Goal: Task Accomplishment & Management: Manage account settings

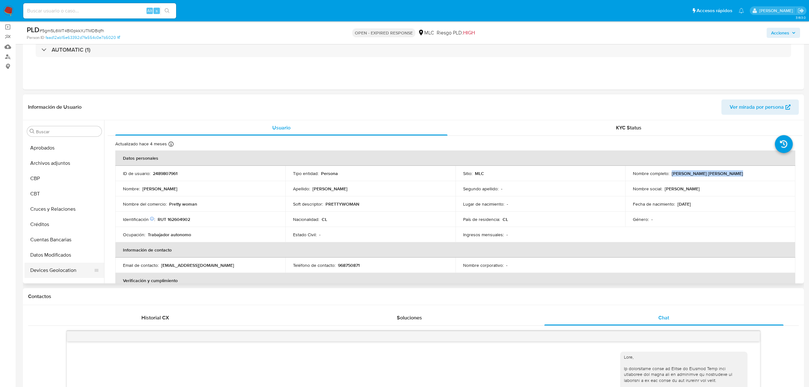
scroll to position [18, 0]
click at [63, 219] on button "Cruces y Relaciones" at bounding box center [62, 220] width 75 height 15
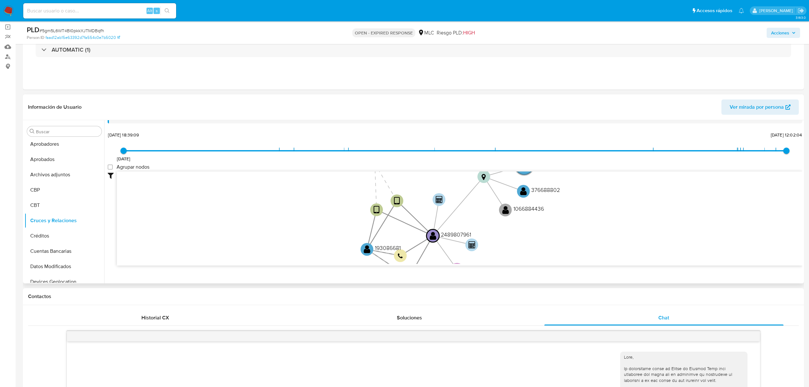
scroll to position [24, 0]
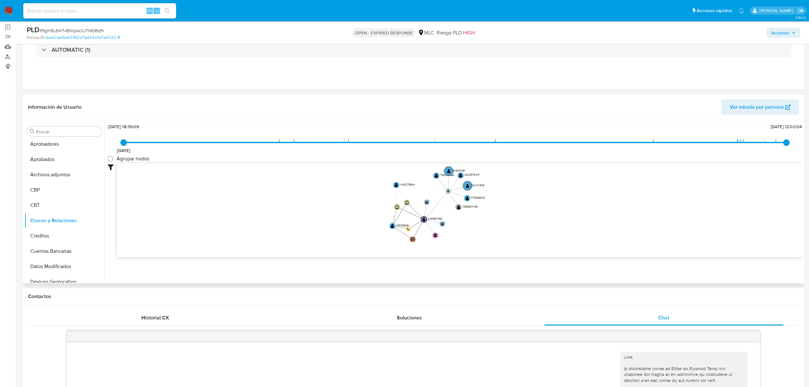
drag, startPoint x: 417, startPoint y: 205, endPoint x: 362, endPoint y: 211, distance: 55.1
click at [362, 211] on icon "user-2489807961  2489807961 device-658c8545e6b676e5ab2715d6  device-689925f98…" at bounding box center [460, 209] width 686 height 92
drag, startPoint x: 446, startPoint y: 190, endPoint x: 524, endPoint y: 200, distance: 79.0
click at [524, 200] on circle at bounding box center [524, 201] width 8 height 8
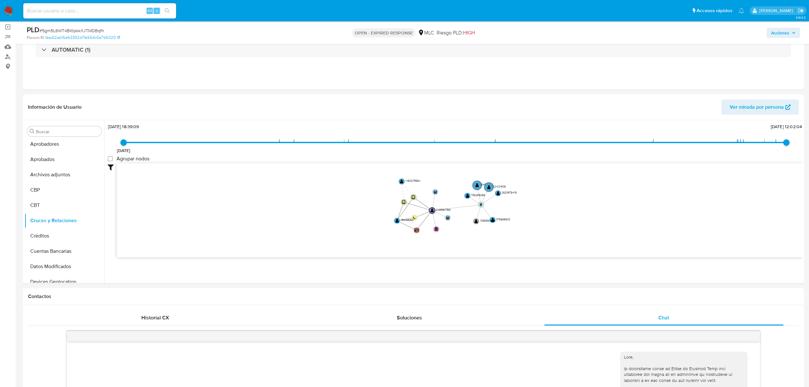
click at [86, 32] on span "# 5gm5L6WT4BI0pkkXJTMDBqfh" at bounding box center [72, 30] width 65 height 6
copy span "5gm5L6WT4BI0pkkXJTMDBqfh"
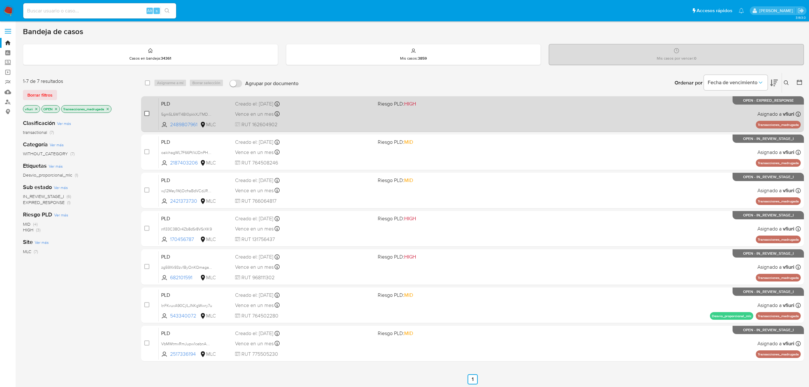
click at [145, 111] on input "checkbox" at bounding box center [146, 113] width 5 height 5
checkbox input "true"
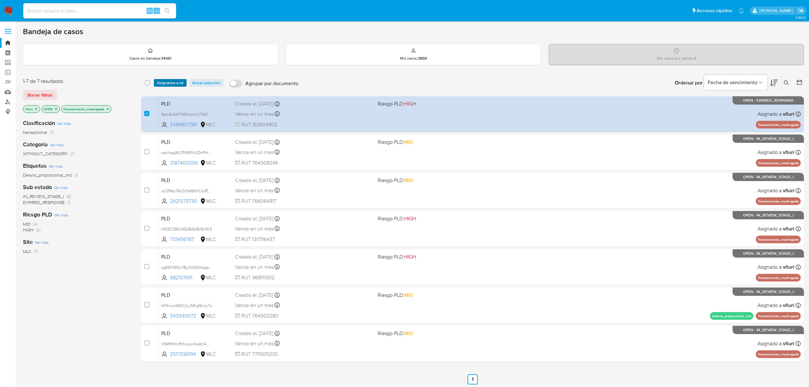
click at [161, 82] on span "Asignarme a mí" at bounding box center [170, 83] width 26 height 6
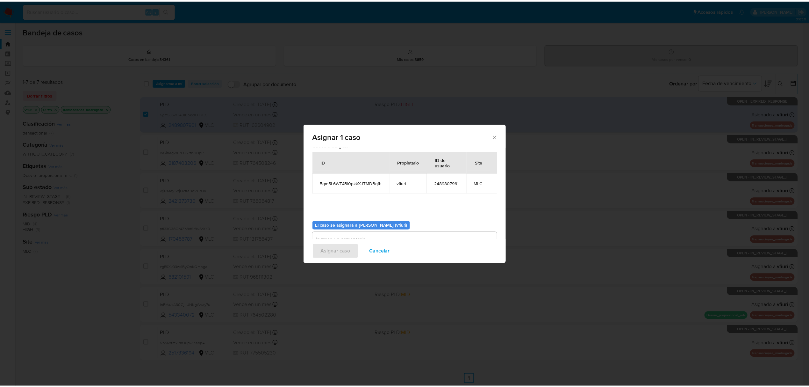
scroll to position [32, 0]
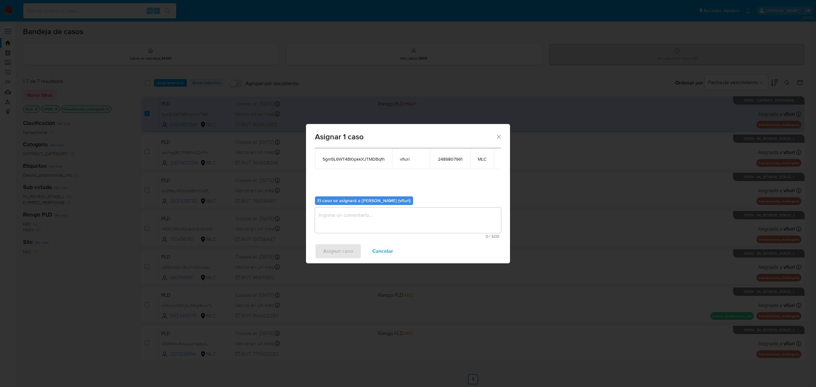
click at [348, 212] on textarea "assign-modal" at bounding box center [408, 219] width 186 height 25
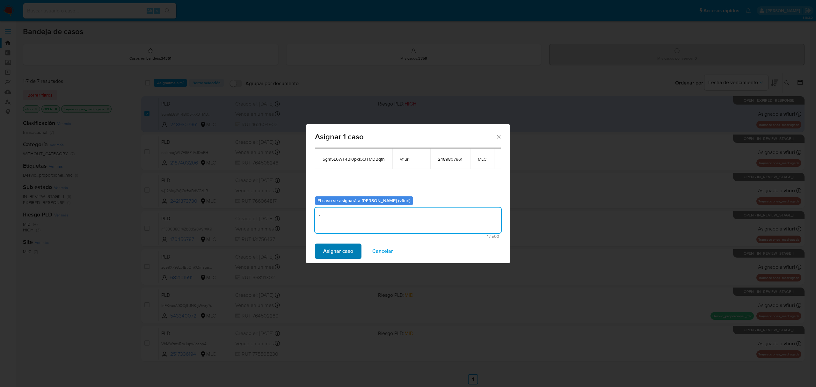
type textarea "-"
click at [339, 247] on span "Asignar caso" at bounding box center [338, 251] width 30 height 14
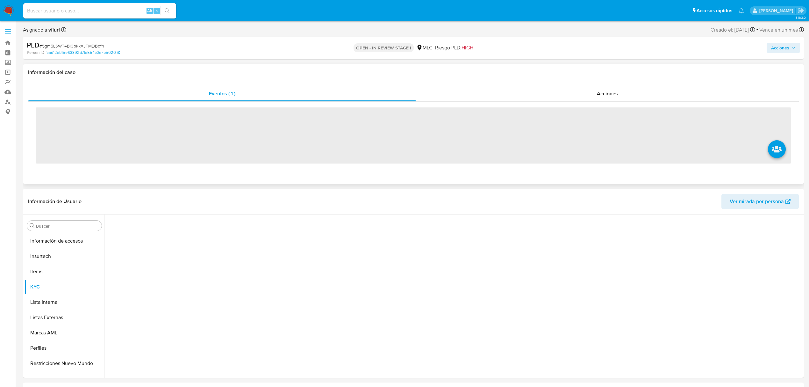
scroll to position [315, 0]
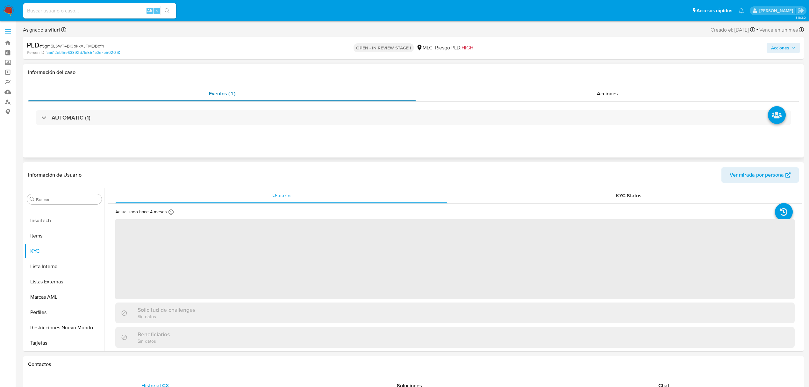
select select "10"
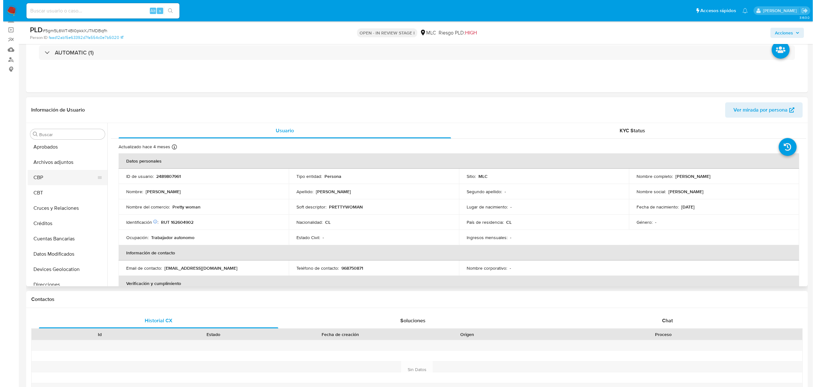
scroll to position [18, 0]
click at [51, 175] on button "Archivos adjuntos" at bounding box center [62, 177] width 75 height 15
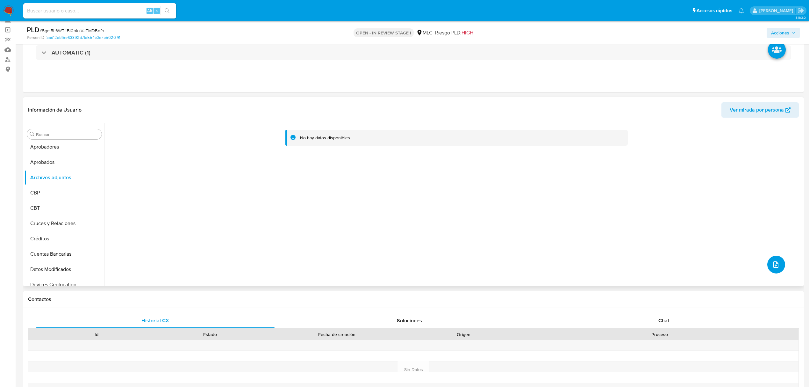
click at [770, 269] on button "upload-file" at bounding box center [776, 264] width 18 height 18
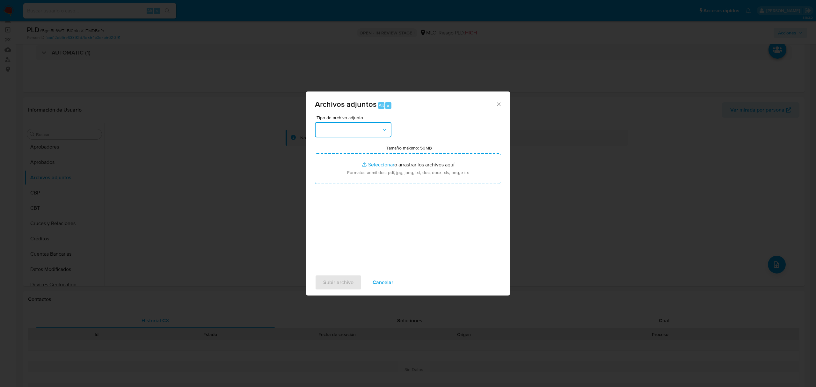
click at [349, 135] on button "button" at bounding box center [353, 129] width 76 height 15
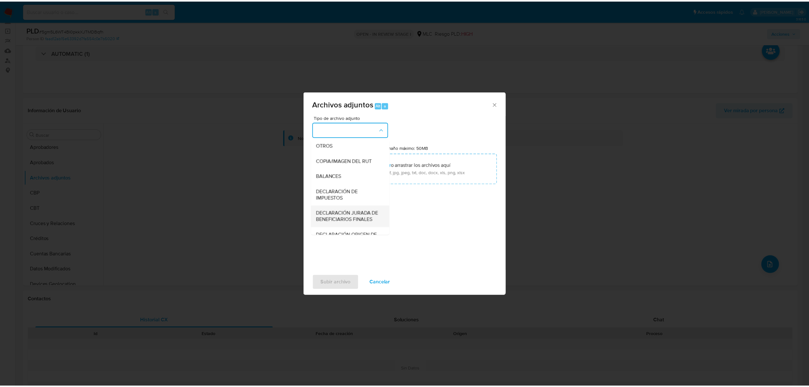
scroll to position [95, 0]
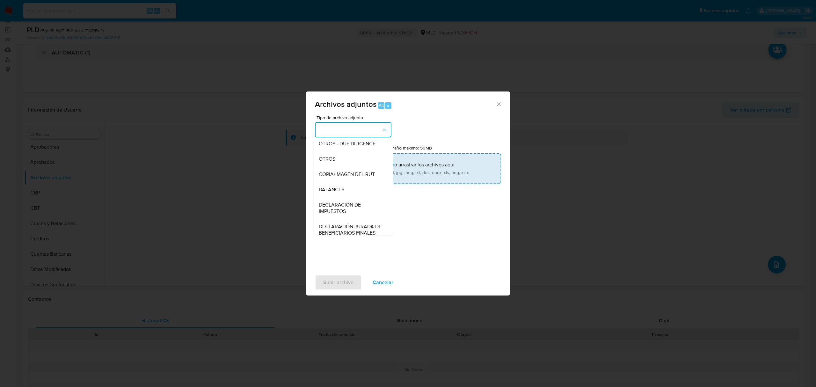
drag, startPoint x: 337, startPoint y: 161, endPoint x: 328, endPoint y: 162, distance: 9.0
click at [329, 162] on div "OTROS" at bounding box center [351, 158] width 65 height 15
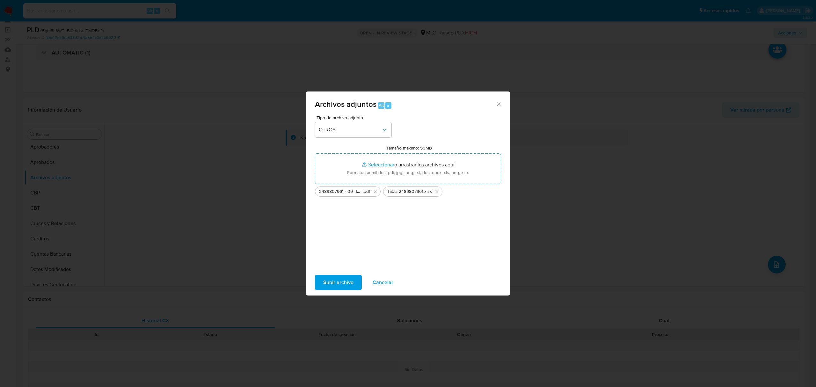
click at [351, 283] on span "Subir archivo" at bounding box center [338, 282] width 30 height 14
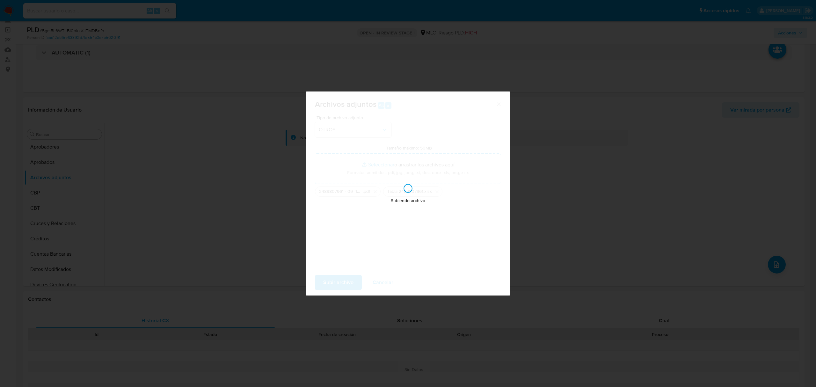
click at [125, 153] on div "Archivos adjuntos Alt a Tipo de archivo adjunto OTROS Tamaño máximo: 50MB Selec…" at bounding box center [408, 193] width 816 height 387
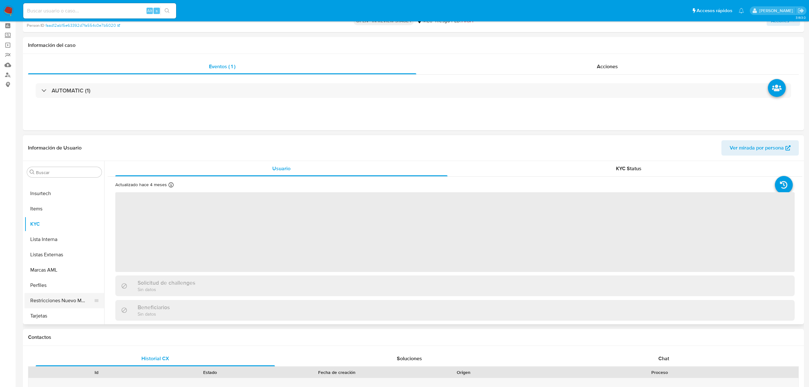
scroll to position [85, 0]
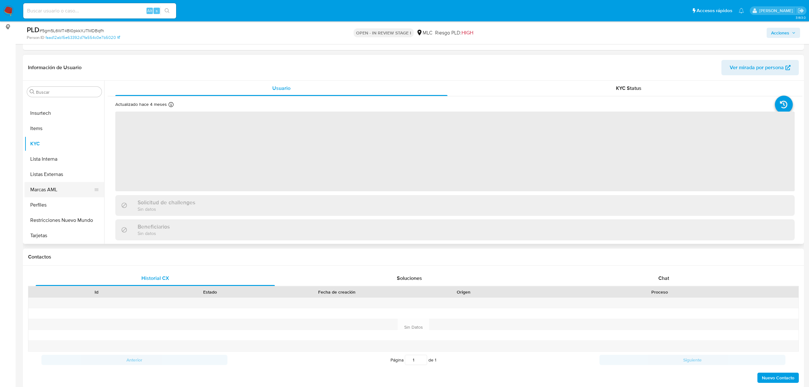
select select "10"
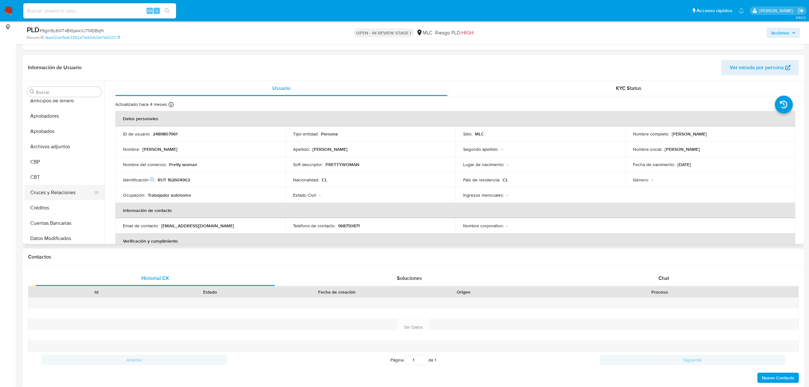
scroll to position [0, 0]
click at [64, 152] on button "Archivos adjuntos" at bounding box center [62, 152] width 75 height 15
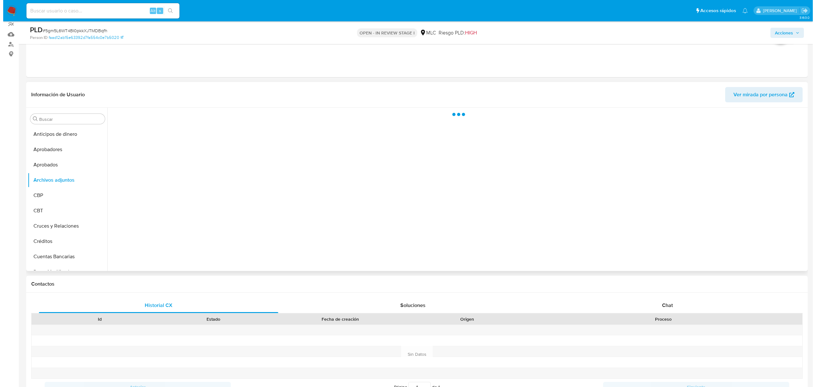
scroll to position [42, 0]
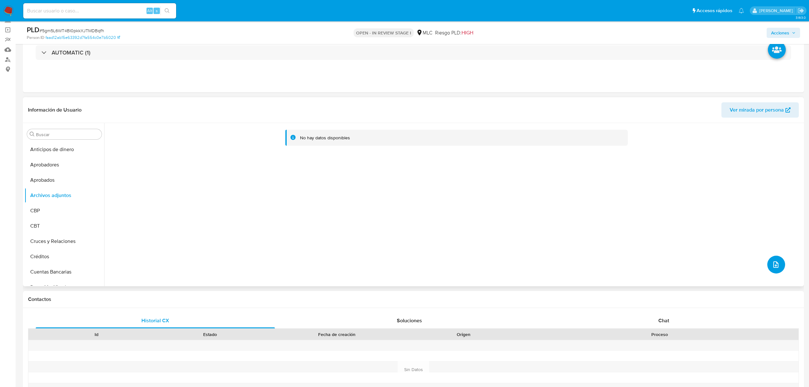
click at [779, 262] on button "upload-file" at bounding box center [776, 264] width 18 height 18
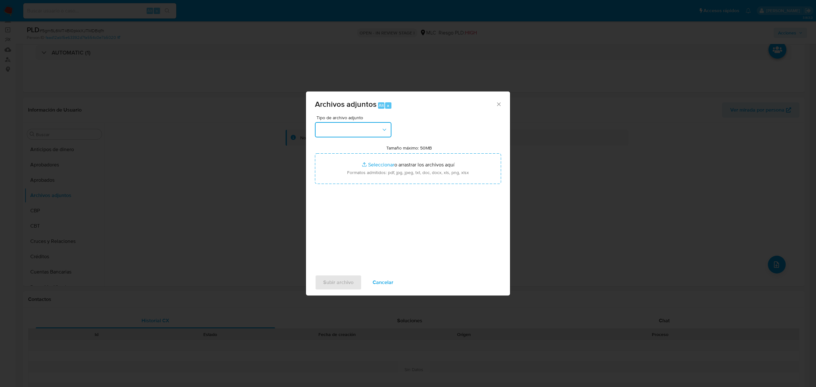
click at [377, 130] on button "button" at bounding box center [353, 129] width 76 height 15
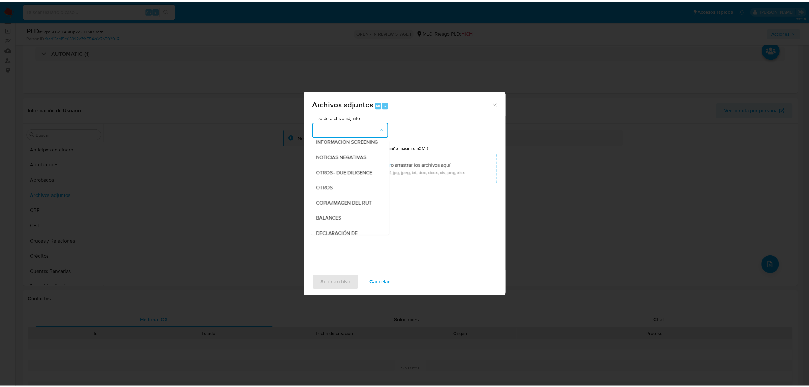
scroll to position [53, 0]
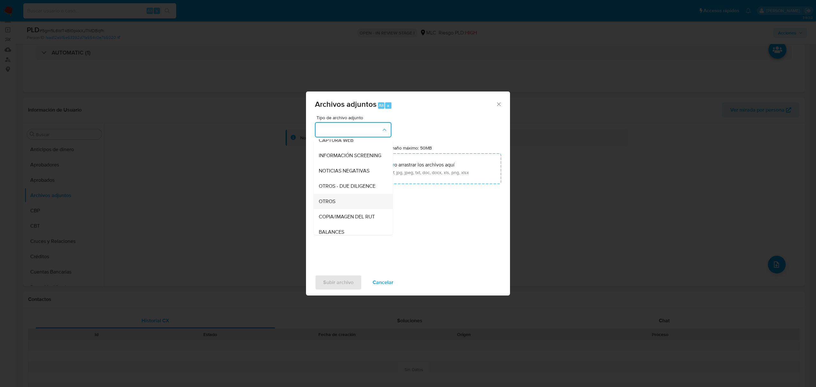
click at [326, 205] on span "OTROS" at bounding box center [327, 201] width 17 height 6
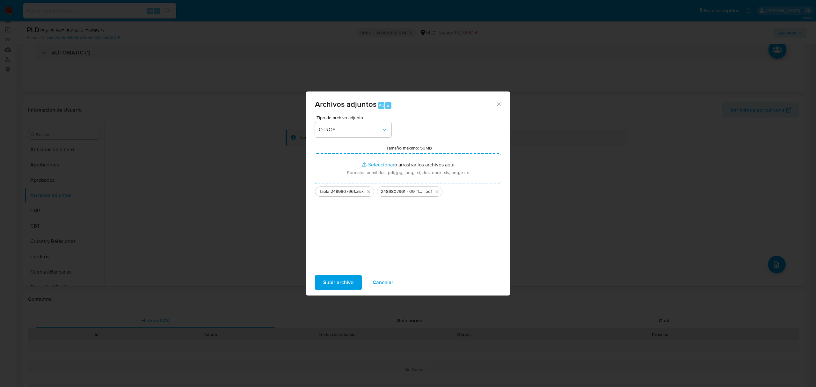
click at [343, 281] on span "Subir archivo" at bounding box center [338, 282] width 30 height 14
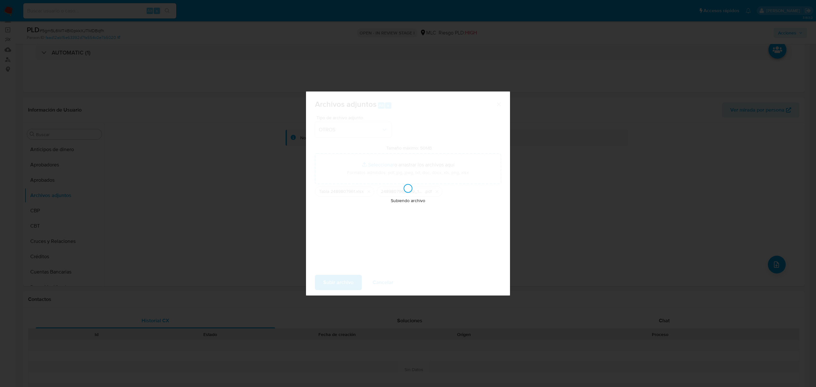
click at [238, 219] on div "Archivos adjuntos Alt a Tipo de archivo adjunto OTROS Tamaño máximo: 50MB Selec…" at bounding box center [408, 193] width 816 height 387
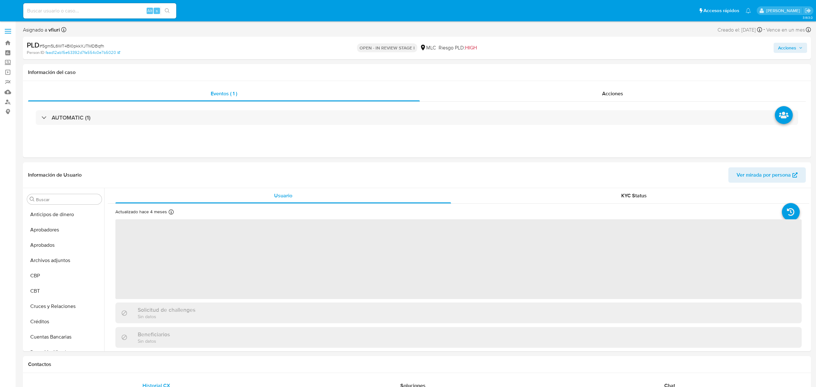
select select "10"
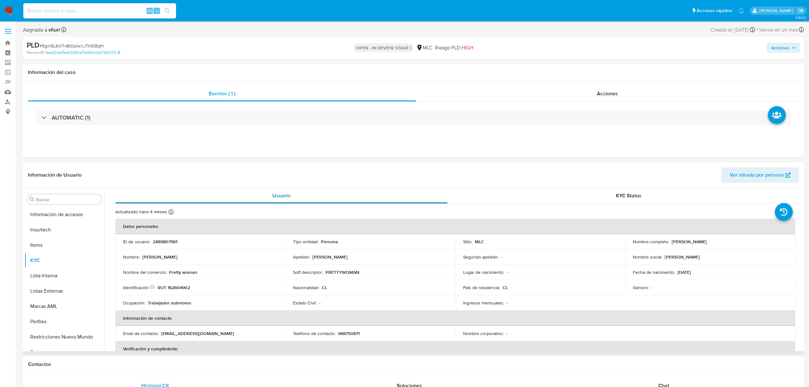
scroll to position [315, 0]
drag, startPoint x: 174, startPoint y: 274, endPoint x: 193, endPoint y: 274, distance: 19.1
click at [193, 274] on p "Pretty woman" at bounding box center [183, 272] width 28 height 6
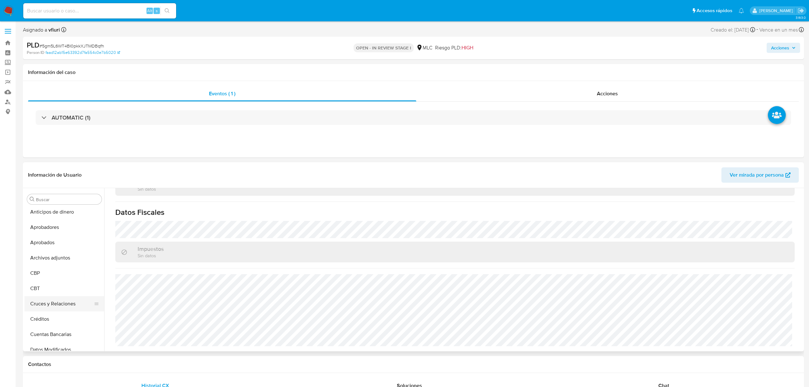
scroll to position [0, 0]
click at [58, 304] on button "Cruces y Relaciones" at bounding box center [62, 305] width 75 height 15
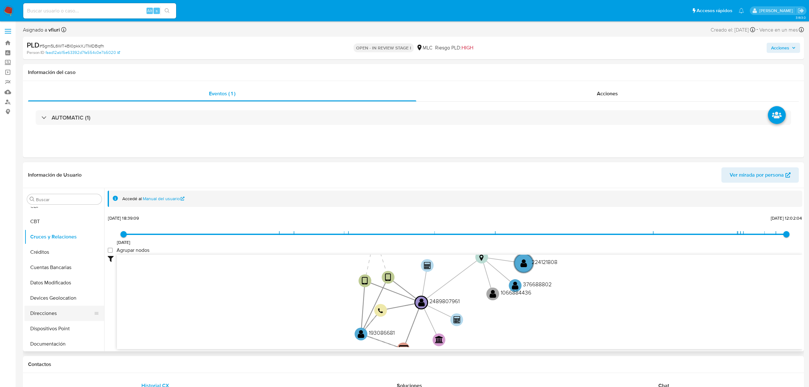
scroll to position [85, 0]
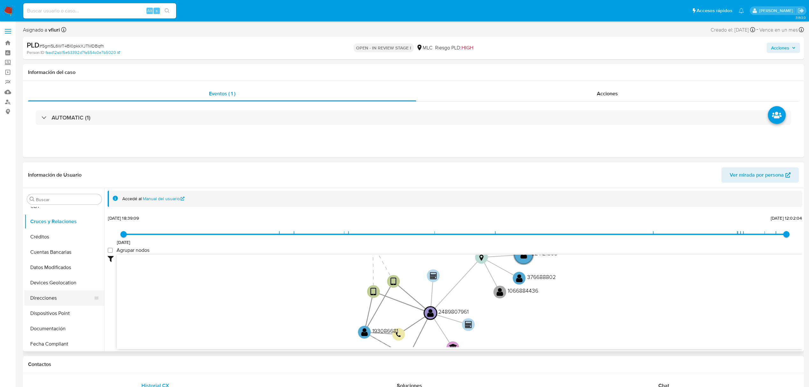
click at [53, 295] on button "Direcciones" at bounding box center [62, 297] width 75 height 15
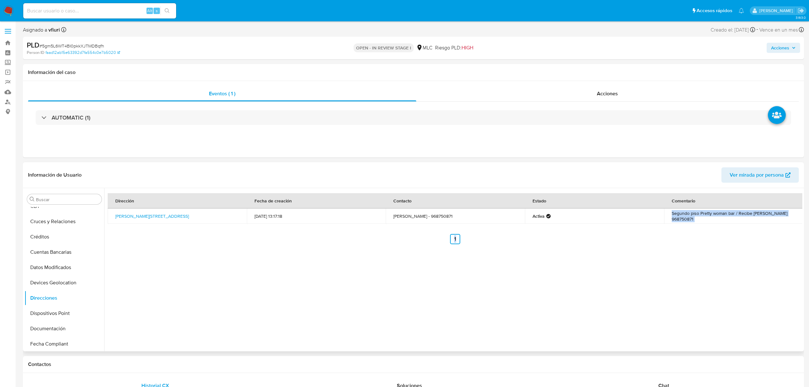
drag, startPoint x: 688, startPoint y: 224, endPoint x: 663, endPoint y: 219, distance: 25.8
click at [663, 219] on div "Dirección Fecha de creación Contacto Estado Comentario Latorre 2057, Calama, An…" at bounding box center [455, 218] width 695 height 51
click at [55, 283] on button "Devices Geolocation" at bounding box center [62, 282] width 75 height 15
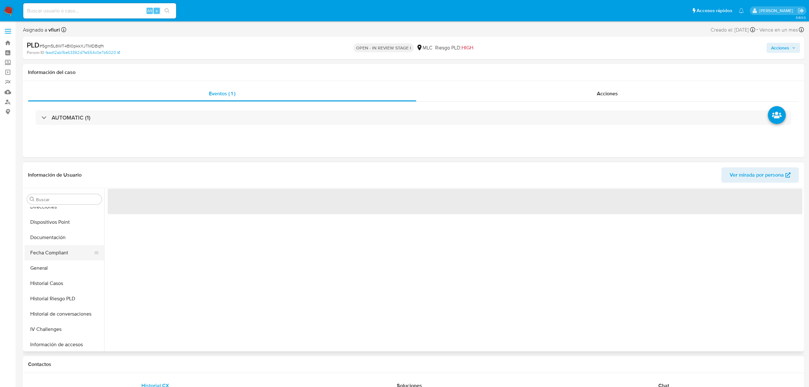
scroll to position [255, 0]
click at [47, 311] on button "KYC" at bounding box center [62, 311] width 75 height 15
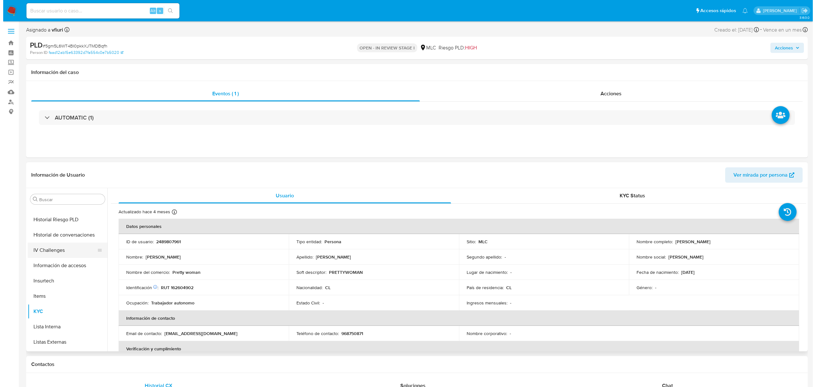
scroll to position [0, 0]
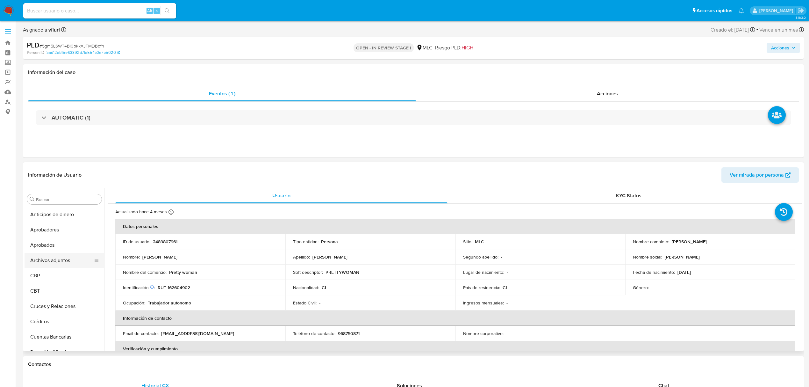
click at [64, 263] on button "Archivos adjuntos" at bounding box center [62, 260] width 75 height 15
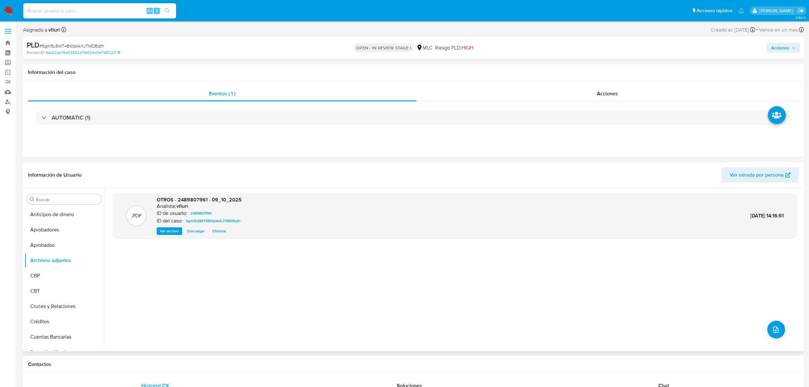
click at [779, 340] on div ".PDF OTROS - 2489807961 - 09_10_2025 Analista: vfiuri ID de usuario: 2489807961…" at bounding box center [455, 269] width 685 height 153
click at [779, 334] on button "upload-file" at bounding box center [776, 329] width 18 height 18
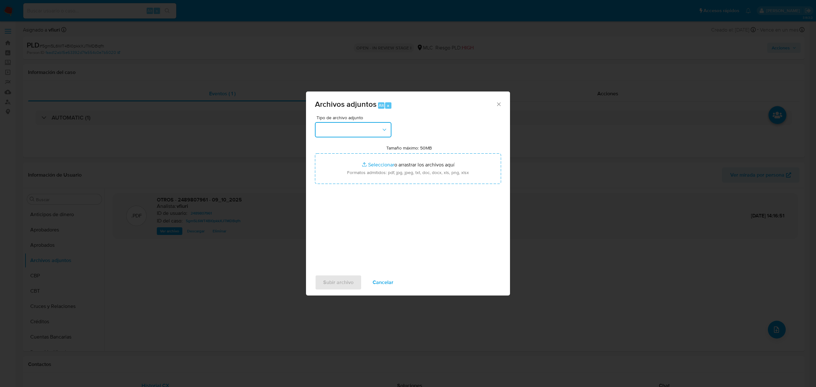
click at [358, 132] on button "button" at bounding box center [353, 129] width 76 height 15
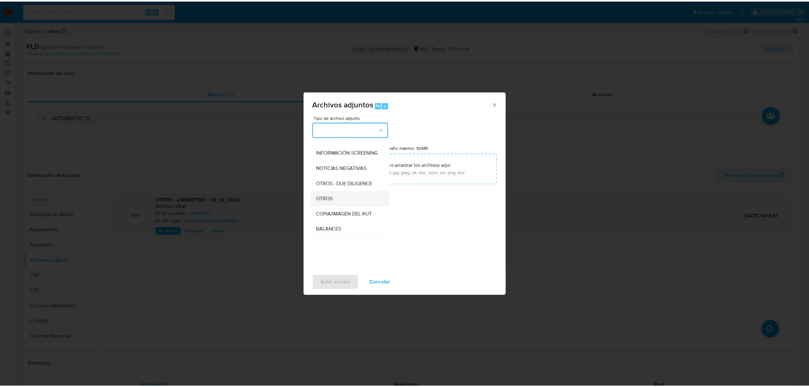
scroll to position [53, 0]
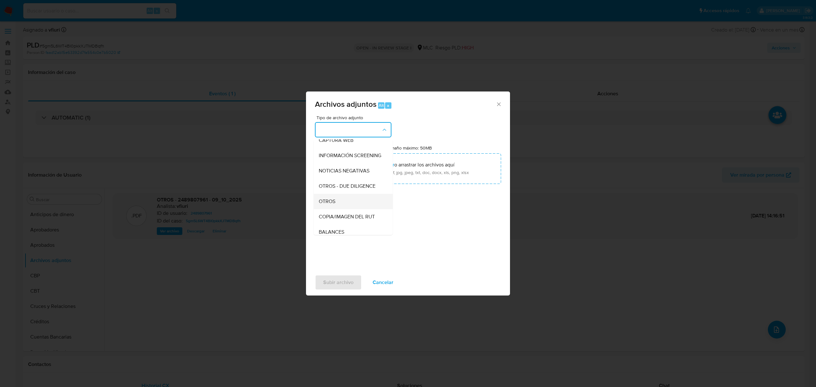
click at [343, 204] on div "OTROS" at bounding box center [351, 201] width 65 height 15
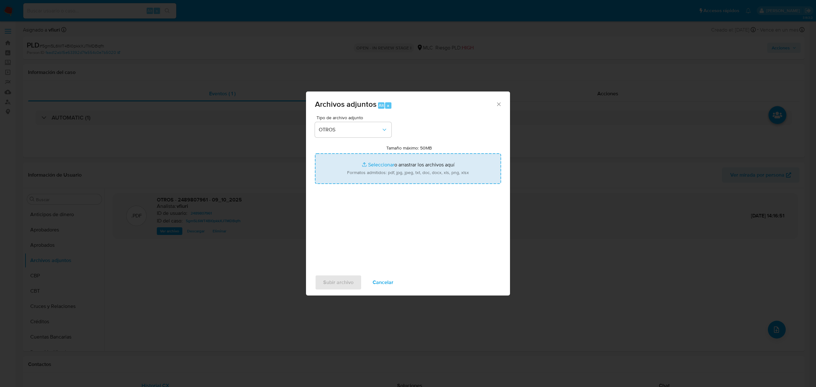
click at [389, 161] on input "Tamaño máximo: 50MB Seleccionar archivos" at bounding box center [408, 168] width 186 height 31
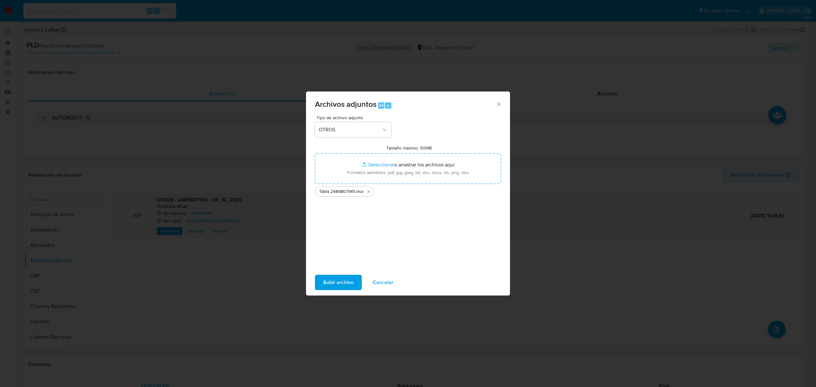
click at [349, 277] on span "Subir archivo" at bounding box center [338, 282] width 30 height 14
click at [335, 287] on span "Subir archivo" at bounding box center [338, 282] width 30 height 14
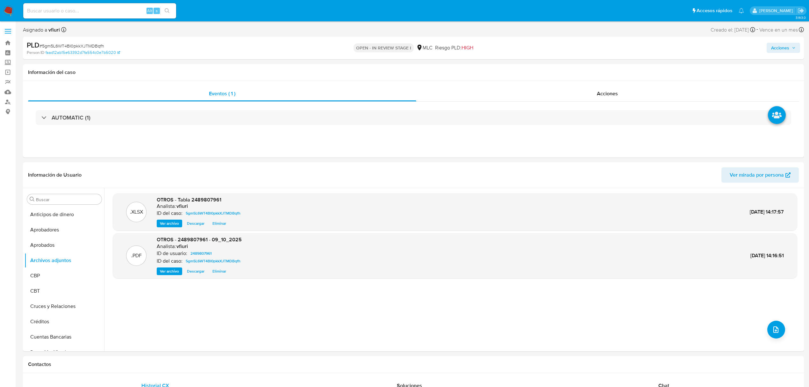
click at [790, 46] on span "Acciones" at bounding box center [783, 47] width 25 height 9
click at [617, 71] on span "Resolución del caso" at bounding box center [603, 67] width 46 height 7
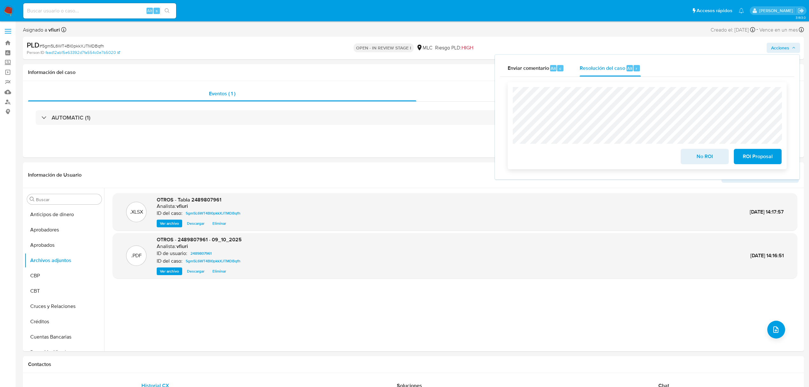
click at [701, 166] on div "No ROI ROI Proposal" at bounding box center [647, 125] width 279 height 87
click at [701, 162] on span "No ROI" at bounding box center [704, 156] width 31 height 14
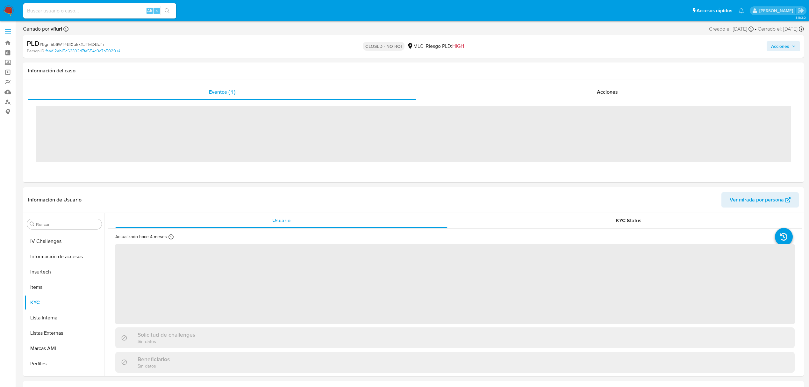
scroll to position [315, 0]
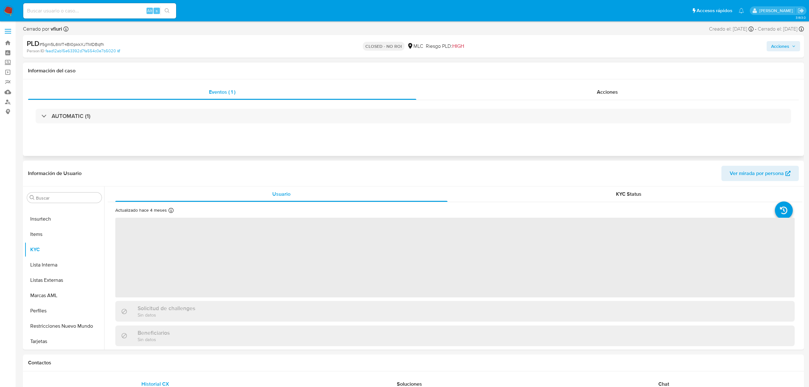
select select "10"
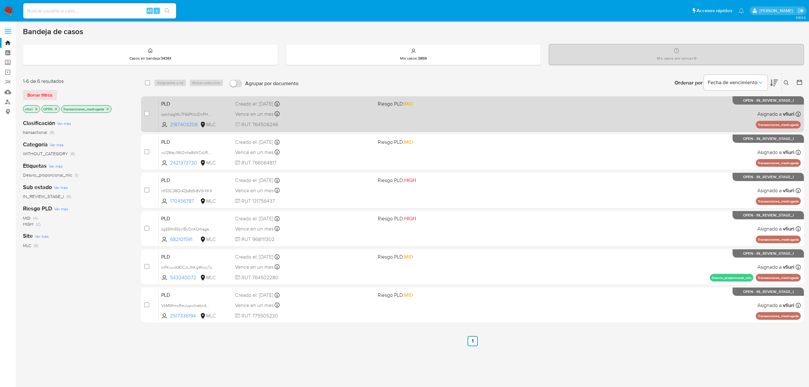
click at [335, 124] on span "RUT 764508246" at bounding box center [304, 124] width 138 height 7
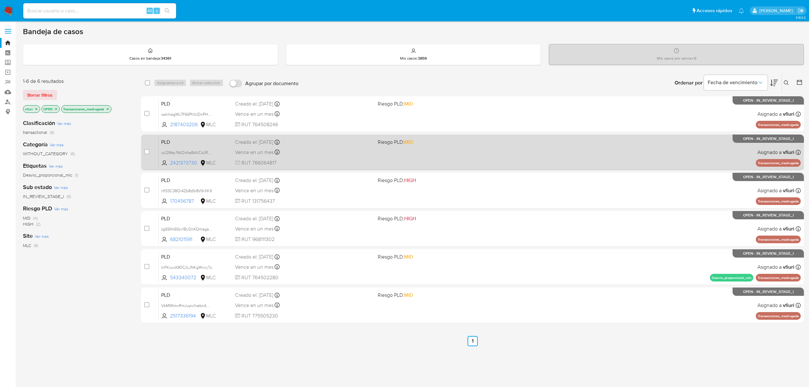
click at [364, 155] on div "Vence en un mes Vence el 10/11/2025 06:07:00" at bounding box center [304, 152] width 138 height 9
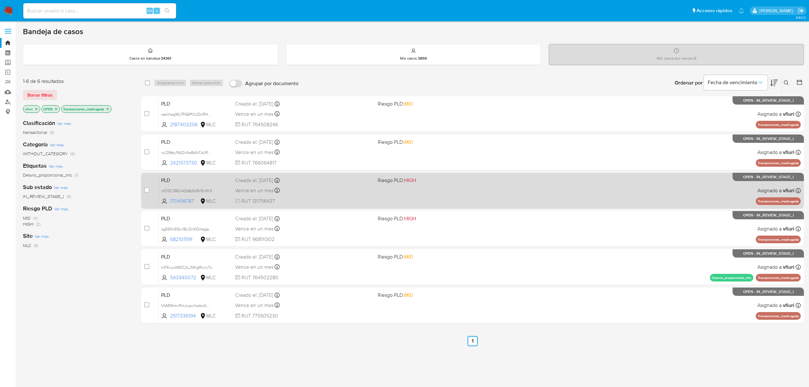
click at [333, 190] on div "Vence en un mes Vence el 10/11/2025 06:05:36" at bounding box center [304, 190] width 138 height 9
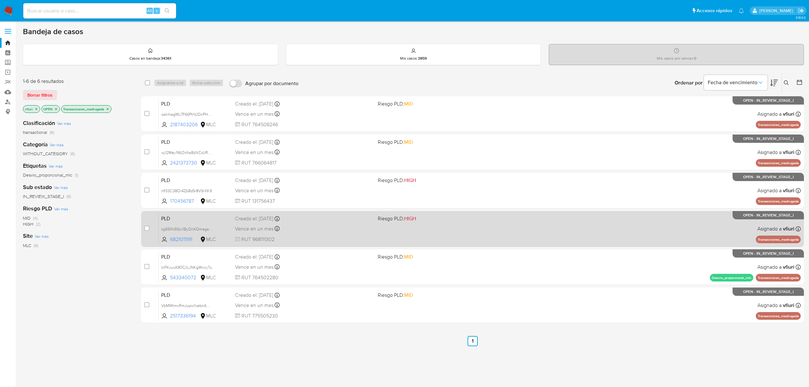
click at [313, 229] on div "Vence en un mes Vence el 10/11/2025 06:05:27" at bounding box center [304, 228] width 138 height 9
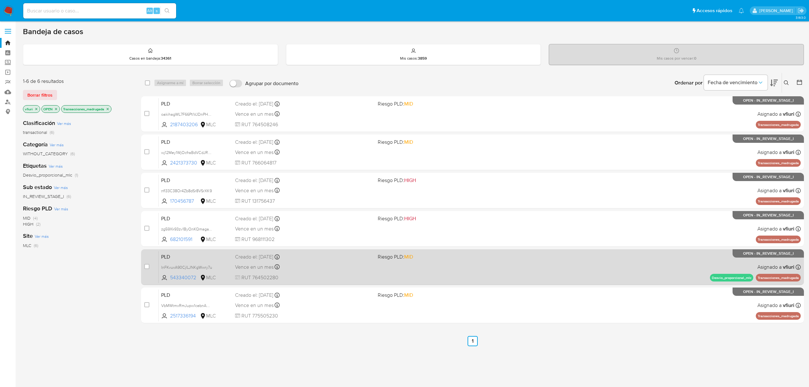
click at [329, 263] on div "Vence en un mes Vence el 10/11/2025 06:04:33" at bounding box center [304, 266] width 138 height 9
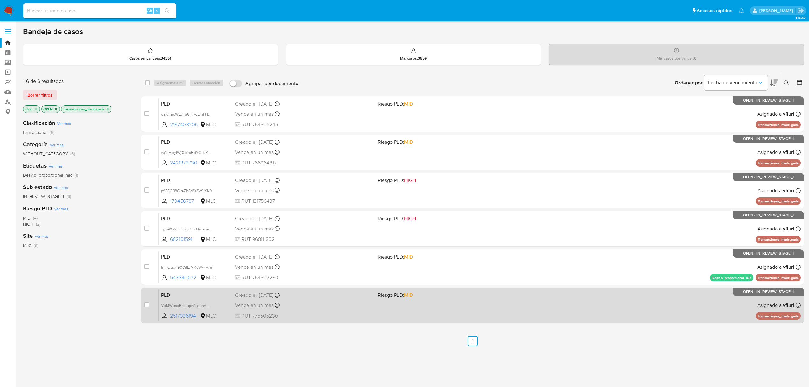
click at [312, 296] on div "Creado el: 12/08/2025 Creado el: 12/08/2025 06:04:24" at bounding box center [304, 294] width 138 height 7
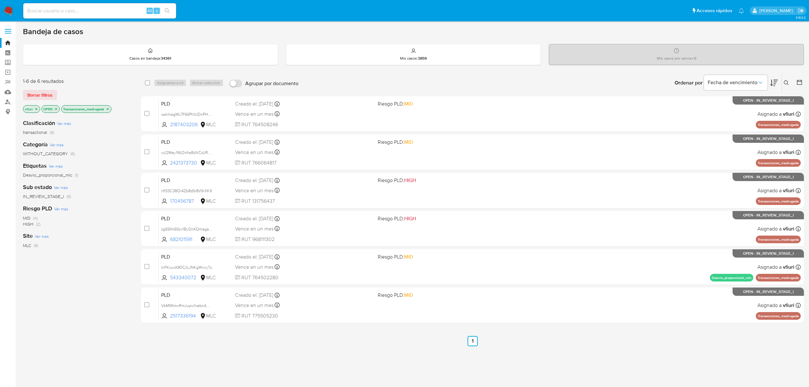
click at [107, 110] on icon "close-filter" at bounding box center [108, 109] width 4 height 4
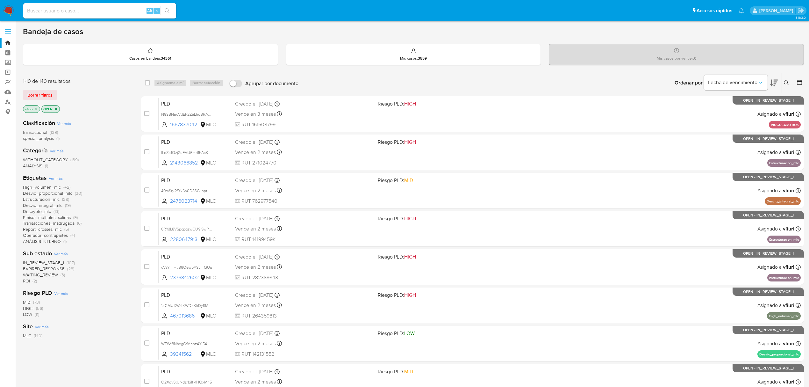
click at [799, 79] on icon at bounding box center [799, 82] width 6 height 6
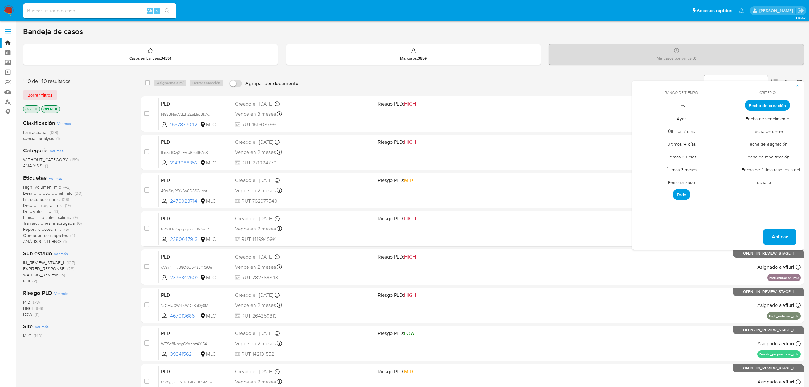
click at [679, 179] on span "Personalizado" at bounding box center [681, 182] width 40 height 13
click at [641, 120] on icon "Mes anterior" at bounding box center [642, 117] width 8 height 8
click at [654, 166] on button "12" at bounding box center [656, 166] width 10 height 10
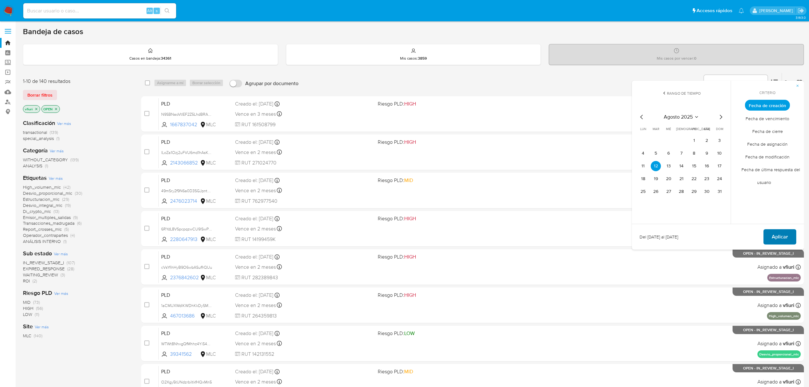
click at [781, 236] on span "Aplicar" at bounding box center [780, 237] width 16 height 14
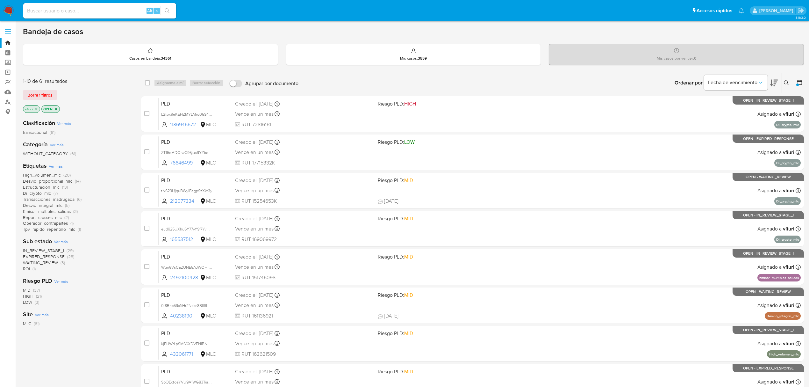
click at [59, 228] on span "Tpv_rapido_repentino_mlc" at bounding box center [49, 229] width 52 height 6
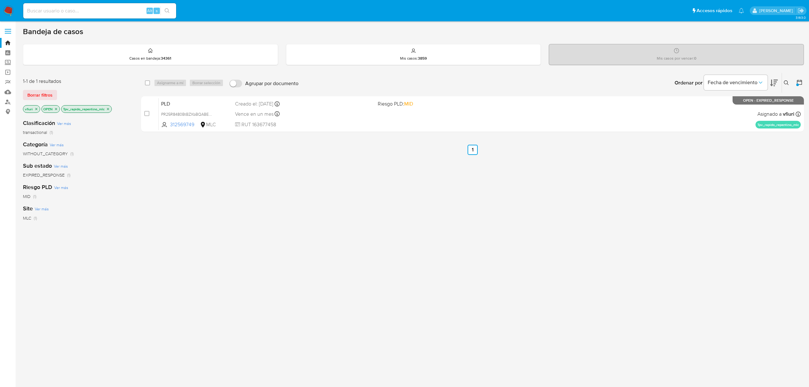
click at [543, 134] on div "select-all-cases-checkbox Asignarme a mí Borrar selección Agrupar por documento…" at bounding box center [472, 104] width 663 height 62
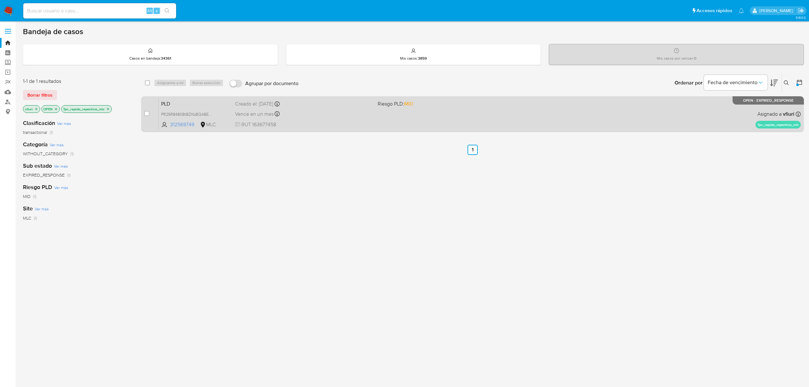
click at [528, 121] on div "PLD PR25R8480BtBZXbBQABEB92t 312569749 MLC Riesgo PLD: MID Creado el: 12/08/202…" at bounding box center [480, 114] width 642 height 32
click at [147, 115] on input "checkbox" at bounding box center [146, 113] width 5 height 5
checkbox input "true"
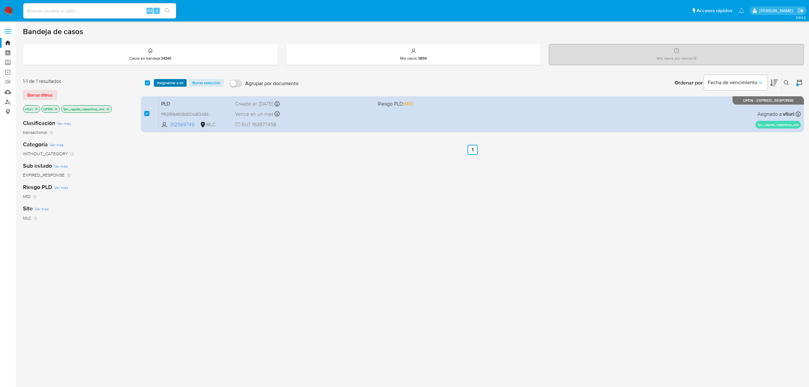
drag, startPoint x: 168, startPoint y: 82, endPoint x: 172, endPoint y: 82, distance: 3.8
click at [169, 82] on span "Asignarme a mí" at bounding box center [170, 83] width 26 height 6
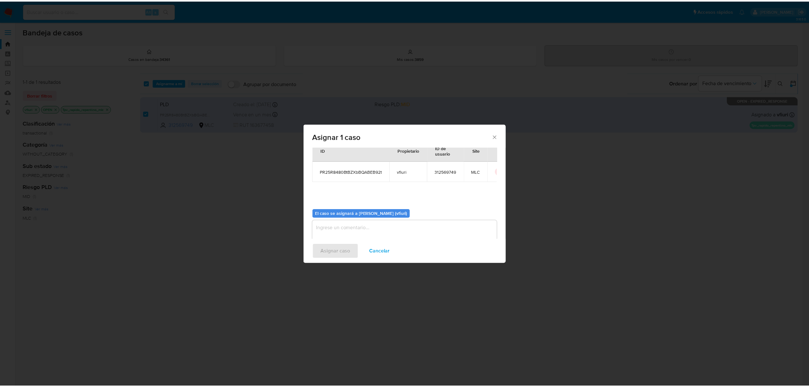
scroll to position [32, 0]
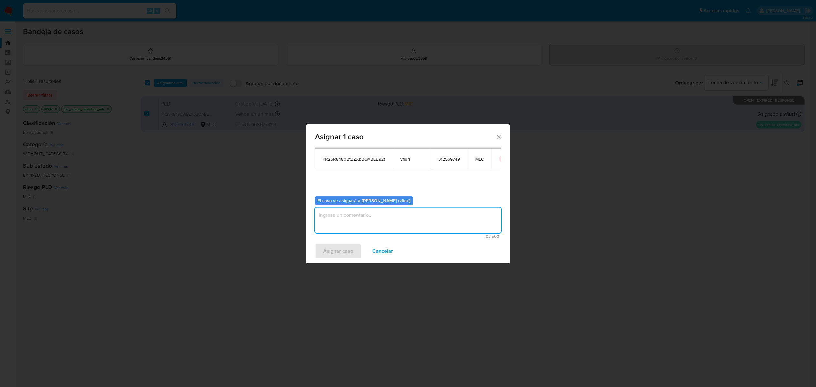
click at [360, 221] on textarea "assign-modal" at bounding box center [408, 219] width 186 height 25
type textarea "-"
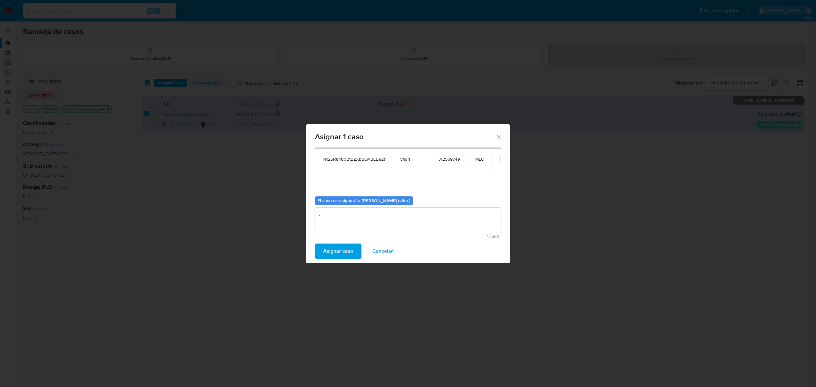
click at [333, 251] on span "Asignar caso" at bounding box center [338, 251] width 30 height 14
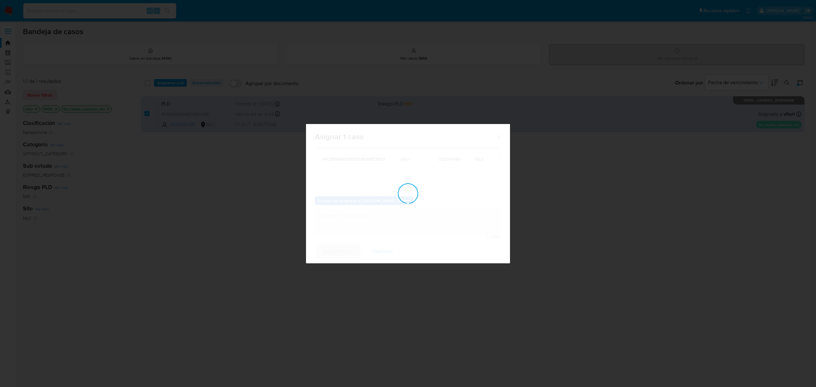
checkbox input "false"
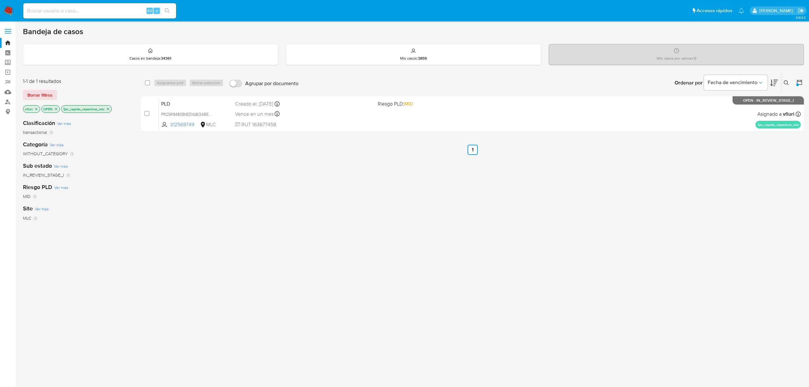
click at [51, 10] on input at bounding box center [99, 11] width 153 height 8
paste input "46057270"
type input "46057270"
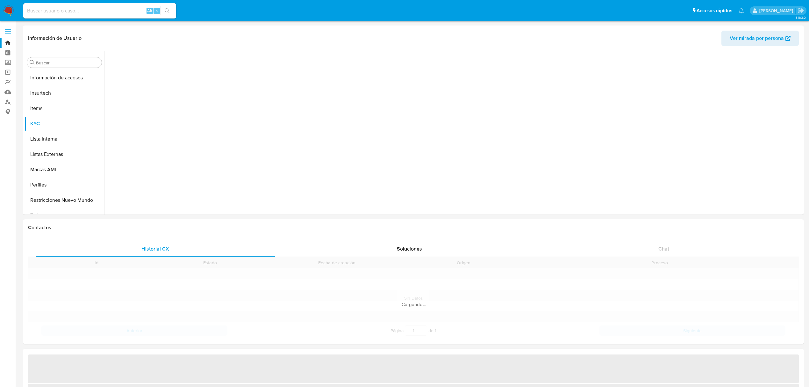
scroll to position [315, 0]
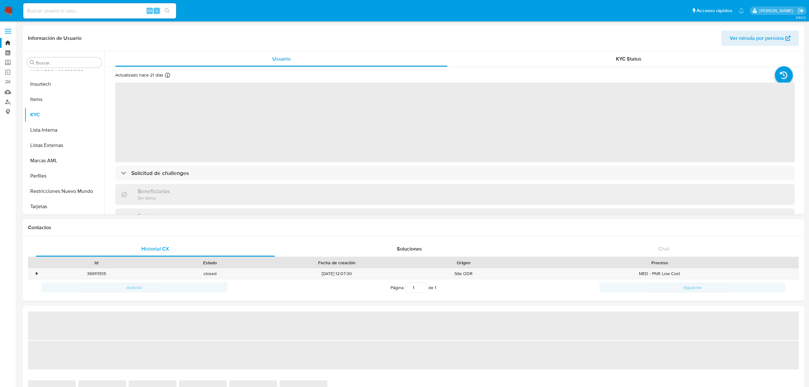
select select "10"
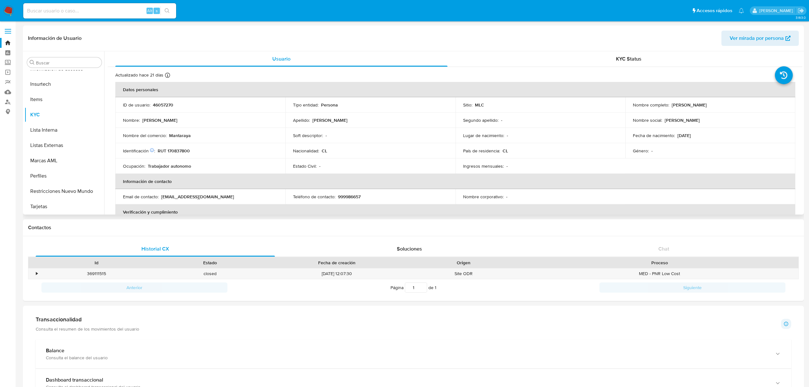
click at [182, 149] on p "RUT 170837800" at bounding box center [174, 151] width 32 height 6
copy p "170837800"
click at [55, 139] on button "Historial Casos" at bounding box center [62, 134] width 75 height 15
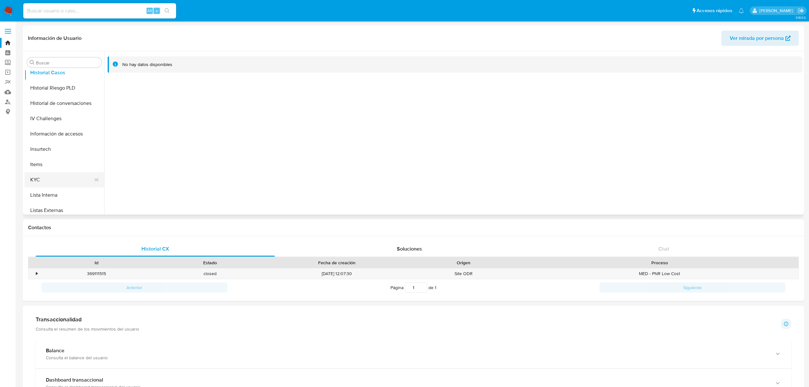
scroll to position [315, 0]
click at [50, 111] on button "KYC" at bounding box center [62, 114] width 75 height 15
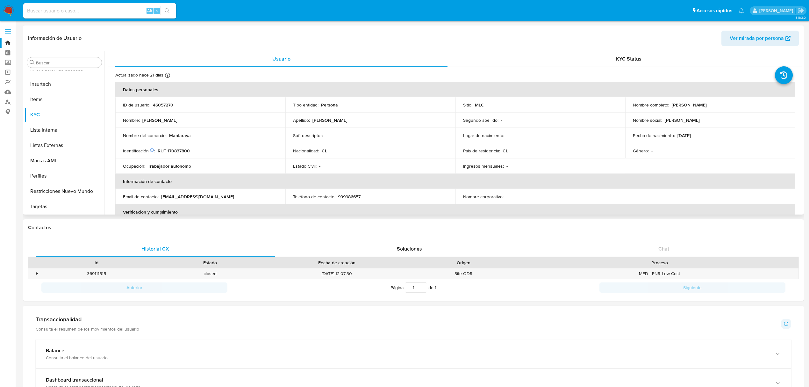
click at [178, 150] on p "RUT 170837800" at bounding box center [174, 151] width 32 height 6
click at [180, 152] on p "RUT 170837800" at bounding box center [174, 151] width 32 height 6
drag, startPoint x: 180, startPoint y: 152, endPoint x: 175, endPoint y: 148, distance: 6.1
click at [175, 148] on p "RUT 170837800" at bounding box center [174, 151] width 32 height 6
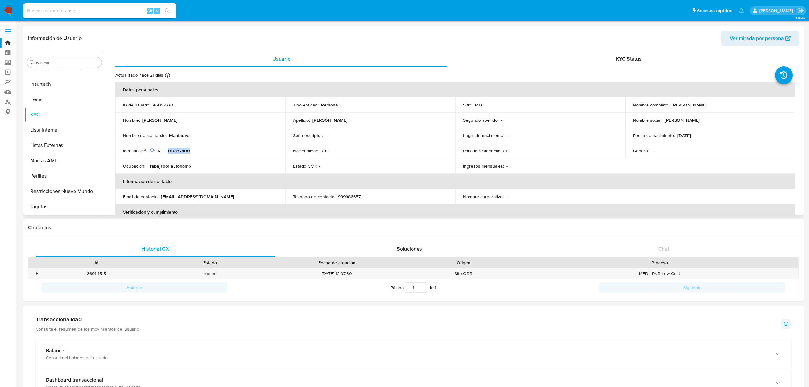
copy p "170837800"
drag, startPoint x: 669, startPoint y: 105, endPoint x: 735, endPoint y: 105, distance: 65.3
click at [735, 105] on div "Nombre completo : Javiera María Silva Varela" at bounding box center [710, 105] width 155 height 6
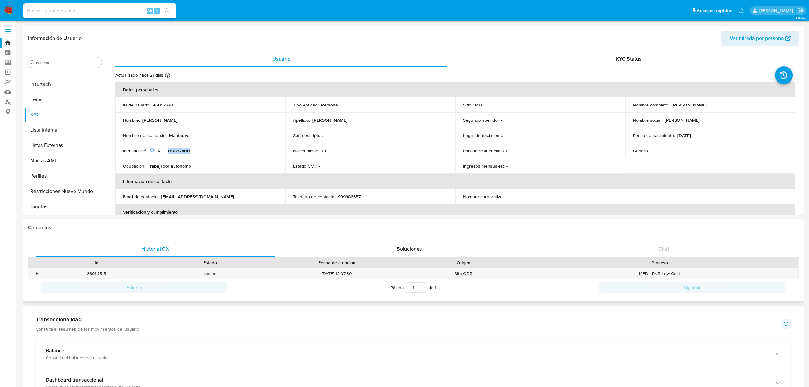
copy p "Javiera María Silva Varela"
drag, startPoint x: 156, startPoint y: 148, endPoint x: 196, endPoint y: 148, distance: 39.8
click at [196, 148] on div "Identificación Nº de serie: 523057877 : RUT 170837800" at bounding box center [200, 151] width 155 height 6
copy div "RUT 170837800"
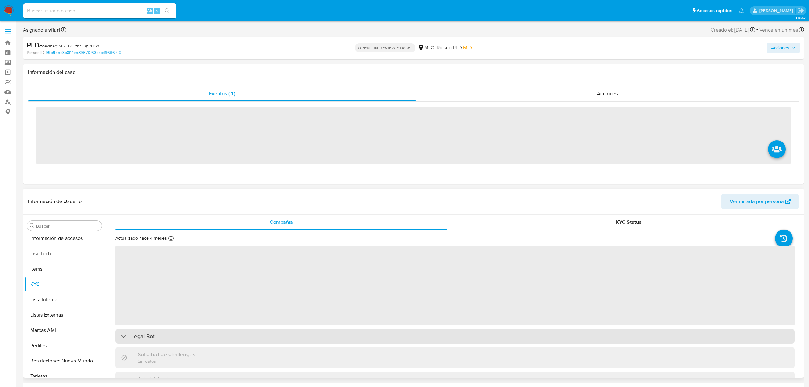
scroll to position [315, 0]
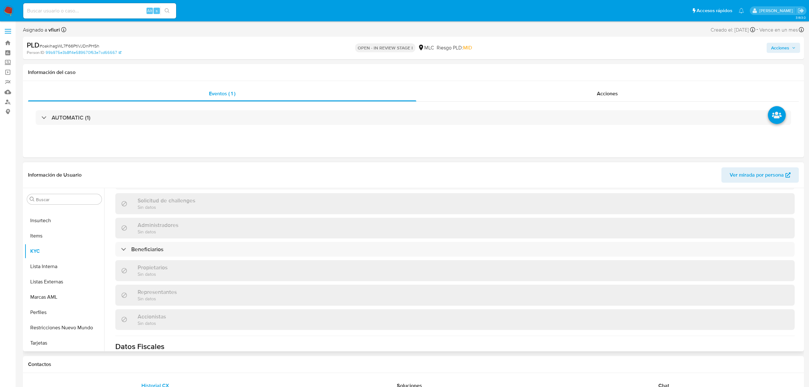
select select "10"
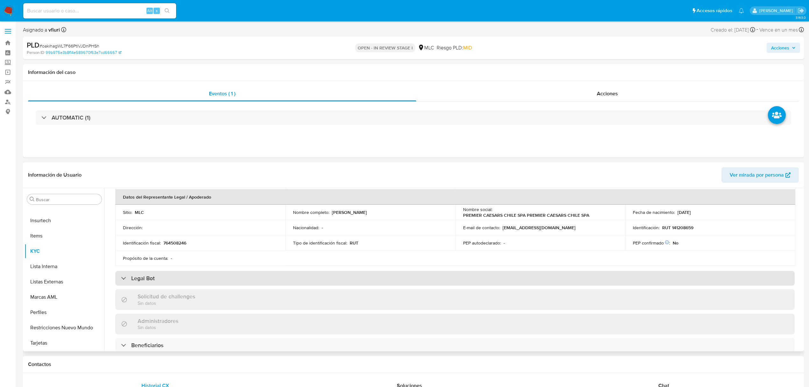
scroll to position [22, 0]
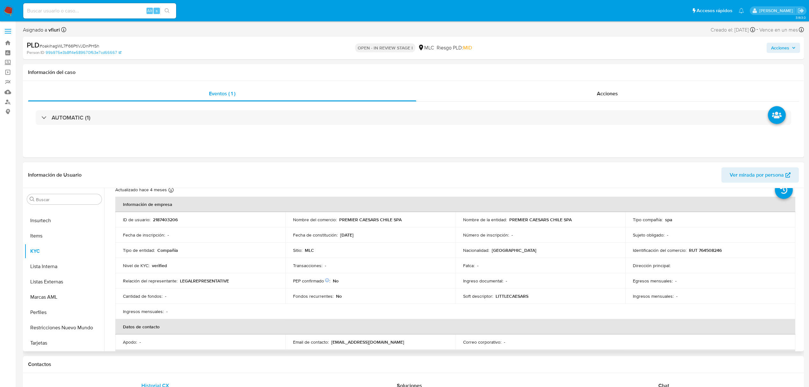
click at [172, 216] on td "ID de usuario : 2187403206" at bounding box center [200, 219] width 170 height 15
copy p "2187403206"
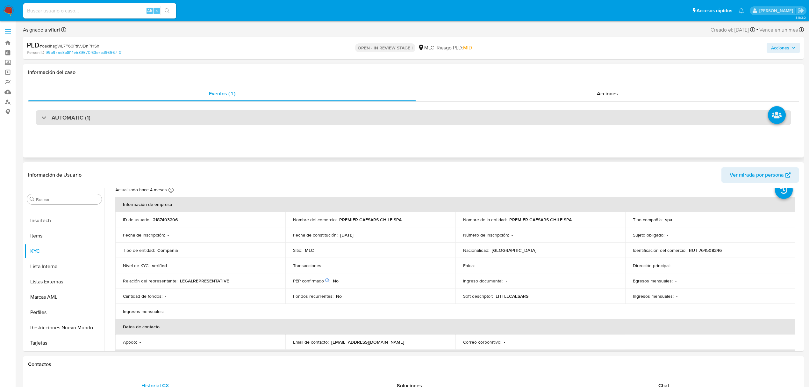
click at [138, 117] on div "AUTOMATIC (1)" at bounding box center [414, 117] width 756 height 15
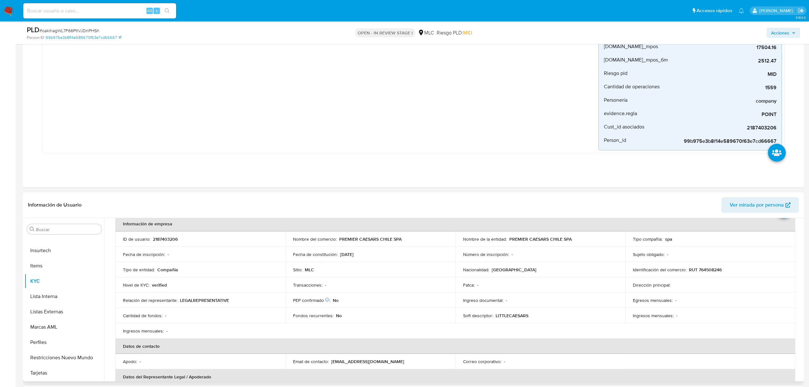
scroll to position [30, 0]
drag, startPoint x: 359, startPoint y: 237, endPoint x: 401, endPoint y: 237, distance: 41.4
click at [401, 237] on td "Nombre del comercio : PREMIER CAESARS CHILE SPA" at bounding box center [370, 241] width 170 height 15
click at [420, 241] on div "Nombre del comercio : PREMIER CAESARS CHILE SPA" at bounding box center [370, 242] width 155 height 6
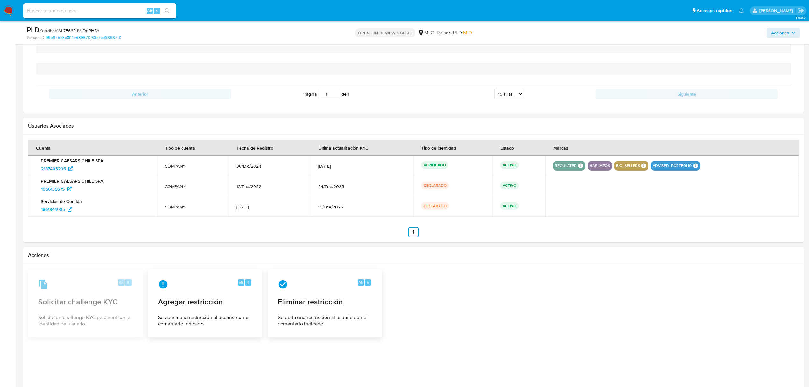
scroll to position [686, 0]
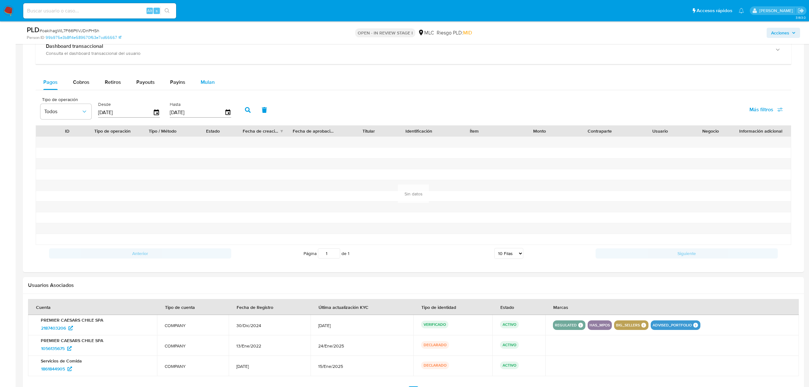
click at [215, 86] on button "Mulan" at bounding box center [207, 82] width 29 height 15
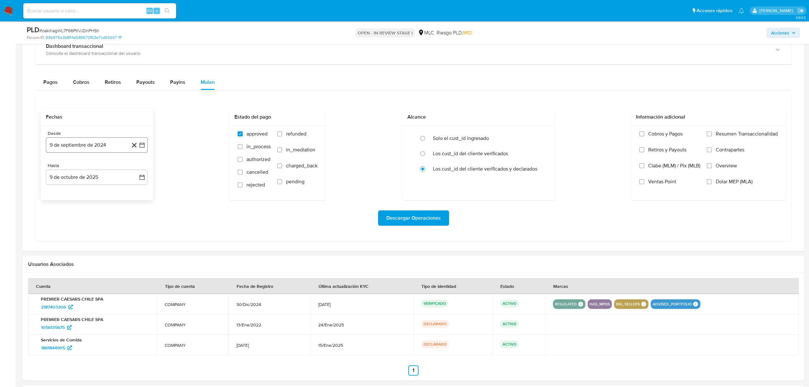
click at [144, 147] on icon "button" at bounding box center [142, 145] width 6 height 6
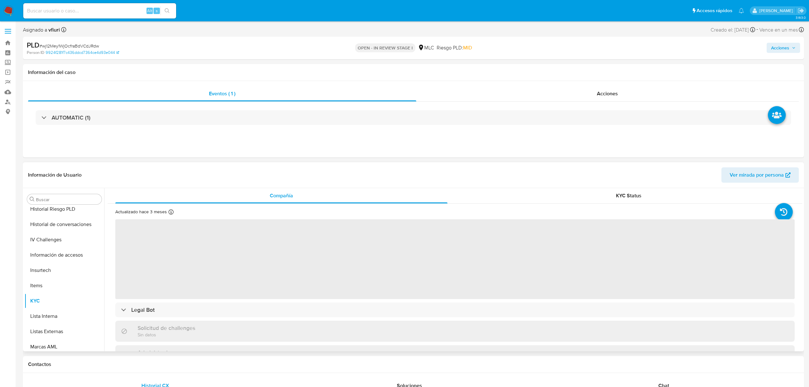
scroll to position [315, 0]
select select "10"
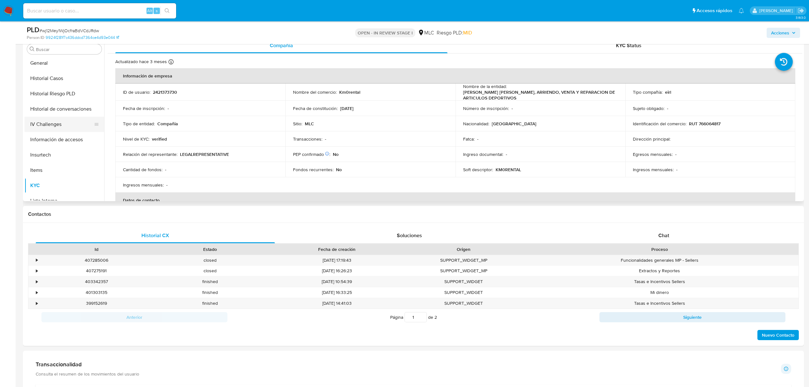
scroll to position [230, 0]
click at [47, 97] on button "Historial Riesgo PLD" at bounding box center [62, 94] width 75 height 15
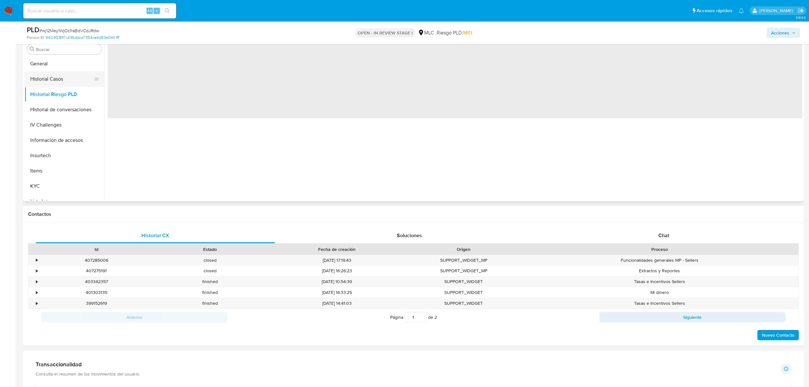
click at [48, 76] on button "Historial Casos" at bounding box center [62, 78] width 75 height 15
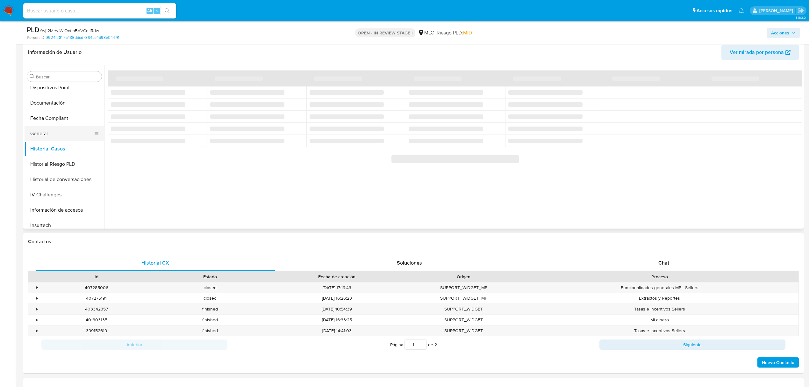
scroll to position [85, 0]
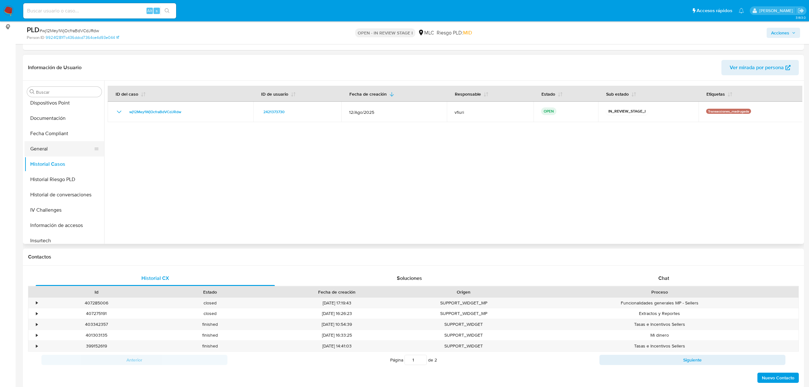
click at [56, 151] on button "General" at bounding box center [62, 148] width 75 height 15
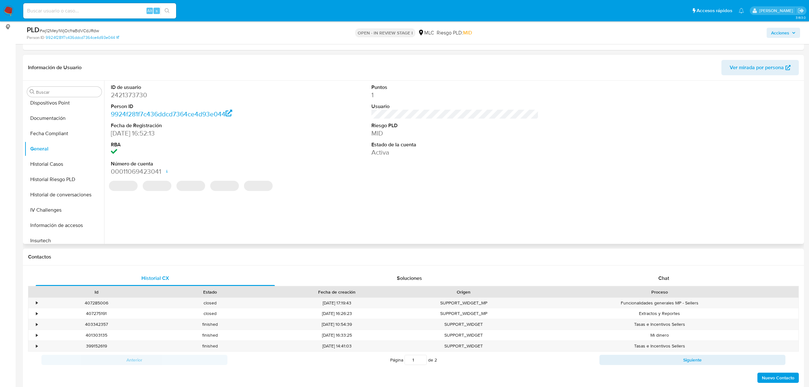
click at [132, 95] on dd "2421373730" at bounding box center [194, 94] width 167 height 9
copy dd "2421373730"
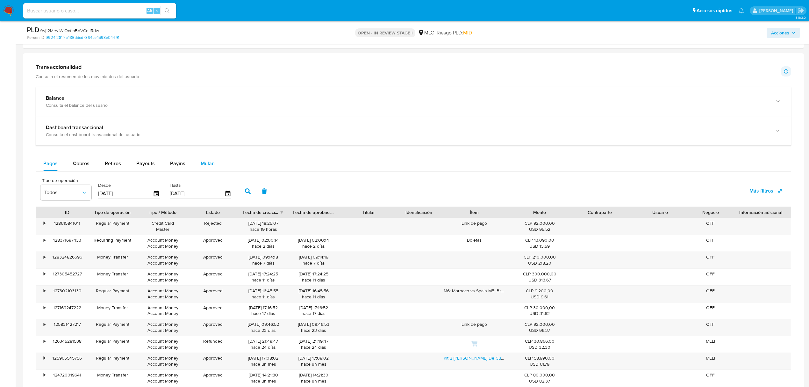
click at [203, 167] on span "Mulan" at bounding box center [208, 163] width 14 height 7
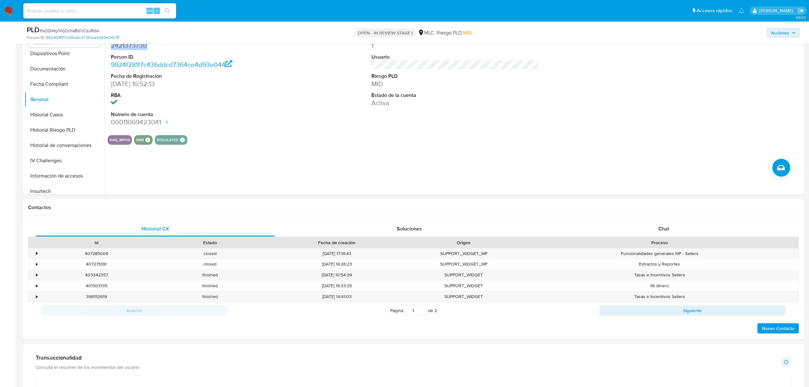
scroll to position [127, 0]
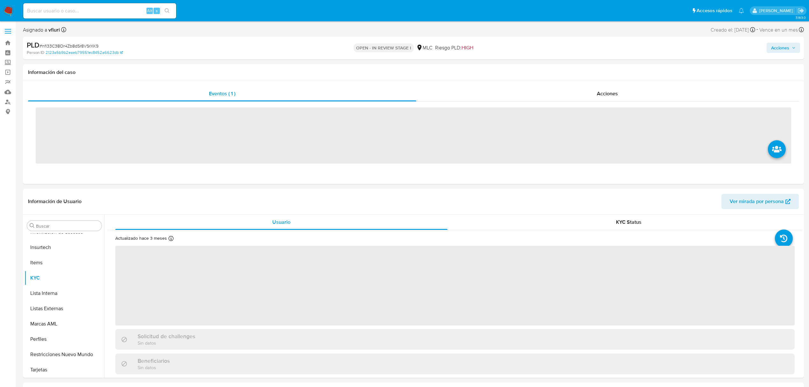
scroll to position [315, 0]
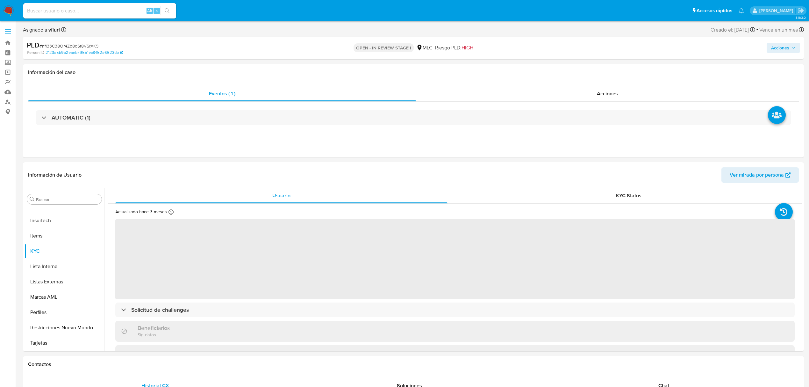
select select "10"
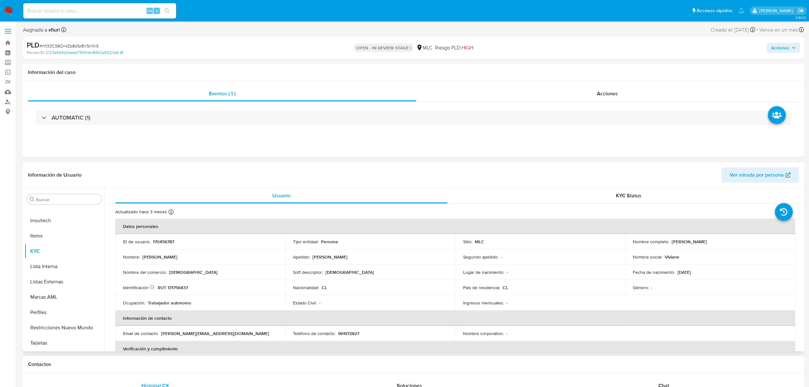
click at [169, 241] on p "170456787" at bounding box center [163, 242] width 21 height 6
copy p "170456787"
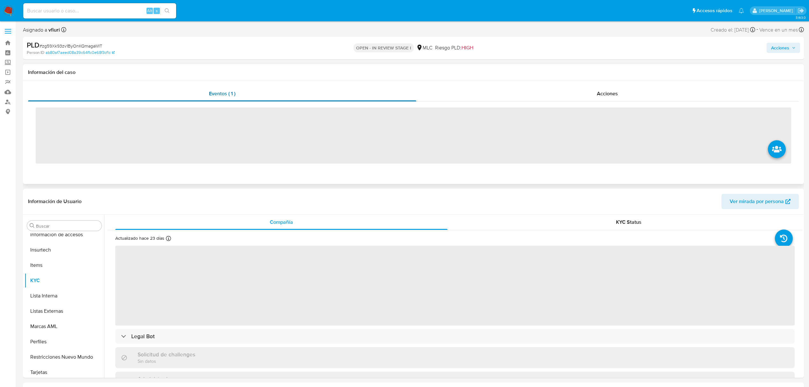
scroll to position [315, 0]
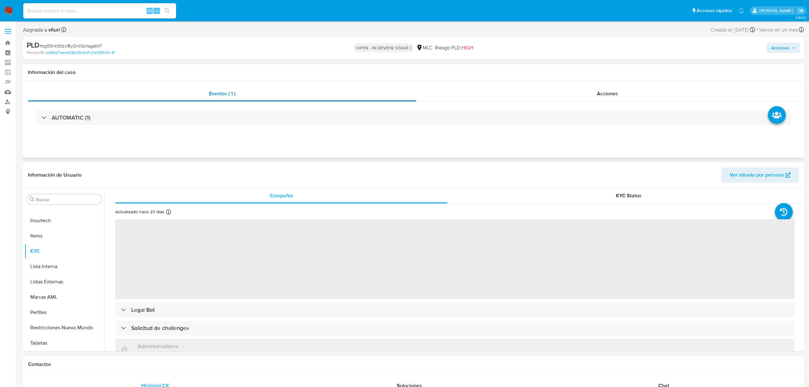
select select "10"
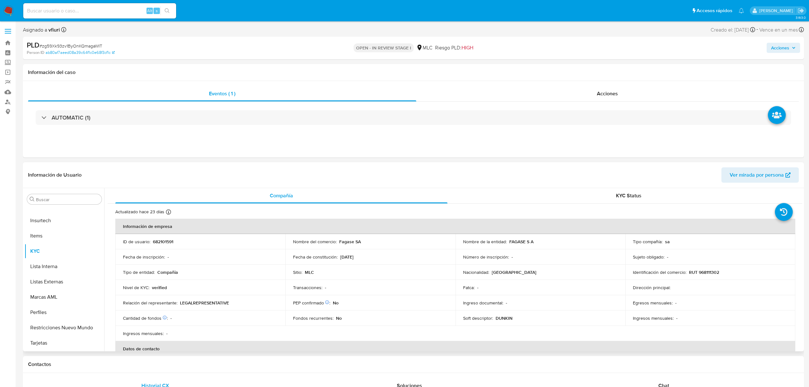
click at [162, 240] on p "682101591" at bounding box center [163, 242] width 20 height 6
click at [163, 240] on p "682101591" at bounding box center [163, 242] width 20 height 6
copy p "682101591"
click at [60, 316] on button "Historial Casos" at bounding box center [62, 313] width 75 height 15
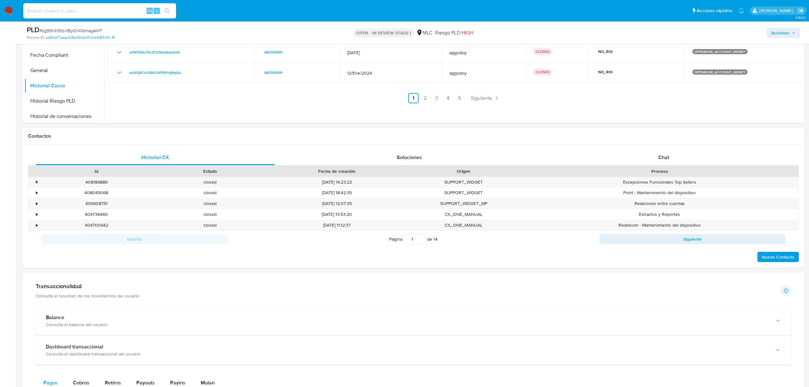
scroll to position [340, 0]
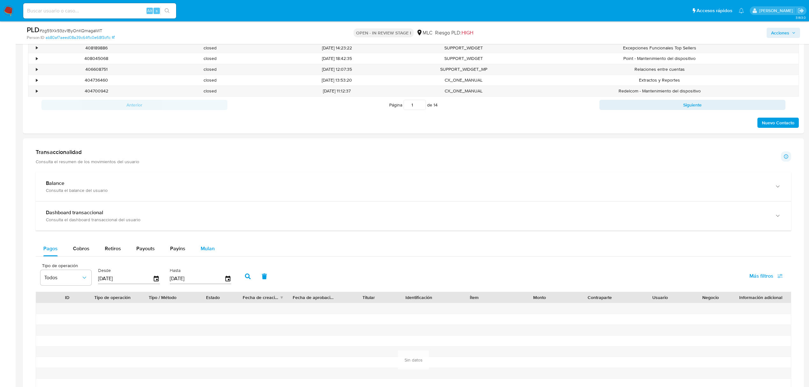
click at [198, 250] on button "Mulan" at bounding box center [207, 248] width 29 height 15
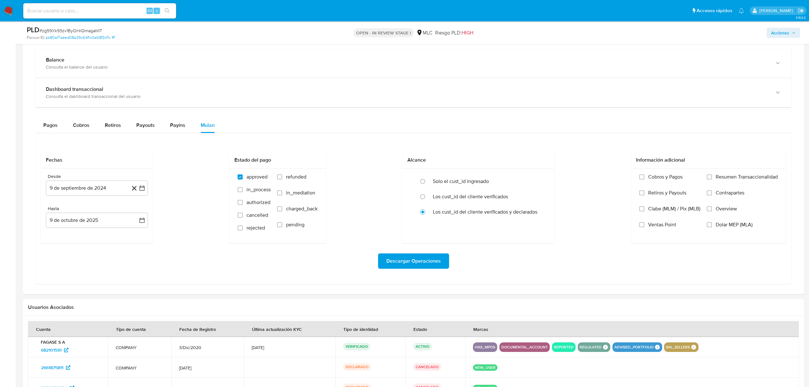
scroll to position [467, 0]
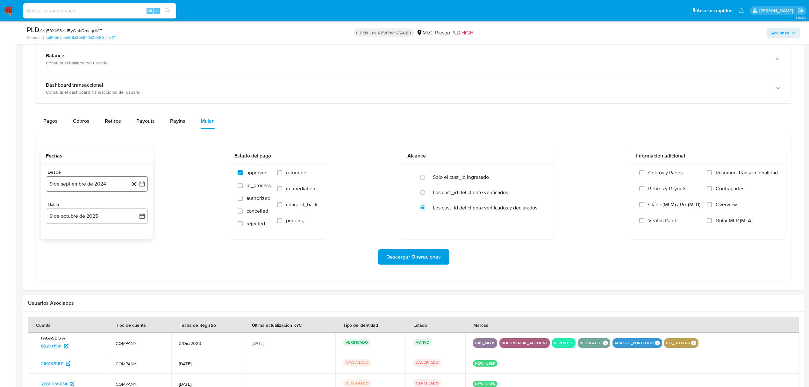
click at [147, 182] on button "9 de septiembre de 2024" at bounding box center [97, 183] width 102 height 15
click at [86, 282] on button "25" at bounding box center [84, 282] width 10 height 10
click at [136, 215] on button "9 de octubre de 2025" at bounding box center [97, 215] width 102 height 15
click at [55, 241] on icon "Mes anterior" at bounding box center [58, 239] width 8 height 8
click at [87, 304] on button "24" at bounding box center [84, 301] width 10 height 10
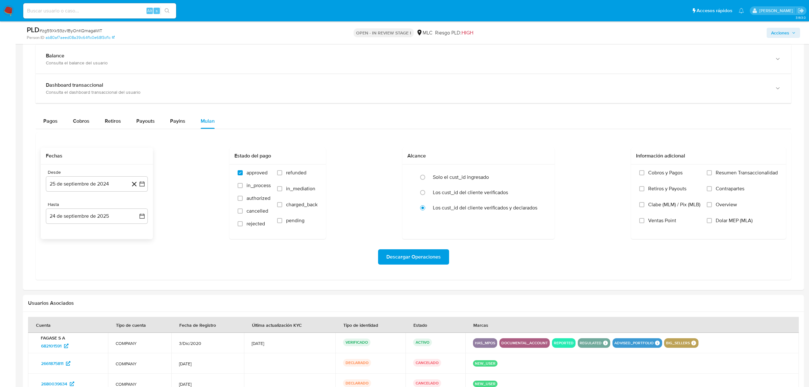
click at [408, 268] on div "Descargar Operaciones" at bounding box center [413, 257] width 745 height 36
click at [403, 256] on span "Descargar Operaciones" at bounding box center [413, 257] width 54 height 14
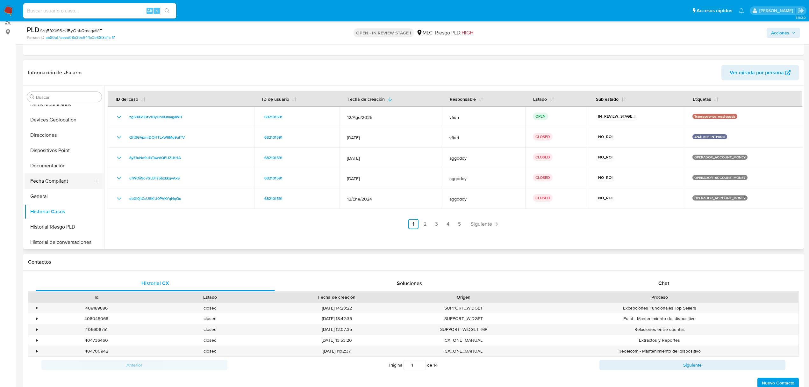
scroll to position [85, 0]
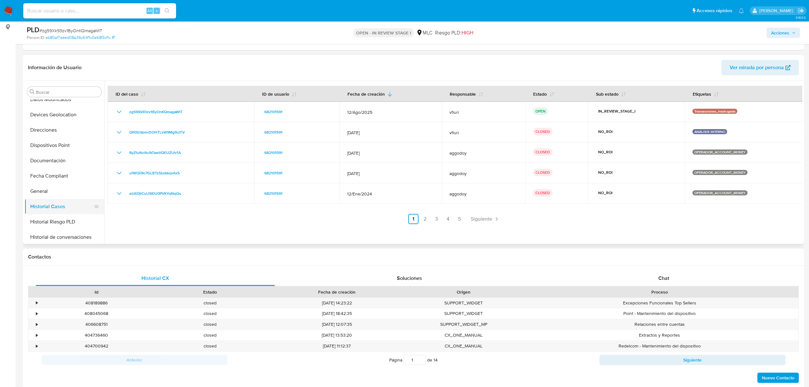
click at [30, 201] on button "Historial Casos" at bounding box center [62, 206] width 75 height 15
click at [36, 190] on button "General" at bounding box center [62, 190] width 75 height 15
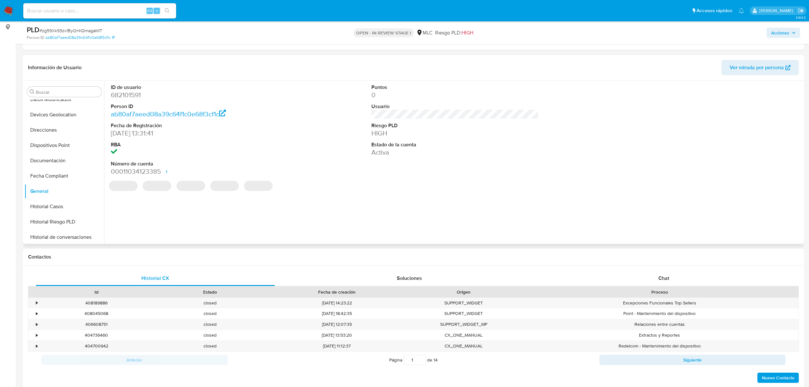
click at [134, 92] on dd "682101591" at bounding box center [194, 94] width 167 height 9
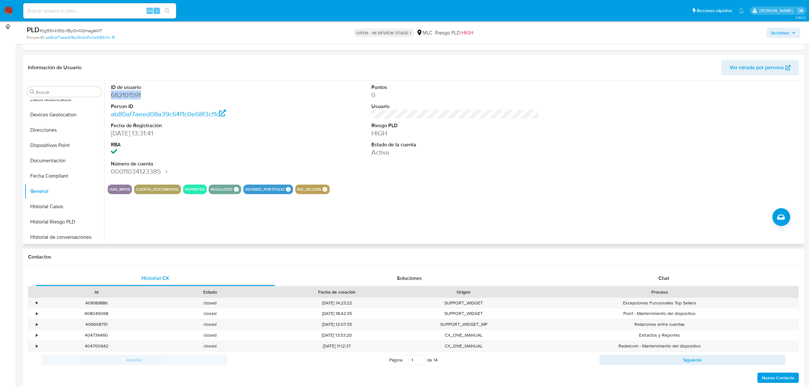
copy dd "682101591"
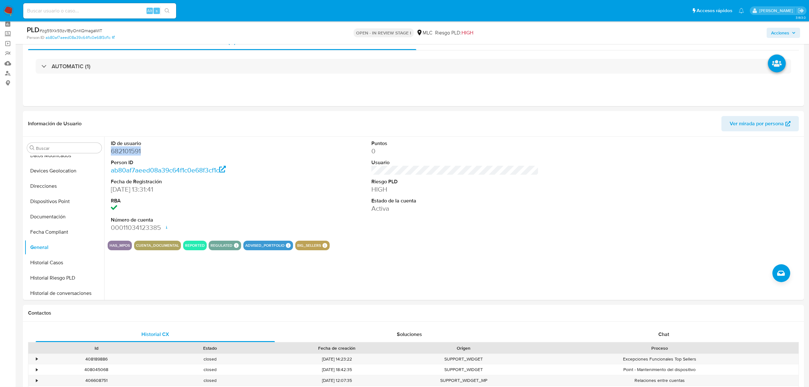
scroll to position [0, 0]
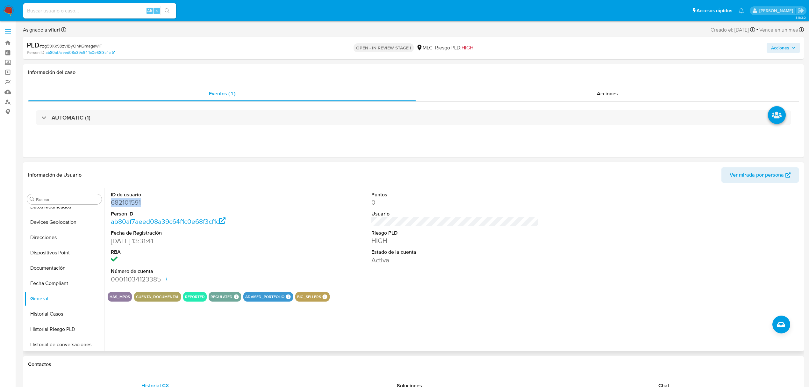
copy dd "682101591"
click at [92, 47] on span "# zg59Xk93zv1ByOnKQmagaWIT" at bounding box center [71, 46] width 63 height 6
copy span "zg59Xk93zv1ByOnKQmagaWIT"
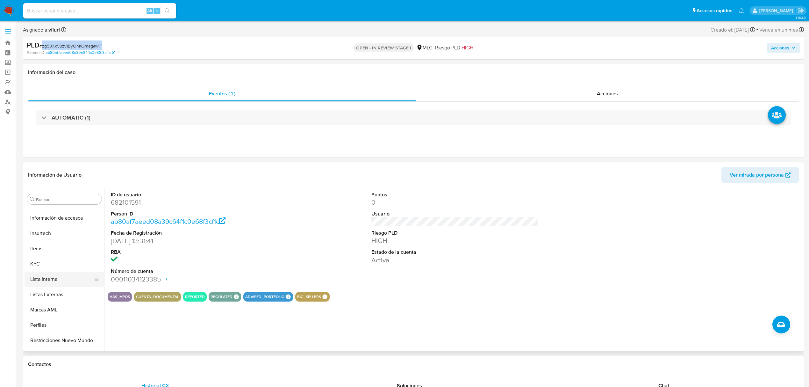
scroll to position [315, 0]
click at [50, 254] on button "KYC" at bounding box center [62, 250] width 75 height 15
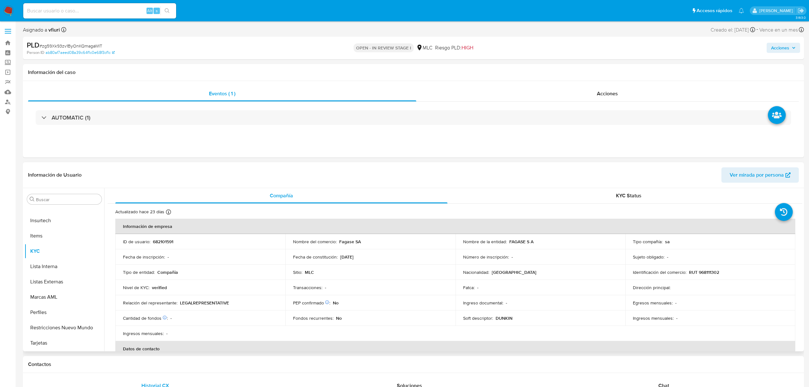
click at [705, 273] on p "RUT 968111302" at bounding box center [704, 272] width 30 height 6
copy p "968111302"
click at [711, 276] on td "Identificación del comercio : RUT 968111302" at bounding box center [710, 271] width 170 height 15
click at [710, 273] on p "RUT 968111302" at bounding box center [704, 272] width 30 height 6
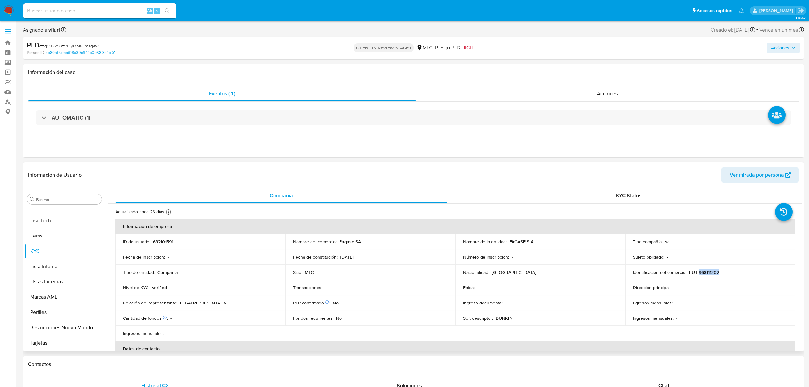
click at [710, 273] on p "RUT 968111302" at bounding box center [704, 272] width 30 height 6
copy p "968111302"
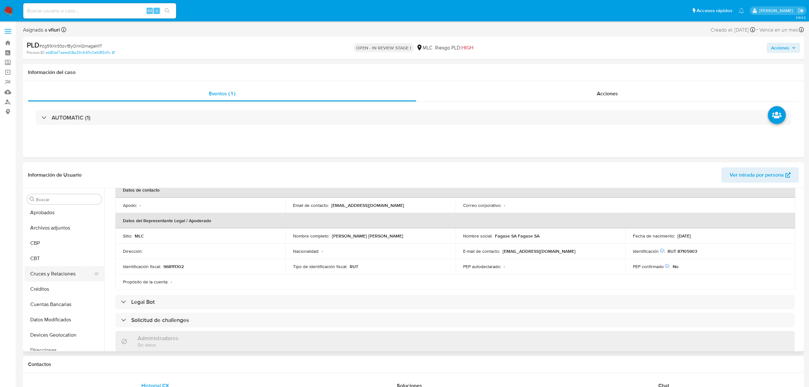
scroll to position [18, 0]
click at [60, 288] on button "Cruces y Relaciones" at bounding box center [62, 288] width 75 height 15
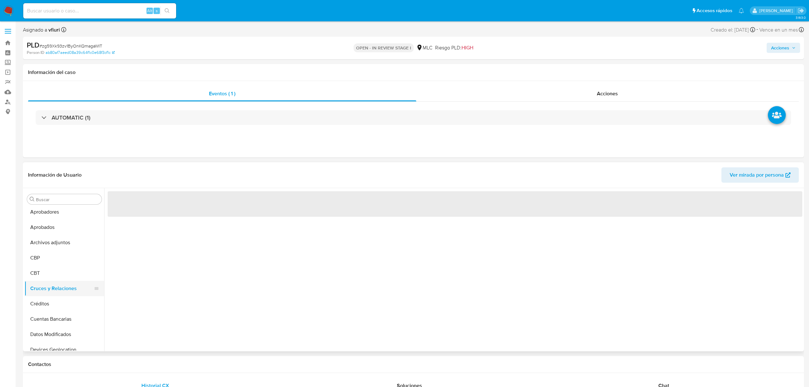
scroll to position [0, 0]
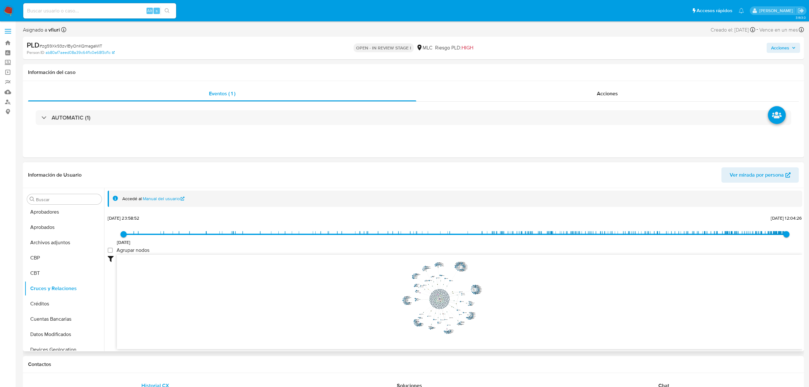
click at [502, 318] on icon "device-682b4e5599b8caf530d6a6a9  device-6896278dd3f8bfd223876083  device-67b4…" at bounding box center [460, 301] width 686 height 92
drag, startPoint x: 520, startPoint y: 323, endPoint x: 544, endPoint y: 316, distance: 25.1
click at [541, 331] on icon "device-682b4e5599b8caf530d6a6a9  device-6896278dd3f8bfd223876083  device-67b4…" at bounding box center [460, 301] width 686 height 92
drag, startPoint x: 543, startPoint y: 316, endPoint x: 532, endPoint y: 314, distance: 11.1
click at [532, 314] on icon "device-682b4e5599b8caf530d6a6a9  device-6896278dd3f8bfd223876083  device-67b4…" at bounding box center [460, 301] width 686 height 92
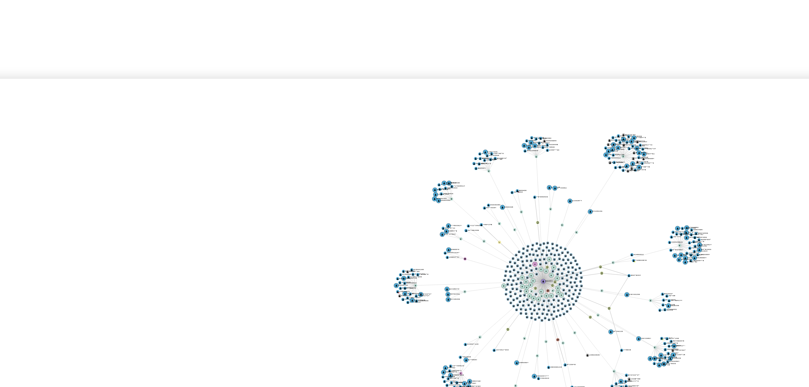
drag, startPoint x: 414, startPoint y: 280, endPoint x: 410, endPoint y: 279, distance: 4.3
click at [410, 279] on icon "device-682b4e5599b8caf530d6a6a9  device-6896278dd3f8bfd223876083  device-67b4…" at bounding box center [460, 301] width 686 height 92
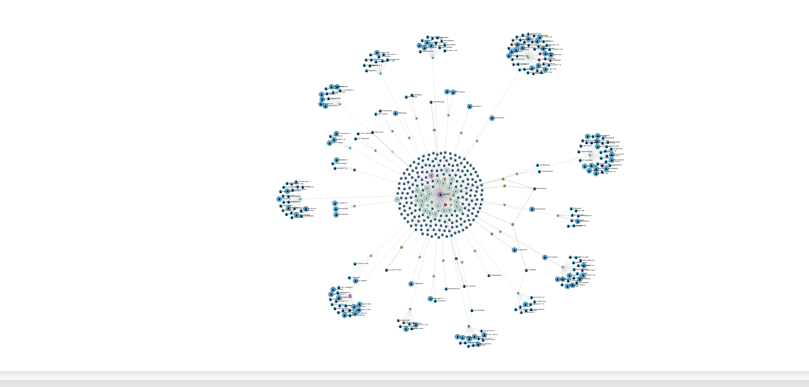
drag, startPoint x: 504, startPoint y: 299, endPoint x: 487, endPoint y: 299, distance: 16.6
click at [487, 299] on icon "device-682b4e5599b8caf530d6a6a9  device-6896278dd3f8bfd223876083  device-67b4…" at bounding box center [460, 301] width 686 height 92
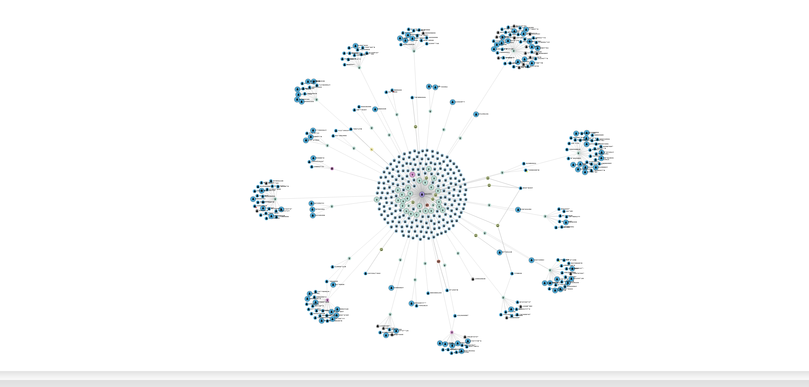
click at [484, 303] on icon "device-682b4e5599b8caf530d6a6a9  device-6896278dd3f8bfd223876083  device-67b4…" at bounding box center [460, 301] width 686 height 92
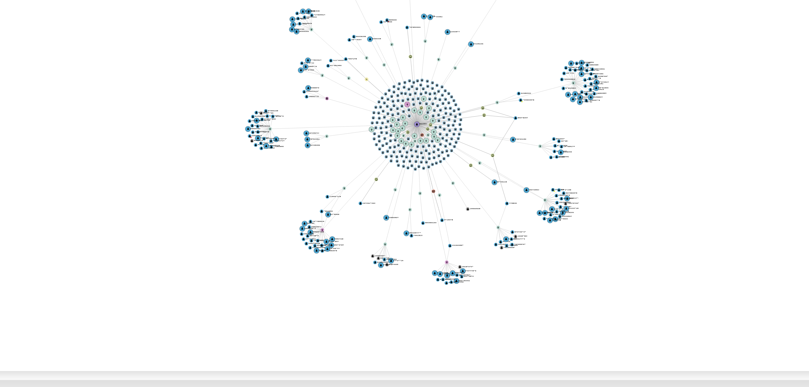
drag, startPoint x: 522, startPoint y: 281, endPoint x: 520, endPoint y: 268, distance: 13.2
click at [521, 261] on icon "device-682b4e5599b8caf530d6a6a9  device-6896278dd3f8bfd223876083  device-67b4…" at bounding box center [460, 301] width 686 height 92
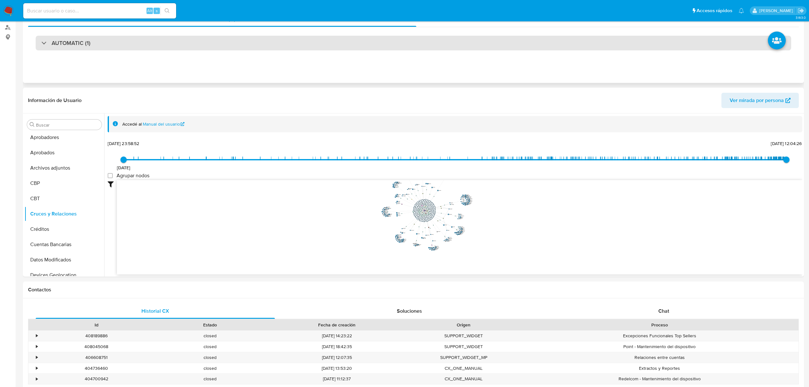
scroll to position [212, 0]
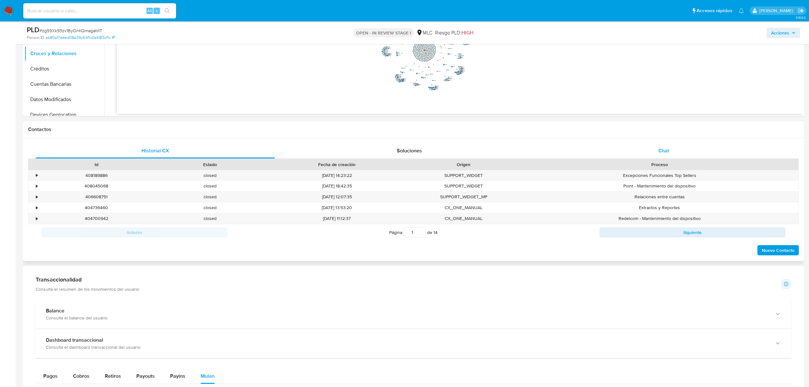
click at [663, 148] on span "Chat" at bounding box center [663, 150] width 11 height 7
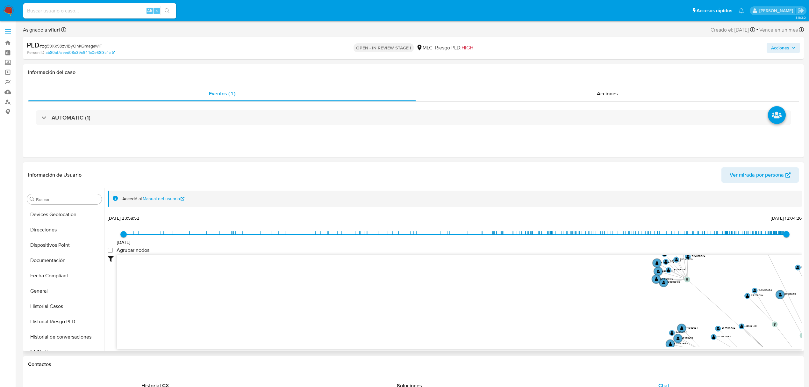
scroll to position [297, 0]
click at [48, 268] on button "KYC" at bounding box center [62, 268] width 75 height 15
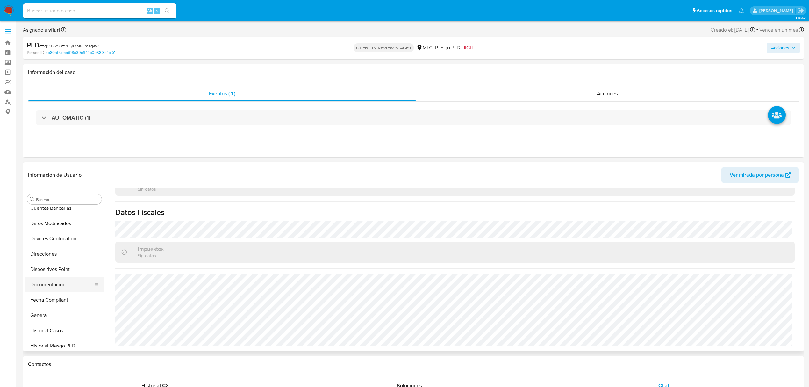
scroll to position [127, 0]
click at [61, 257] on button "Direcciones" at bounding box center [62, 255] width 75 height 15
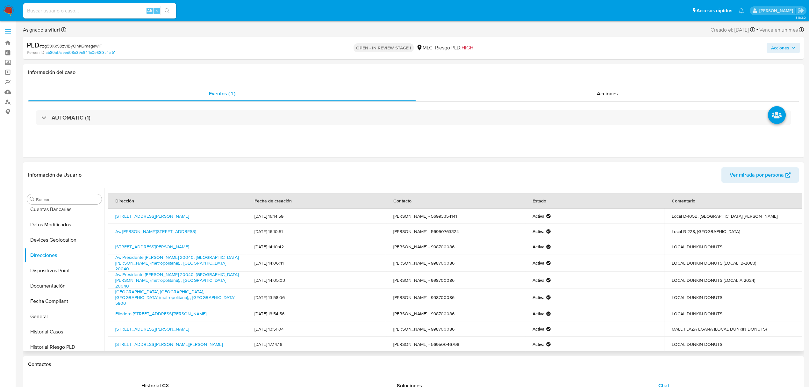
scroll to position [39, 0]
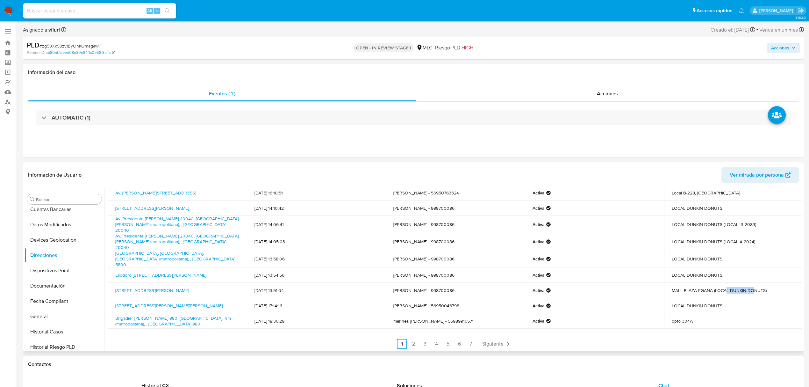
drag, startPoint x: 725, startPoint y: 284, endPoint x: 751, endPoint y: 284, distance: 25.8
click at [751, 284] on td "MALL PLAZA EGANA (LOCAL DUNKIN DONUTS)" at bounding box center [733, 290] width 139 height 15
click at [760, 284] on td "MALL PLAZA EGANA (LOCAL DUNKIN DONUTS)" at bounding box center [733, 290] width 139 height 15
drag, startPoint x: 760, startPoint y: 284, endPoint x: 748, endPoint y: 285, distance: 12.1
click at [748, 285] on td "MALL PLAZA EGANA (LOCAL DUNKIN DONUTS)" at bounding box center [733, 290] width 139 height 15
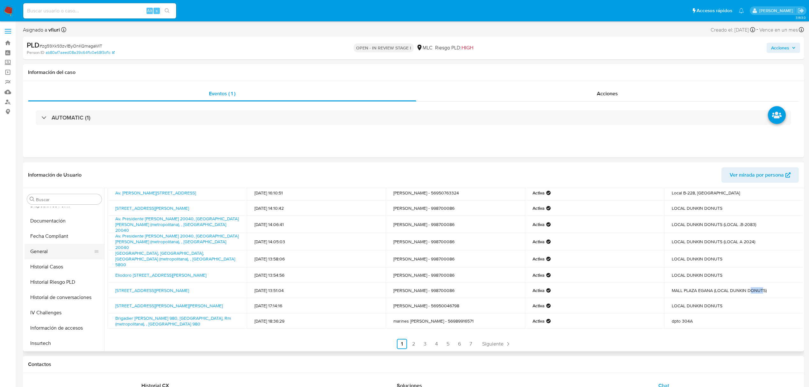
scroll to position [170, 0]
click at [55, 294] on button "Historial Casos" at bounding box center [62, 289] width 75 height 15
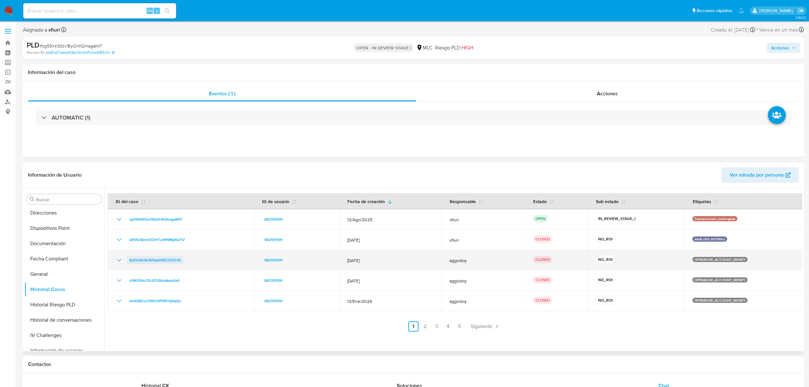
click at [152, 258] on span "8yZfuNo9u1kTawVQEUZUtr1A" at bounding box center [155, 260] width 52 height 8
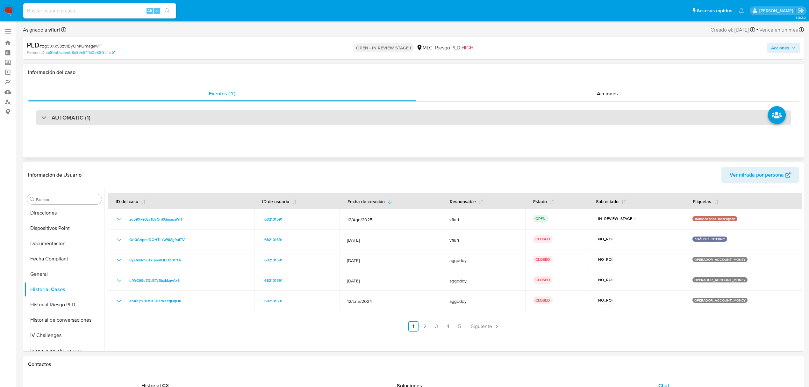
click at [464, 117] on div "AUTOMATIC (1)" at bounding box center [414, 117] width 756 height 15
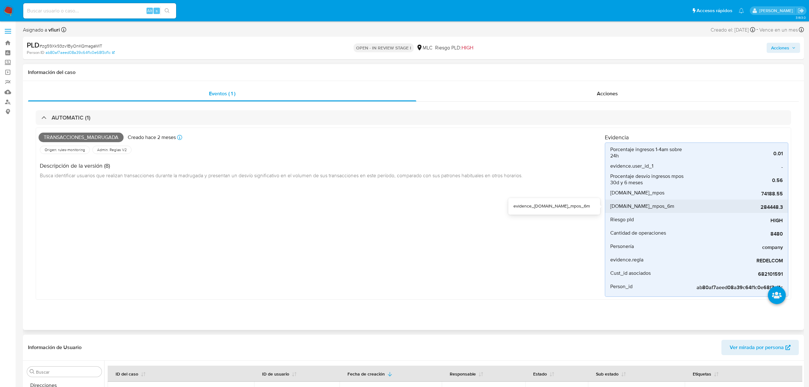
drag, startPoint x: 754, startPoint y: 205, endPoint x: 785, endPoint y: 204, distance: 30.6
click at [785, 204] on li "evidence.ing_mpos_6m 284448.3" at bounding box center [696, 205] width 183 height 13
click at [563, 284] on div "Transacciones_madrugada Creado hace 2 meses Creado: 12/08/2025 06:05:27 Origen:…" at bounding box center [322, 213] width 566 height 166
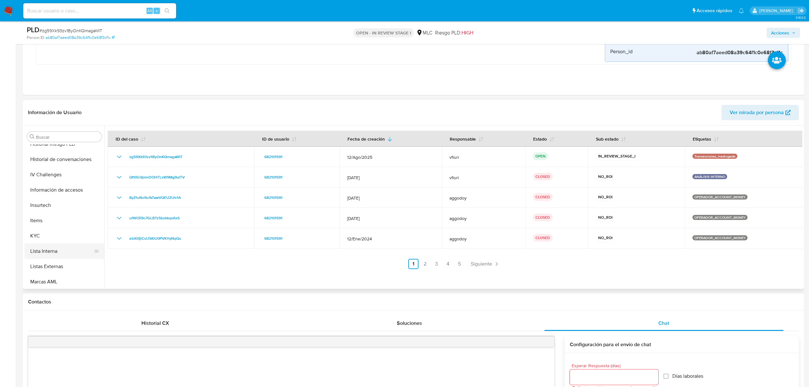
scroll to position [315, 0]
click at [42, 192] on button "KYC" at bounding box center [62, 188] width 75 height 15
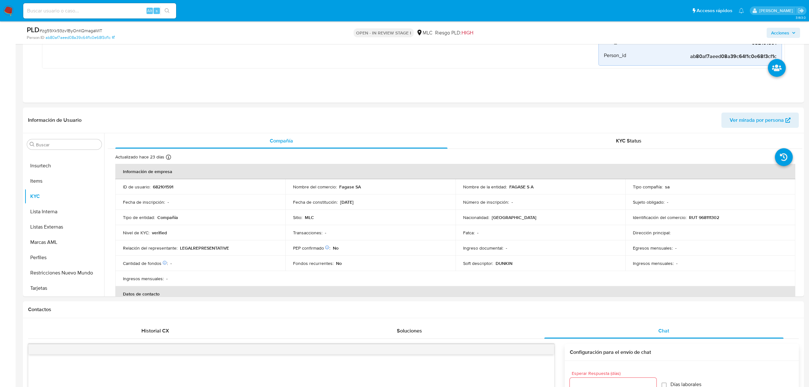
click at [90, 30] on span "# zg59Xk93zv1ByOnKQmagaWIT" at bounding box center [71, 30] width 63 height 6
copy span "zg59Xk93zv1ByOnKQmagaWIT"
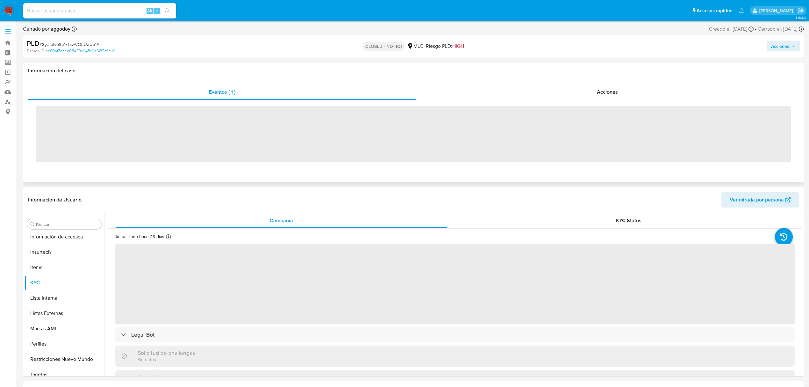
scroll to position [315, 0]
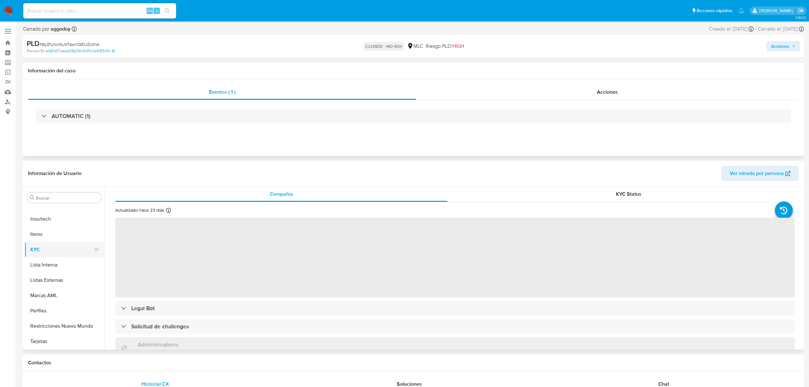
select select "10"
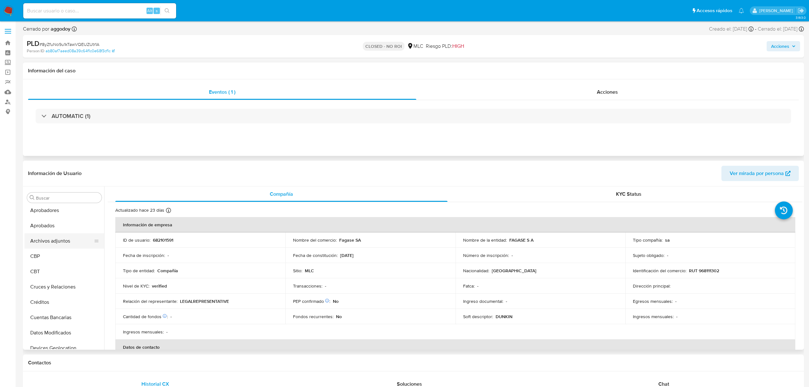
click at [66, 242] on button "Archivos adjuntos" at bounding box center [62, 240] width 75 height 15
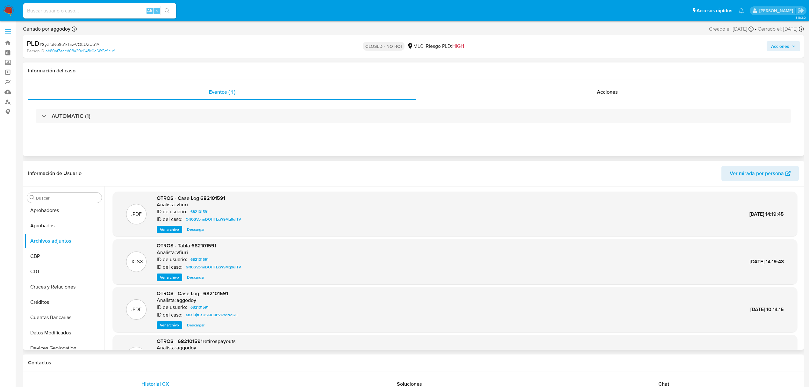
click at [163, 229] on span "Ver archivo" at bounding box center [169, 229] width 19 height 6
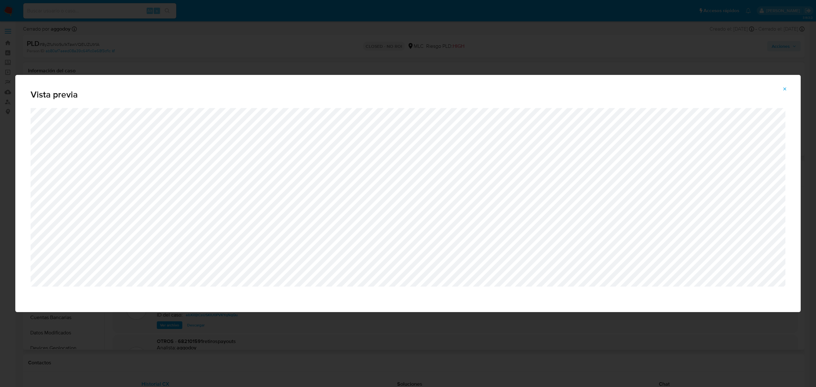
click at [786, 88] on icon "Attachment preview" at bounding box center [784, 88] width 3 height 3
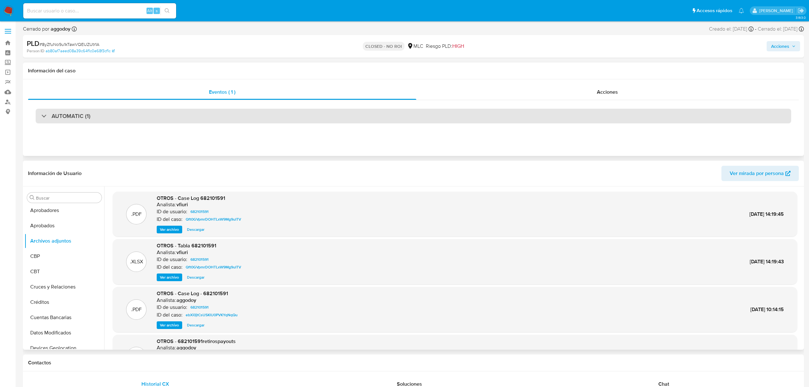
click at [274, 115] on div "AUTOMATIC (1)" at bounding box center [414, 116] width 756 height 15
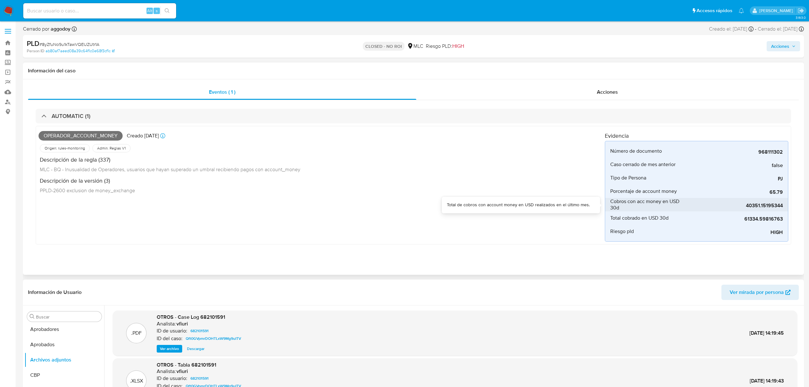
drag, startPoint x: 743, startPoint y: 207, endPoint x: 747, endPoint y: 207, distance: 3.5
click at [747, 207] on span "40351.15195344" at bounding box center [735, 205] width 96 height 6
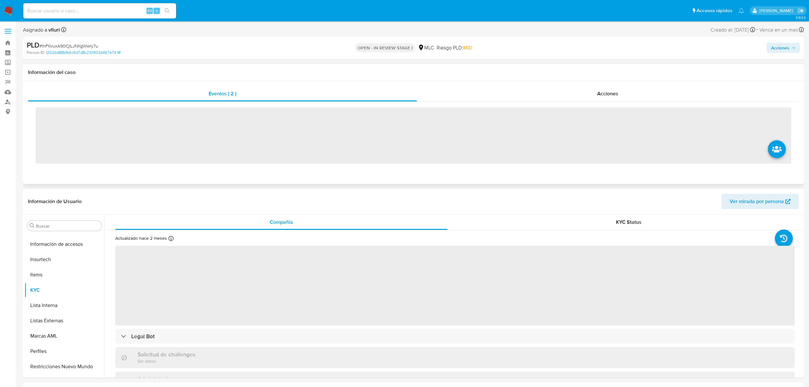
scroll to position [315, 0]
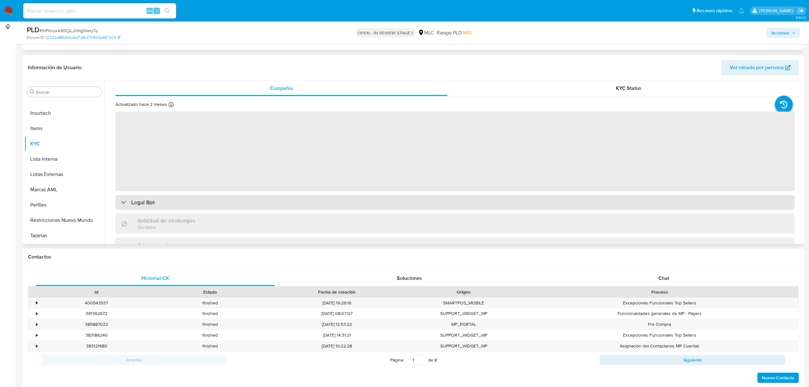
select select "10"
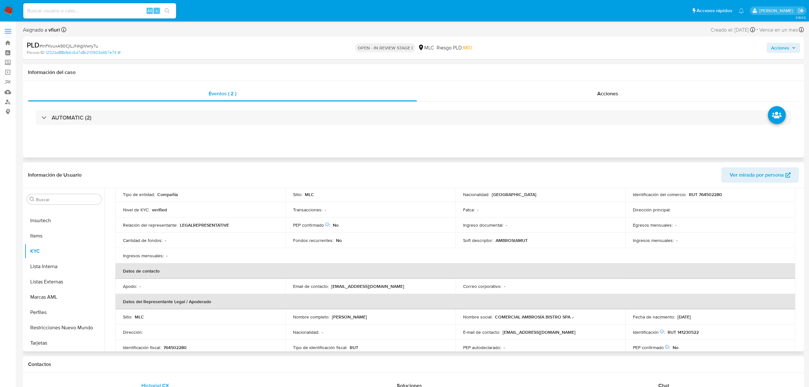
scroll to position [0, 0]
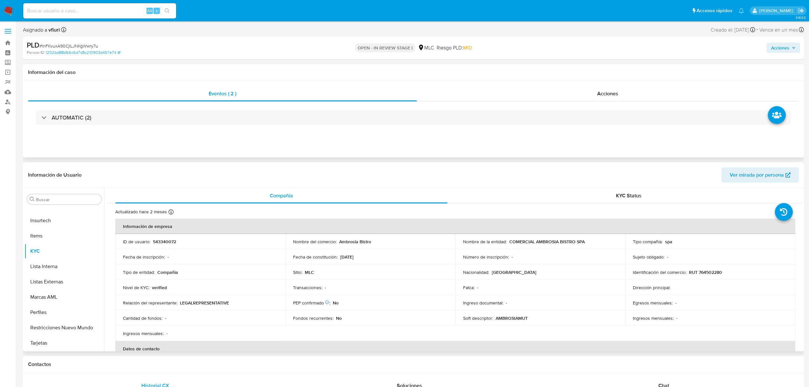
click at [157, 241] on p "543340072" at bounding box center [164, 242] width 23 height 6
copy p "543340072"
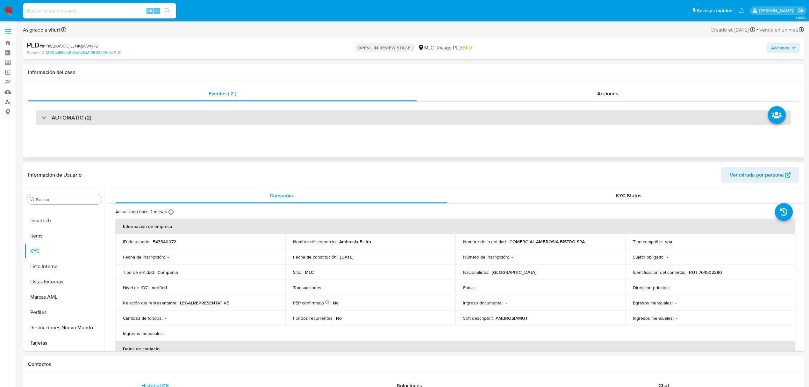
click at [149, 112] on div "AUTOMATIC (2)" at bounding box center [414, 117] width 756 height 15
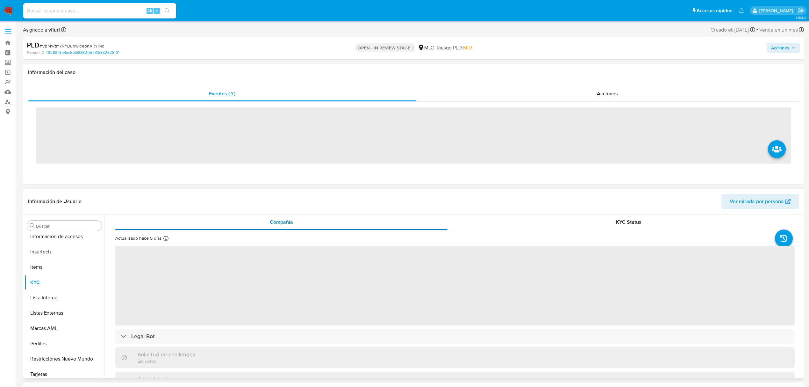
scroll to position [315, 0]
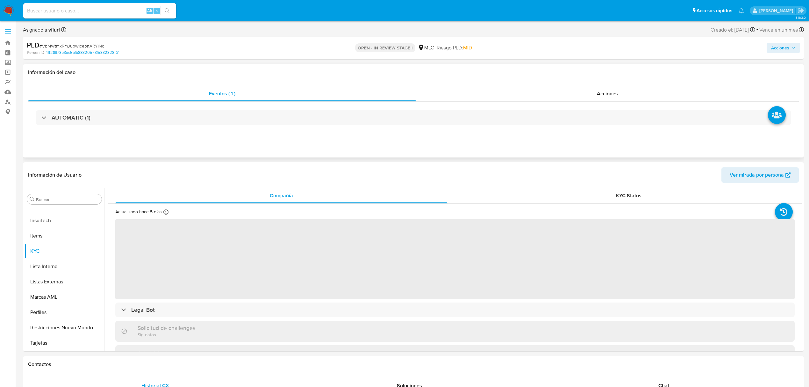
select select "10"
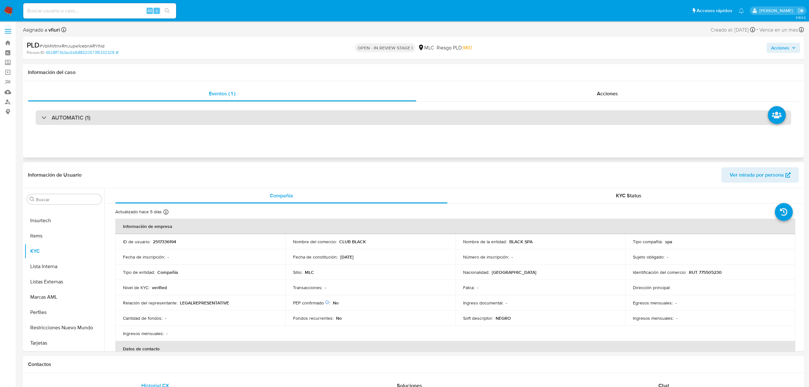
click at [182, 115] on div "AUTOMATIC (1)" at bounding box center [414, 117] width 756 height 15
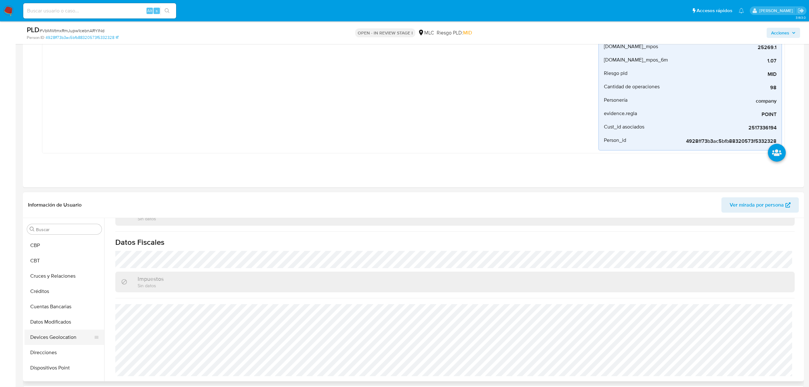
scroll to position [103, 0]
click at [39, 366] on button "General" at bounding box center [62, 370] width 75 height 15
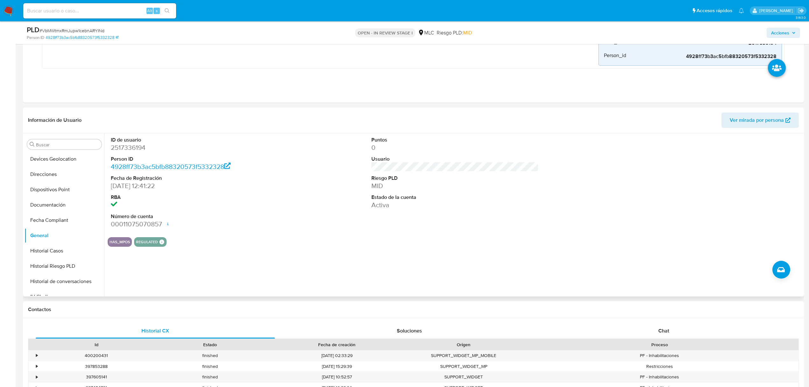
scroll to position [18, 0]
drag, startPoint x: 128, startPoint y: 142, endPoint x: 126, endPoint y: 148, distance: 6.6
click at [128, 143] on dt "ID de usuario" at bounding box center [194, 139] width 167 height 7
click at [126, 148] on dd "2517336194" at bounding box center [194, 147] width 167 height 9
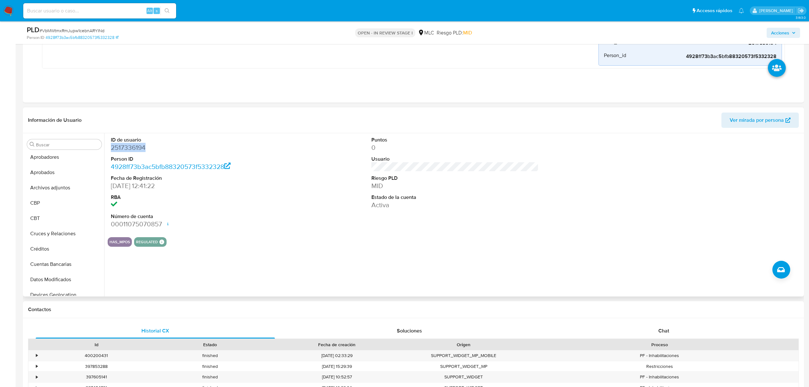
copy dd "2517336194"
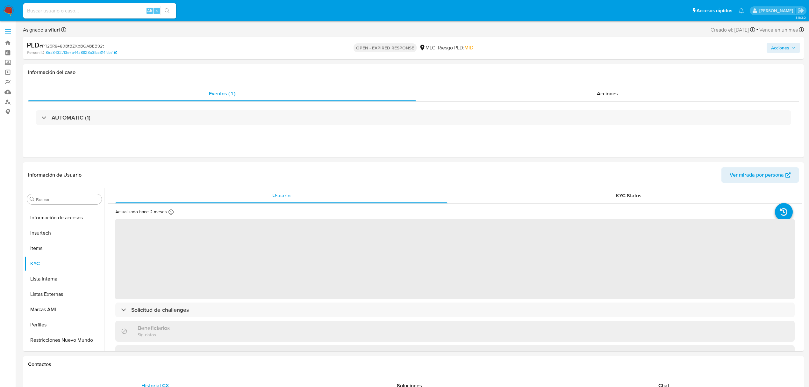
scroll to position [315, 0]
select select "10"
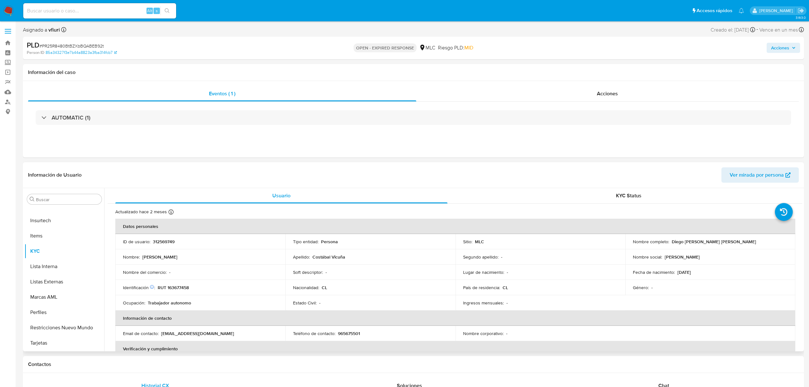
click at [175, 238] on td "ID de usuario : 312569749" at bounding box center [200, 241] width 170 height 15
copy p "312569749"
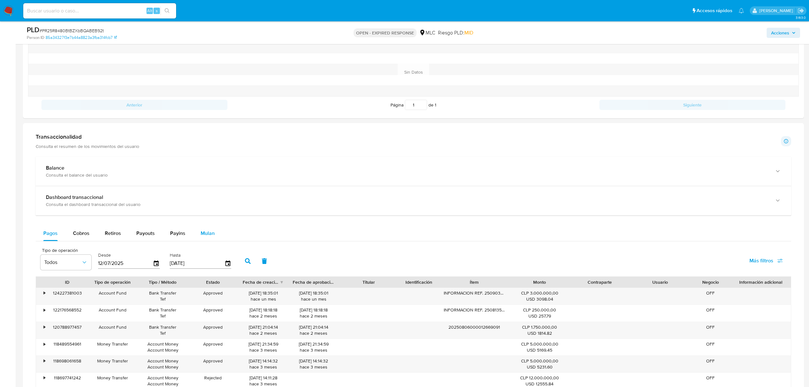
drag, startPoint x: 213, startPoint y: 229, endPoint x: 214, endPoint y: 234, distance: 4.3
click at [214, 232] on button "Mulan" at bounding box center [207, 233] width 29 height 15
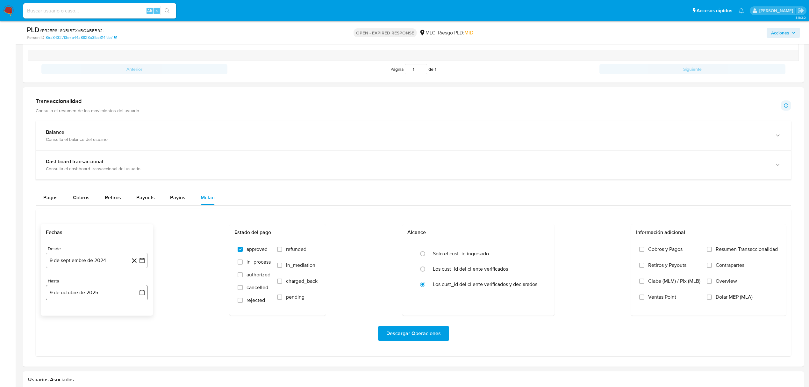
scroll to position [425, 0]
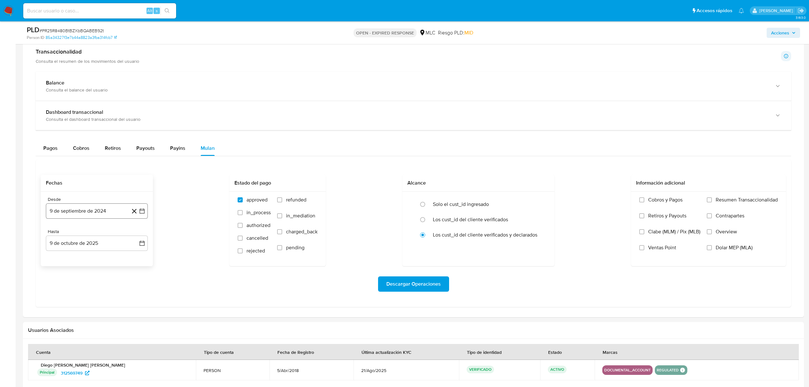
click at [141, 217] on button "9 de septiembre de 2024" at bounding box center [97, 210] width 102 height 15
click at [83, 310] on button "25" at bounding box center [84, 309] width 10 height 10
click at [142, 249] on button "9 de octubre de 2025" at bounding box center [97, 242] width 102 height 15
click at [55, 265] on icon "Mes anterior" at bounding box center [58, 266] width 8 height 8
click at [81, 330] on button "24" at bounding box center [84, 328] width 10 height 10
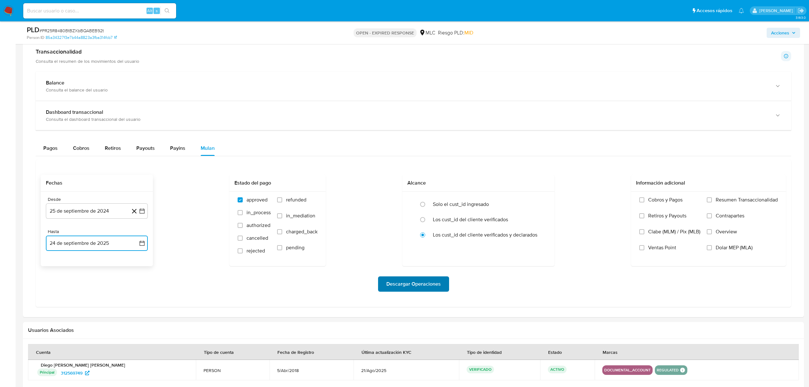
click at [396, 284] on span "Descargar Operaciones" at bounding box center [413, 284] width 54 height 14
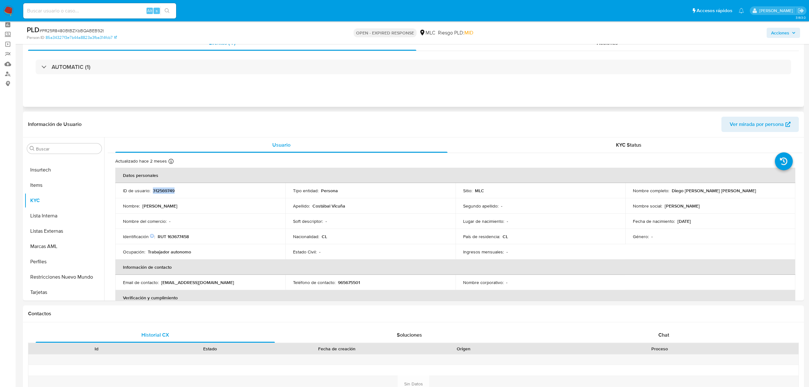
scroll to position [0, 0]
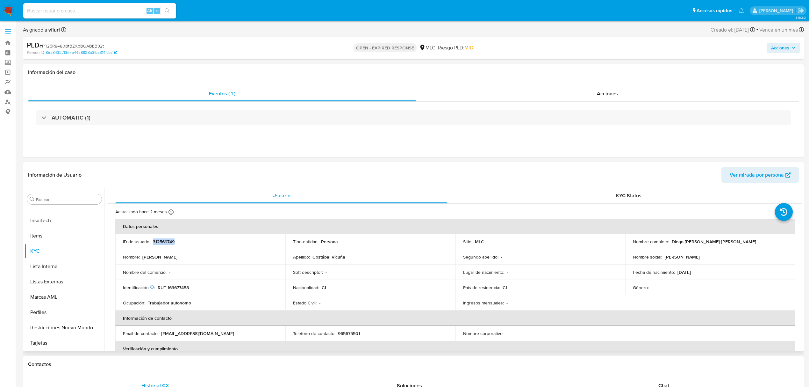
copy p "312569749"
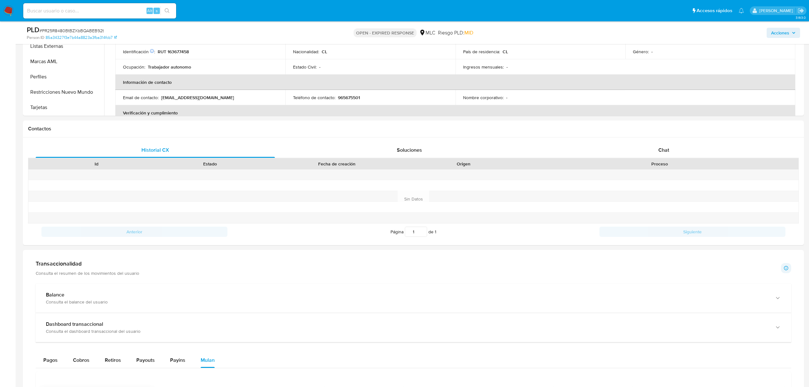
scroll to position [83, 0]
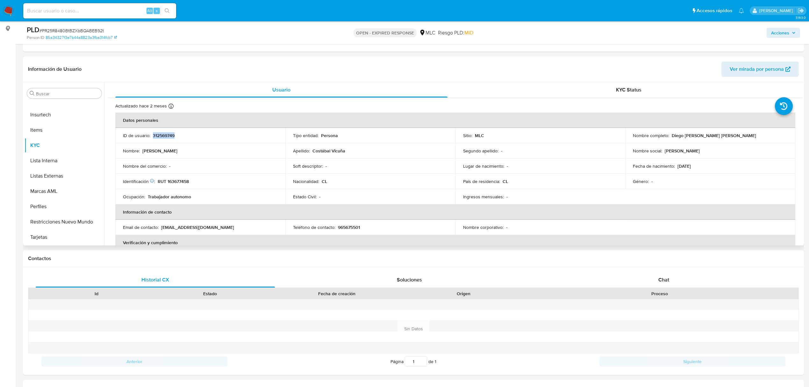
copy p "312569749"
click at [82, 30] on span "# PR25R8480BtBZXbBQABEB92t" at bounding box center [72, 30] width 64 height 6
copy span "PR25R8480BtBZXbBQABEB92t"
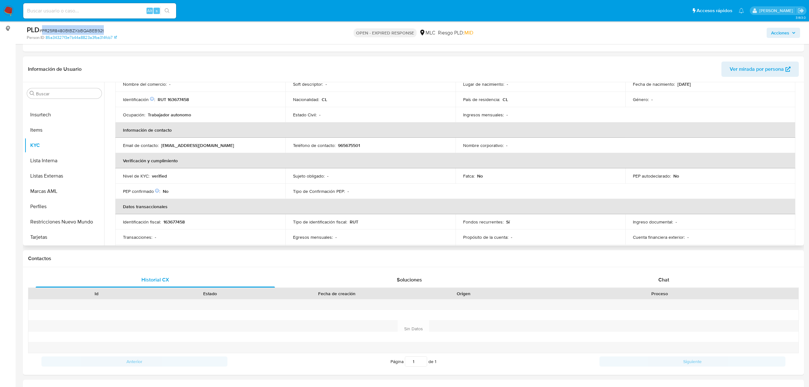
scroll to position [0, 0]
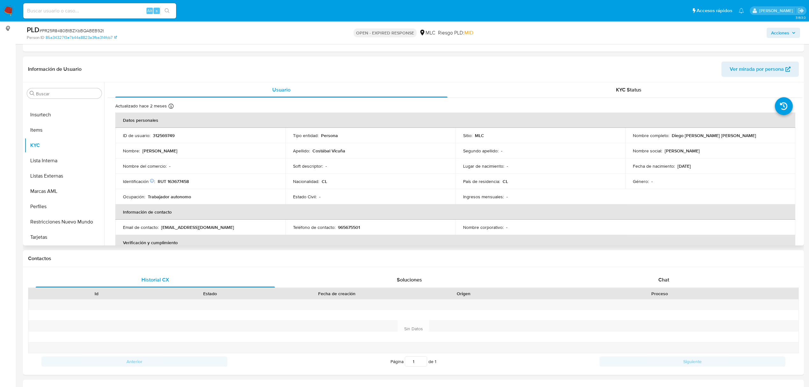
click at [187, 182] on p "RUT 163677458" at bounding box center [173, 181] width 31 height 6
copy p "163677458"
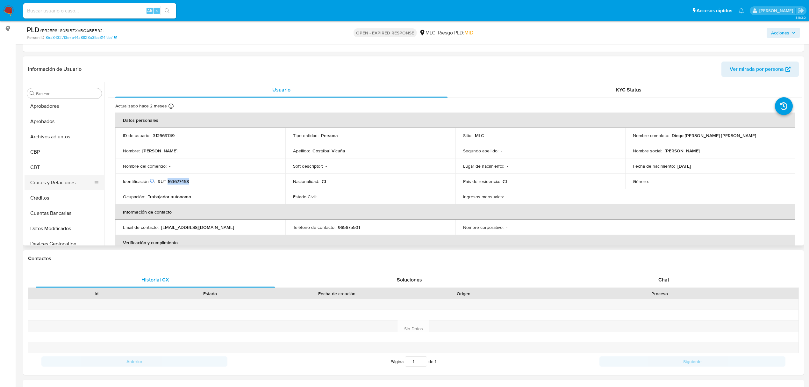
click at [52, 181] on button "Cruces y Relaciones" at bounding box center [62, 182] width 75 height 15
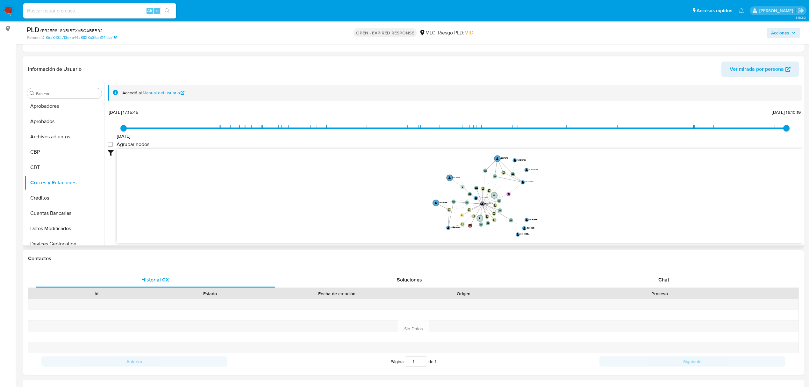
drag, startPoint x: 542, startPoint y: 191, endPoint x: 532, endPoint y: 208, distance: 19.5
click at [532, 208] on icon "device-5fe0d65a08813b00175b63b5  device-62d7426108813b001791db43  device-64f7…" at bounding box center [460, 195] width 686 height 92
drag, startPoint x: 538, startPoint y: 203, endPoint x: 534, endPoint y: 203, distance: 4.2
click at [534, 203] on icon "device-5fe0d65a08813b00175b63b5  device-62d7426108813b001791db43  device-64f7…" at bounding box center [460, 195] width 686 height 92
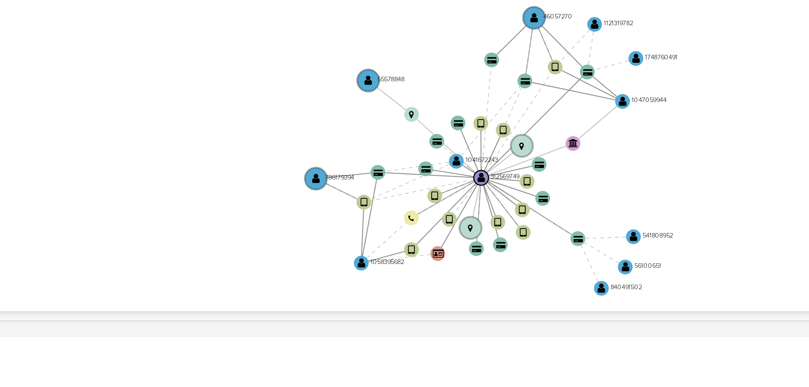
scroll to position [0, 0]
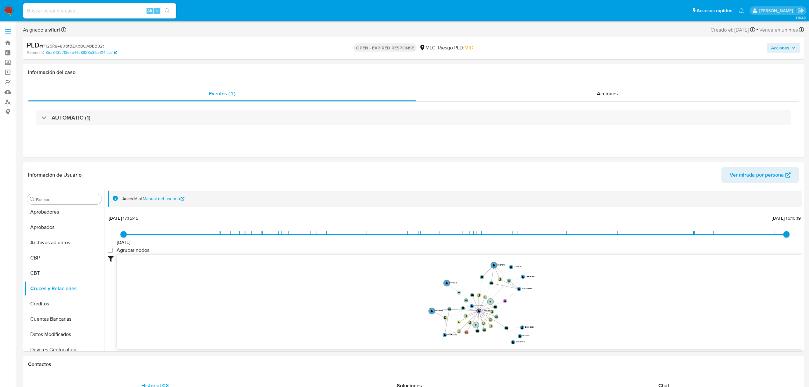
click at [72, 43] on span "# PR25R8480BtBZXbBQABEB92t" at bounding box center [72, 46] width 64 height 6
click at [71, 43] on span "# PR25R8480BtBZXbBQABEB92t" at bounding box center [72, 46] width 64 height 6
drag, startPoint x: 70, startPoint y: 46, endPoint x: 60, endPoint y: 46, distance: 10.2
click at [60, 46] on span "# PR25R8480BtBZXbBQABEB92t" at bounding box center [72, 46] width 64 height 6
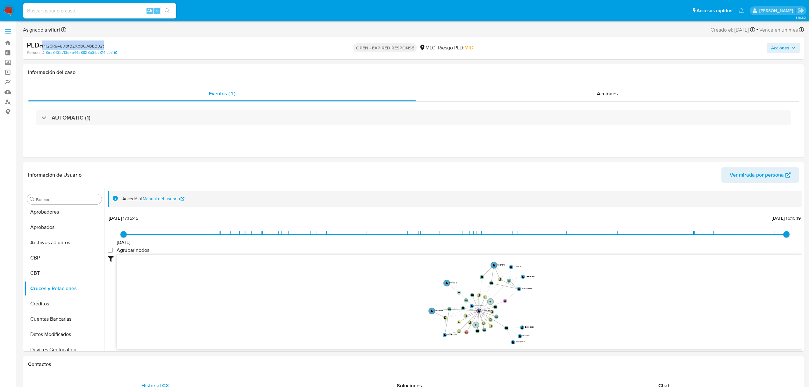
copy span "PR25R8480BtBZXbBQABEB92t"
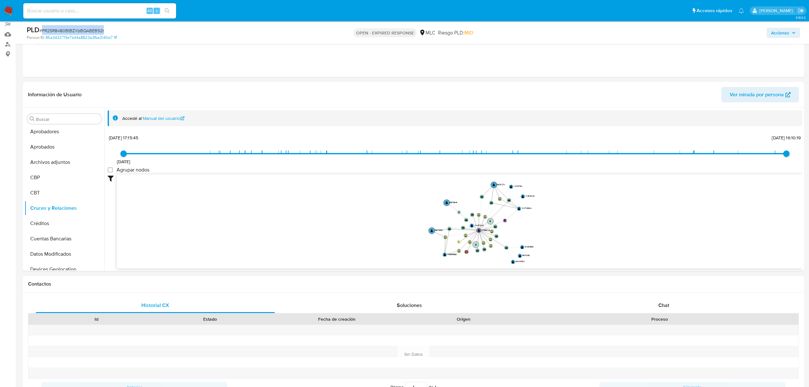
scroll to position [170, 0]
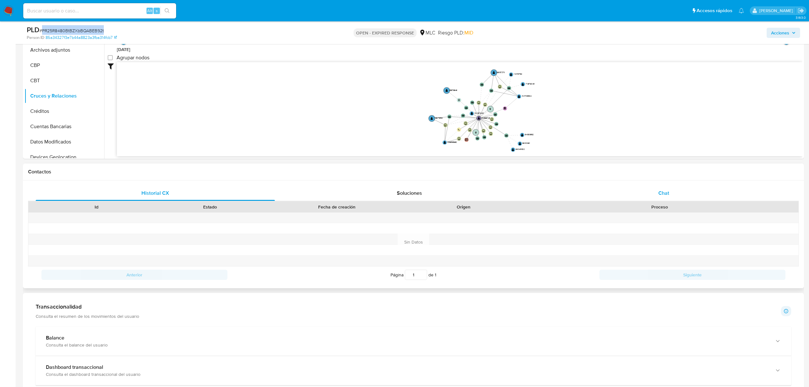
click at [642, 193] on div "Chat" at bounding box center [663, 192] width 239 height 15
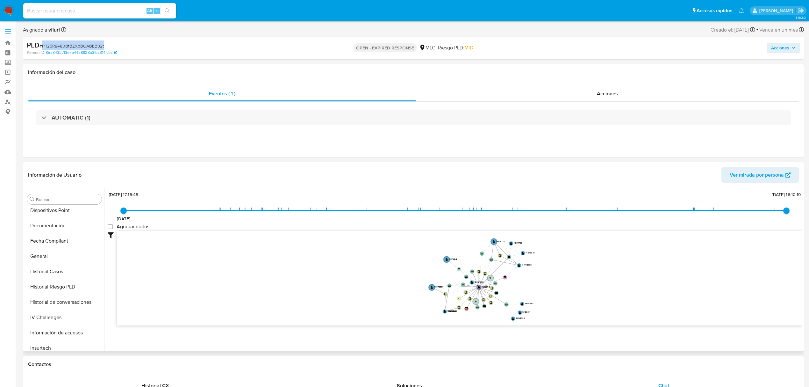
scroll to position [315, 0]
click at [54, 251] on button "KYC" at bounding box center [62, 250] width 75 height 15
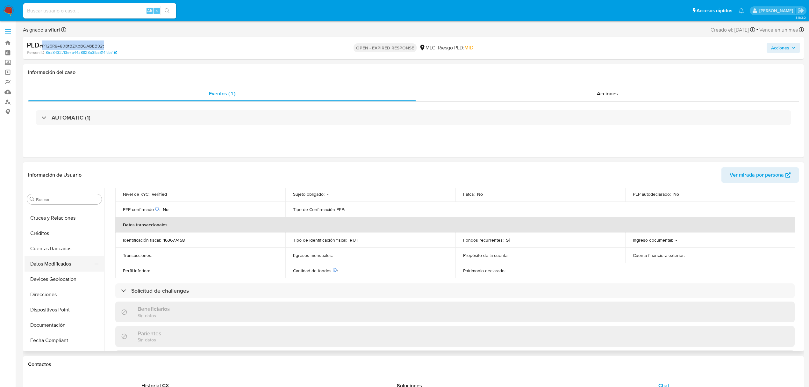
scroll to position [103, 0]
click at [55, 306] on button "Documentación" at bounding box center [62, 310] width 75 height 15
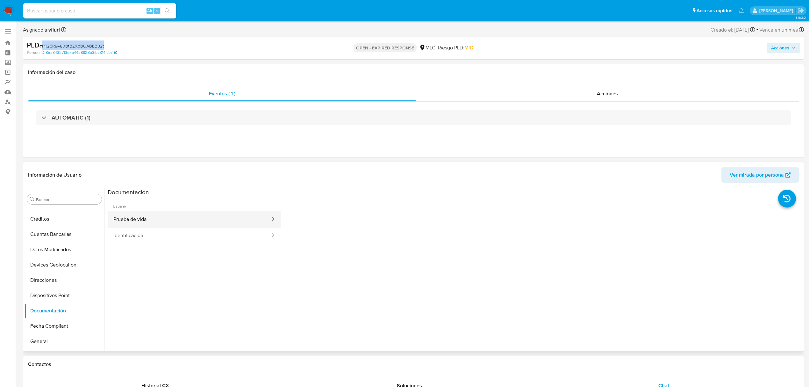
click at [170, 218] on button "Prueba de vida" at bounding box center [189, 219] width 163 height 16
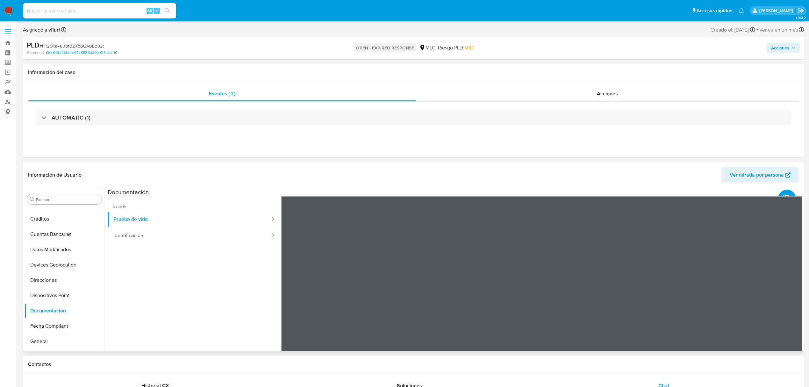
click at [163, 244] on ul "Usuario Prueba de vida Identificación" at bounding box center [195, 287] width 174 height 183
click at [212, 241] on button "Identificación" at bounding box center [189, 235] width 163 height 16
click at [43, 250] on button "KYC" at bounding box center [62, 250] width 75 height 15
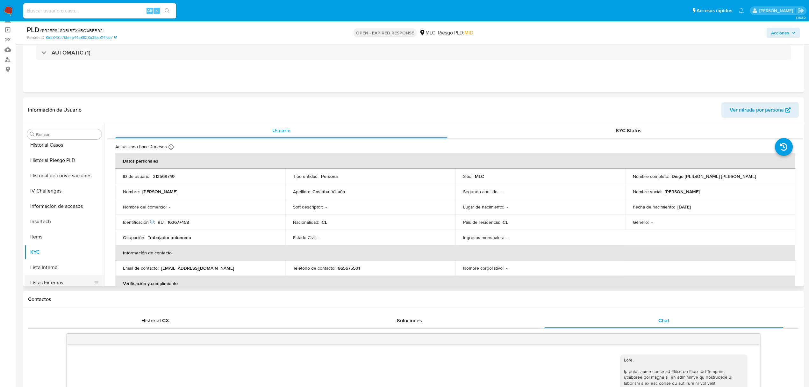
scroll to position [18, 0]
click at [47, 221] on button "Cruces y Relaciones" at bounding box center [62, 223] width 75 height 15
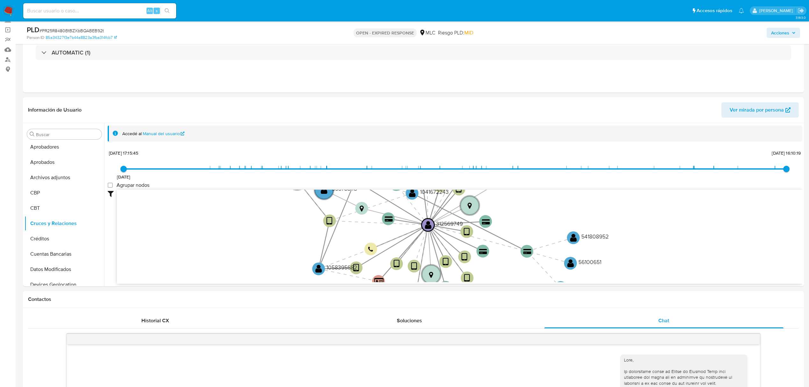
click at [78, 29] on span "# PR25R8480BtBZXbBQABEB92t" at bounding box center [72, 30] width 64 height 6
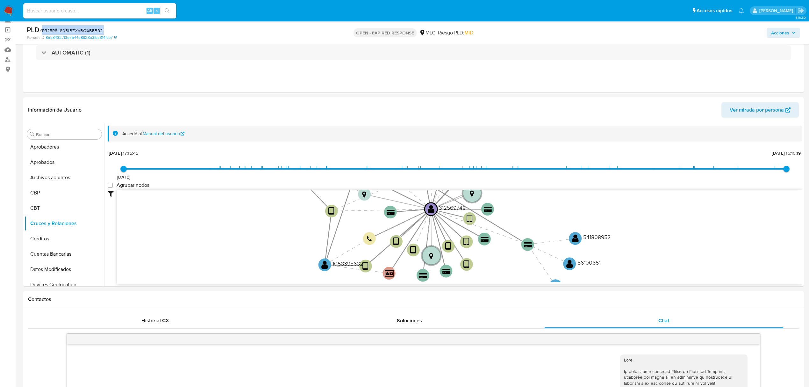
click at [78, 29] on span "# PR25R8480BtBZXbBQABEB92t" at bounding box center [72, 30] width 64 height 6
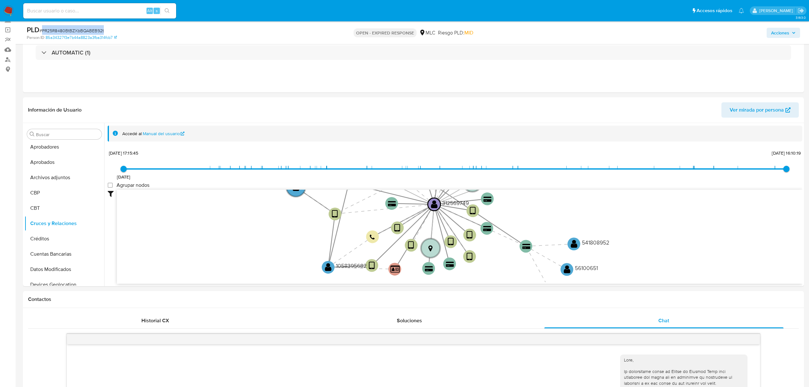
copy span "PR25R8480BtBZXbBQABEB92t"
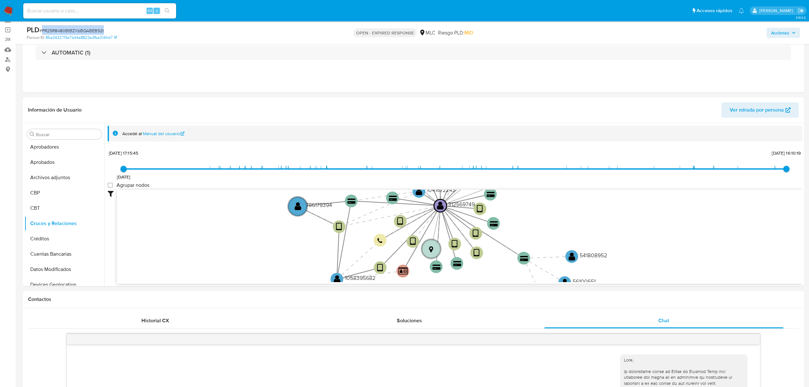
copy span "PR25R8480BtBZXbBQABEB92t"
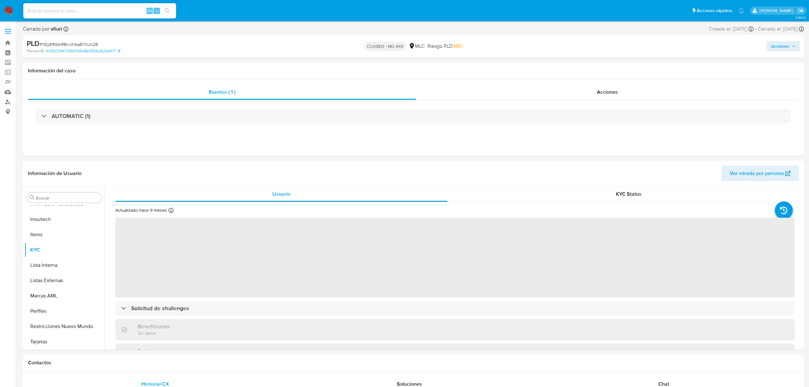
select select "10"
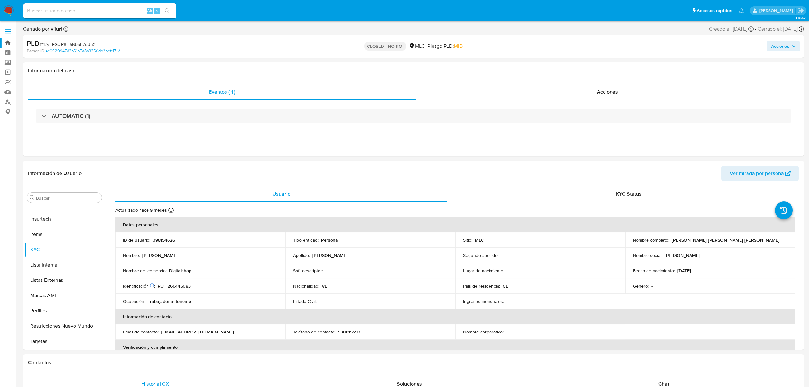
click at [8, 40] on link "Bandeja" at bounding box center [38, 43] width 76 height 10
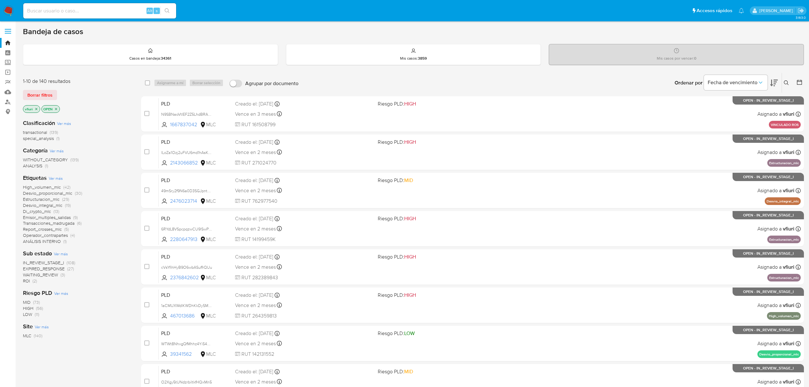
click at [787, 87] on div "Ingrese ID de usuario o caso Buscar Borrar filtros" at bounding box center [787, 83] width 11 height 20
click at [786, 85] on icon at bounding box center [786, 82] width 5 height 5
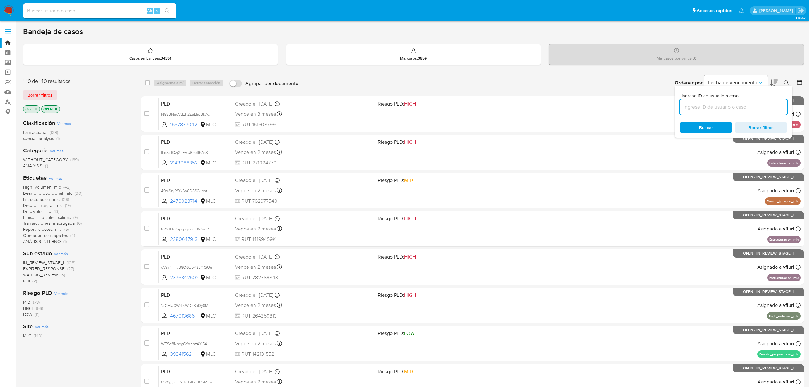
click at [699, 108] on input at bounding box center [734, 107] width 108 height 8
type input "PR25R8480BtBZXbBQABEB92t"
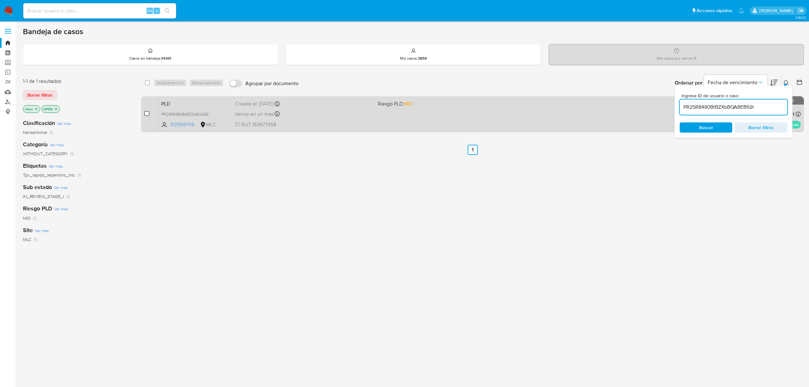
drag, startPoint x: 140, startPoint y: 117, endPoint x: 146, endPoint y: 112, distance: 7.0
click at [142, 117] on div "1-1 de 1 resultados Borrar filtros vfiuri OPEN Clasificación Ver más transactio…" at bounding box center [413, 217] width 781 height 289
click at [146, 112] on input "checkbox" at bounding box center [146, 113] width 5 height 5
checkbox input "true"
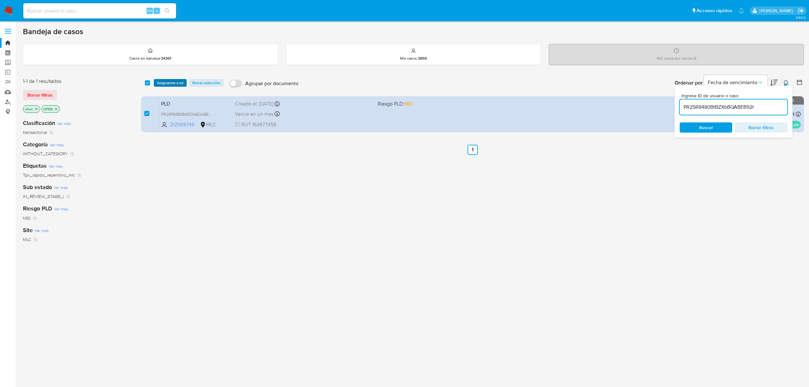
click at [166, 84] on span "Asignarme a mí" at bounding box center [170, 83] width 26 height 6
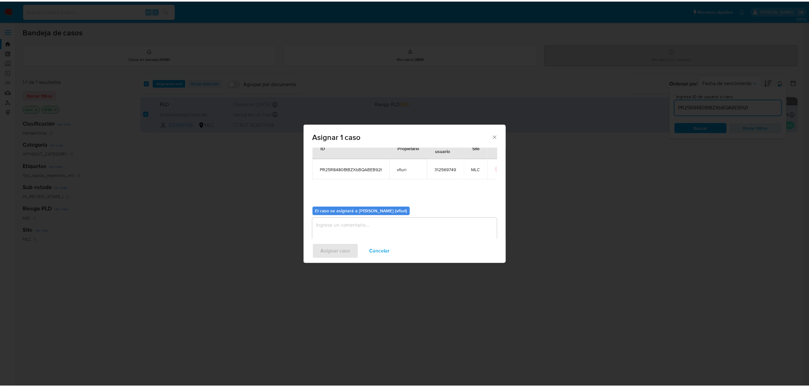
scroll to position [32, 0]
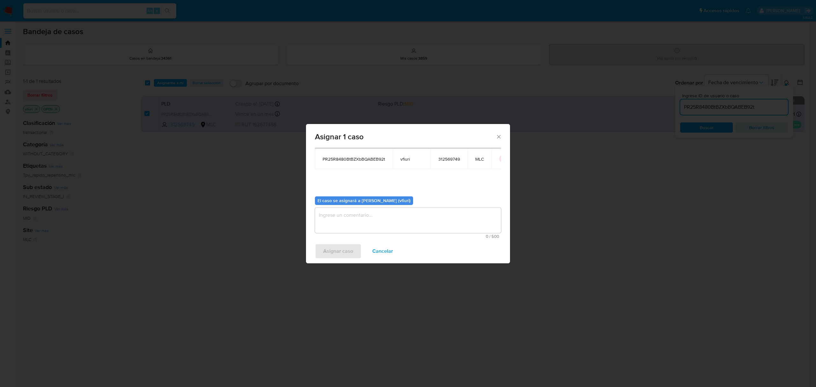
click at [421, 225] on textarea "assign-modal" at bounding box center [408, 219] width 186 height 25
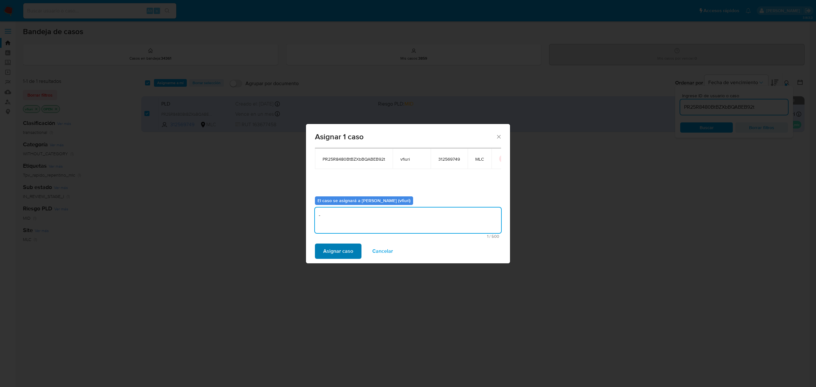
type textarea "-"
click at [347, 245] on span "Asignar caso" at bounding box center [338, 251] width 30 height 14
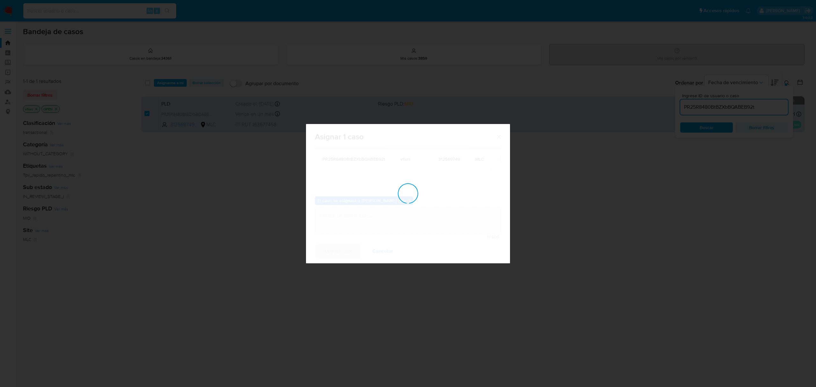
checkbox input "false"
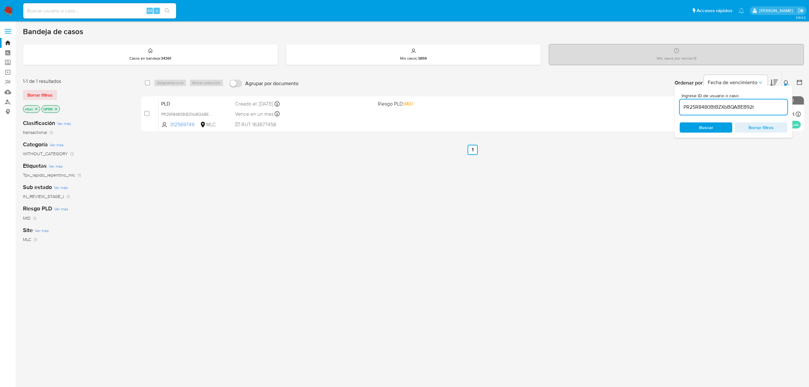
click at [746, 124] on span "Borrar filtros" at bounding box center [761, 127] width 44 height 9
click at [8, 42] on link "Bandeja" at bounding box center [38, 43] width 76 height 10
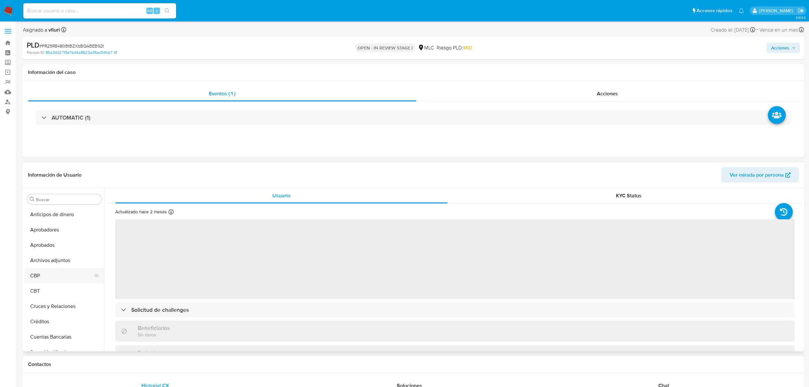
select select "10"
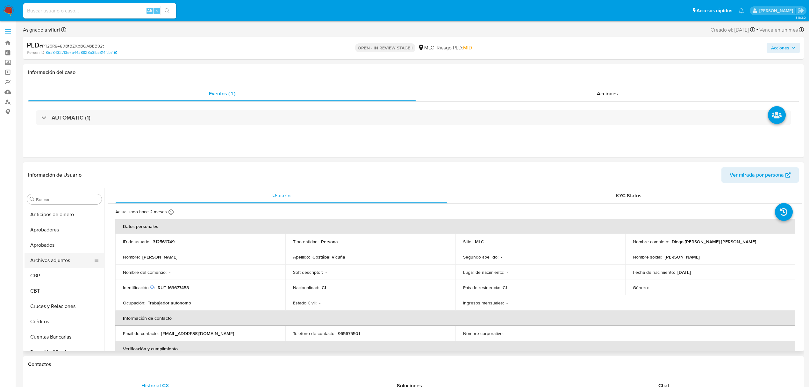
click at [47, 264] on button "Archivos adjuntos" at bounding box center [62, 260] width 75 height 15
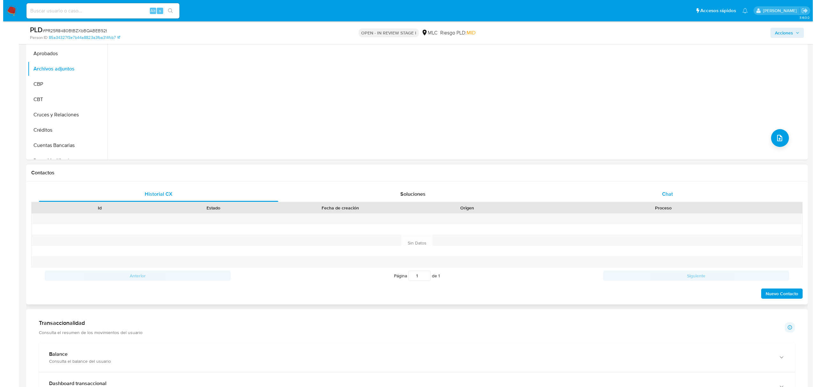
scroll to position [170, 0]
click at [772, 137] on icon "upload-file" at bounding box center [776, 137] width 8 height 8
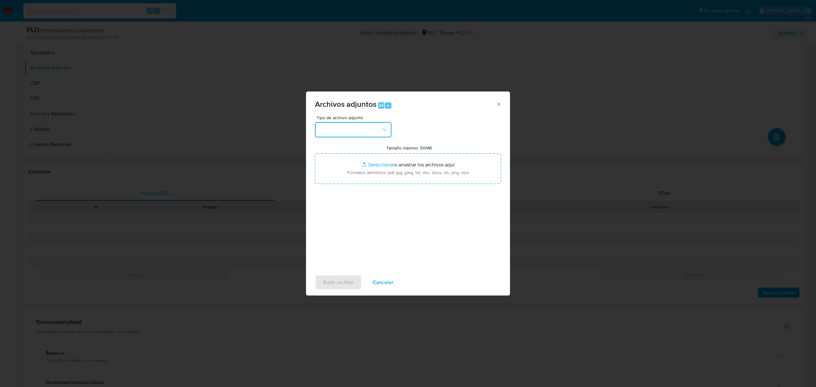
click at [333, 135] on button "button" at bounding box center [353, 129] width 76 height 15
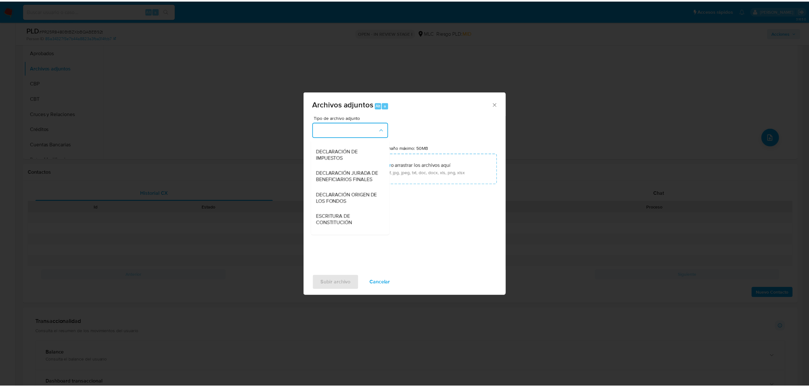
scroll to position [53, 0]
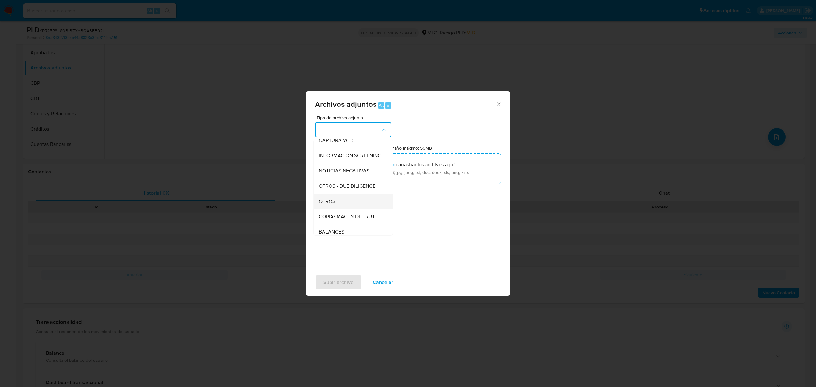
click at [324, 205] on span "OTROS" at bounding box center [327, 201] width 17 height 6
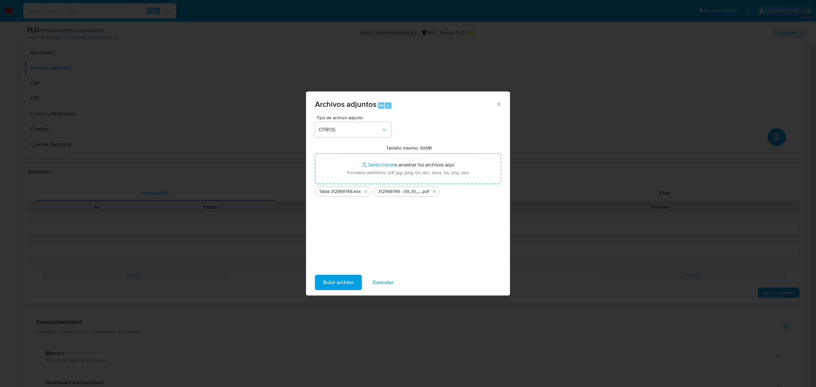
click at [331, 279] on span "Subir archivo" at bounding box center [338, 282] width 30 height 14
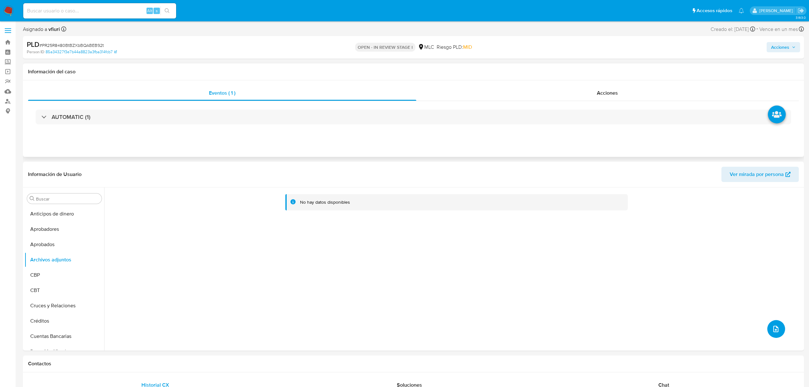
scroll to position [0, 0]
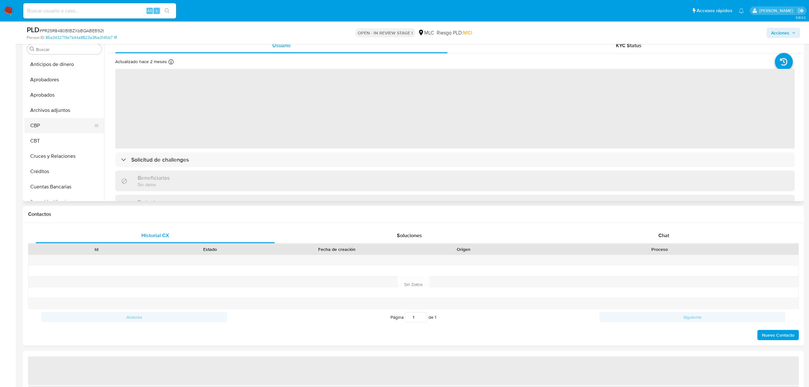
select select "10"
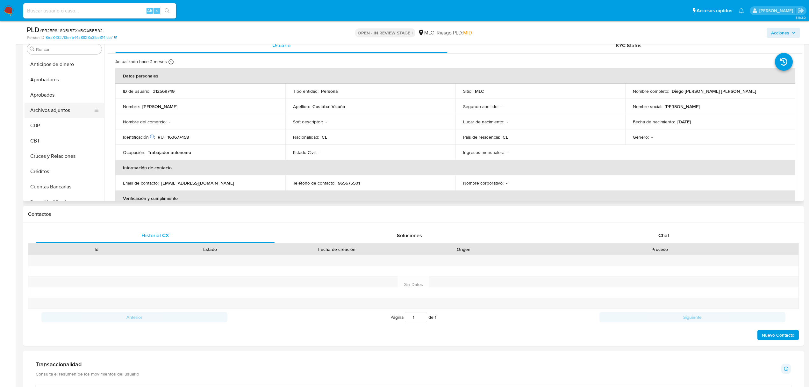
click at [69, 115] on button "Archivos adjuntos" at bounding box center [62, 110] width 75 height 15
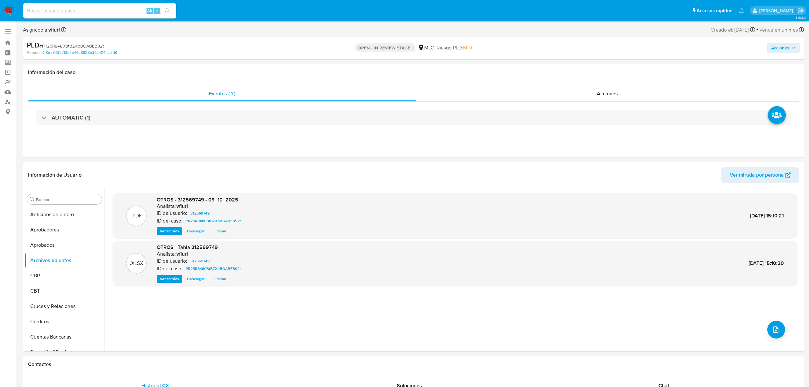
click at [789, 51] on span "Acciones" at bounding box center [780, 48] width 18 height 10
click at [629, 65] on span "Alt" at bounding box center [629, 68] width 5 height 6
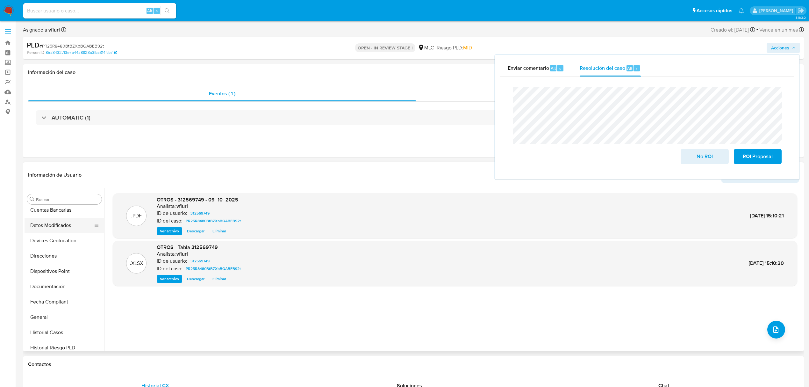
scroll to position [127, 0]
click at [49, 313] on button "General" at bounding box center [62, 316] width 75 height 15
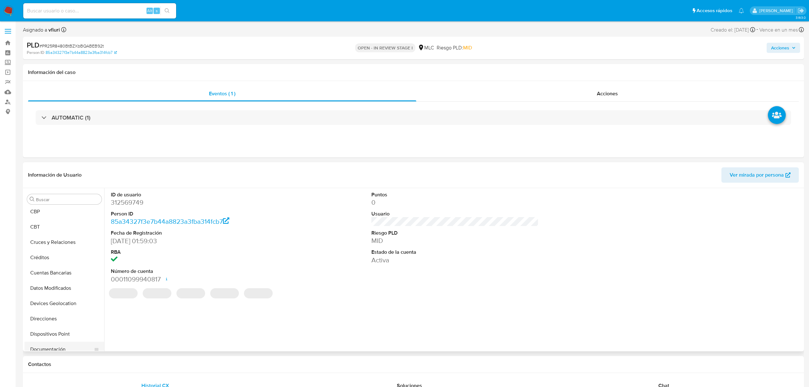
scroll to position [0, 0]
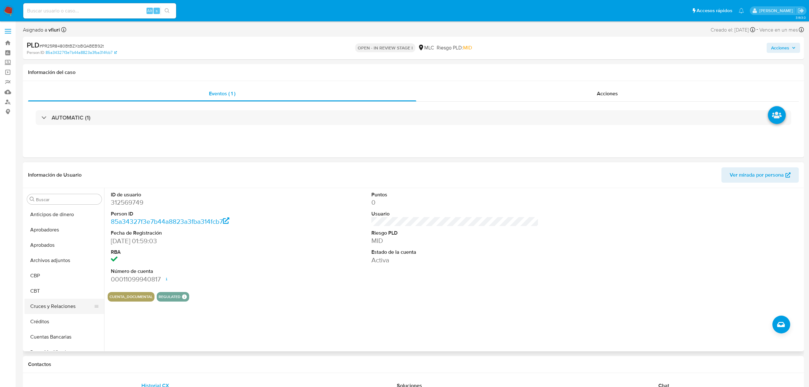
click at [49, 299] on button "Cruces y Relaciones" at bounding box center [62, 305] width 75 height 15
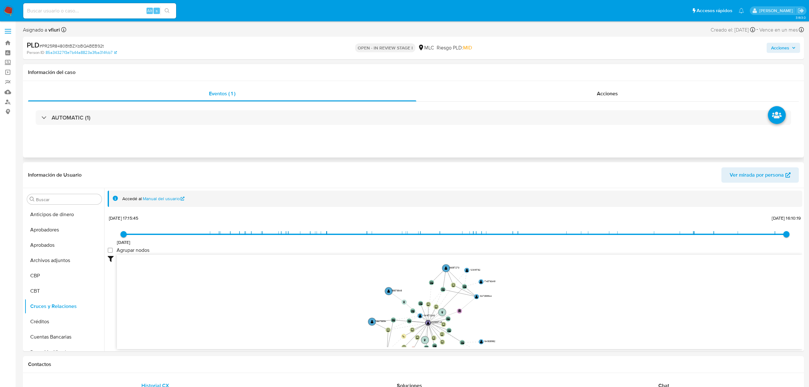
drag, startPoint x: 507, startPoint y: 300, endPoint x: 627, endPoint y: 101, distance: 232.6
click at [518, 323] on icon "device-5fe0d65a08813b00175b63b5  device-62d7426108813b001791db43  device-64f7…" at bounding box center [460, 301] width 686 height 92
click at [786, 44] on span "Acciones" at bounding box center [780, 48] width 18 height 10
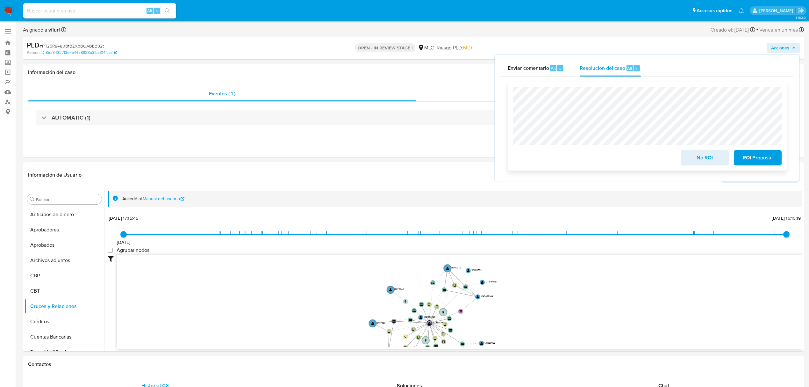
click at [710, 161] on span "No ROI" at bounding box center [704, 158] width 31 height 14
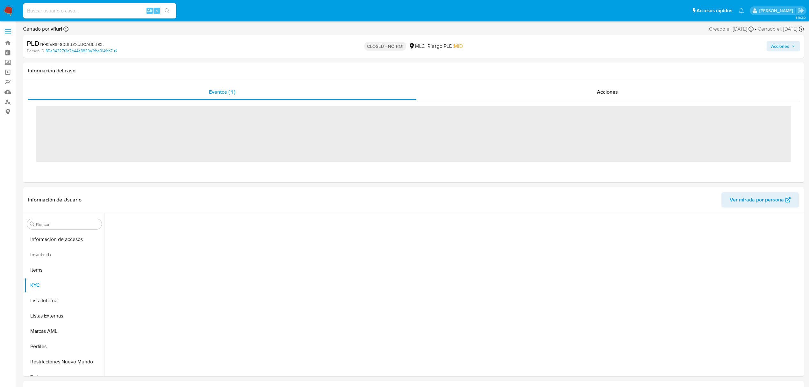
scroll to position [315, 0]
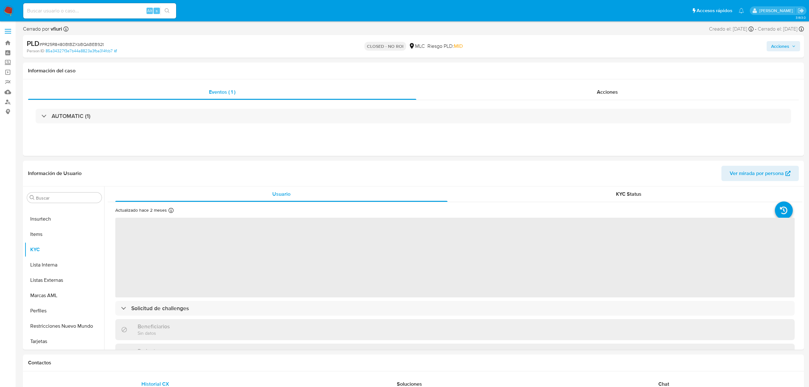
select select "10"
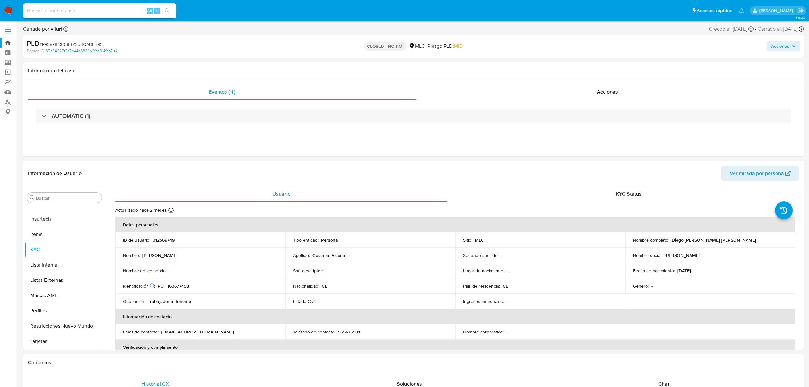
click at [11, 44] on link "Bandeja" at bounding box center [38, 43] width 76 height 10
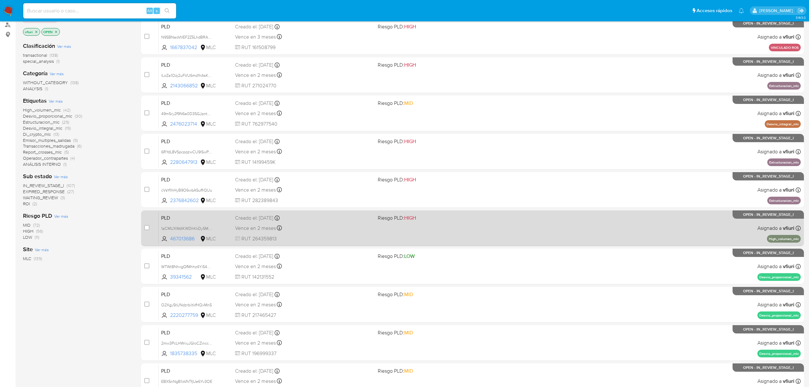
scroll to position [139, 0]
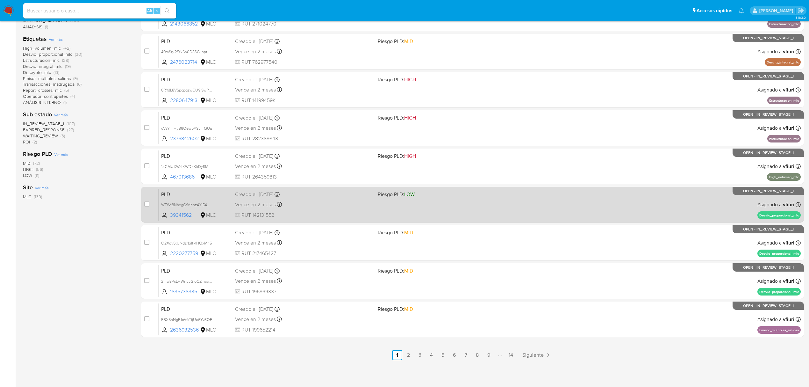
click at [507, 355] on link "14" at bounding box center [511, 355] width 10 height 10
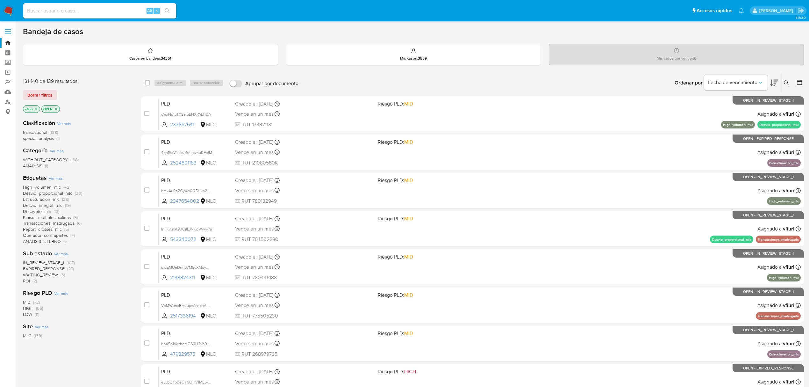
click at [61, 217] on span "Emisor_multiples_salidas" at bounding box center [47, 217] width 48 height 6
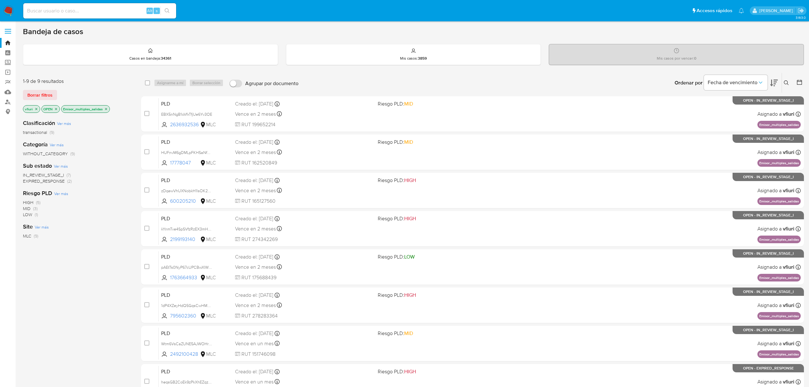
click at [105, 107] on icon "close-filter" at bounding box center [106, 109] width 4 height 4
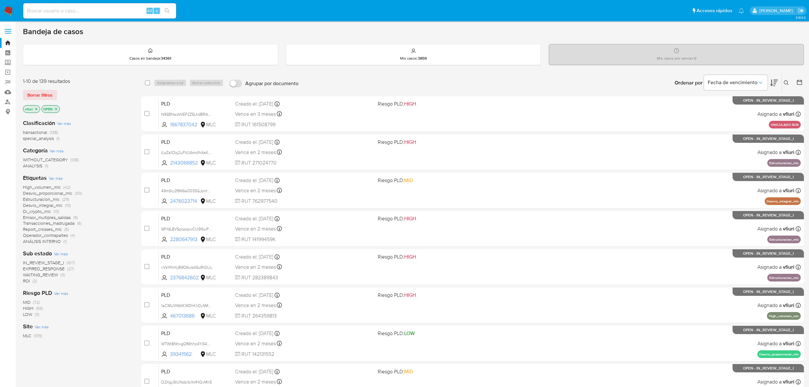
click at [55, 224] on span "Transacciones_madrugada" at bounding box center [49, 223] width 52 height 6
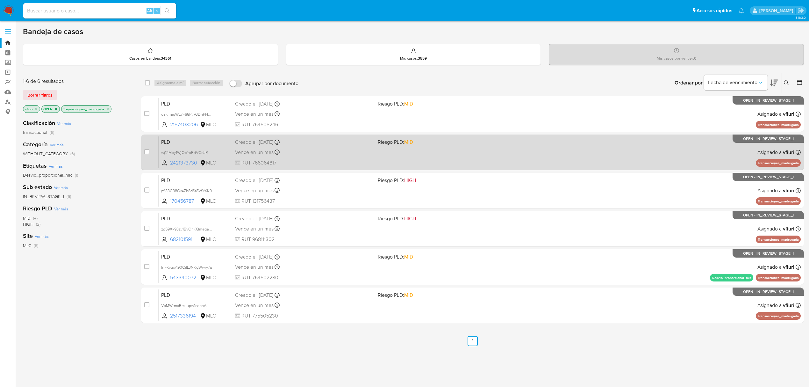
scroll to position [1, 0]
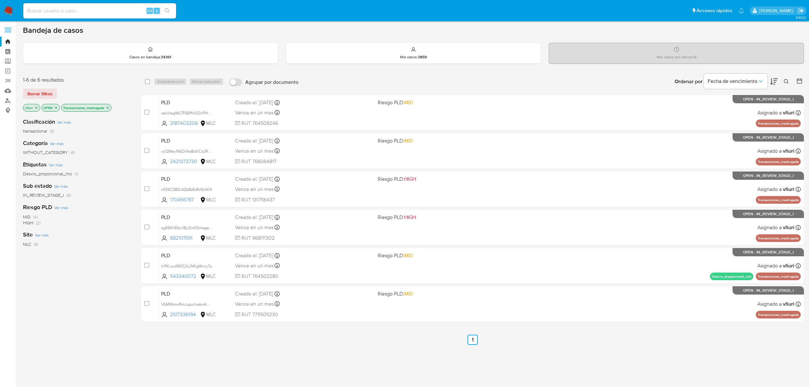
click at [109, 107] on icon "close-filter" at bounding box center [108, 108] width 4 height 4
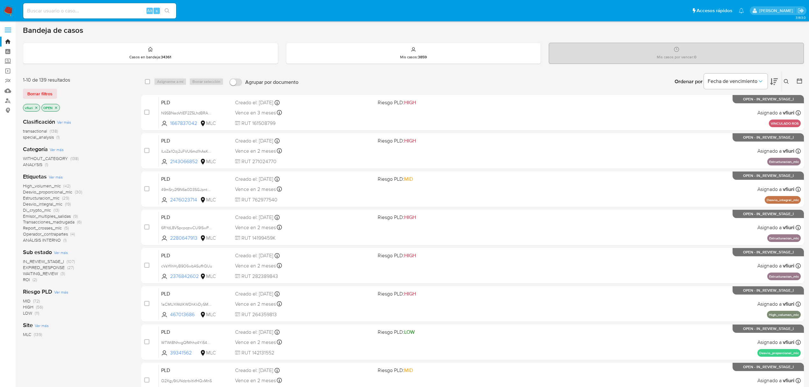
click at [805, 81] on main "3.163.0" at bounding box center [404, 262] width 809 height 526
click at [803, 80] on button at bounding box center [800, 82] width 8 height 8
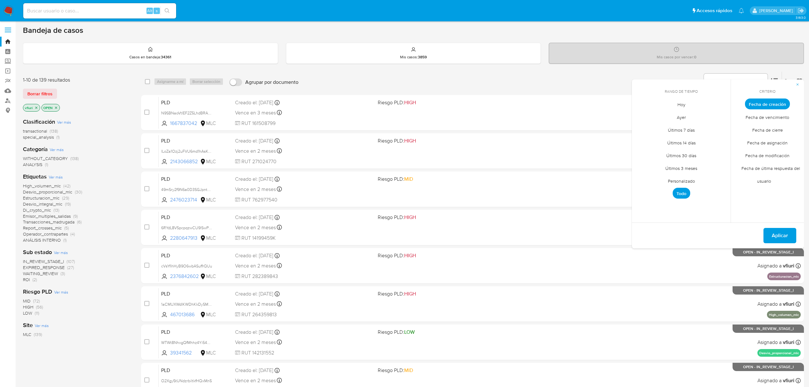
click at [676, 179] on span "Personalizado" at bounding box center [681, 180] width 40 height 13
click at [640, 115] on icon "Mes anterior" at bounding box center [642, 116] width 8 height 8
click at [718, 114] on icon "Mes siguiente" at bounding box center [721, 116] width 8 height 8
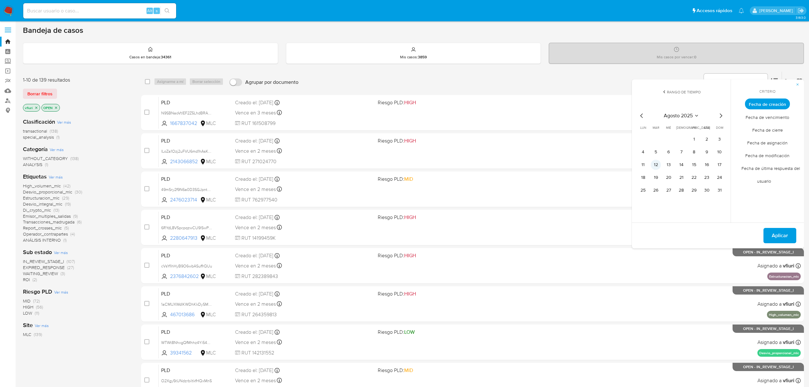
click at [658, 162] on button "12" at bounding box center [656, 165] width 10 height 10
click at [782, 229] on span "Aplicar" at bounding box center [780, 235] width 16 height 14
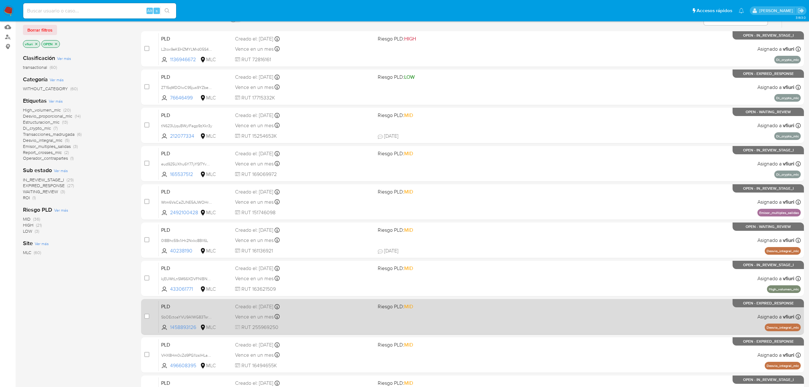
scroll to position [139, 0]
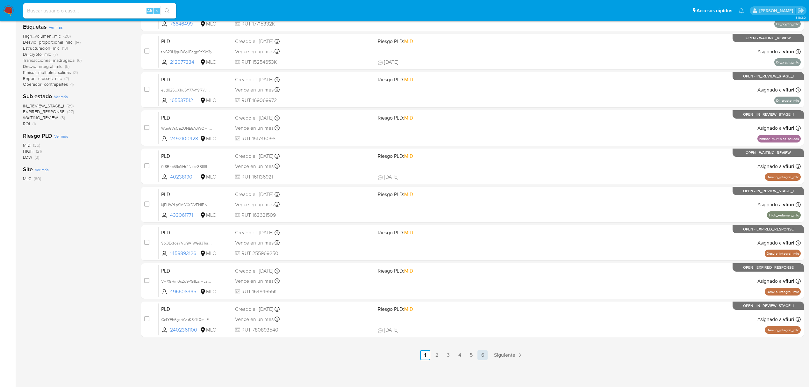
click at [487, 355] on link "6" at bounding box center [483, 355] width 10 height 10
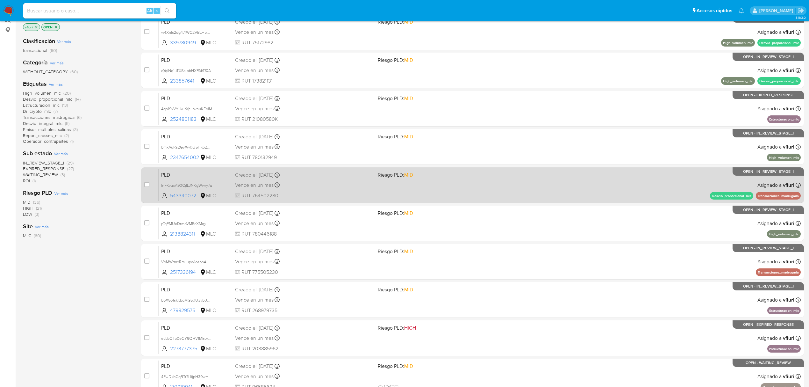
scroll to position [139, 0]
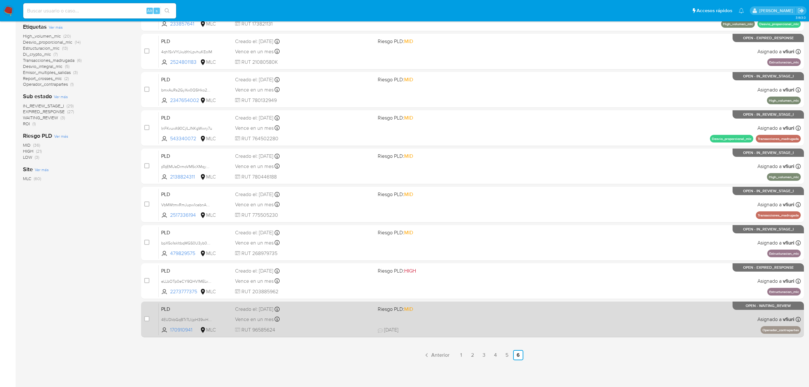
click at [451, 326] on span "21/08/2025 21/08/2025 16:00" at bounding box center [518, 329] width 280 height 7
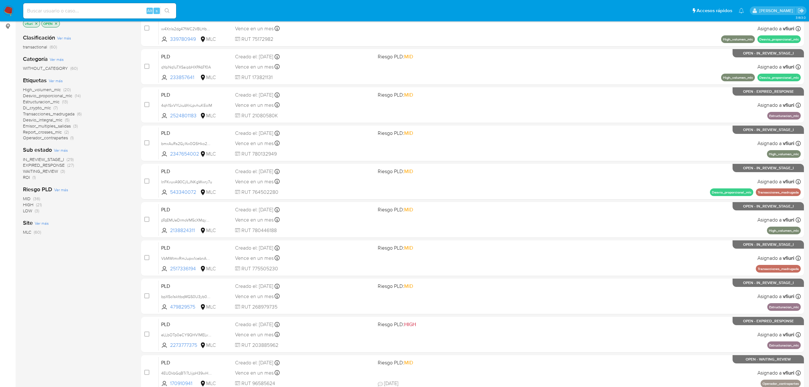
scroll to position [0, 0]
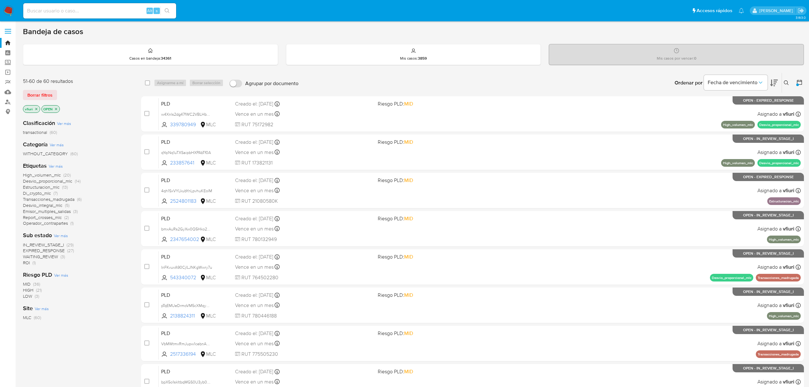
click at [50, 186] on span "Estructuracion_mlc" at bounding box center [41, 187] width 37 height 6
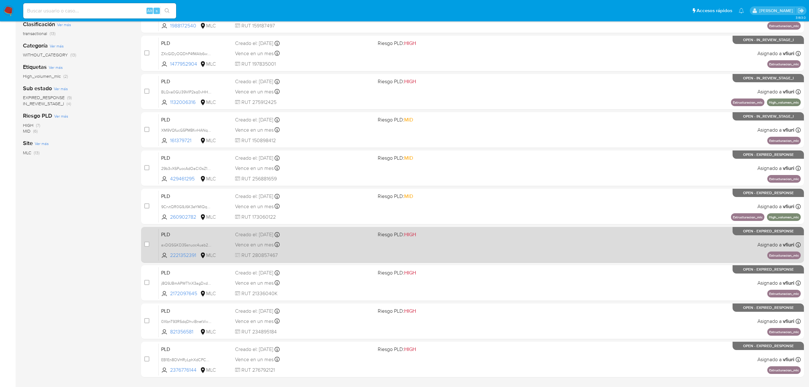
scroll to position [139, 0]
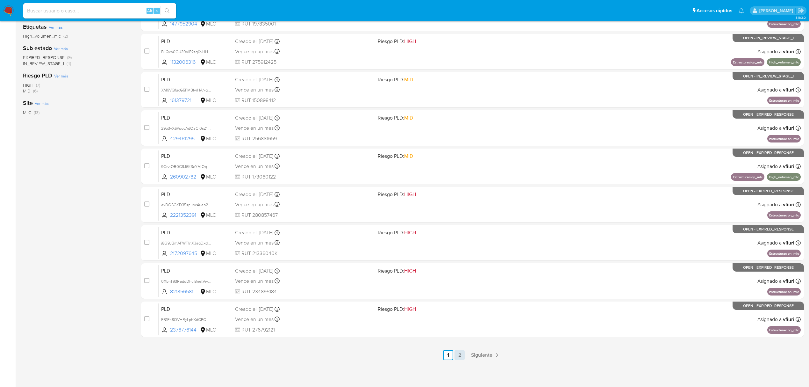
click at [456, 356] on link "2" at bounding box center [460, 355] width 10 height 10
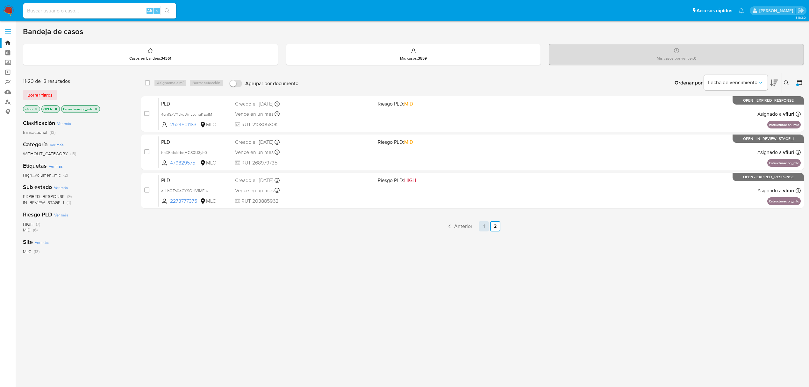
click at [482, 223] on link "1" at bounding box center [484, 226] width 10 height 10
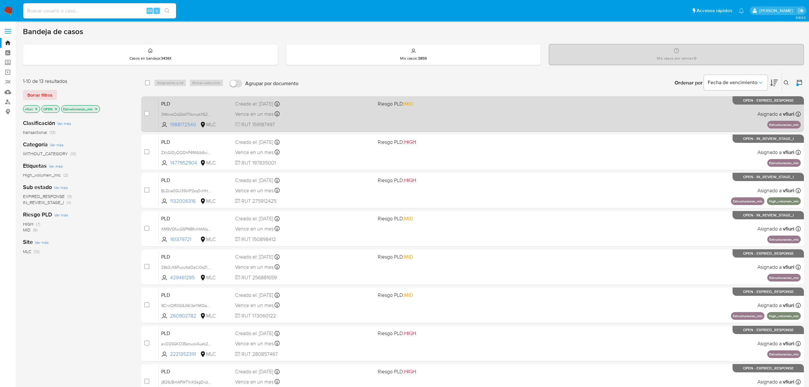
click at [379, 121] on div "PLD 3WowsOd2bbfTNorcptX62gHU 1988172540 MLC Riesgo PLD: MID Creado el: 12/08/20…" at bounding box center [480, 114] width 642 height 32
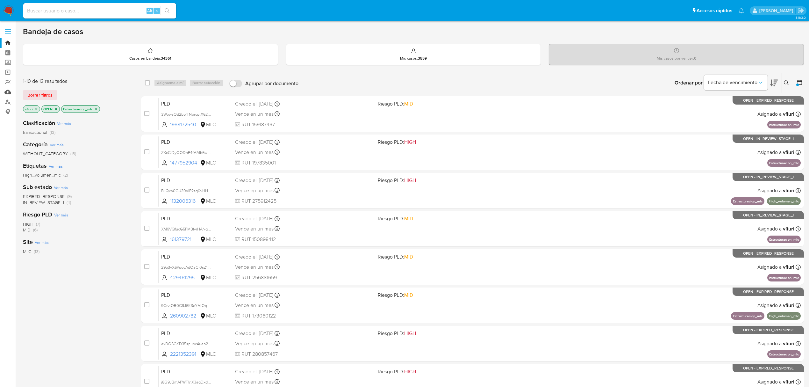
click at [9, 89] on link "Mulan" at bounding box center [38, 92] width 76 height 10
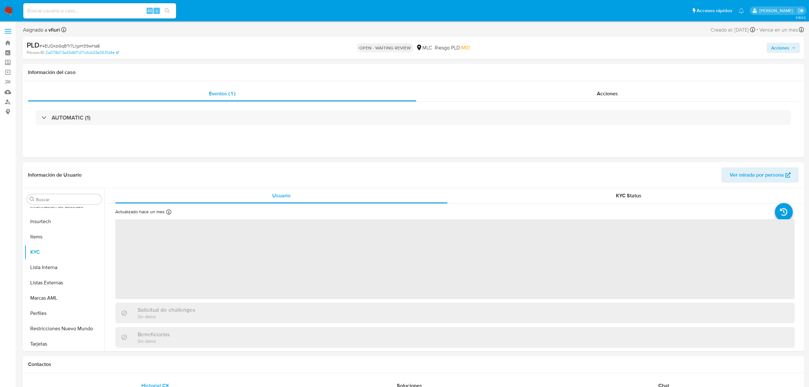
scroll to position [315, 0]
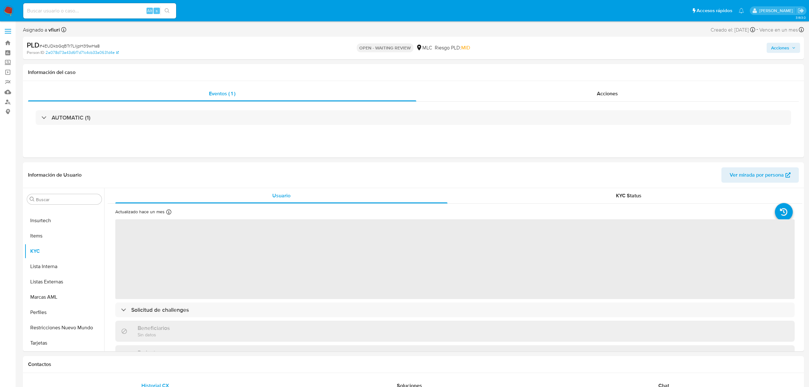
select select "10"
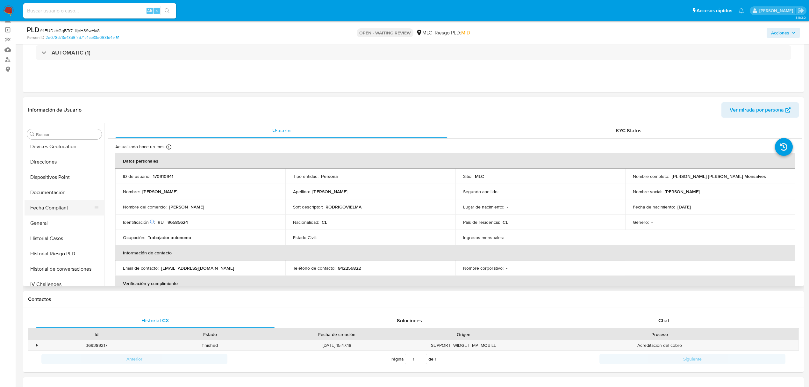
scroll to position [145, 0]
click at [48, 250] on button "Historial Casos" at bounding box center [62, 248] width 75 height 15
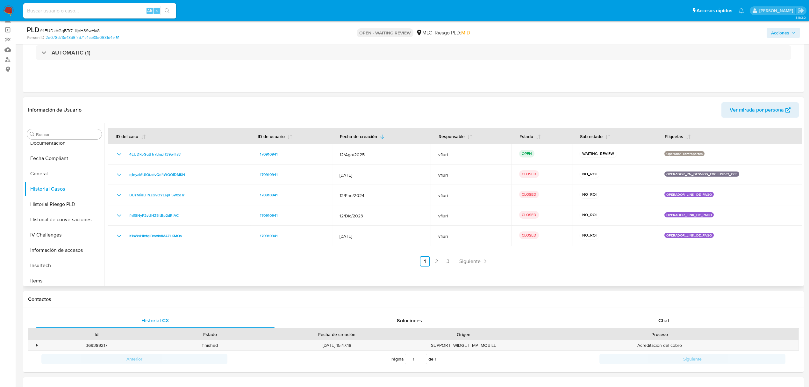
scroll to position [212, 0]
click at [61, 29] on span "# 4EUDkbGqBTr7LlijpH39wHa8" at bounding box center [70, 30] width 60 height 6
copy span "4EUDkbGqBTr7LlijpH39wHa8"
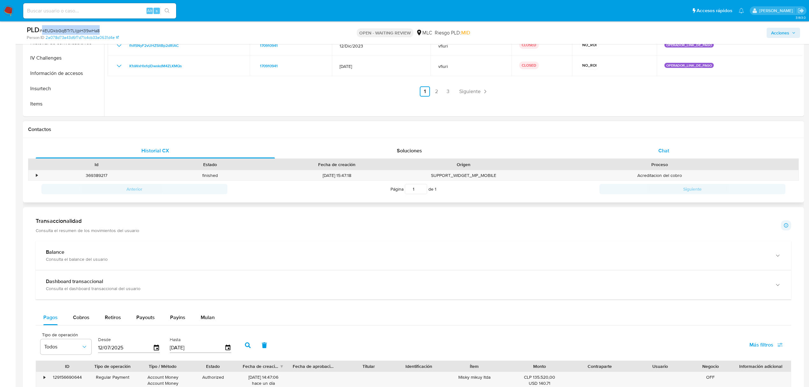
click at [665, 148] on span "Chat" at bounding box center [663, 150] width 11 height 7
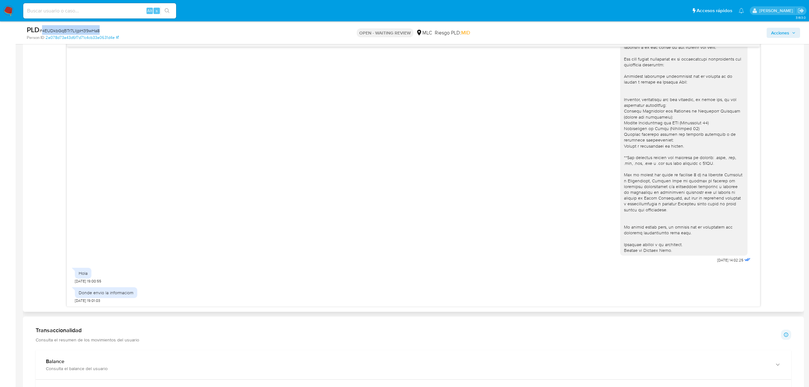
scroll to position [0, 0]
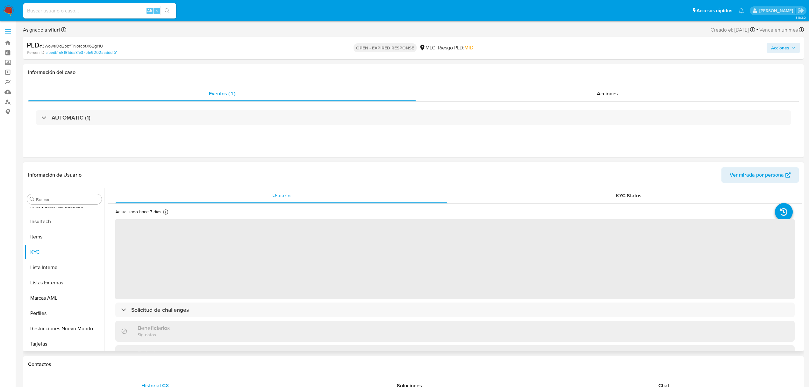
scroll to position [315, 0]
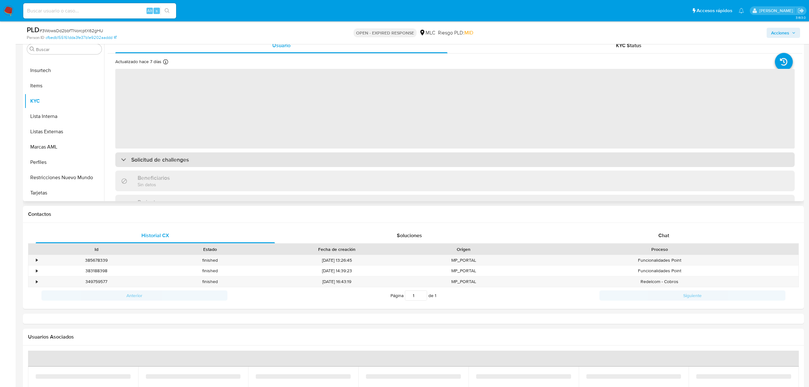
select select "10"
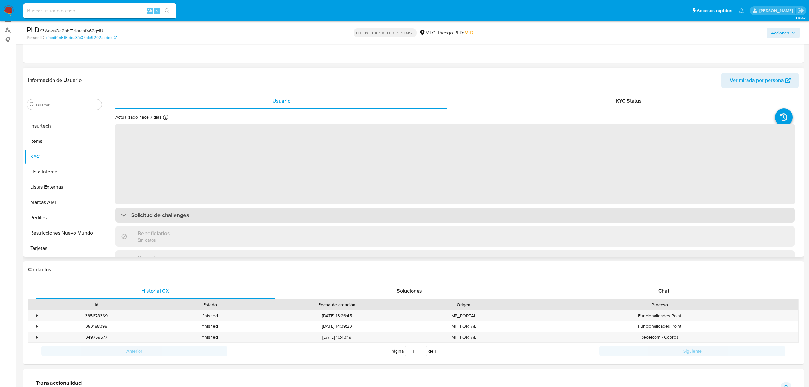
scroll to position [42, 0]
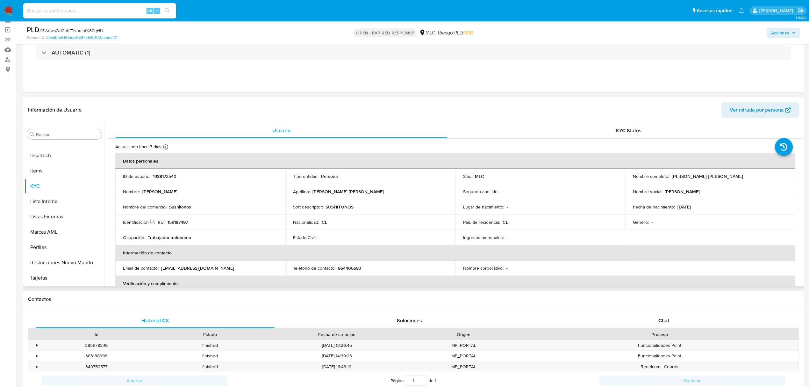
click at [165, 175] on p "1988172540" at bounding box center [165, 176] width 24 height 6
copy p "1988172540"
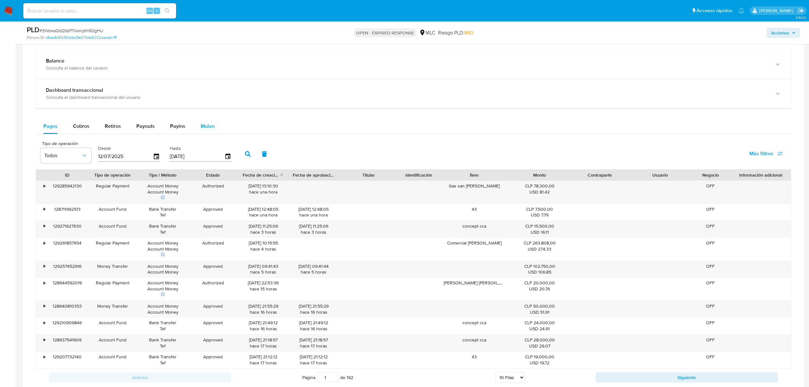
scroll to position [425, 0]
click at [204, 130] on span "Mulan" at bounding box center [208, 126] width 14 height 7
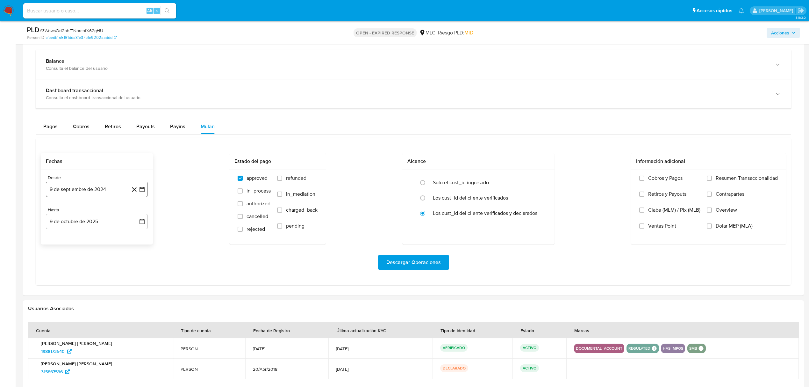
click at [147, 191] on button "9 de septiembre de 2024" at bounding box center [97, 189] width 102 height 15
click at [83, 291] on button "25" at bounding box center [84, 287] width 10 height 10
click at [140, 222] on icon "button" at bounding box center [142, 221] width 5 height 5
click at [55, 243] on icon "Mes anterior" at bounding box center [58, 245] width 8 height 8
click at [83, 312] on button "24" at bounding box center [84, 306] width 10 height 10
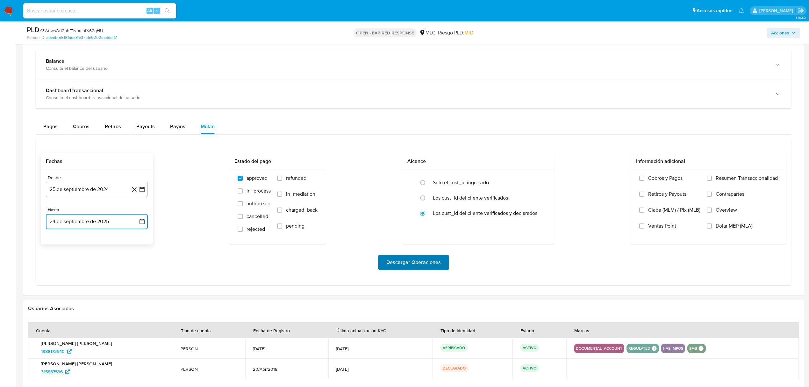
click at [413, 269] on span "Descargar Operaciones" at bounding box center [413, 262] width 54 height 14
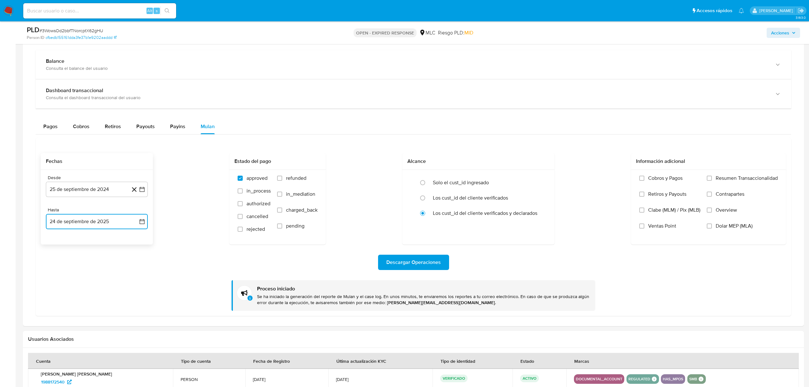
scroll to position [85, 0]
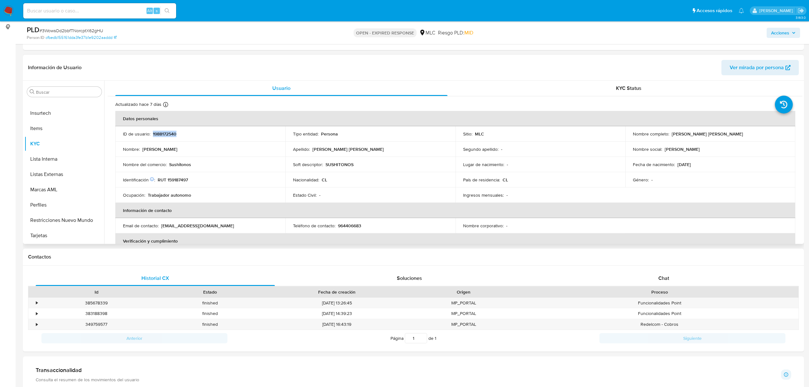
copy p "1988172540"
click at [77, 29] on span "# 3WowsOd2bbfTNorcptX62gHU" at bounding box center [72, 30] width 64 height 6
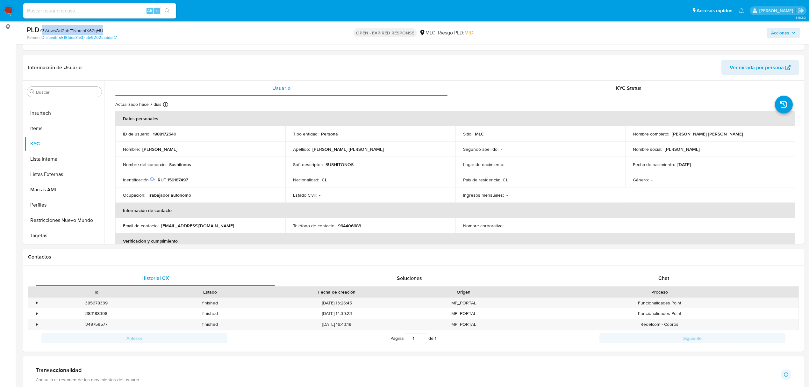
copy span "3WowsOd2bbfTNorcptX62gHU"
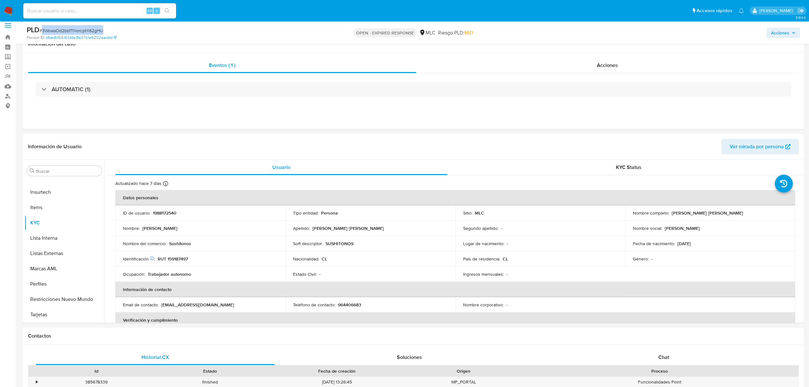
scroll to position [0, 0]
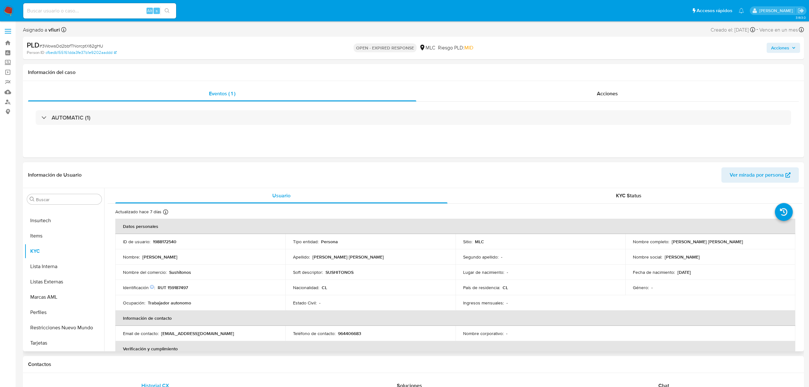
click at [173, 288] on p "RUT 159187497" at bounding box center [173, 287] width 30 height 6
copy p "159187497"
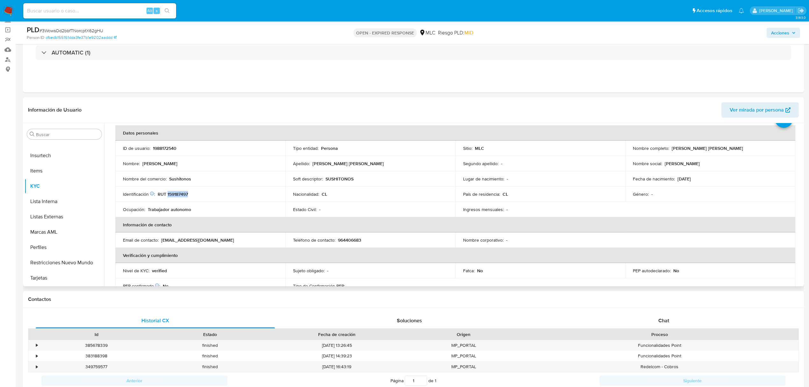
scroll to position [33, 0]
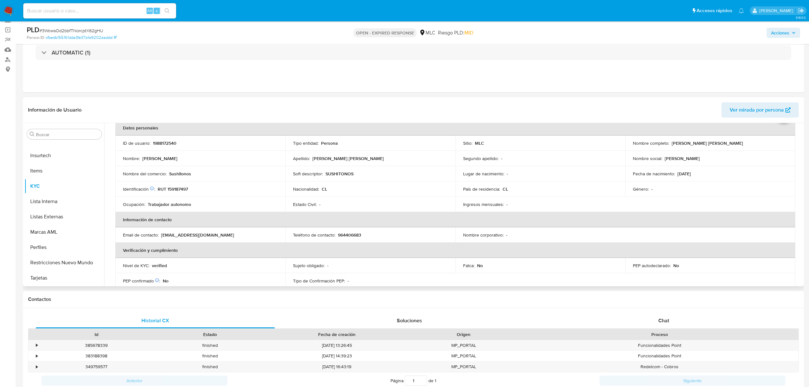
click at [344, 228] on td "Teléfono de contacto : 964406683" at bounding box center [370, 234] width 170 height 15
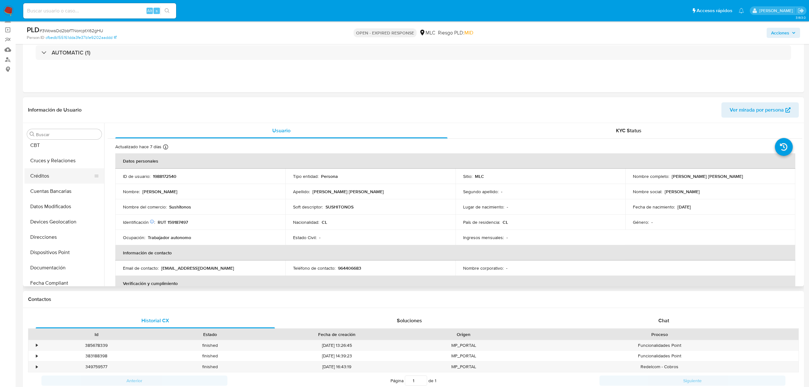
scroll to position [60, 0]
click at [52, 181] on button "Cruces y Relaciones" at bounding box center [62, 180] width 75 height 15
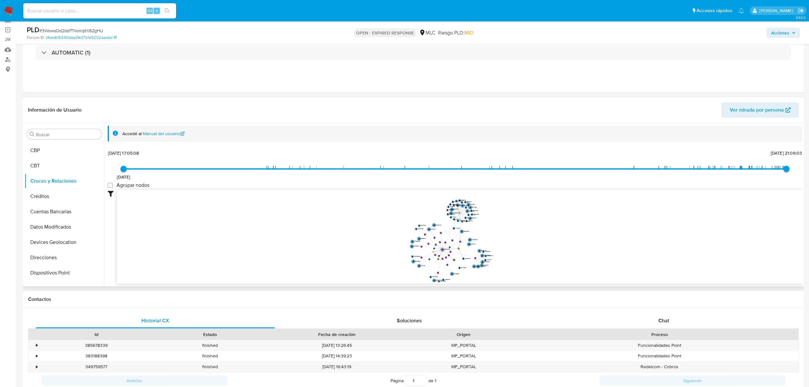
drag, startPoint x: 548, startPoint y: 240, endPoint x: 509, endPoint y: 235, distance: 39.4
click at [509, 235] on icon "device-66e20072aad927ec01c6e87e  user-1988172540  1988172540 device-6546ad601…" at bounding box center [460, 236] width 686 height 92
drag, startPoint x: 459, startPoint y: 213, endPoint x: 257, endPoint y: 236, distance: 203.2
click at [326, 225] on circle at bounding box center [327, 223] width 3 height 3
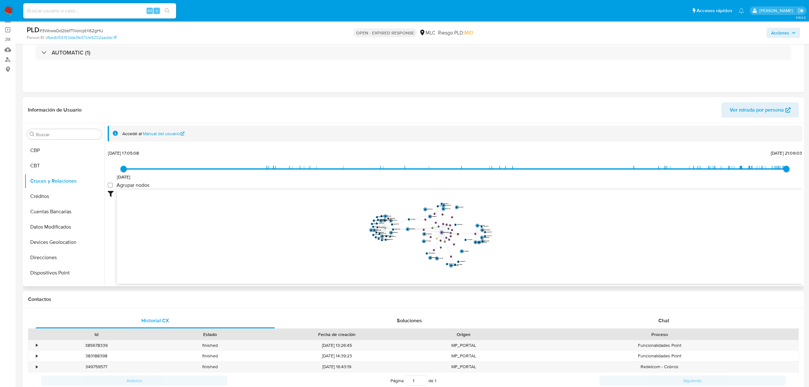
drag, startPoint x: 536, startPoint y: 252, endPoint x: 536, endPoint y: 245, distance: 7.0
click at [536, 245] on icon "device-66e20072aad927ec01c6e87e  user-1988172540  1988172540 device-6546ad601…" at bounding box center [460, 236] width 686 height 92
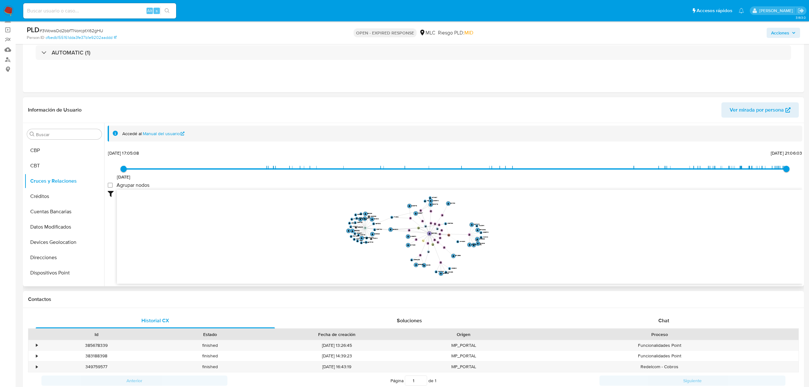
drag, startPoint x: 538, startPoint y: 246, endPoint x: 542, endPoint y: 249, distance: 4.8
click at [542, 249] on icon "device-66e20072aad927ec01c6e87e  user-1988172540  1988172540 device-6546ad601…" at bounding box center [460, 236] width 686 height 92
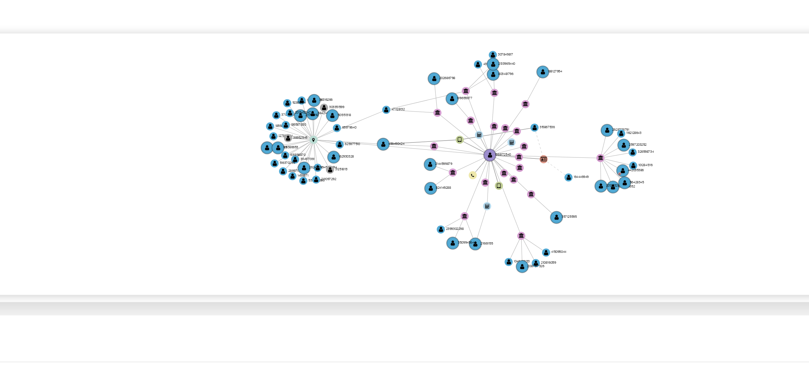
scroll to position [42, 0]
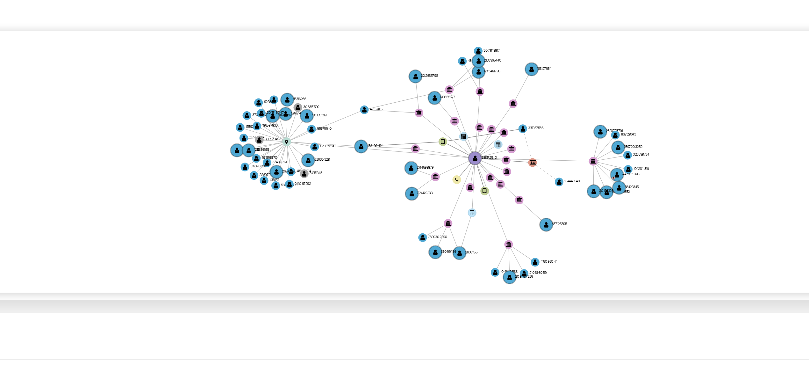
click at [500, 207] on icon "device-66e20072aad927ec01c6e87e  user-1988172540  1988172540 device-6546ad601…" at bounding box center [460, 236] width 686 height 92
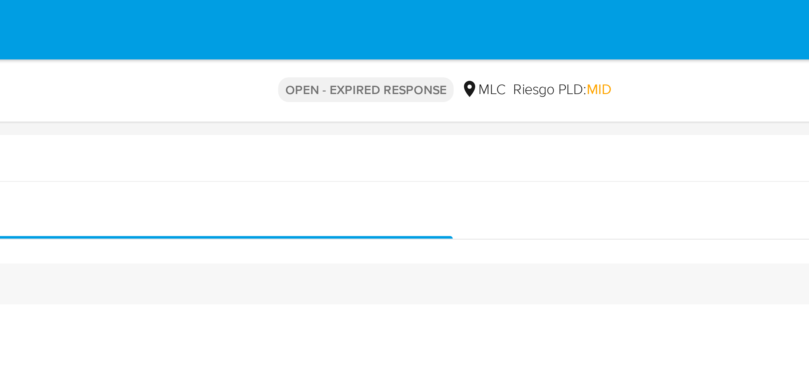
scroll to position [0, 0]
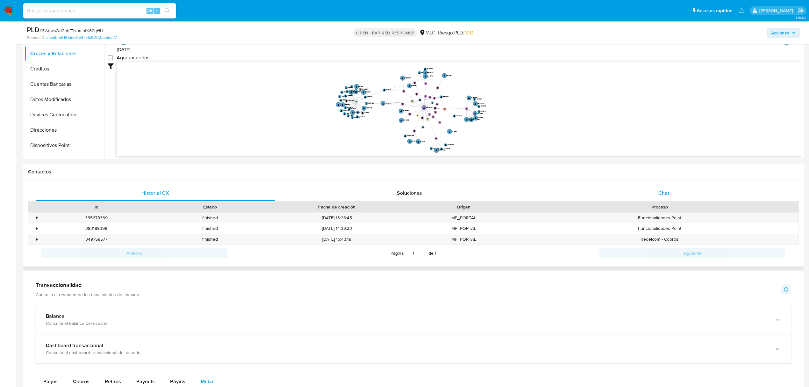
click at [678, 195] on div "Chat" at bounding box center [663, 192] width 239 height 15
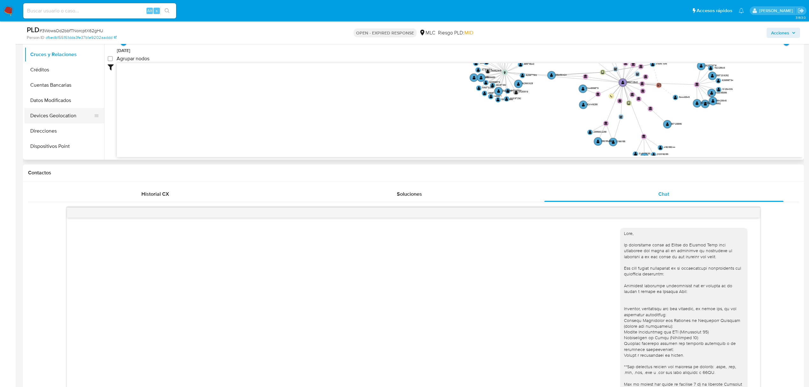
scroll to position [273, 0]
click at [61, 97] on button "KYC" at bounding box center [62, 101] width 75 height 15
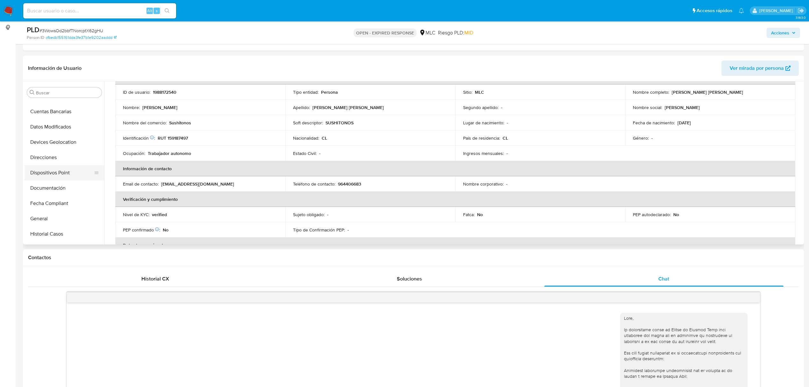
scroll to position [103, 0]
click at [48, 171] on button "Direcciones" at bounding box center [62, 173] width 75 height 15
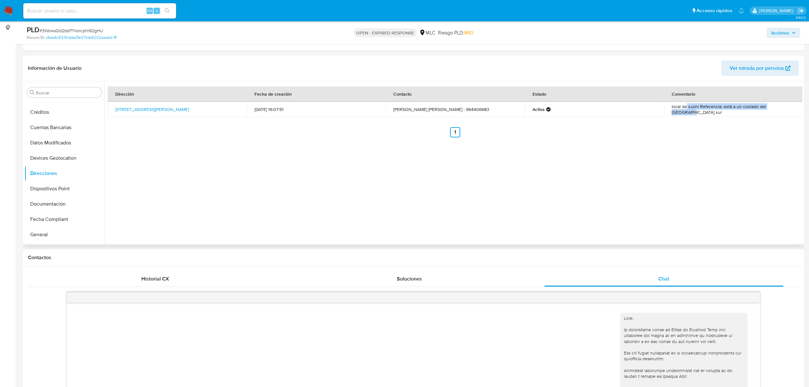
drag, startPoint x: 686, startPoint y: 113, endPoint x: 780, endPoint y: 115, distance: 94.6
click at [780, 115] on td "local de sushi Referencia: está a un costado del mall plaza sur" at bounding box center [733, 109] width 139 height 15
click at [781, 124] on div "Dirección Fecha de creación Contacto Estado Comentario Avenida Avenida Portales…" at bounding box center [455, 111] width 695 height 51
drag, startPoint x: 701, startPoint y: 113, endPoint x: 767, endPoint y: 113, distance: 66.6
click at [767, 113] on td "local de sushi Referencia: está a un costado del mall plaza sur" at bounding box center [733, 109] width 139 height 15
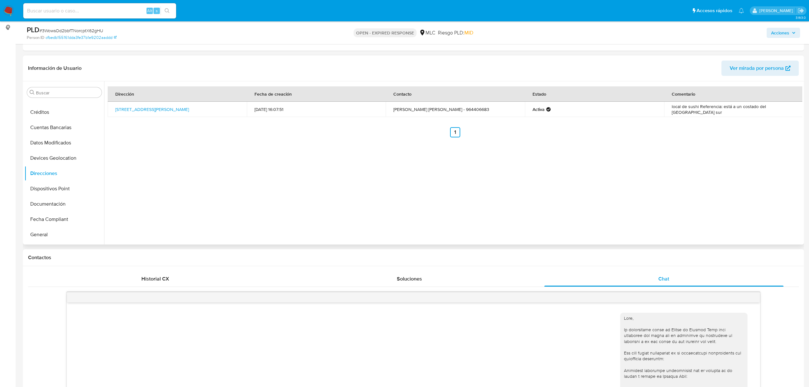
click at [735, 118] on div "Dirección Fecha de creación Contacto Estado Comentario Avenida Avenida Portales…" at bounding box center [455, 111] width 695 height 51
click at [147, 111] on link "Avenida Avenida Portales 4040, San Bernardo, Rm (metropolitana), , Chile 4040" at bounding box center [152, 109] width 74 height 6
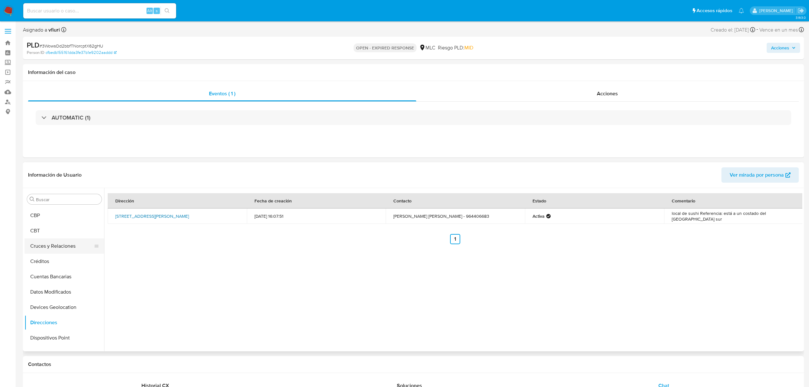
scroll to position [188, 0]
click at [53, 255] on button "General" at bounding box center [62, 255] width 75 height 15
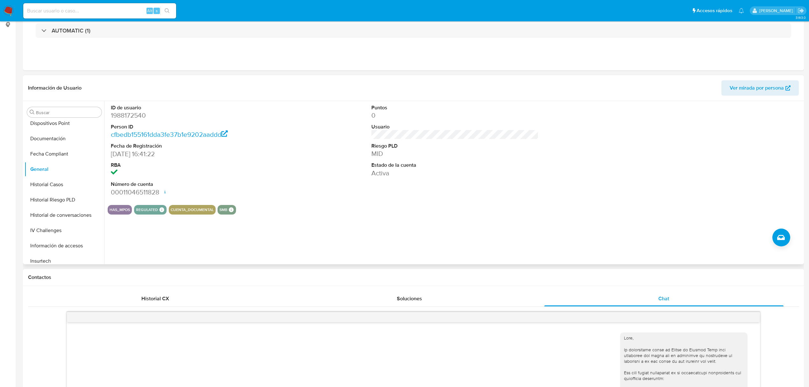
scroll to position [0, 0]
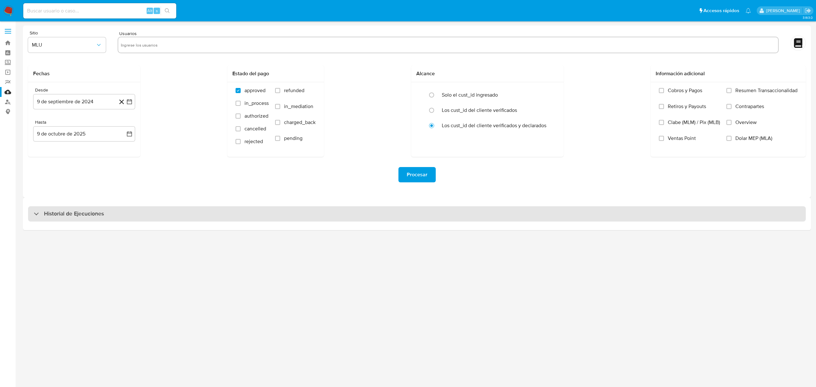
click at [65, 215] on h3 "Historial de Ejecuciones" at bounding box center [74, 214] width 60 height 8
select select "10"
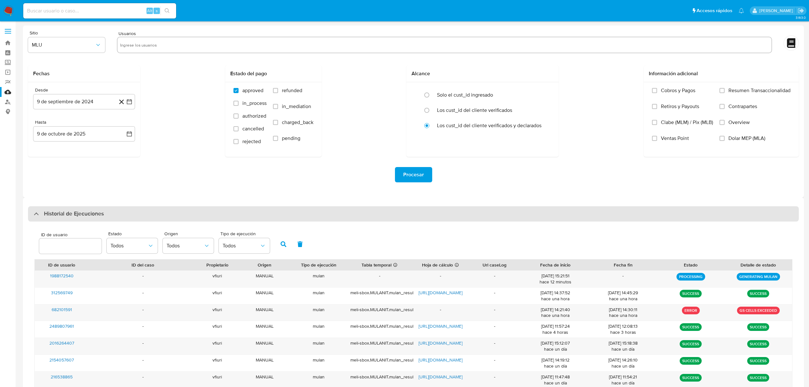
click at [65, 215] on h3 "Historial de Ejecuciones" at bounding box center [74, 214] width 60 height 8
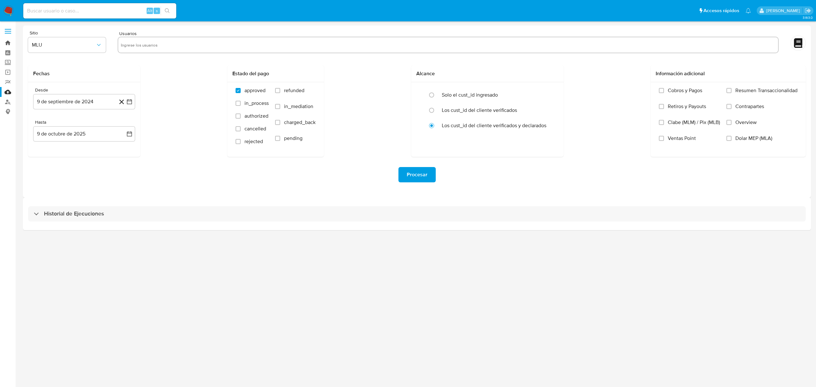
click at [8, 42] on link "Bandeja" at bounding box center [38, 43] width 76 height 10
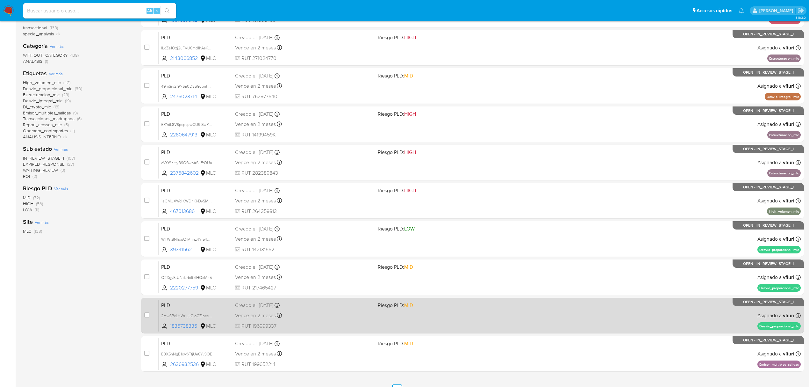
scroll to position [139, 0]
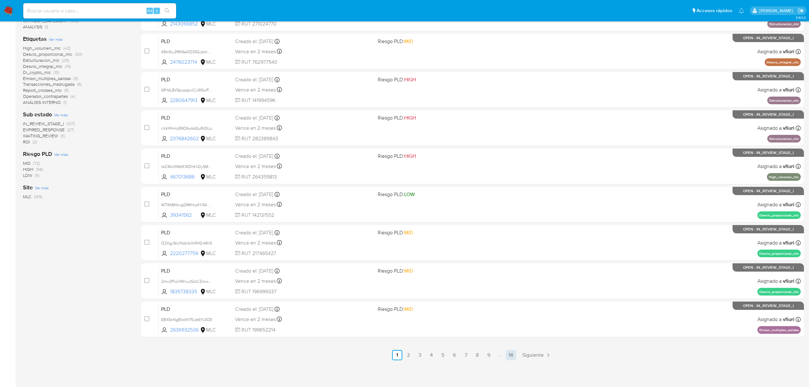
click at [510, 355] on link "14" at bounding box center [511, 355] width 10 height 10
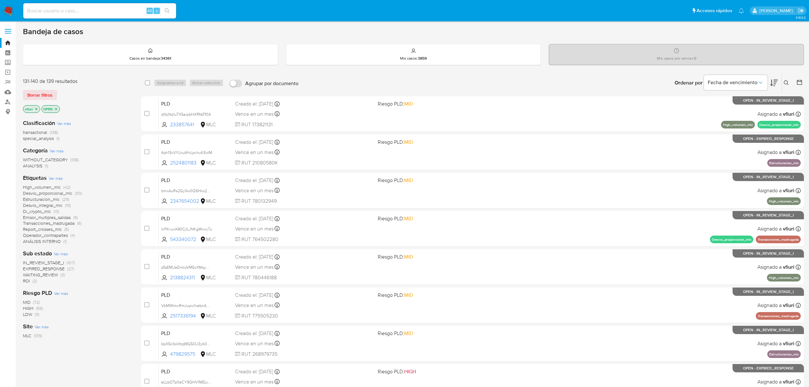
click at [800, 83] on icon at bounding box center [799, 82] width 6 height 6
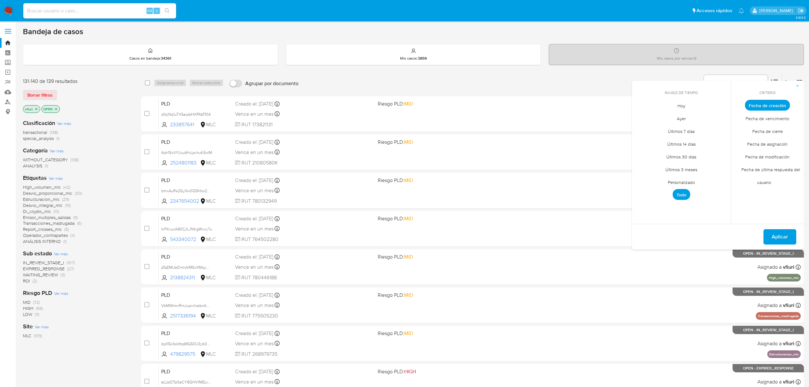
click at [689, 181] on span "Personalizado" at bounding box center [681, 182] width 40 height 13
click at [640, 118] on icon "Mes anterior" at bounding box center [642, 117] width 8 height 8
click at [658, 162] on button "12" at bounding box center [656, 166] width 10 height 10
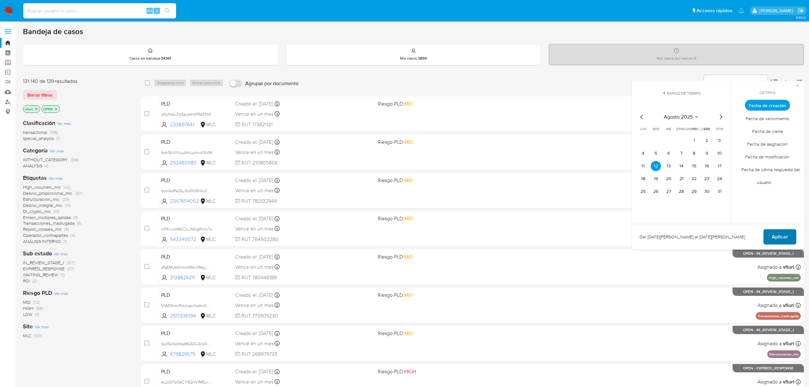
click at [794, 231] on button "Aplicar" at bounding box center [780, 236] width 33 height 15
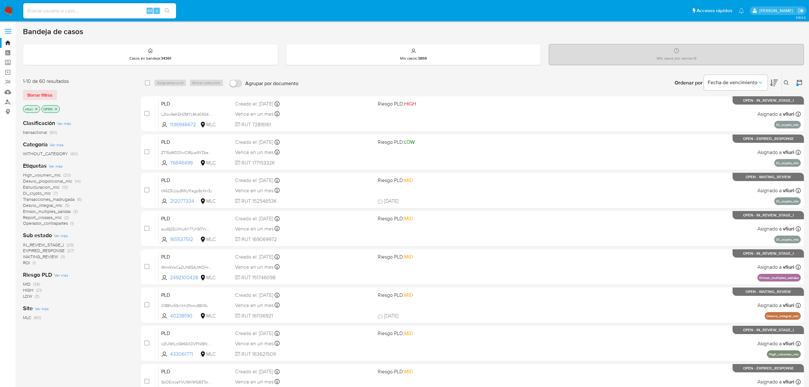
click at [38, 187] on span "Estructuracion_mlc" at bounding box center [41, 187] width 37 height 6
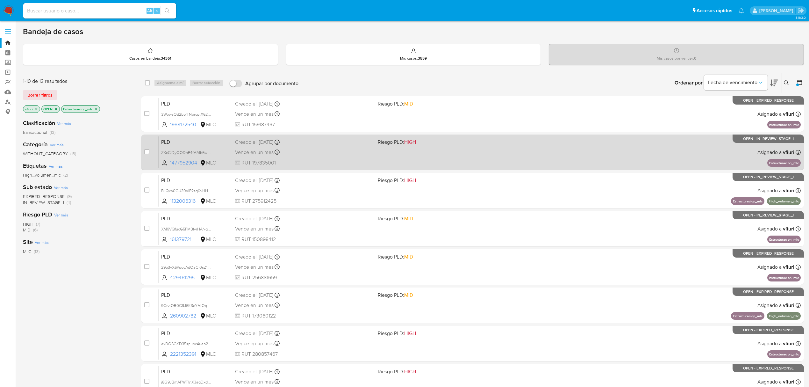
click at [339, 149] on div "Vence en un mes Vence el 10/11/2025 06:07:06" at bounding box center [304, 152] width 138 height 9
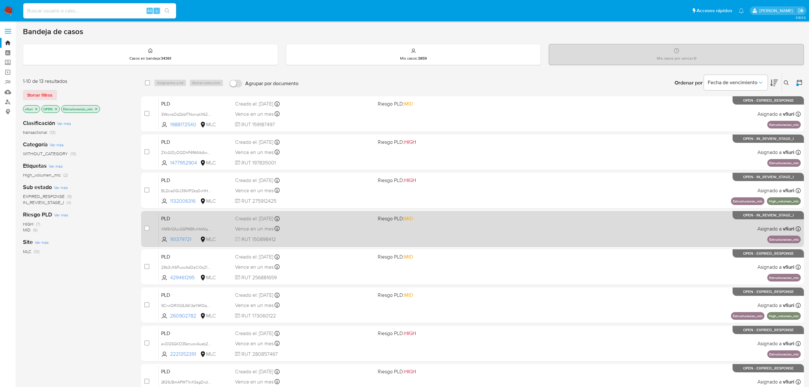
click at [342, 230] on div "Vence en un mes Vence el 10/11/2025 06:06:51" at bounding box center [304, 228] width 138 height 9
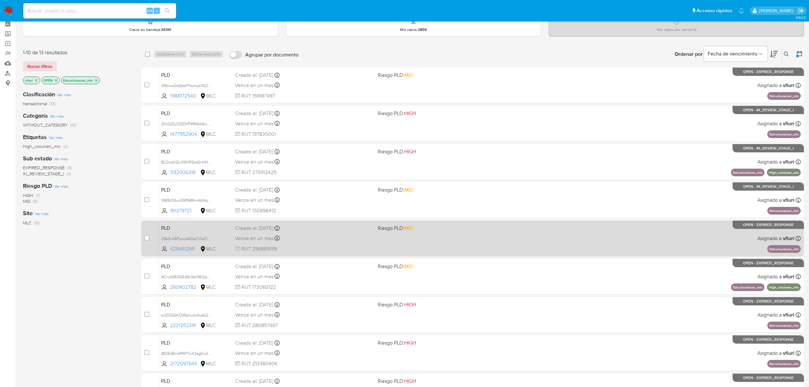
scroll to position [42, 0]
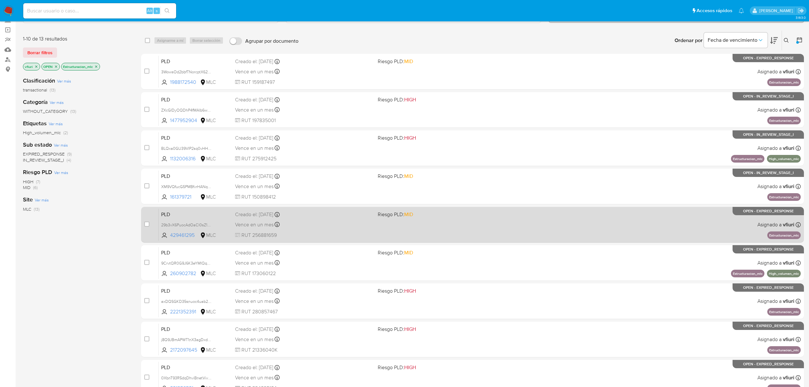
click at [350, 232] on span "RUT 256881659" at bounding box center [304, 235] width 138 height 7
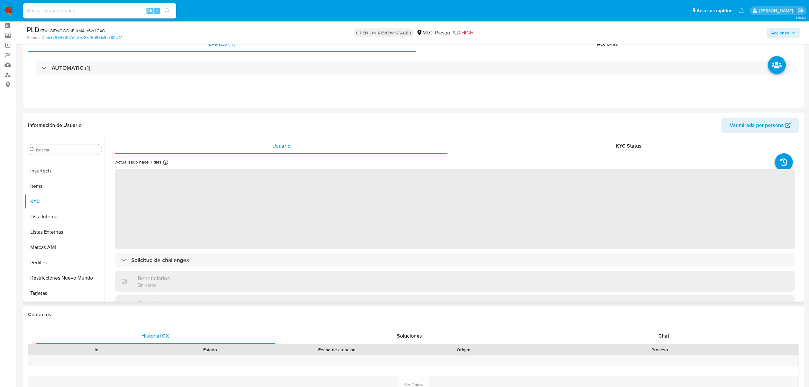
scroll to position [42, 0]
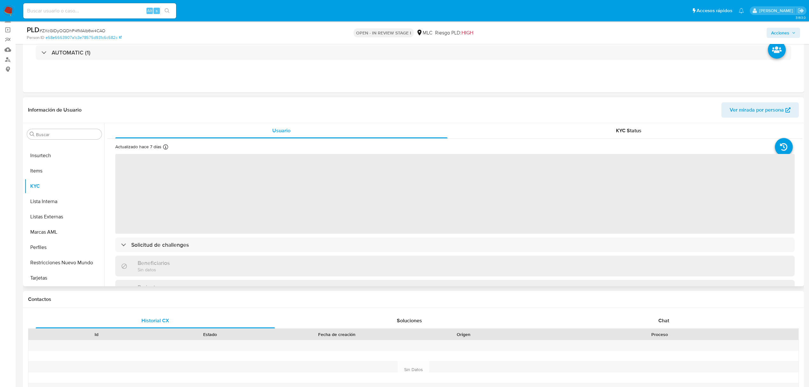
select select "10"
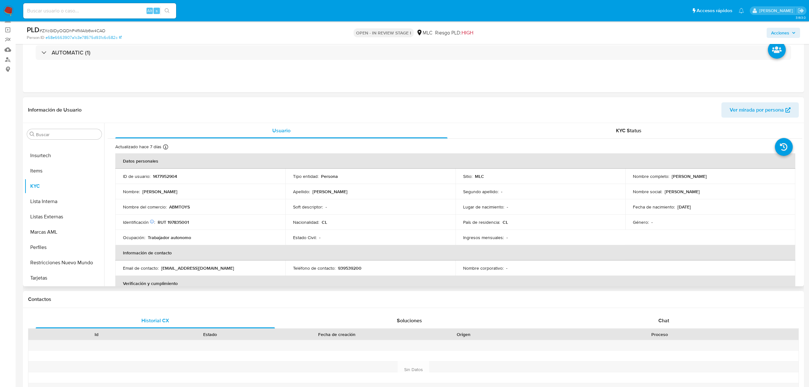
click at [174, 176] on p "1477952904" at bounding box center [165, 176] width 24 height 6
copy p "1477952904"
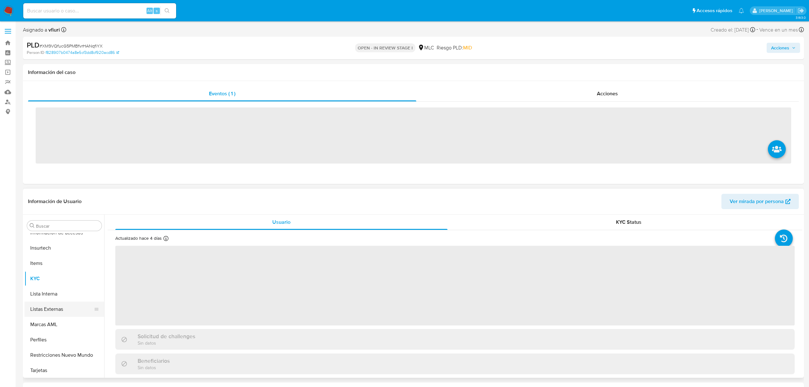
scroll to position [315, 0]
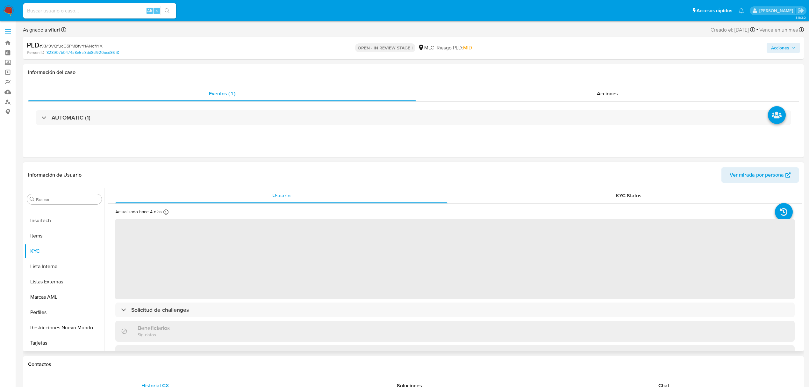
select select "10"
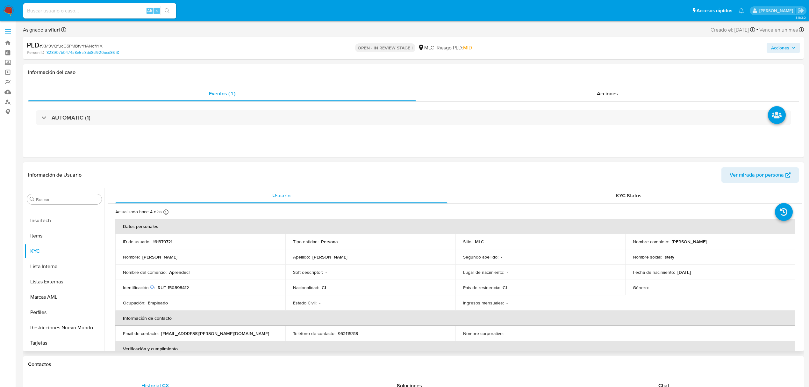
click at [170, 241] on p "161379721" at bounding box center [162, 242] width 19 height 6
copy p "161379721"
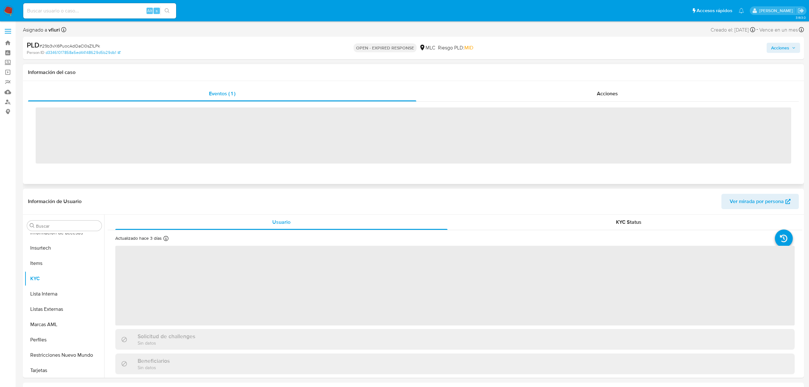
scroll to position [315, 0]
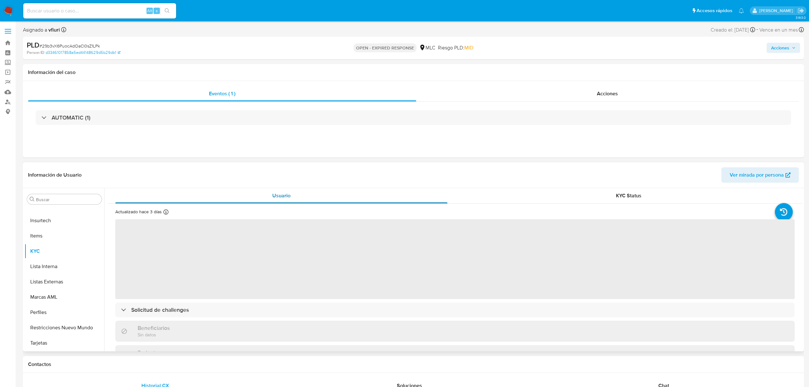
select select "10"
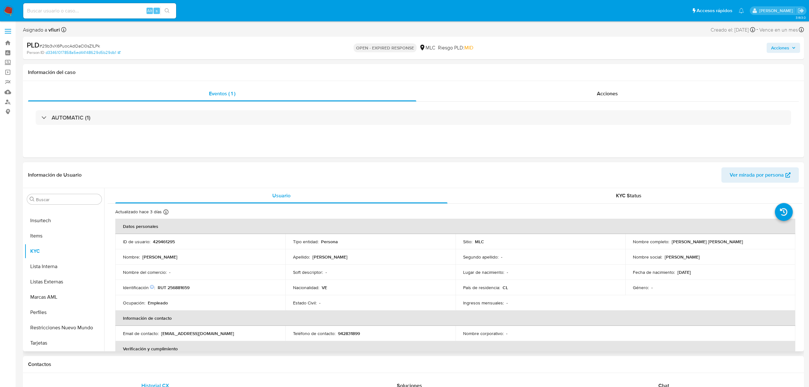
click at [167, 242] on p "429461295" at bounding box center [164, 242] width 22 height 6
copy p "429461295"
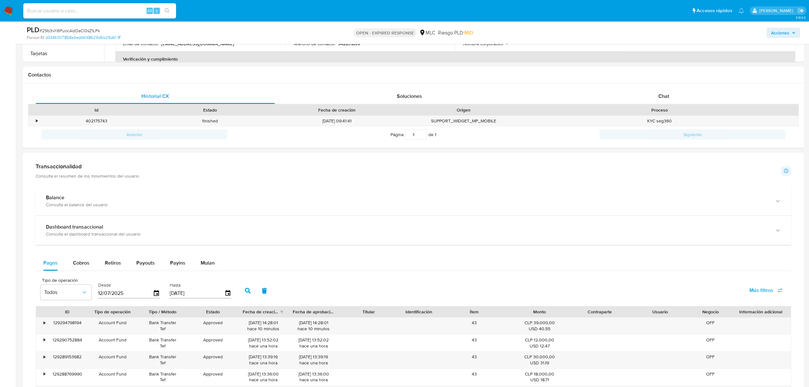
scroll to position [382, 0]
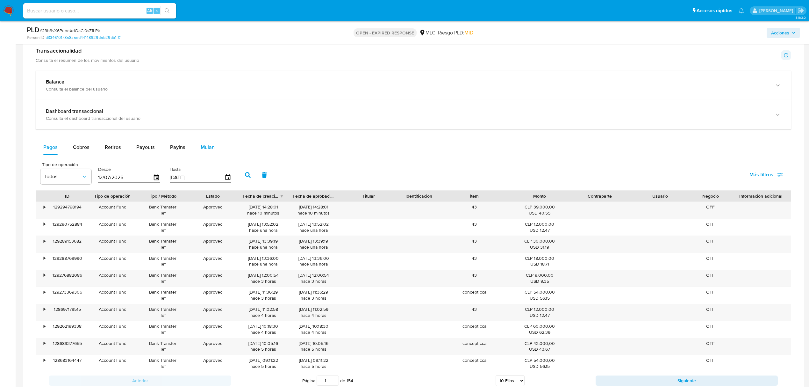
click at [212, 151] on span "Mulan" at bounding box center [208, 146] width 14 height 7
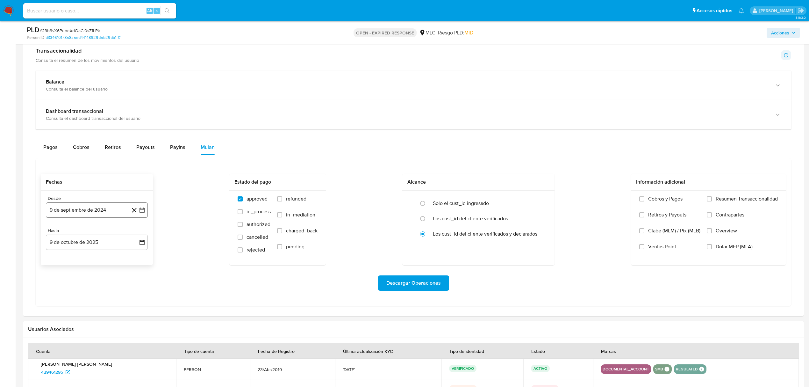
click at [140, 212] on icon "button" at bounding box center [142, 210] width 6 height 6
click at [82, 313] on button "25" at bounding box center [84, 308] width 10 height 10
click at [140, 245] on icon "button" at bounding box center [142, 242] width 6 height 6
click at [57, 268] on icon "Mes anterior" at bounding box center [57, 265] width 3 height 4
click at [84, 331] on button "24" at bounding box center [84, 327] width 10 height 10
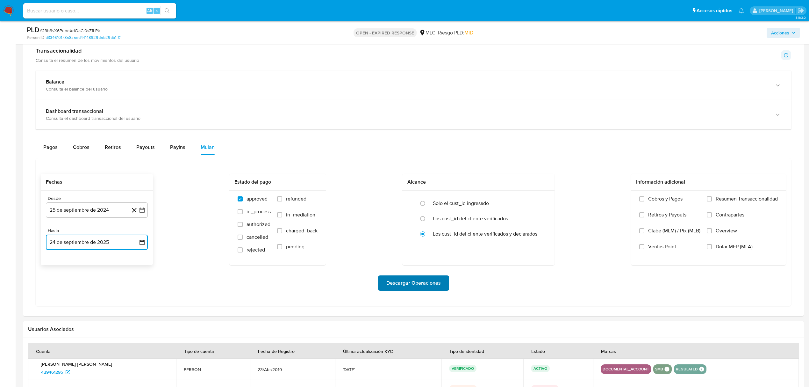
click at [435, 290] on span "Descargar Operaciones" at bounding box center [413, 283] width 54 height 14
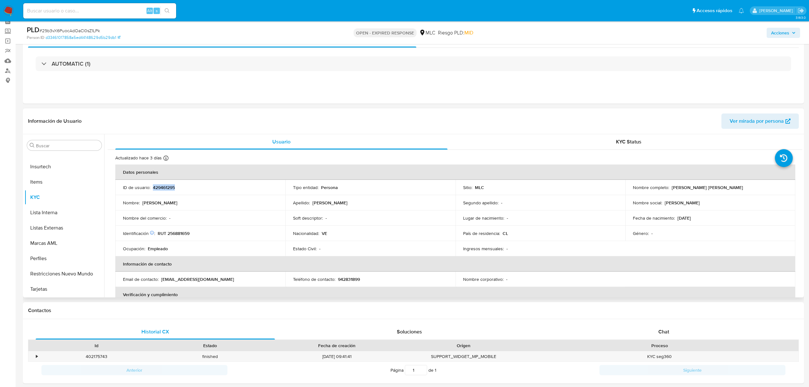
scroll to position [0, 0]
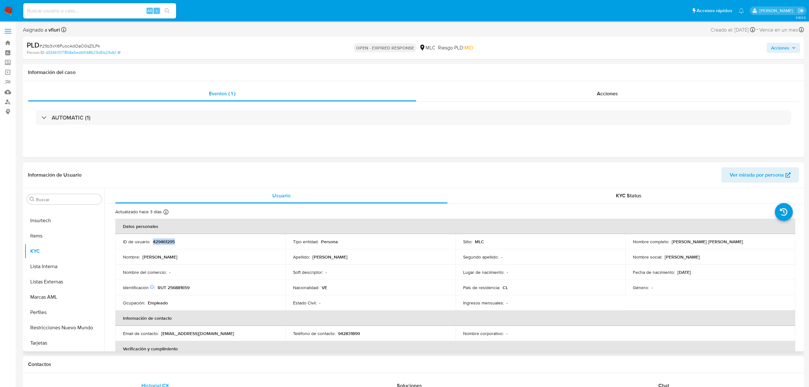
copy p "429461295"
drag, startPoint x: 166, startPoint y: 245, endPoint x: 152, endPoint y: 241, distance: 15.1
click at [147, 241] on p "ID de usuario :" at bounding box center [136, 242] width 27 height 6
click at [168, 240] on p "429461295" at bounding box center [164, 242] width 22 height 6
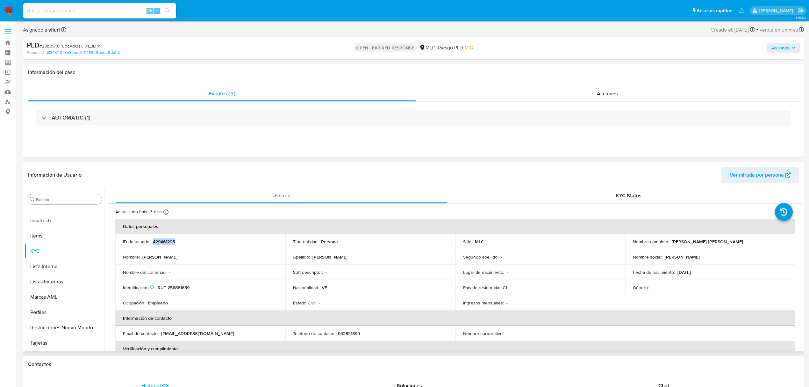
click at [168, 240] on p "429461295" at bounding box center [164, 242] width 22 height 6
copy p "429461295"
click at [90, 44] on span "# 29b3vX6PuocAdOaCl0sZ1LPk" at bounding box center [70, 46] width 61 height 6
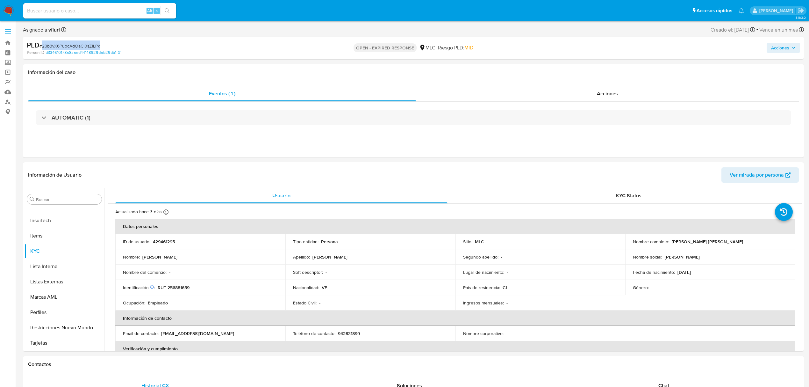
click at [90, 44] on span "# 29b3vX6PuocAdOaCl0sZ1LPk" at bounding box center [70, 46] width 61 height 6
copy span "29b3vX6PuocAdOaCl0sZ1LPk"
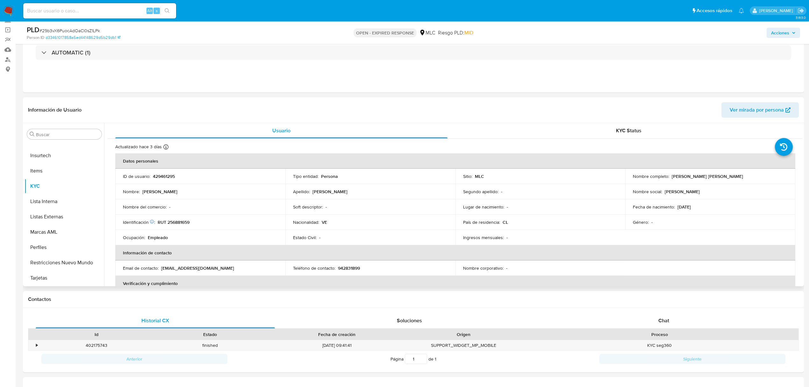
click at [180, 221] on p "RUT 256881659" at bounding box center [174, 222] width 32 height 6
copy p "256881659"
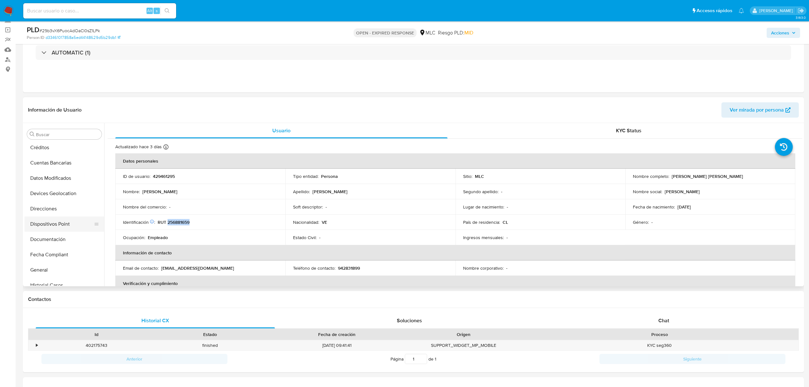
scroll to position [60, 0]
click at [45, 180] on button "Cruces y Relaciones" at bounding box center [62, 180] width 75 height 15
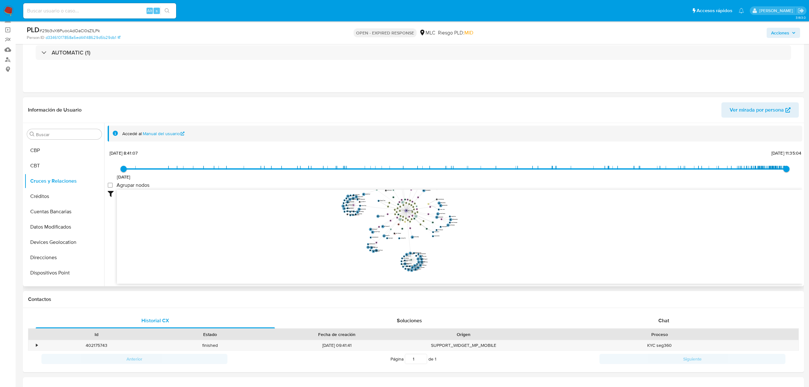
click at [532, 229] on icon "device-65e242e959623680cd929c46  device-6782bfbe4d42703ee77ae6af  device-669e…" at bounding box center [460, 236] width 686 height 92
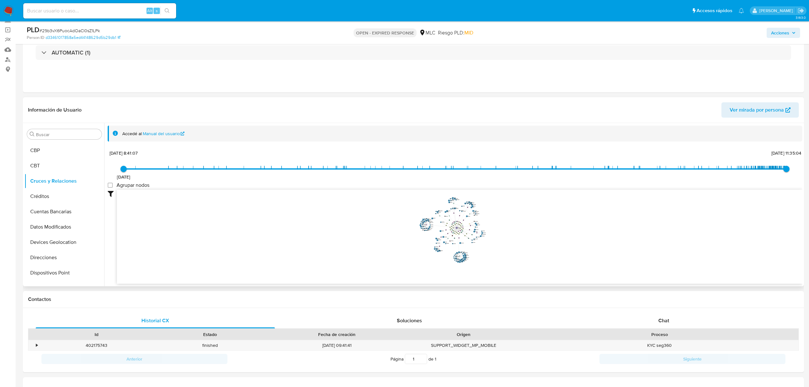
drag, startPoint x: 550, startPoint y: 213, endPoint x: 540, endPoint y: 214, distance: 9.3
click at [540, 214] on icon "device-65e242e959623680cd929c46  device-6782bfbe4d42703ee77ae6af  device-669e…" at bounding box center [460, 236] width 686 height 92
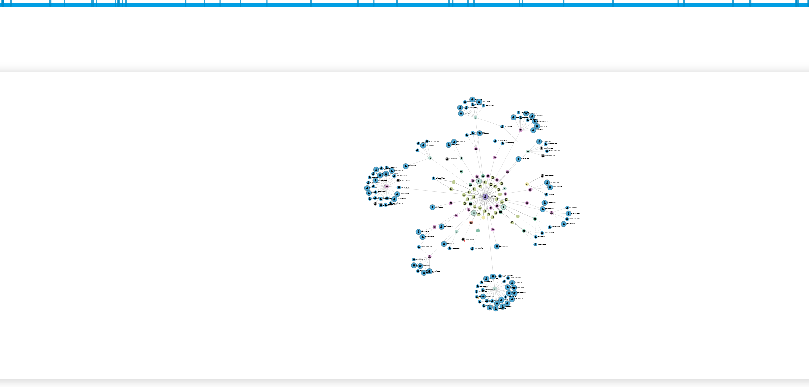
scroll to position [42, 0]
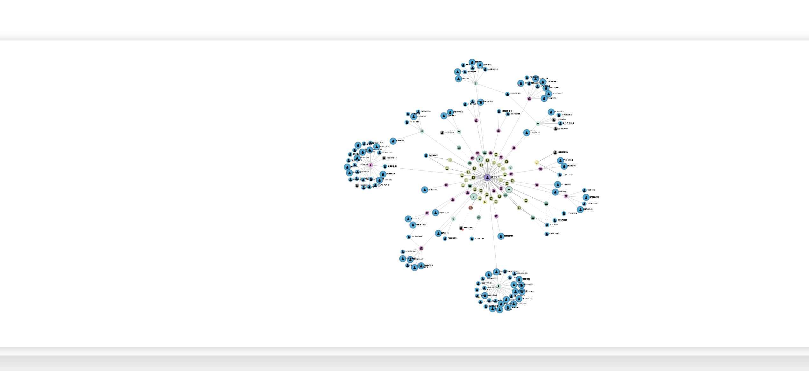
drag, startPoint x: 393, startPoint y: 211, endPoint x: 385, endPoint y: 211, distance: 7.7
click at [385, 211] on icon "device-65e242e959623680cd929c46  device-6782bfbe4d42703ee77ae6af  device-669e…" at bounding box center [460, 236] width 686 height 92
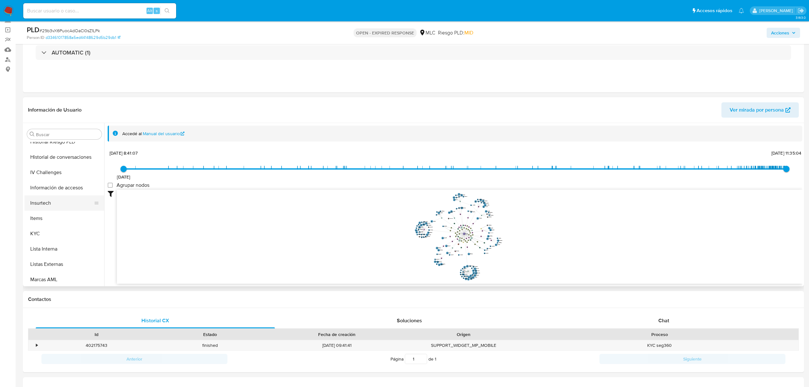
scroll to position [273, 0]
click at [37, 229] on button "KYC" at bounding box center [62, 228] width 75 height 15
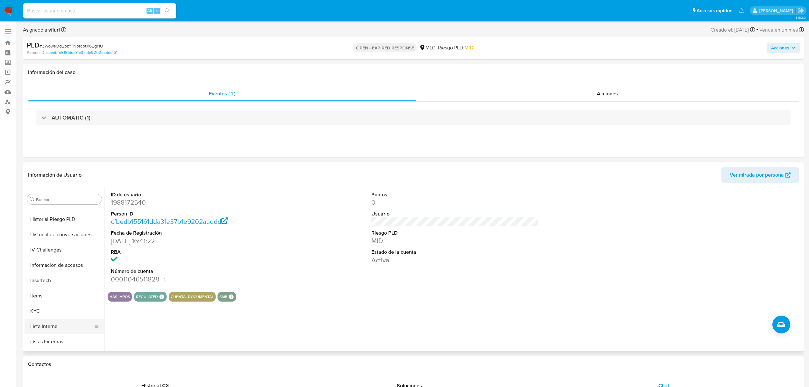
scroll to position [315, 0]
click at [45, 255] on button "KYC" at bounding box center [62, 250] width 75 height 15
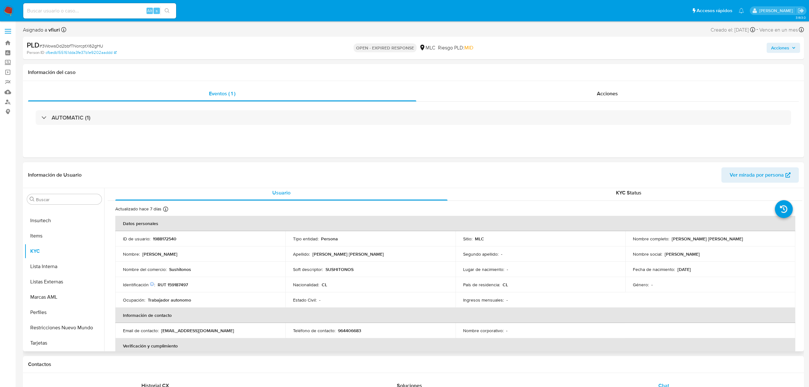
scroll to position [0, 0]
drag, startPoint x: 670, startPoint y: 241, endPoint x: 733, endPoint y: 247, distance: 63.9
click at [733, 247] on td "Nombre completo : [PERSON_NAME] [PERSON_NAME]" at bounding box center [710, 241] width 170 height 15
copy p "[PERSON_NAME] [PERSON_NAME]"
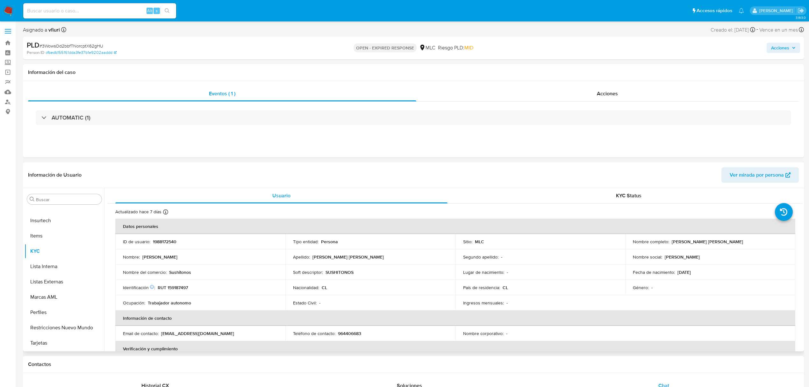
click at [171, 288] on p "RUT 159187497" at bounding box center [173, 287] width 30 height 6
copy p "159187497"
click at [184, 269] on p "Sushitonos" at bounding box center [180, 272] width 22 height 6
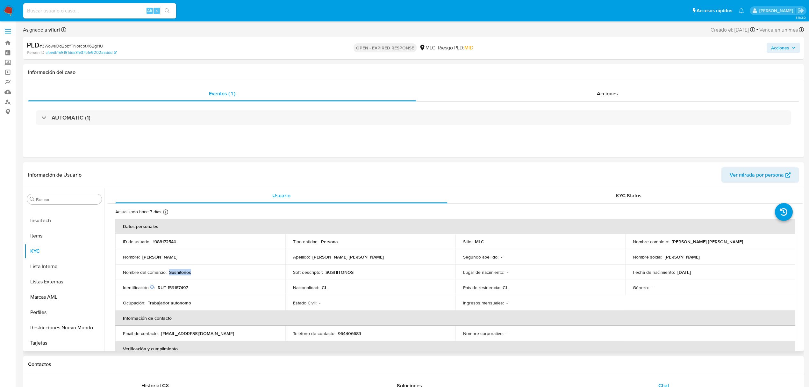
copy p "Sushitonos"
click at [78, 45] on span "# 3WowsOd2bbfTNorcptX62gHU" at bounding box center [72, 46] width 64 height 6
copy span "3WowsOd2bbfTNorcptX62gHU"
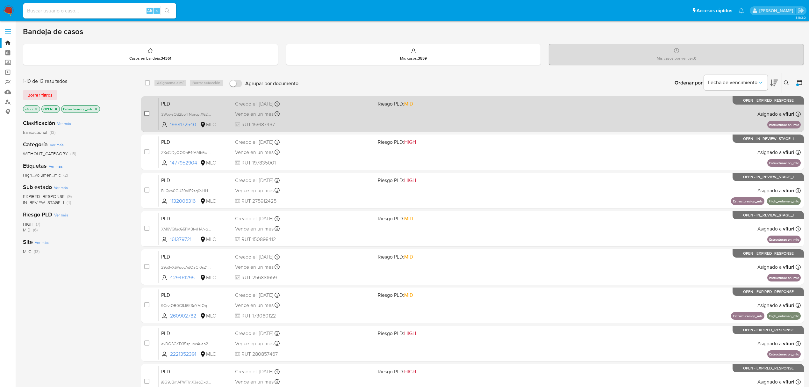
click at [147, 112] on input "checkbox" at bounding box center [146, 113] width 5 height 5
checkbox input "true"
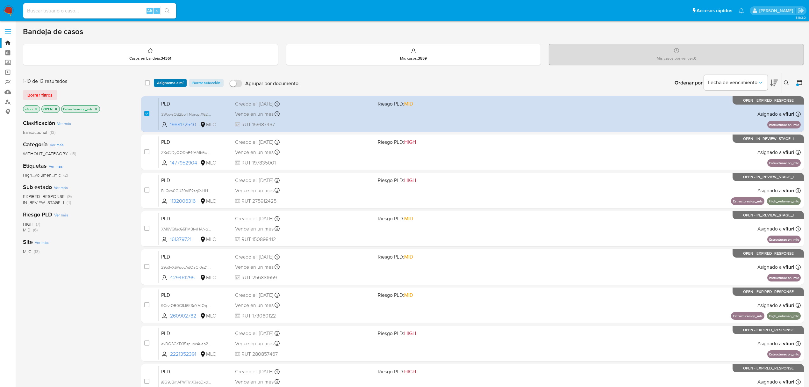
click at [169, 80] on span "Asignarme a mí" at bounding box center [170, 83] width 26 height 6
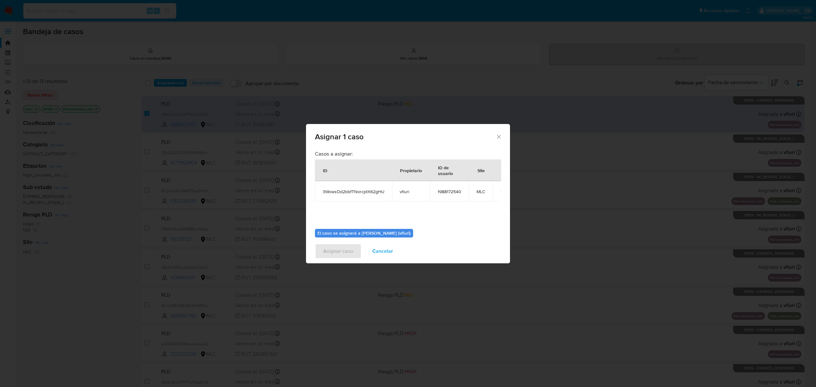
scroll to position [32, 0]
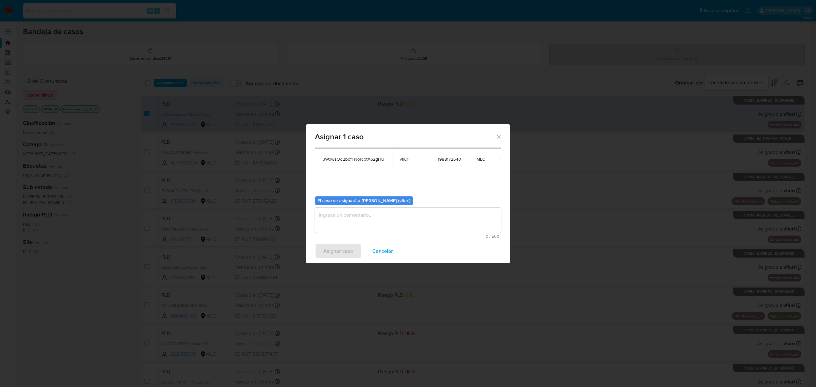
drag, startPoint x: 381, startPoint y: 235, endPoint x: 370, endPoint y: 223, distance: 16.2
click at [380, 234] on span "0 / 500" at bounding box center [408, 236] width 182 height 4
click at [370, 223] on textarea "assign-modal" at bounding box center [408, 219] width 186 height 25
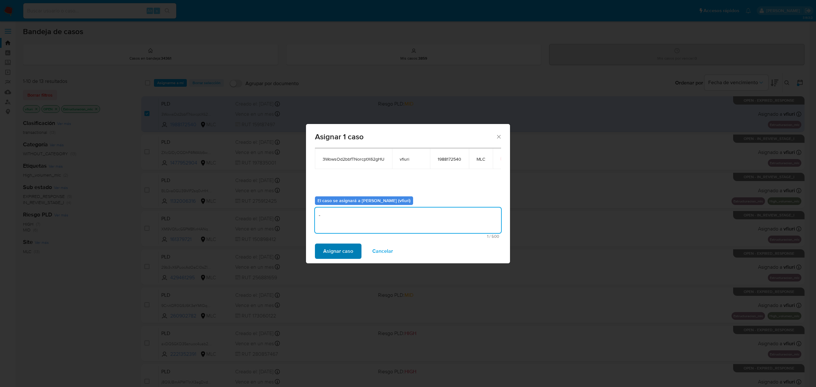
type textarea "-"
click at [320, 255] on button "Asignar caso" at bounding box center [338, 250] width 47 height 15
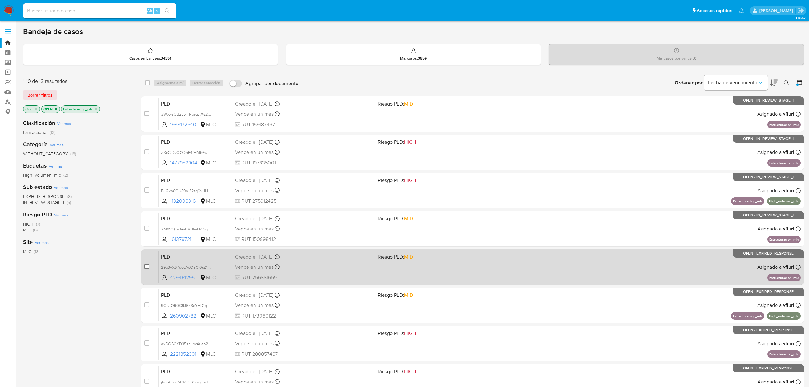
click at [145, 264] on input "checkbox" at bounding box center [146, 266] width 5 height 5
checkbox input "true"
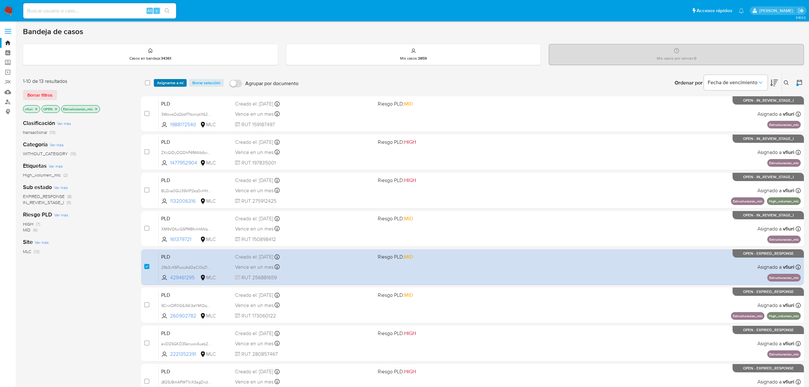
click at [180, 80] on span "Asignarme a mí" at bounding box center [170, 83] width 26 height 6
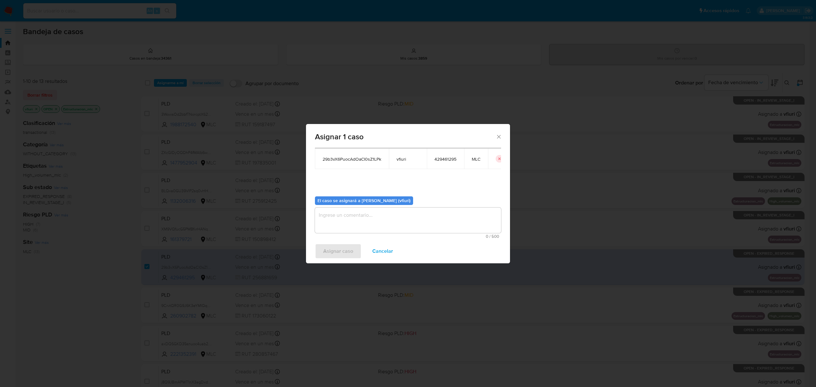
click at [365, 226] on textarea "assign-modal" at bounding box center [408, 219] width 186 height 25
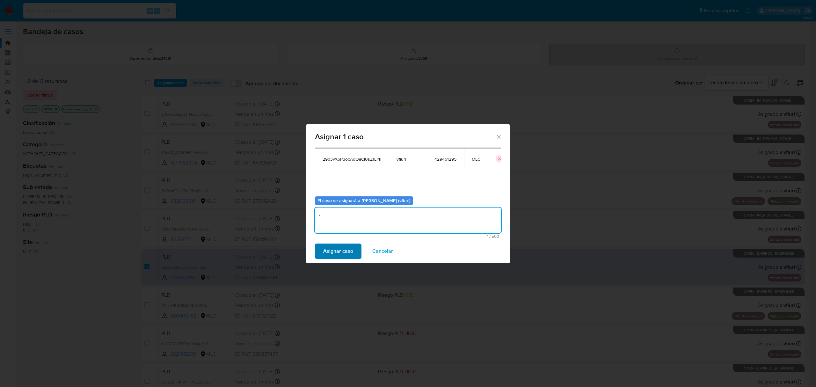
type textarea "-"
click at [324, 254] on span "Asignar caso" at bounding box center [338, 251] width 30 height 14
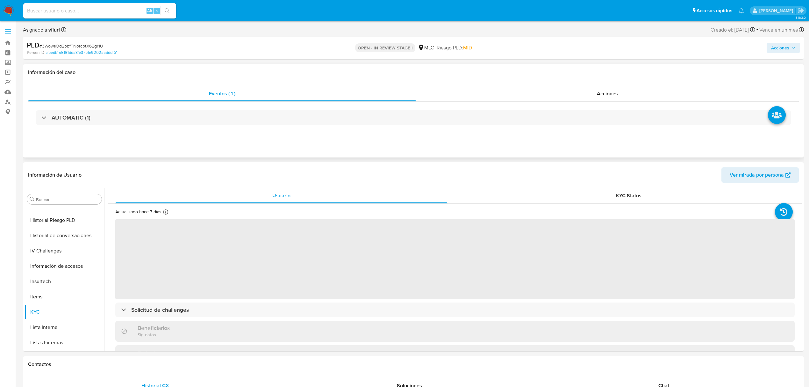
select select "10"
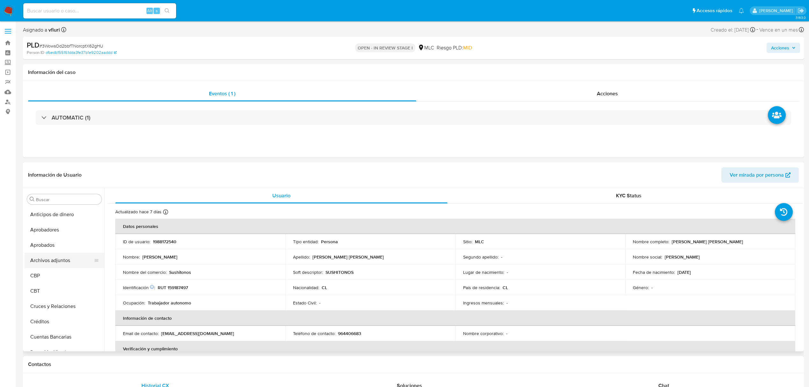
click at [63, 260] on button "Archivos adjuntos" at bounding box center [62, 260] width 75 height 15
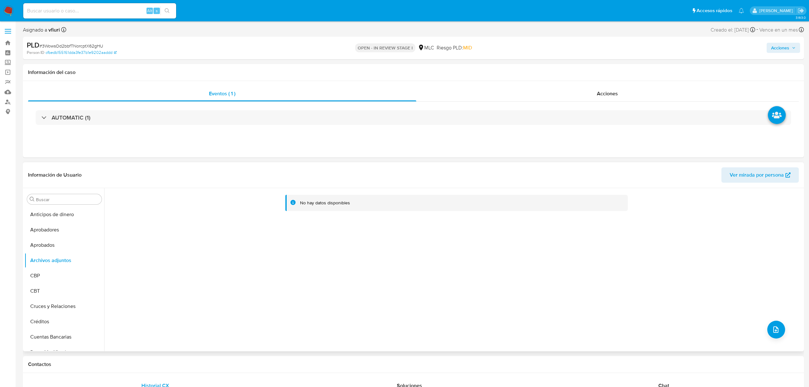
click at [780, 346] on div "No hay datos disponibles" at bounding box center [453, 269] width 698 height 163
click at [770, 325] on button "upload-file" at bounding box center [776, 329] width 18 height 18
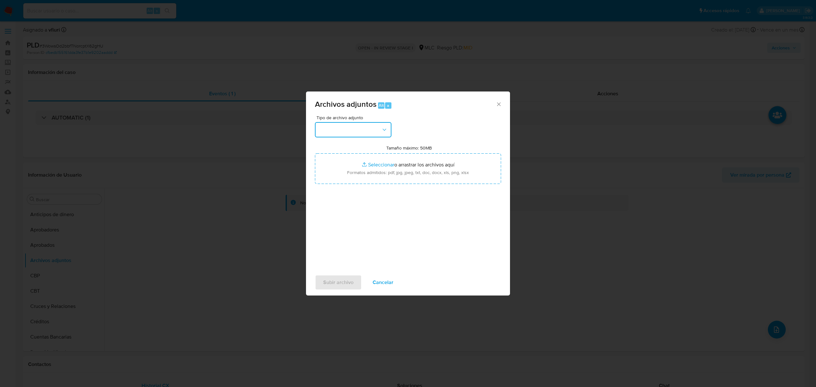
click at [332, 136] on button "button" at bounding box center [353, 129] width 76 height 15
click at [335, 208] on div "OTROS" at bounding box center [351, 201] width 65 height 15
click at [349, 281] on span "Subir archivo" at bounding box center [338, 282] width 30 height 14
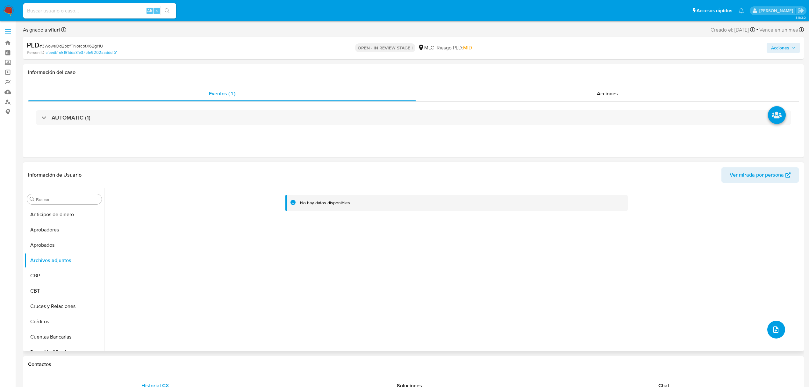
click at [772, 337] on button "upload-file" at bounding box center [776, 329] width 18 height 18
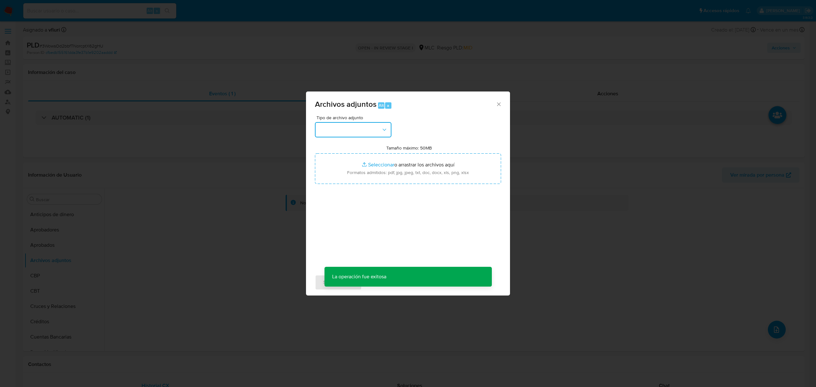
click at [351, 134] on button "button" at bounding box center [353, 129] width 76 height 15
click at [338, 206] on div "OTROS" at bounding box center [351, 201] width 65 height 15
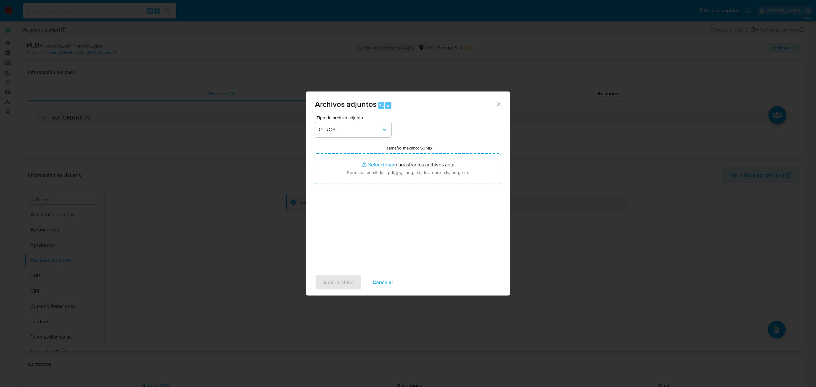
click at [376, 276] on span "Cancelar" at bounding box center [382, 282] width 21 height 14
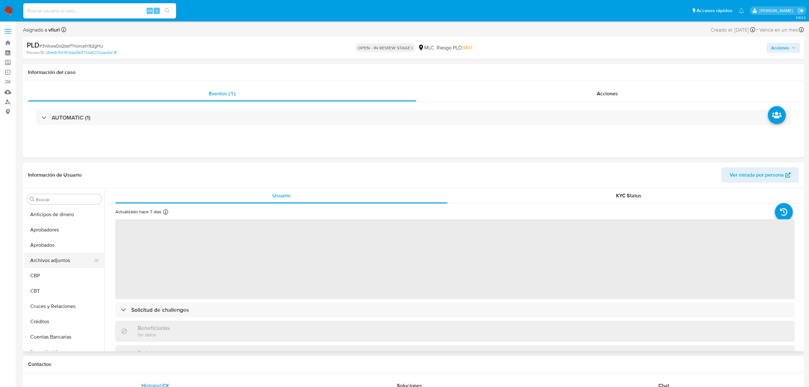
select select "10"
click at [52, 262] on button "Archivos adjuntos" at bounding box center [62, 260] width 75 height 15
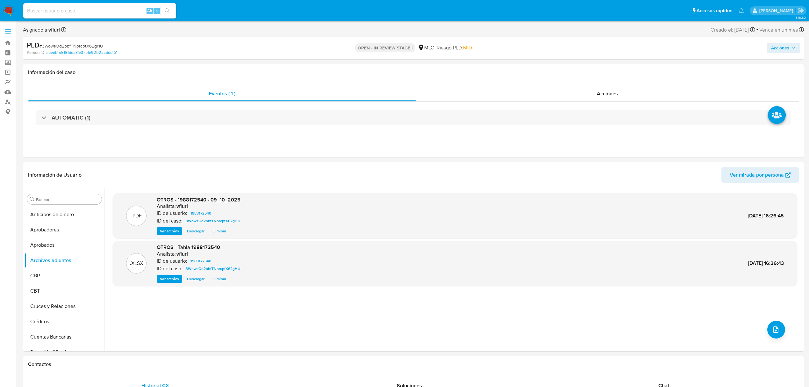
click at [770, 51] on button "Acciones" at bounding box center [783, 48] width 33 height 10
click at [601, 73] on div "Resolución del caso Alt r" at bounding box center [610, 68] width 61 height 17
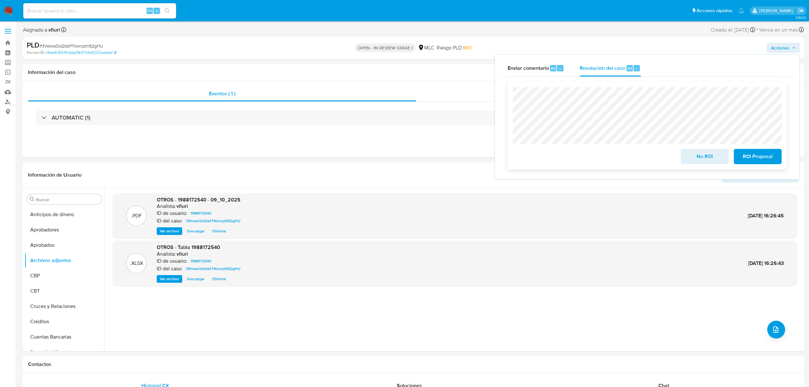
click at [695, 160] on span "No ROI" at bounding box center [704, 156] width 31 height 14
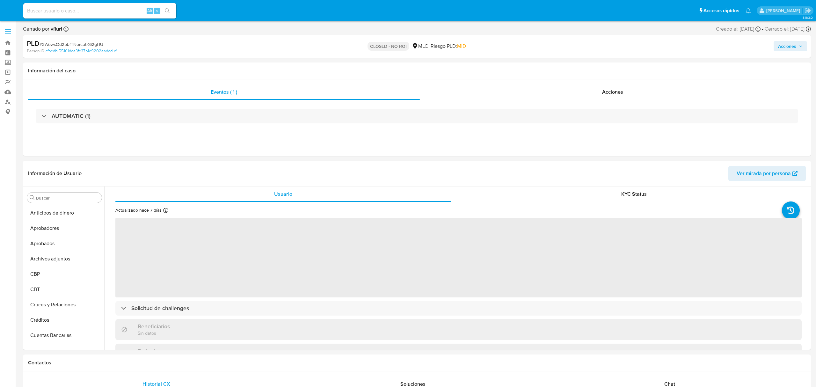
select select "10"
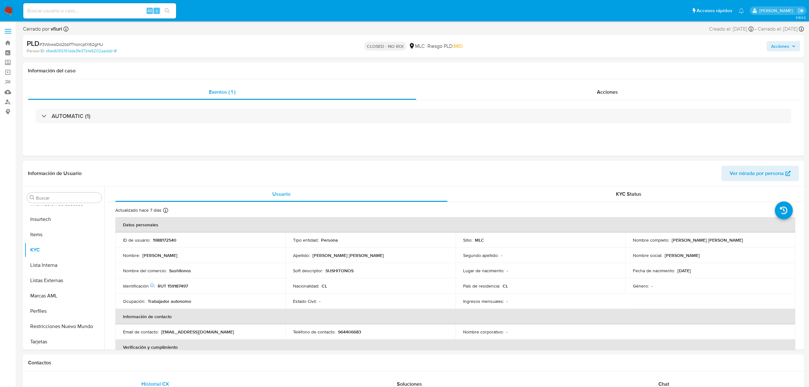
scroll to position [315, 0]
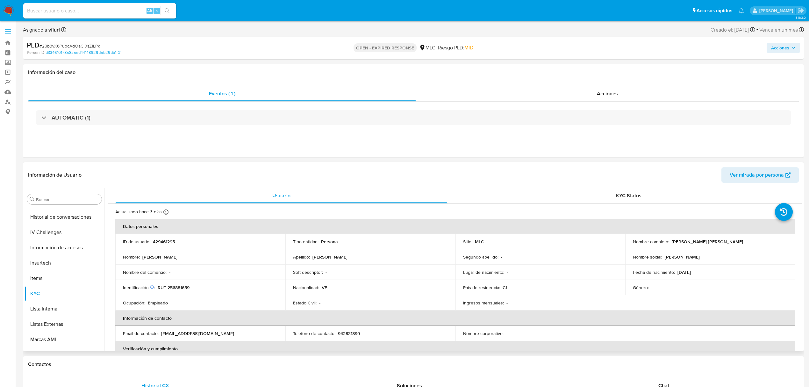
click at [161, 240] on p "429461295" at bounding box center [164, 242] width 22 height 6
copy p "429461295"
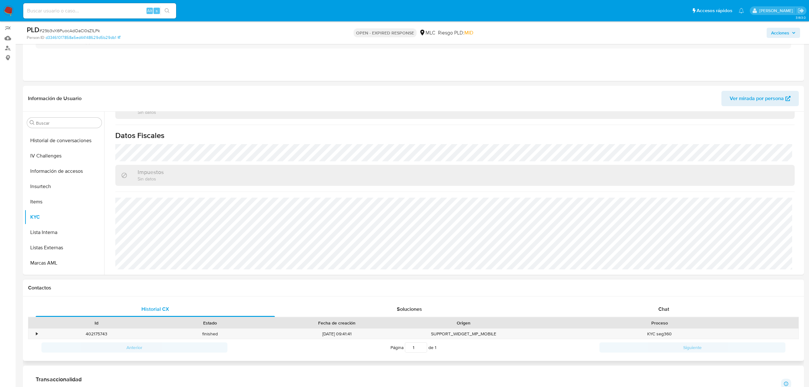
scroll to position [127, 0]
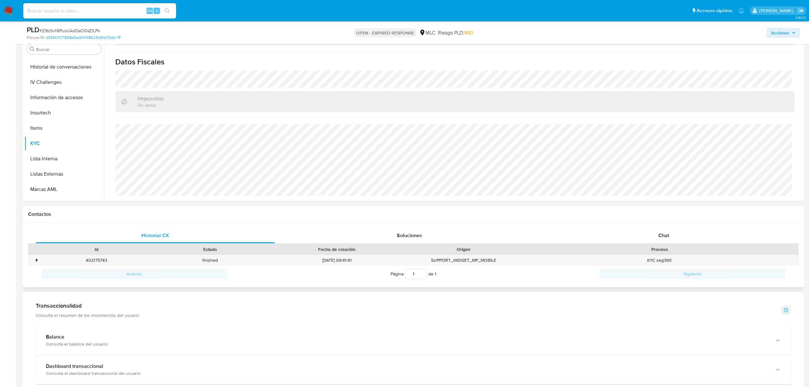
click at [659, 244] on div "Proceso" at bounding box center [660, 249] width 278 height 11
click at [657, 239] on div "Chat" at bounding box center [663, 235] width 239 height 15
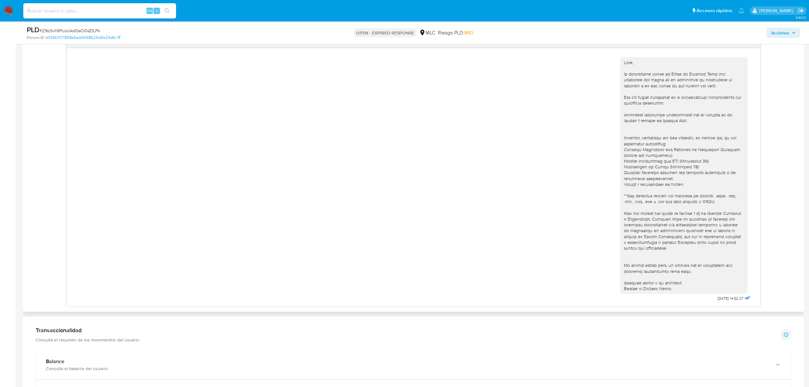
scroll to position [255, 0]
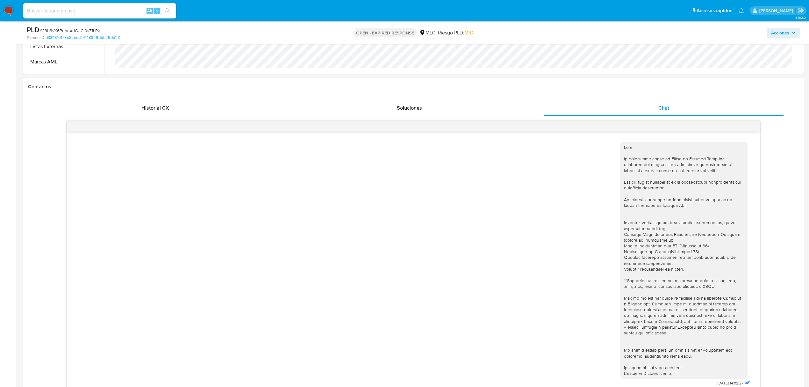
click at [85, 31] on span "# 29b3vX6PuocAdOaCl0sZ1LPk" at bounding box center [70, 30] width 61 height 6
click at [88, 31] on span "# 29b3vX6PuocAdOaCl0sZ1LPk" at bounding box center [70, 30] width 61 height 6
copy span "29b3vX6PuocAdOaCl0sZ1LPk"
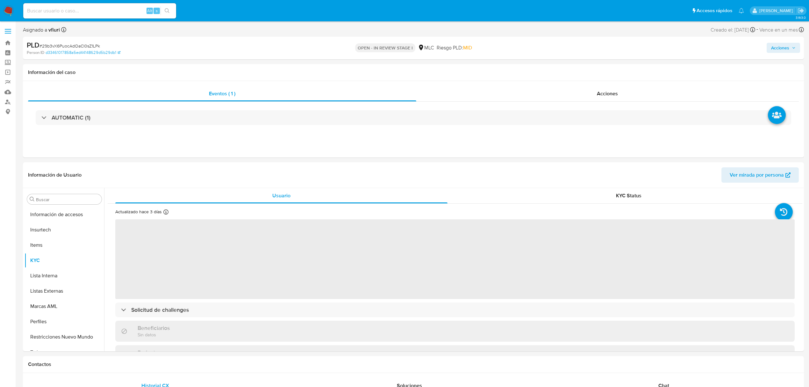
select select "10"
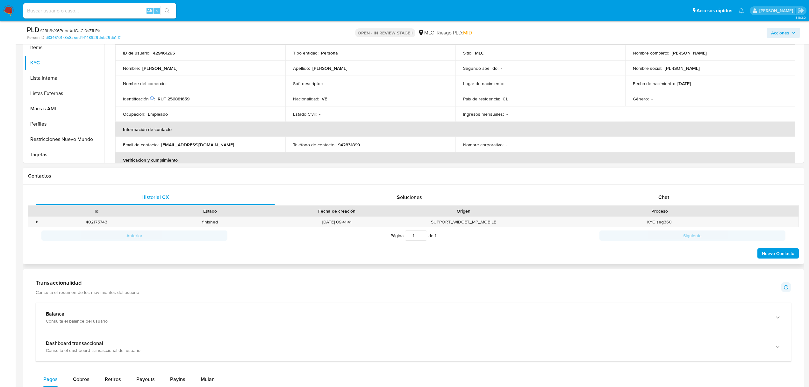
scroll to position [212, 0]
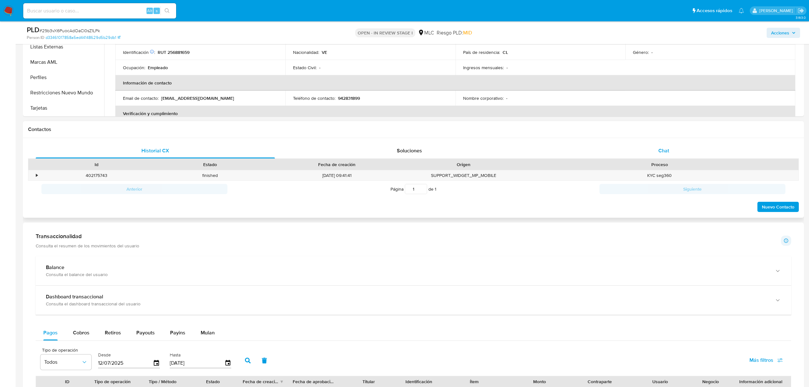
click at [681, 156] on div "Chat" at bounding box center [663, 150] width 239 height 15
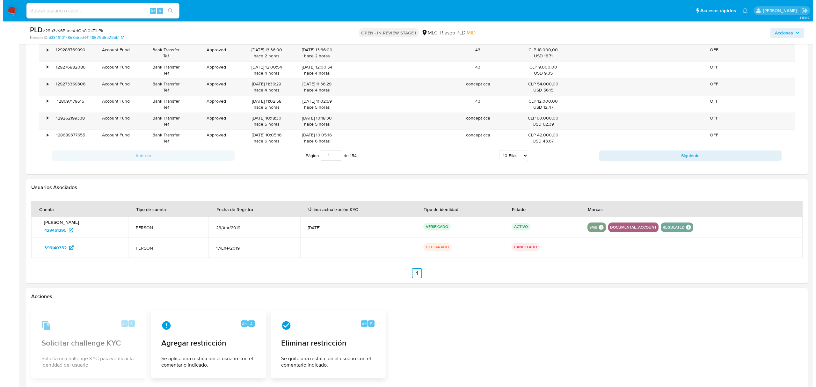
scroll to position [1000, 0]
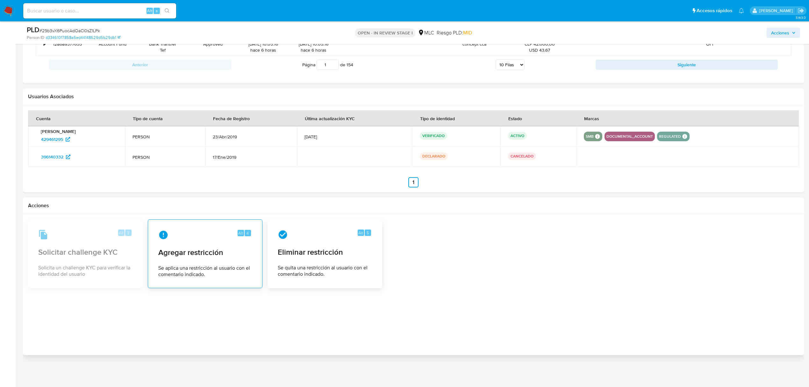
click at [208, 258] on div "Alt 4 Agregar restricción Se aplica una restricción al usuario con el comentari…" at bounding box center [205, 254] width 104 height 58
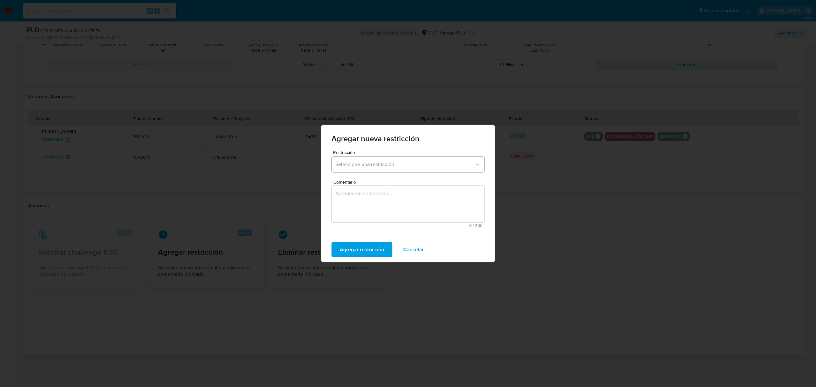
click at [412, 165] on span "Seleccione una restricción" at bounding box center [404, 164] width 139 height 6
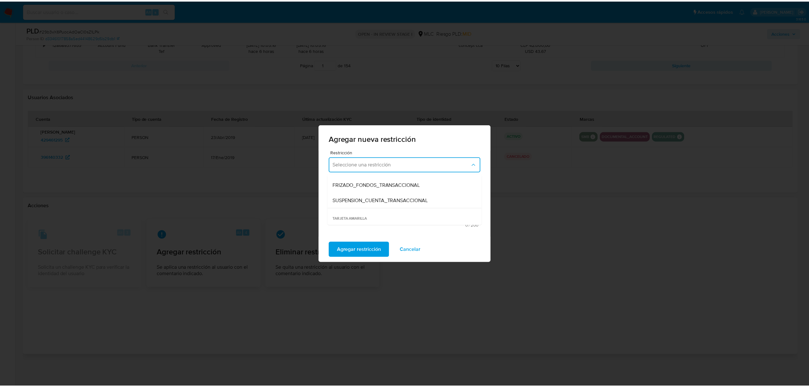
scroll to position [133, 0]
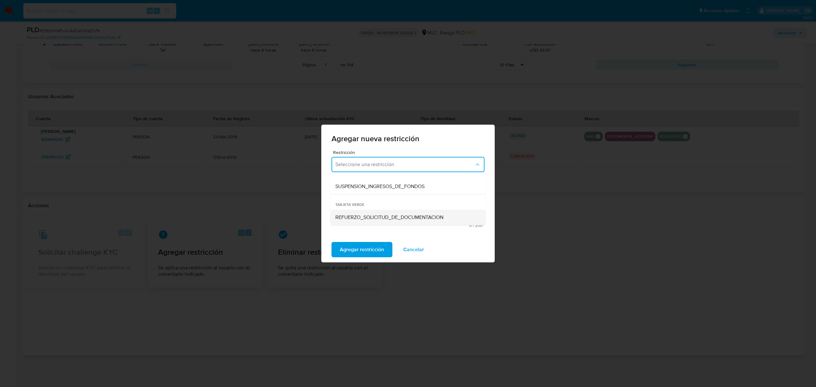
click at [380, 213] on div "REFUERZO_SOLICITUD_DE_DOCUMENTACION" at bounding box center [405, 217] width 141 height 15
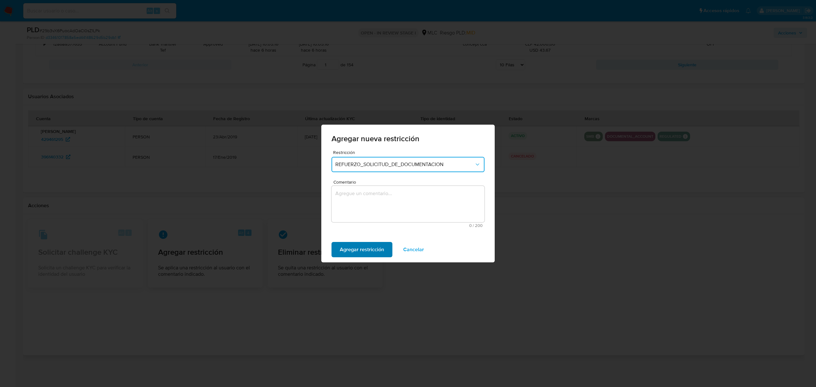
click at [373, 246] on span "Agregar restricción" at bounding box center [362, 249] width 44 height 14
click at [373, 192] on textarea "Comentario" at bounding box center [407, 204] width 153 height 36
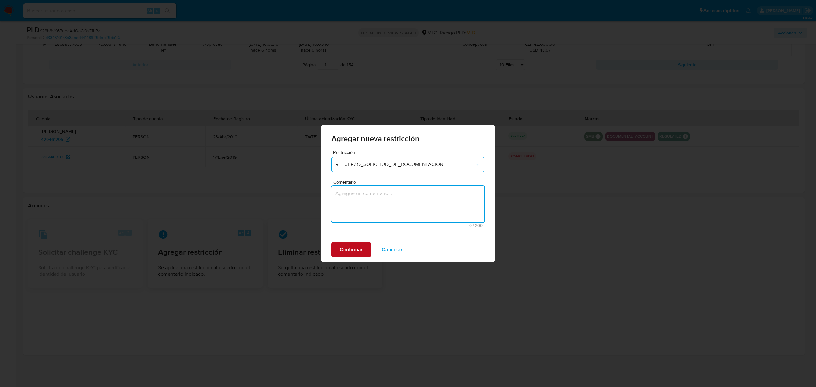
click at [349, 249] on span "Confirmar" at bounding box center [351, 249] width 23 height 14
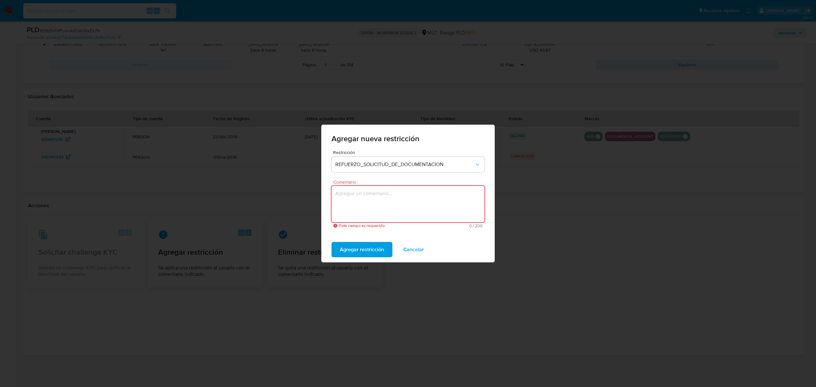
click at [370, 197] on textarea "Comentario" at bounding box center [407, 204] width 153 height 36
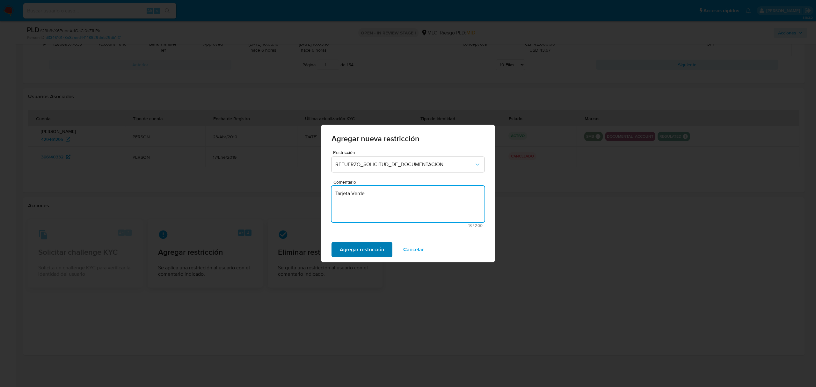
type textarea "Tarjeta Verde"
click at [361, 250] on span "Agregar restricción" at bounding box center [362, 249] width 44 height 14
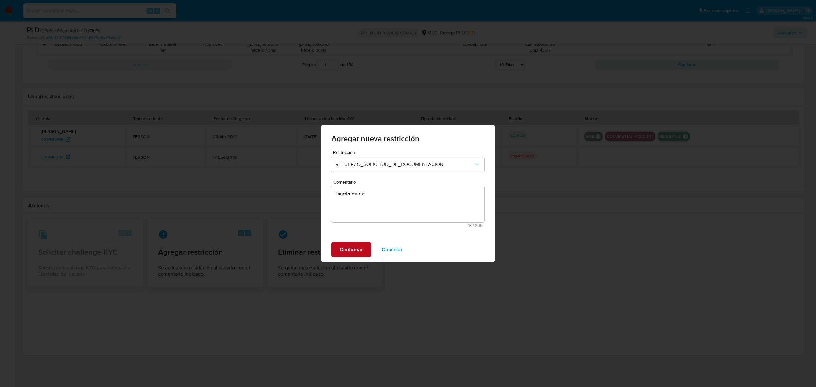
click at [345, 250] on span "Confirmar" at bounding box center [351, 249] width 23 height 14
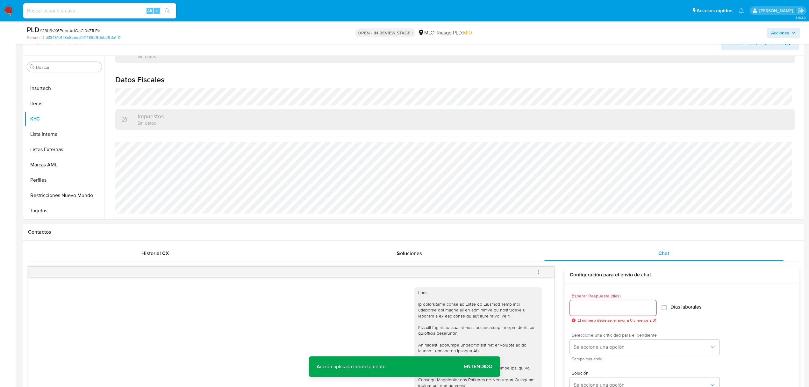
scroll to position [193, 0]
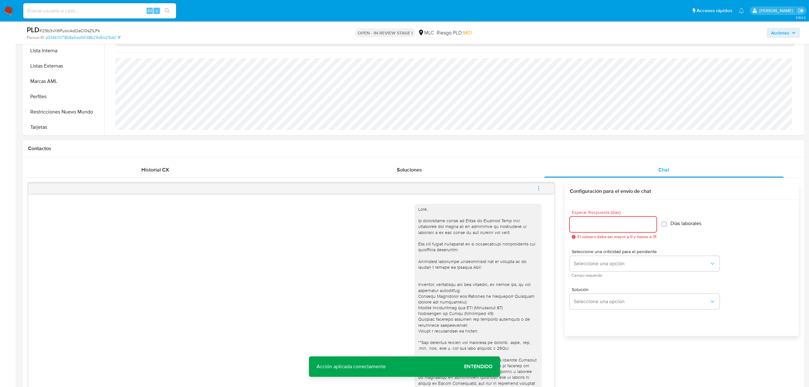
click at [605, 228] on input "Esperar Respuesta (días)" at bounding box center [613, 224] width 87 height 8
type input "2"
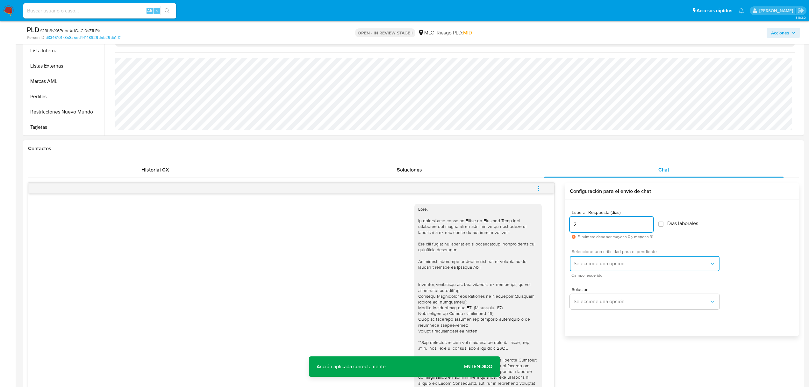
click at [605, 262] on span "Seleccione una opción" at bounding box center [642, 263] width 136 height 6
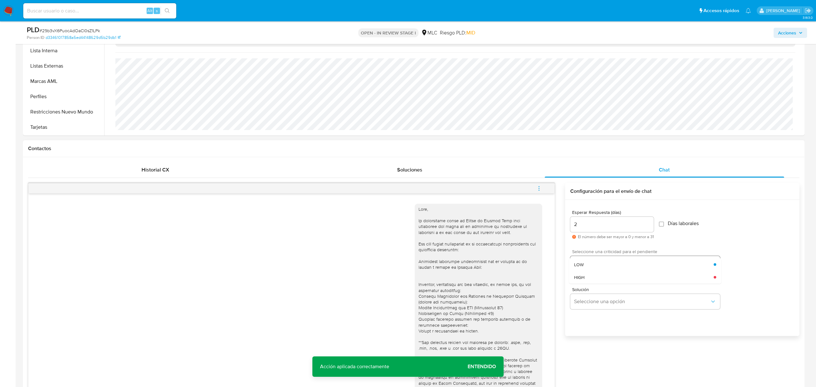
click at [605, 262] on div "LOW" at bounding box center [644, 264] width 140 height 13
click at [607, 306] on button "Seleccione una opción" at bounding box center [645, 301] width 150 height 15
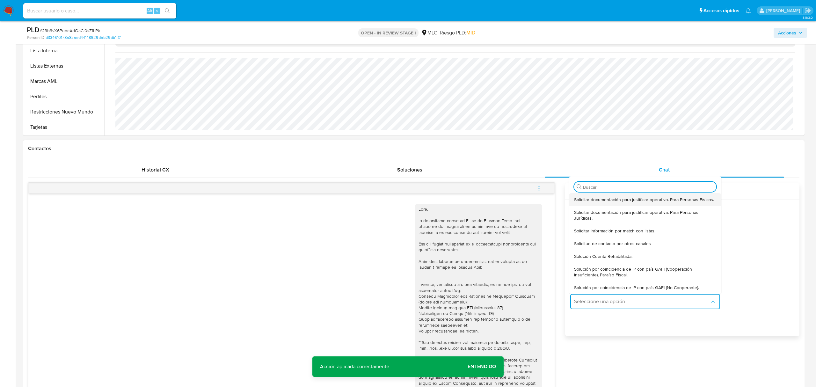
click at [596, 202] on span "Solicitar documentación para justificar operativa. Para Personas Físicas." at bounding box center [644, 200] width 140 height 6
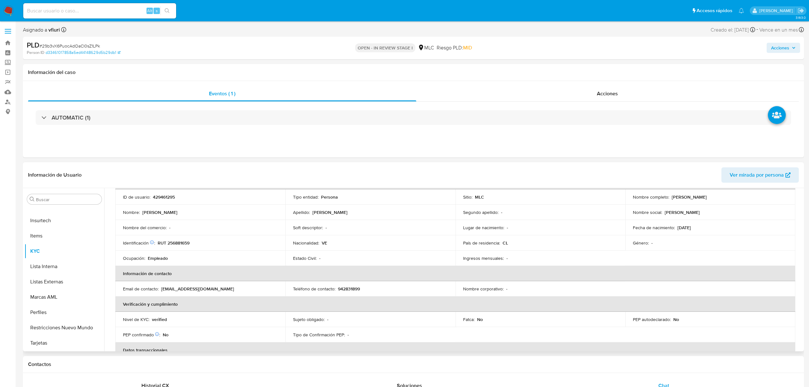
scroll to position [0, 0]
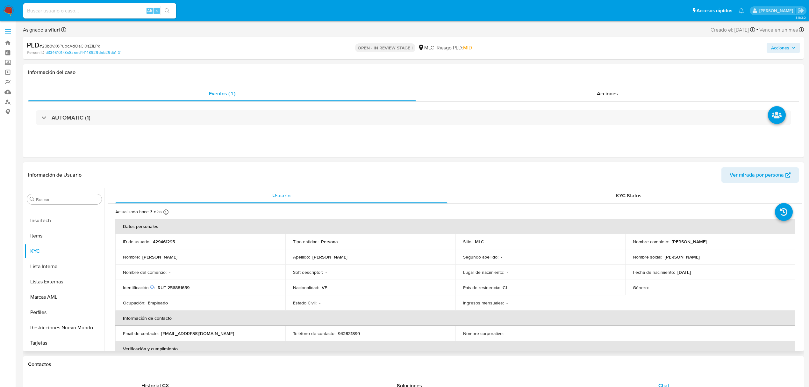
click at [672, 240] on p "Doreyda Chiquinquira Silva Mavares" at bounding box center [689, 242] width 35 height 6
copy p "Doreyda"
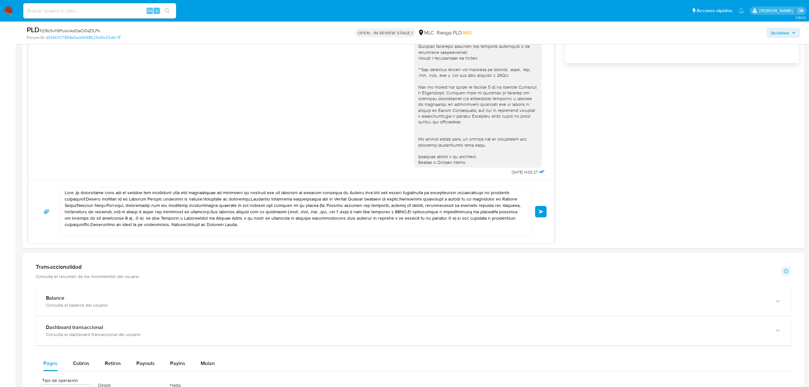
scroll to position [467, 0]
drag, startPoint x: 246, startPoint y: 224, endPoint x: 31, endPoint y: 188, distance: 218.1
click at [31, 188] on div "Enviar" at bounding box center [291, 210] width 526 height 63
paste textarea "Doreyda, Te contactamos desde el Equipo de Mercado Pago para verificar tus dato…"
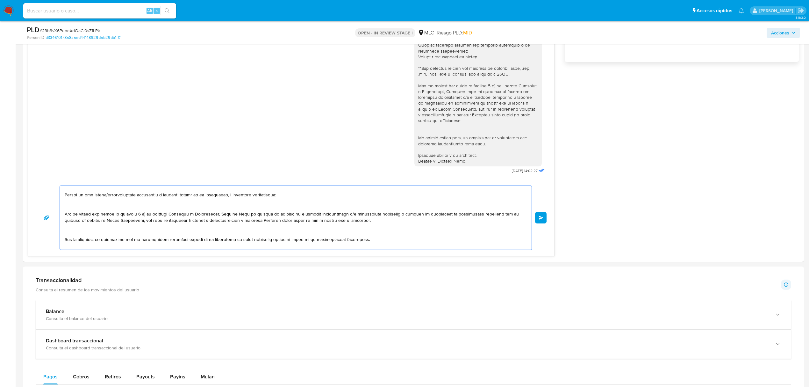
scroll to position [0, 0]
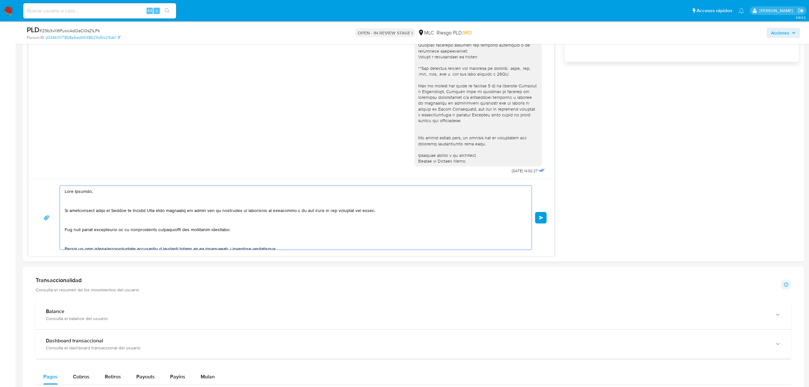
click at [64, 212] on div at bounding box center [294, 218] width 469 height 64
click at [65, 212] on textarea at bounding box center [294, 218] width 459 height 64
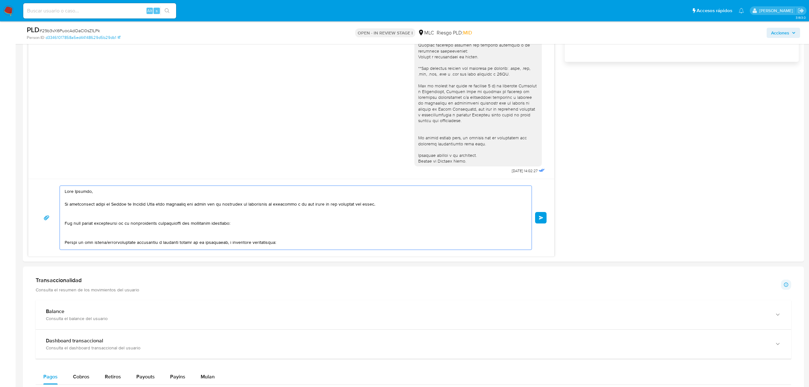
click at [65, 223] on textarea at bounding box center [294, 218] width 459 height 64
click at [65, 234] on textarea at bounding box center [294, 218] width 459 height 64
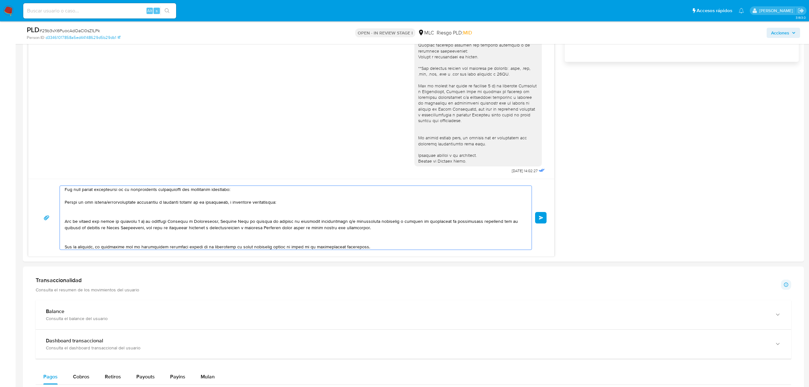
scroll to position [42, 0]
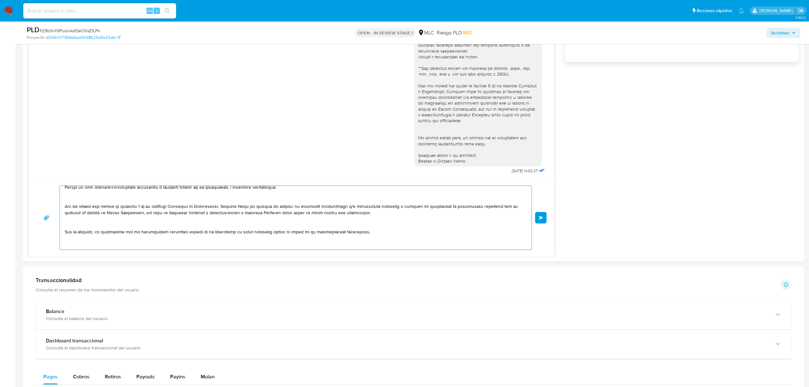
click at [66, 206] on textarea at bounding box center [294, 218] width 459 height 64
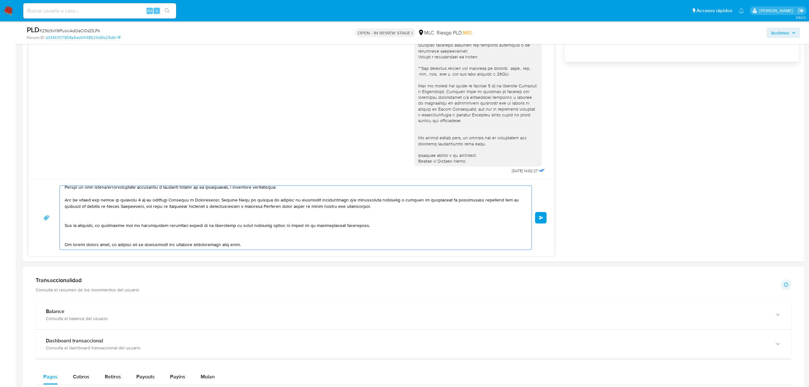
click at [63, 223] on div at bounding box center [294, 218] width 469 height 64
click at [65, 225] on textarea at bounding box center [294, 218] width 459 height 64
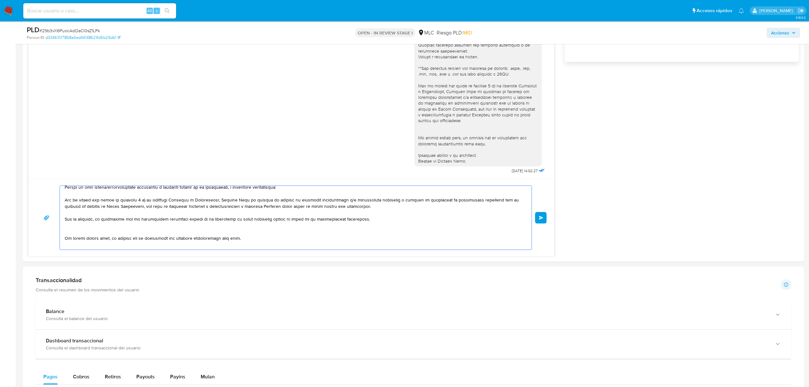
click at [63, 237] on div at bounding box center [294, 218] width 469 height 64
click at [65, 238] on textarea at bounding box center [294, 218] width 459 height 64
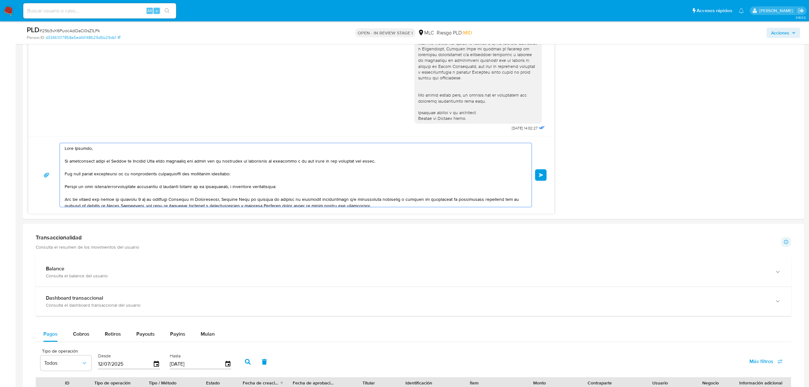
scroll to position [0, 0]
type textarea "Hola Doreyda, Te contactamos desde el Equipo de Mercado Pago para verificar tus…"
click at [537, 175] on button "Enviar" at bounding box center [540, 174] width 11 height 11
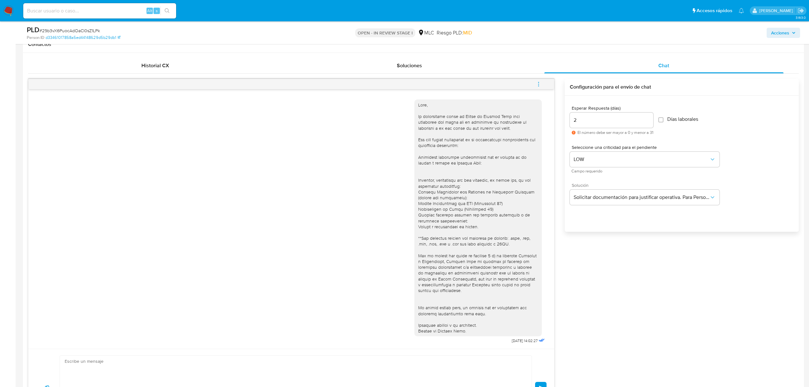
scroll to position [201, 0]
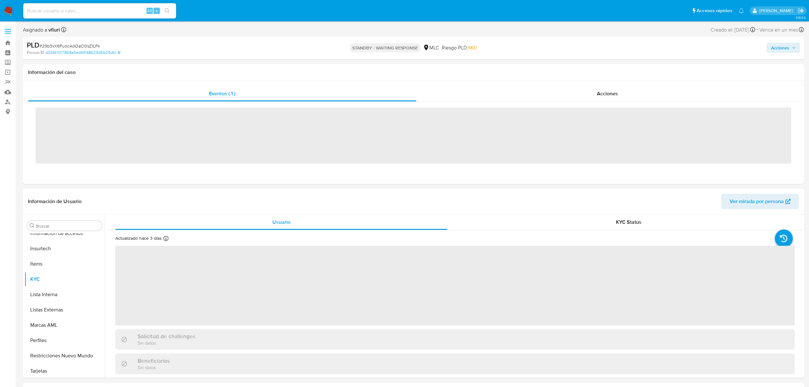
scroll to position [315, 0]
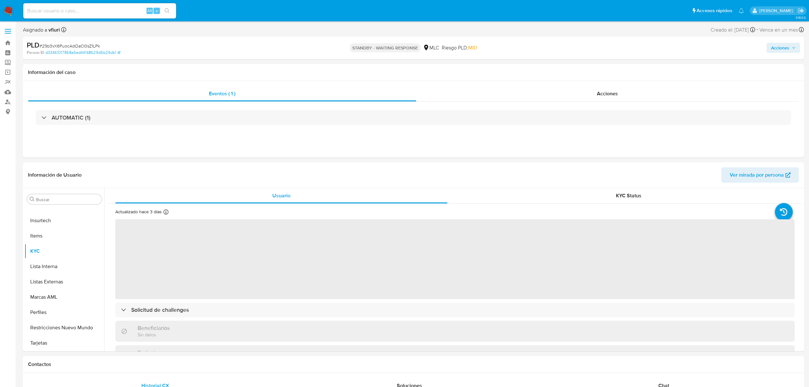
select select "10"
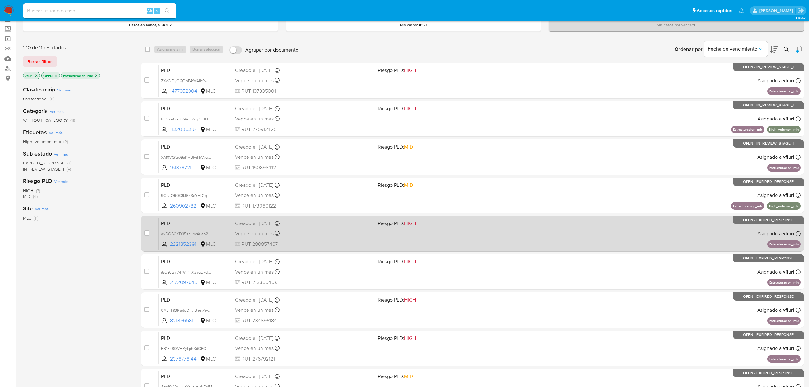
scroll to position [85, 0]
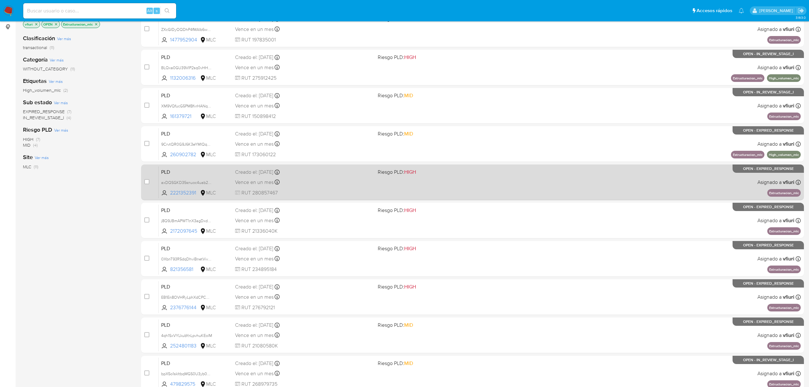
click at [331, 180] on div "Vence en un mes Vence el [DATE] 06:05:25" at bounding box center [304, 182] width 138 height 9
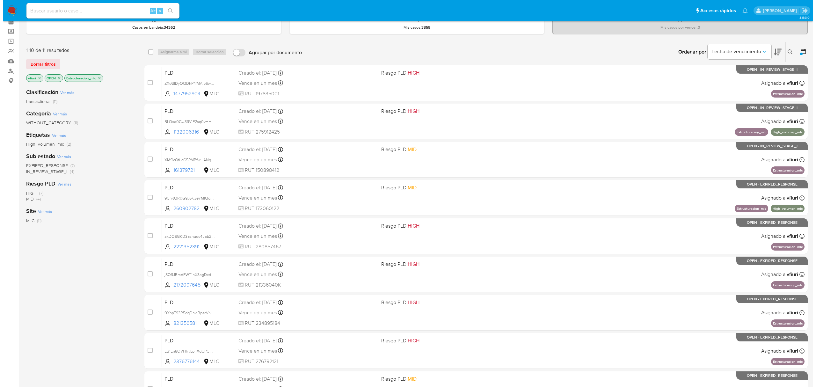
scroll to position [0, 0]
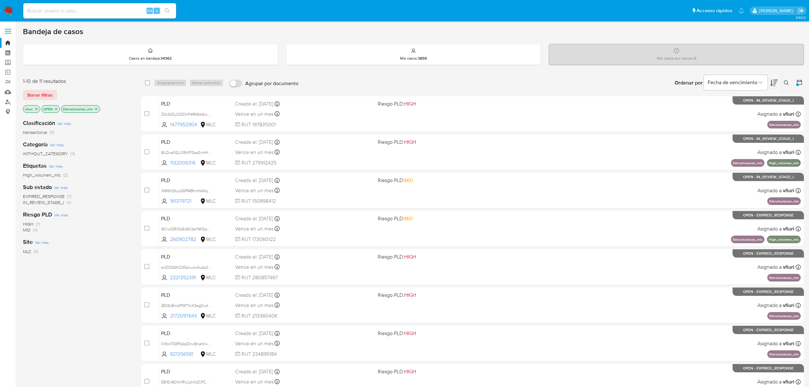
click at [787, 80] on icon at bounding box center [786, 82] width 5 height 5
click at [741, 109] on input at bounding box center [734, 107] width 108 height 8
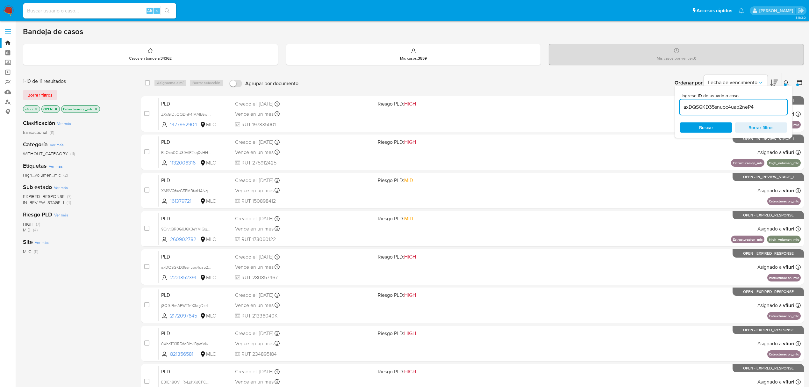
type input "axDQSGKD35snuoc4uab2neP4"
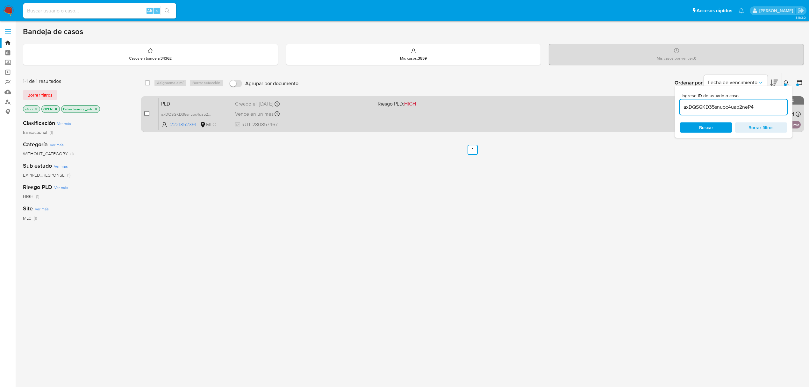
click at [148, 112] on input "checkbox" at bounding box center [146, 113] width 5 height 5
checkbox input "true"
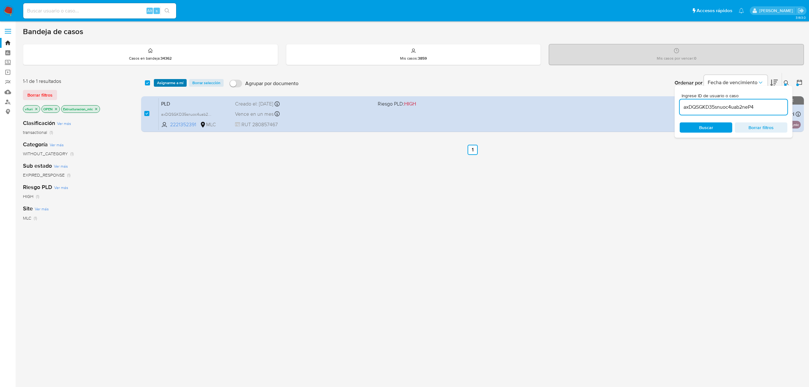
click at [171, 80] on span "Asignarme a mí" at bounding box center [170, 83] width 26 height 6
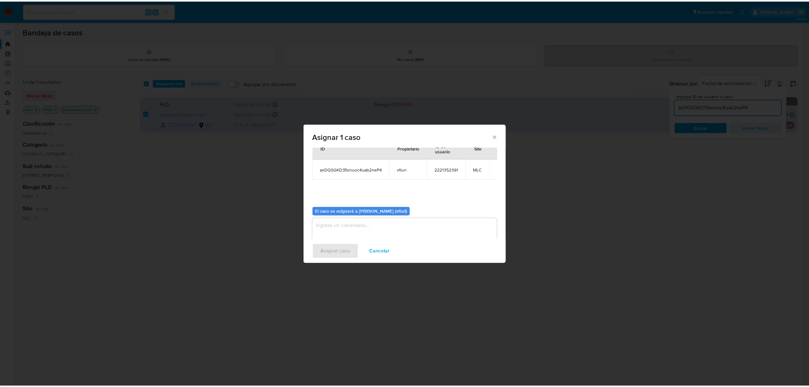
scroll to position [32, 0]
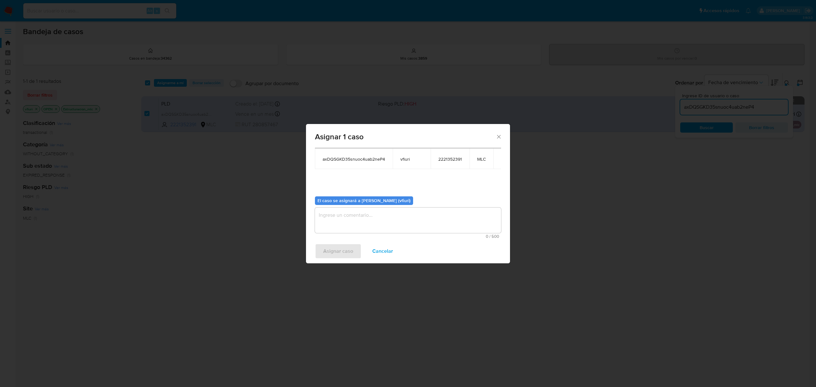
click at [356, 215] on textarea "assign-modal" at bounding box center [408, 219] width 186 height 25
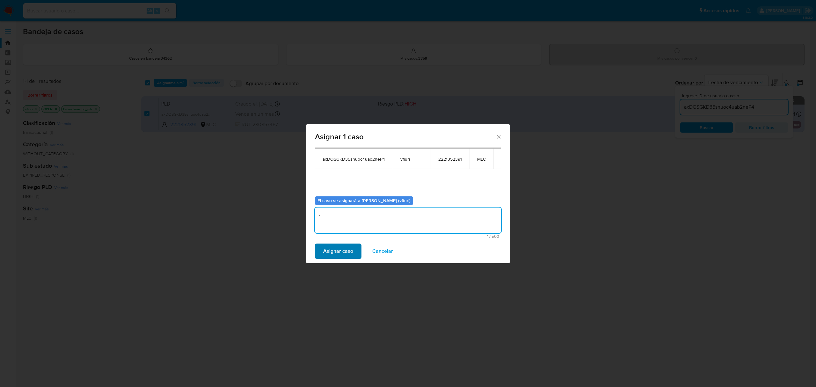
type textarea "-"
click at [338, 248] on span "Asignar caso" at bounding box center [338, 251] width 30 height 14
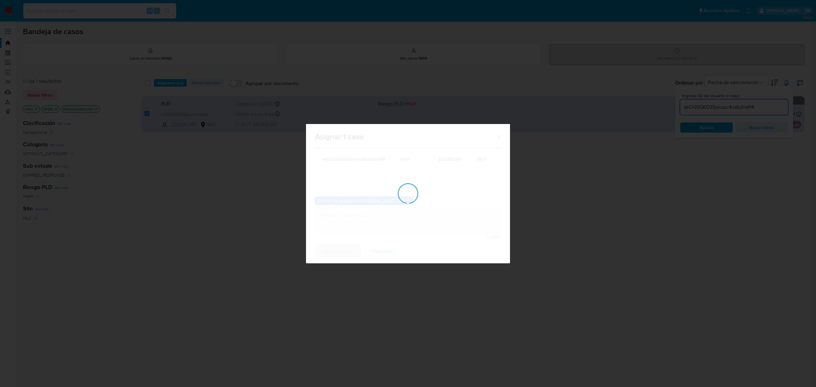
checkbox input "false"
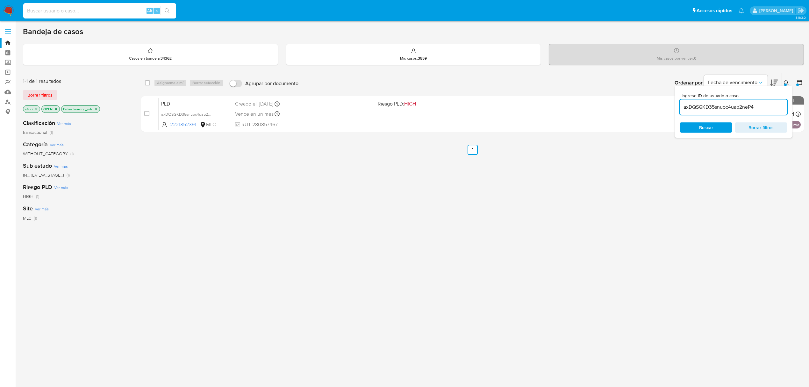
paste input "2518983502"
type input "2518983502"
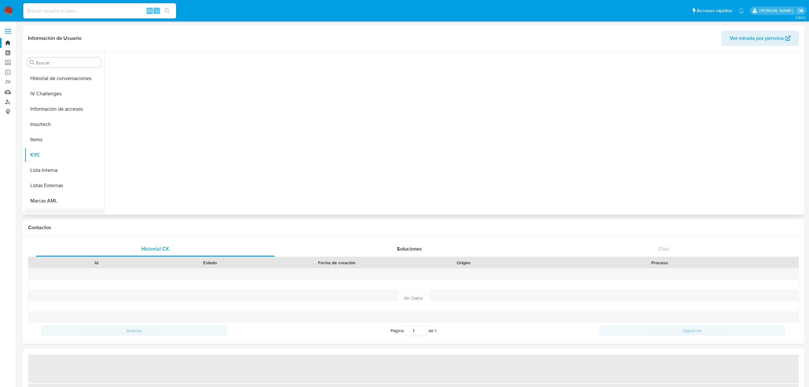
scroll to position [315, 0]
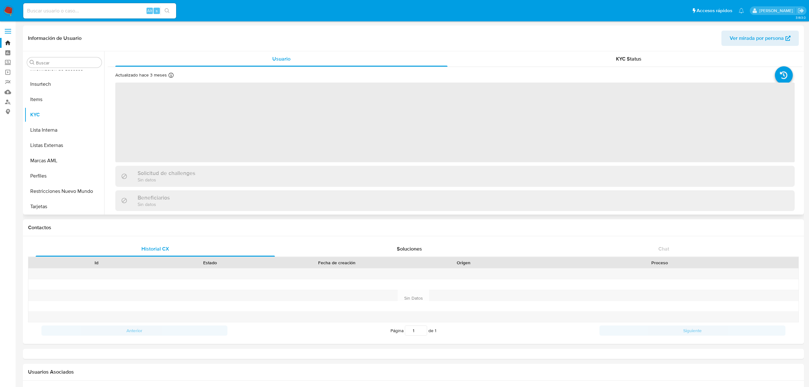
select select "10"
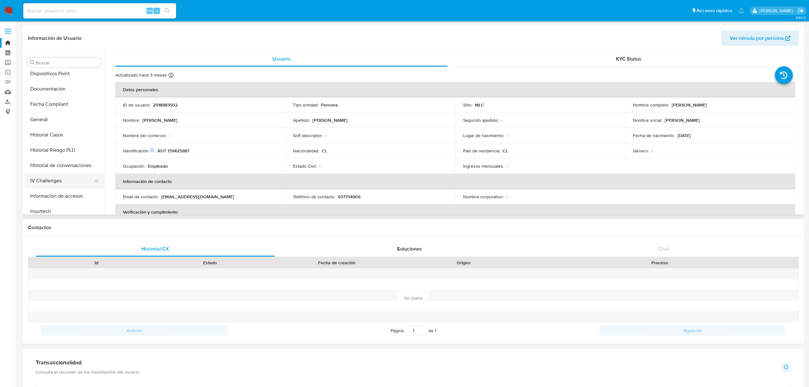
scroll to position [187, 0]
click at [47, 127] on button "General" at bounding box center [62, 119] width 75 height 15
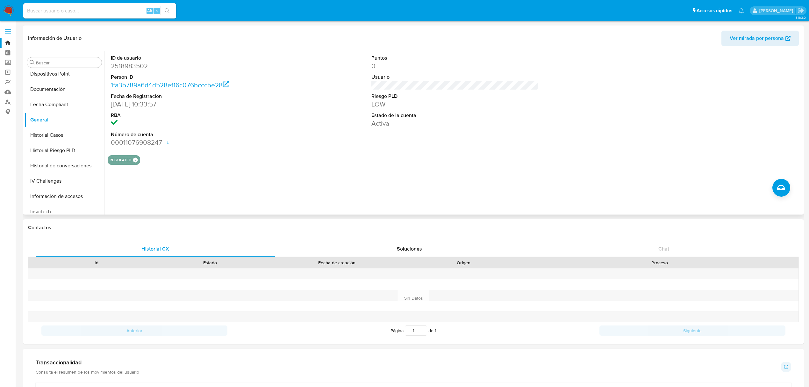
scroll to position [315, 0]
click at [47, 123] on button "Lista Interna" at bounding box center [62, 129] width 75 height 15
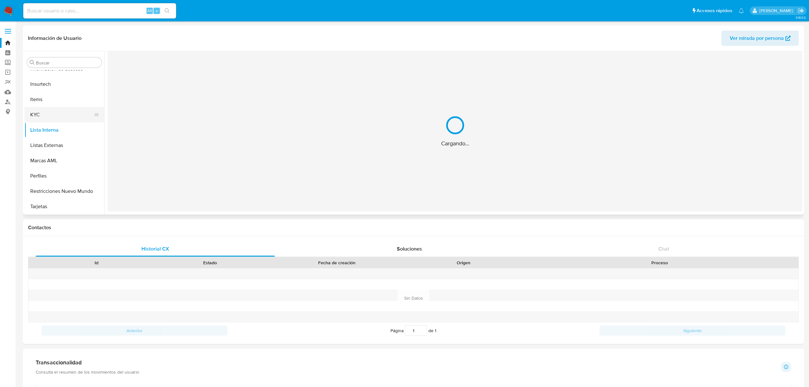
click at [48, 113] on button "KYC" at bounding box center [62, 114] width 75 height 15
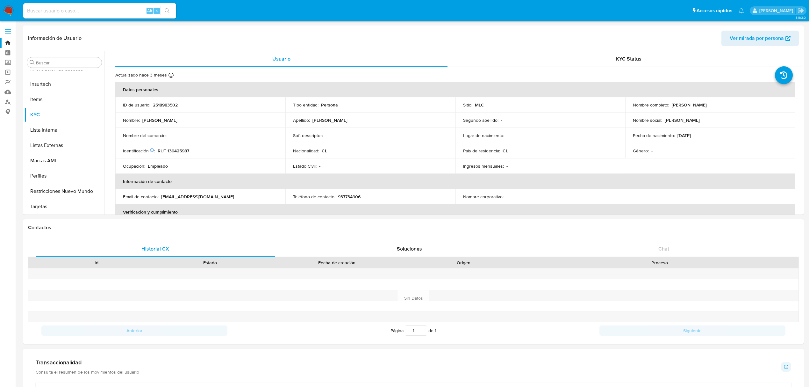
click at [171, 152] on p "RUT 139425987" at bounding box center [174, 151] width 32 height 6
copy p "139425987"
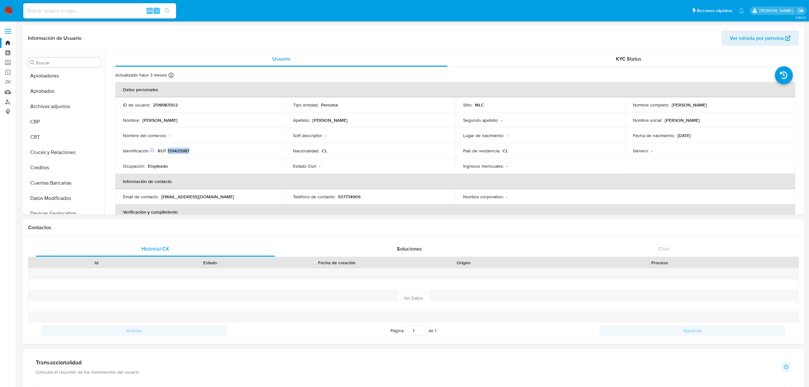
copy p "139425987"
drag, startPoint x: 671, startPoint y: 104, endPoint x: 751, endPoint y: 104, distance: 80.0
click at [751, 104] on div "Nombre completo : Daniel Norberto Utreras Villagrán" at bounding box center [710, 105] width 155 height 6
copy p "Daniel Norberto Utreras Villagrán"
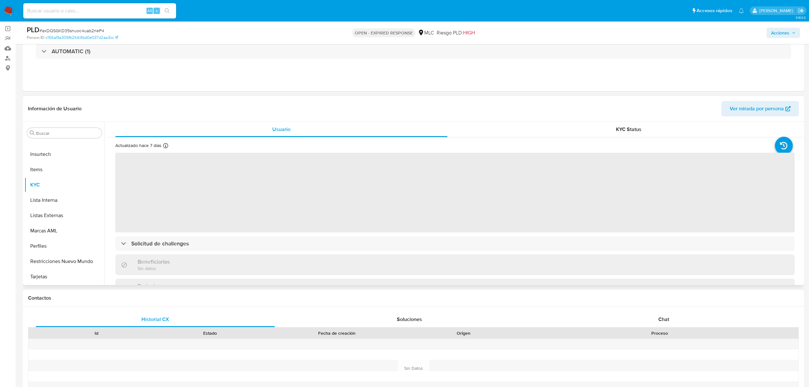
scroll to position [85, 0]
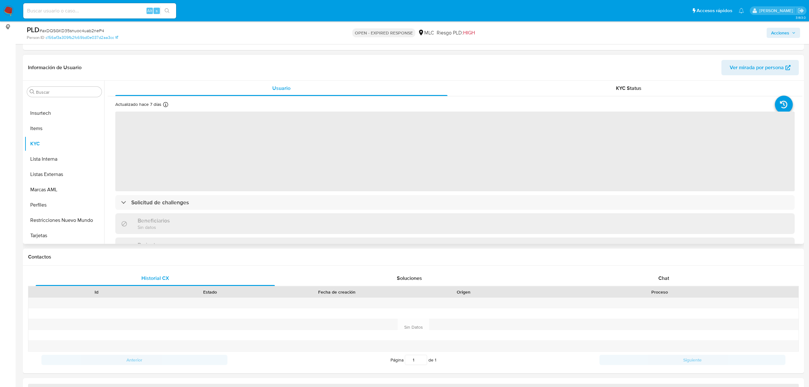
select select "10"
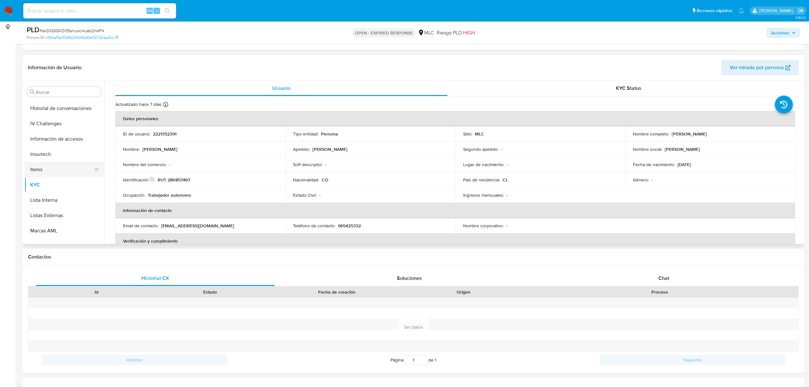
scroll to position [145, 0]
click at [53, 204] on button "Historial Casos" at bounding box center [62, 206] width 75 height 15
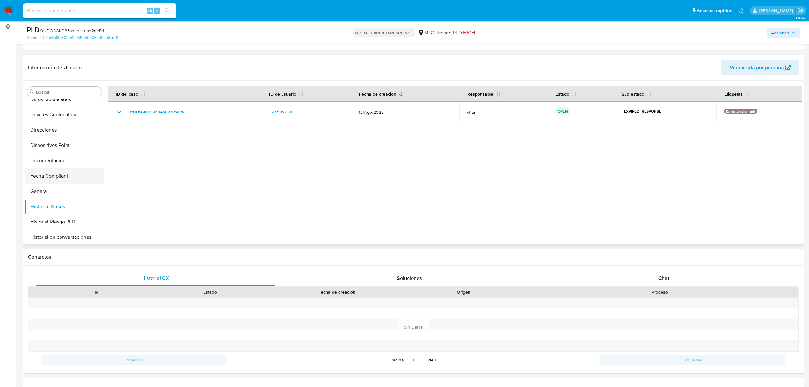
click at [58, 179] on button "Fecha Compliant" at bounding box center [62, 175] width 75 height 15
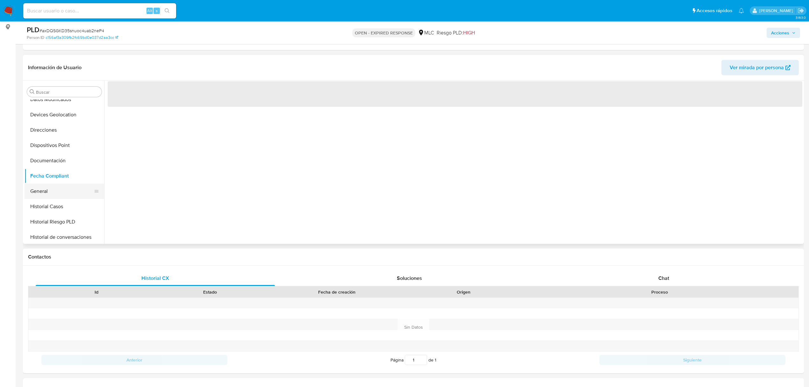
click at [54, 189] on button "General" at bounding box center [62, 190] width 75 height 15
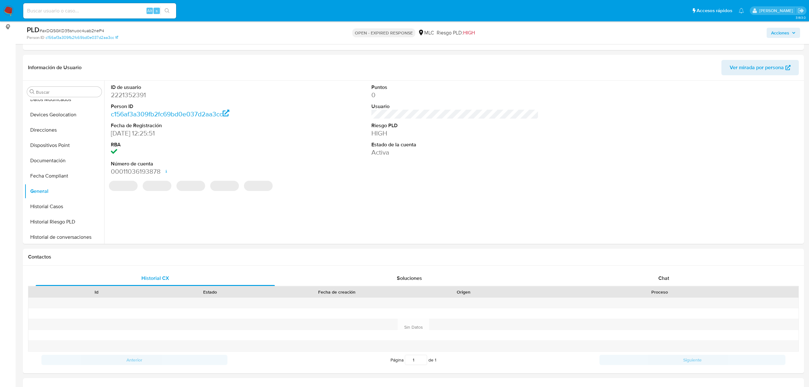
click at [123, 95] on dd "2221352391" at bounding box center [194, 94] width 167 height 9
copy dd "2221352391"
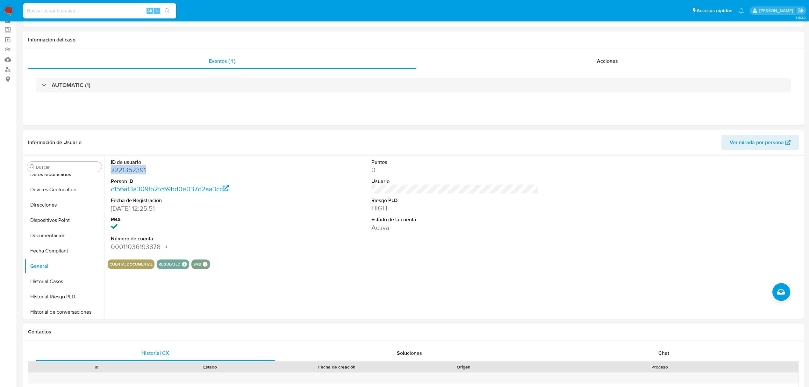
scroll to position [0, 0]
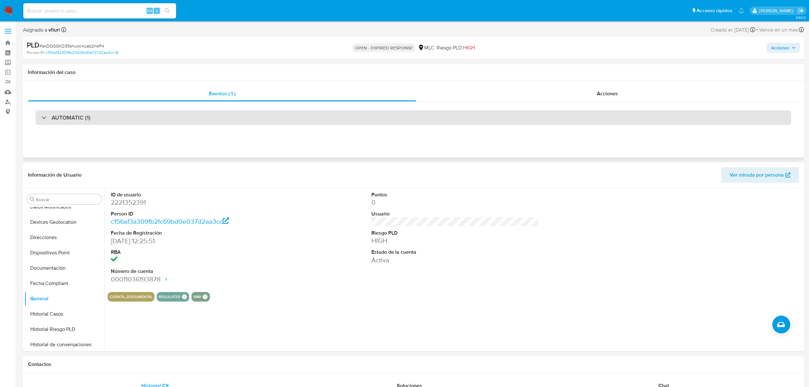
click at [139, 118] on div "AUTOMATIC (1)" at bounding box center [414, 117] width 756 height 15
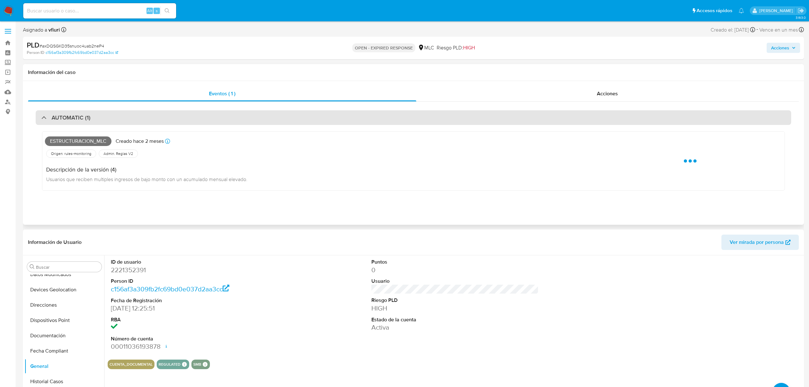
click at [140, 118] on div "AUTOMATIC (1)" at bounding box center [414, 117] width 756 height 15
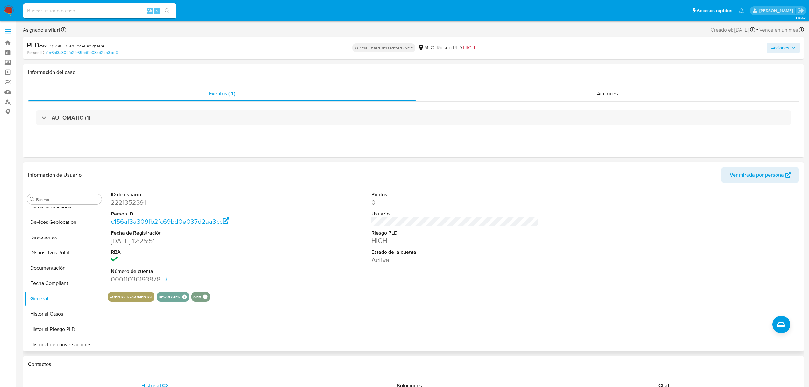
click at [130, 203] on dd "2221352391" at bounding box center [194, 202] width 167 height 9
copy dd "2221352391"
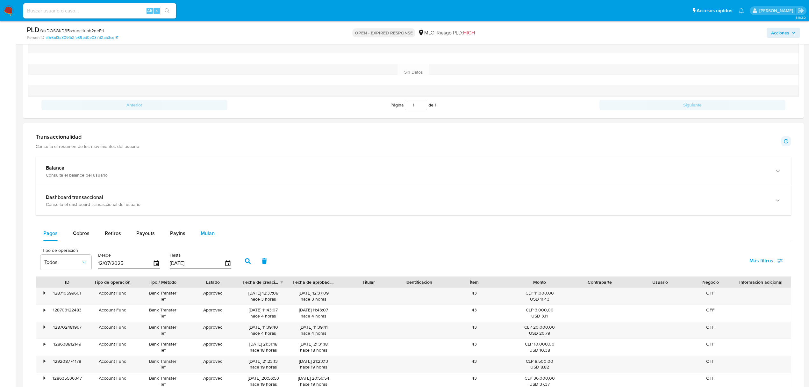
click at [198, 235] on button "Mulan" at bounding box center [207, 233] width 29 height 15
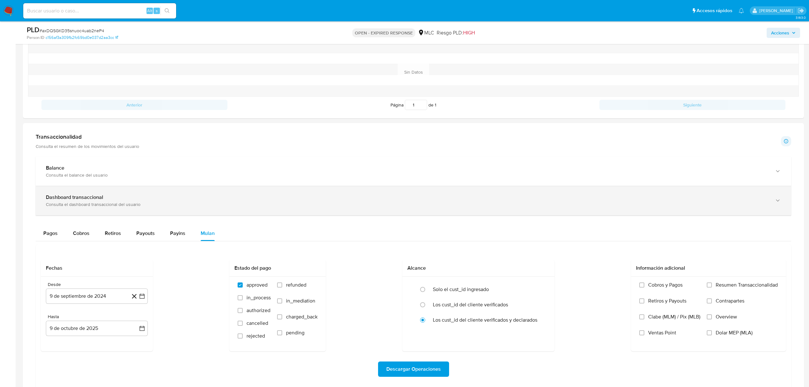
scroll to position [425, 0]
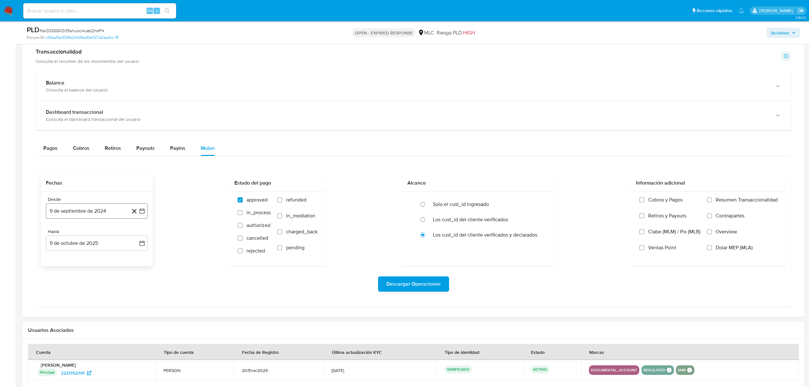
click at [143, 214] on icon "button" at bounding box center [142, 211] width 6 height 6
click at [90, 310] on tr "23 24 25 26 27 28 29" at bounding box center [97, 309] width 87 height 10
click at [78, 312] on tr "23 24 25 26 27 28 29" at bounding box center [97, 309] width 87 height 10
click at [83, 313] on button "25" at bounding box center [84, 309] width 10 height 10
click at [145, 245] on button "9 de octubre de 2025" at bounding box center [97, 242] width 102 height 15
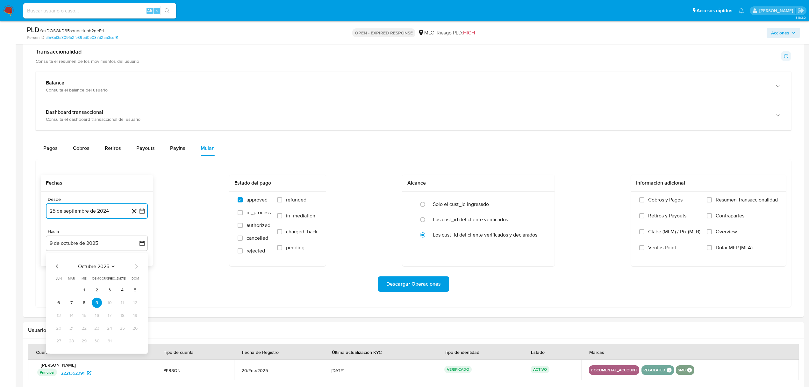
click at [60, 268] on icon "Mes anterior" at bounding box center [58, 266] width 8 height 8
click at [85, 332] on button "24" at bounding box center [84, 328] width 10 height 10
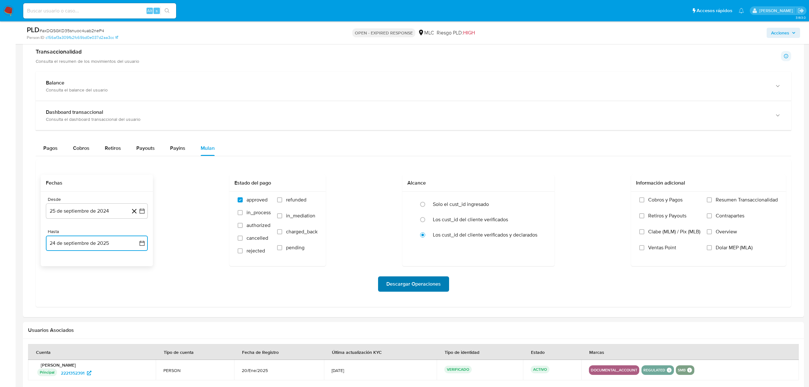
click at [416, 289] on span "Descargar Operaciones" at bounding box center [413, 284] width 54 height 14
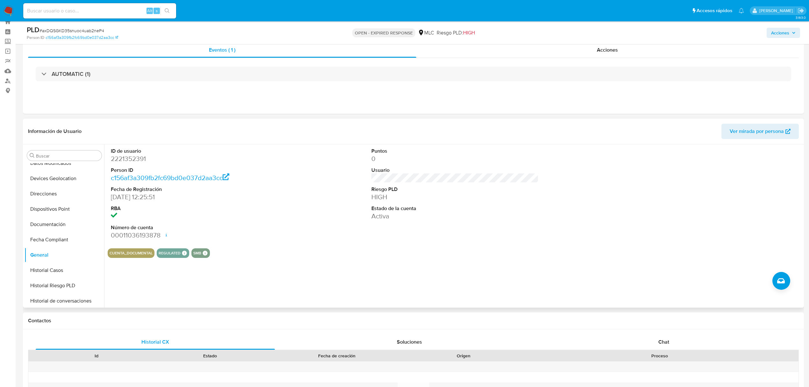
scroll to position [0, 0]
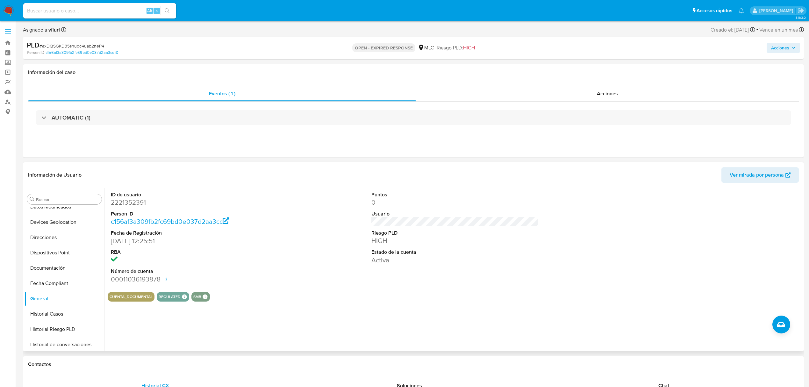
click at [131, 204] on dd "2221352391" at bounding box center [194, 202] width 167 height 9
copy dd "2221352391"
click at [83, 44] on span "# axDQSGKD35snuoc4uab2neP4" at bounding box center [72, 46] width 65 height 6
drag, startPoint x: 83, startPoint y: 45, endPoint x: 87, endPoint y: 46, distance: 4.3
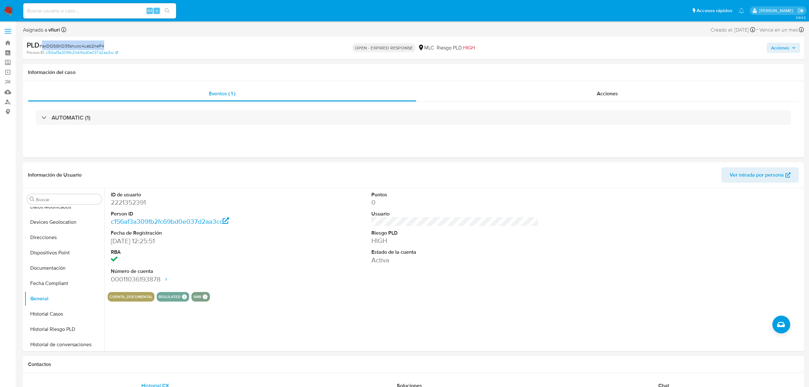
click at [87, 46] on span "# axDQSGKD35snuoc4uab2neP4" at bounding box center [72, 46] width 65 height 6
copy span "axDQSGKD35snuoc4uab2neP4"
click at [46, 252] on button "KYC" at bounding box center [62, 250] width 75 height 15
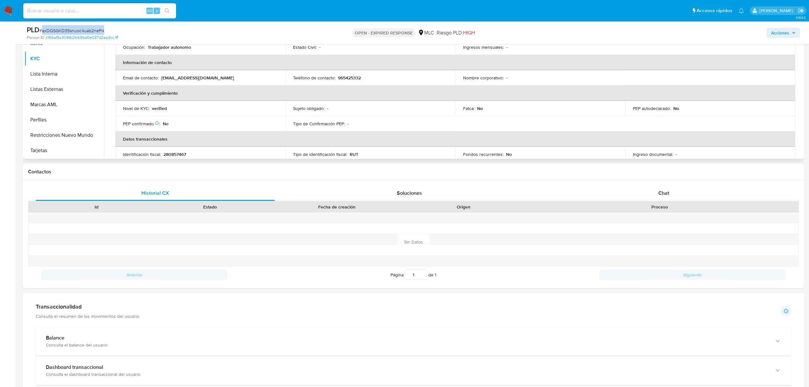
scroll to position [0, 0]
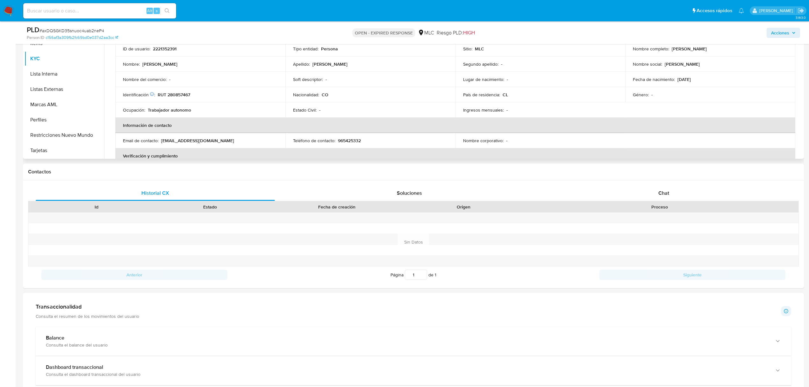
click at [177, 90] on td "Identificación Nº de serie: 603449081 : RUT 280857467" at bounding box center [200, 94] width 170 height 15
click at [184, 93] on p "RUT 280857467" at bounding box center [174, 95] width 32 height 6
copy p "280857467"
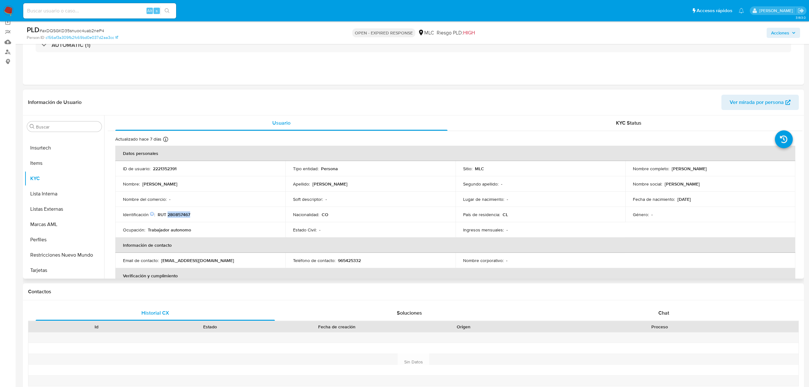
scroll to position [42, 0]
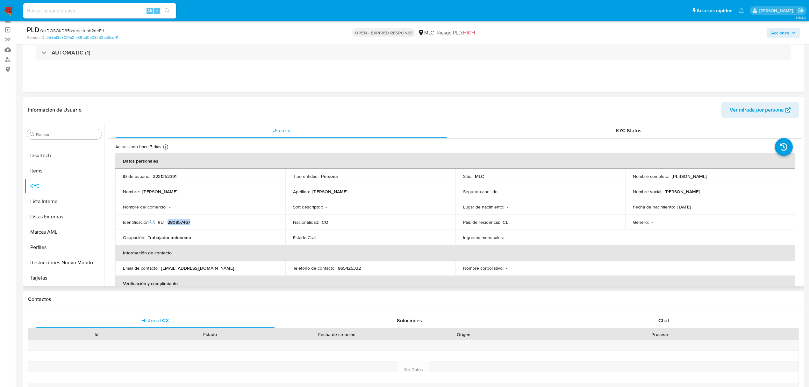
copy p "280857467"
click at [67, 236] on button "Cruces y Relaciones" at bounding box center [62, 241] width 75 height 15
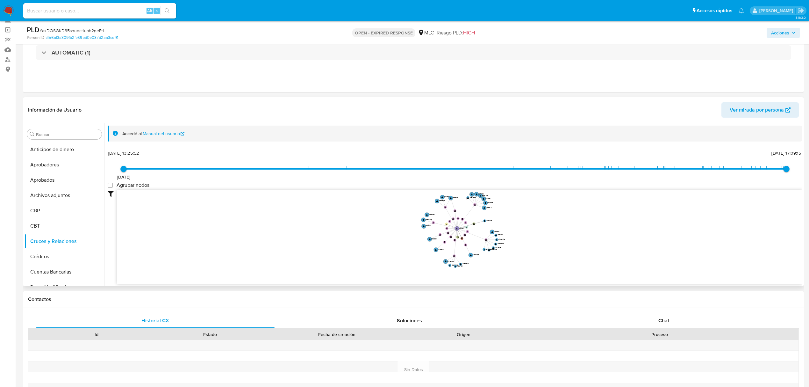
drag, startPoint x: 556, startPoint y: 246, endPoint x: 560, endPoint y: 250, distance: 5.9
click at [560, 250] on icon "device-678e7910c308218a2a96f83a  user-2221352391  2221352391 device-67eec2ca9…" at bounding box center [460, 236] width 686 height 92
drag, startPoint x: 558, startPoint y: 244, endPoint x: 559, endPoint y: 253, distance: 8.9
click at [559, 253] on icon "device-678e7910c308218a2a96f83a  user-2221352391  2221352391 device-67eec2ca9…" at bounding box center [460, 236] width 686 height 92
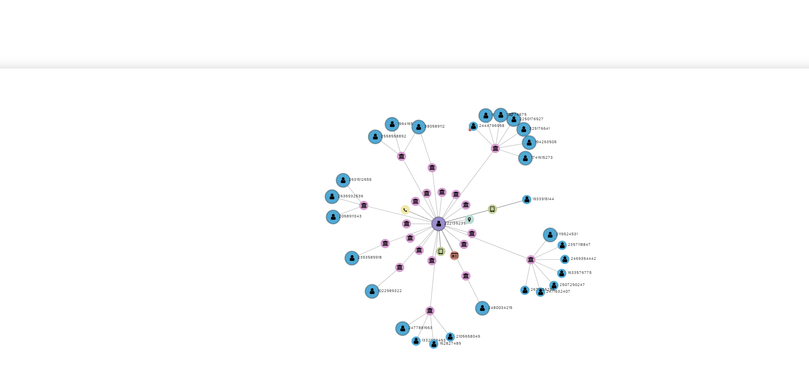
scroll to position [42, 0]
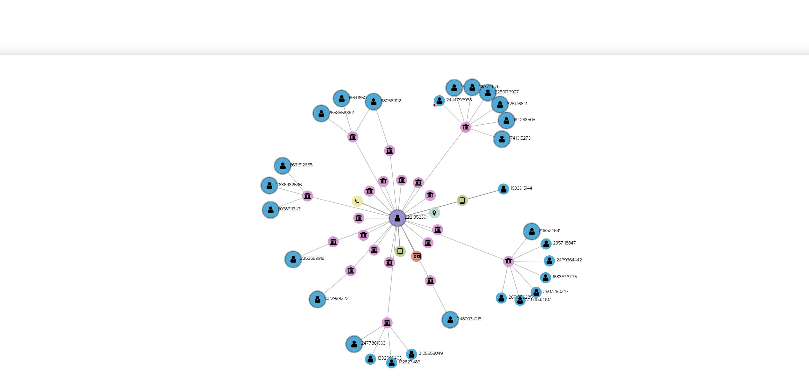
drag, startPoint x: 520, startPoint y: 229, endPoint x: 523, endPoint y: 230, distance: 3.3
click at [523, 230] on icon "device-678e7910c308218a2a96f83a  user-2221352391  2221352391 device-67eec2ca9…" at bounding box center [460, 236] width 686 height 92
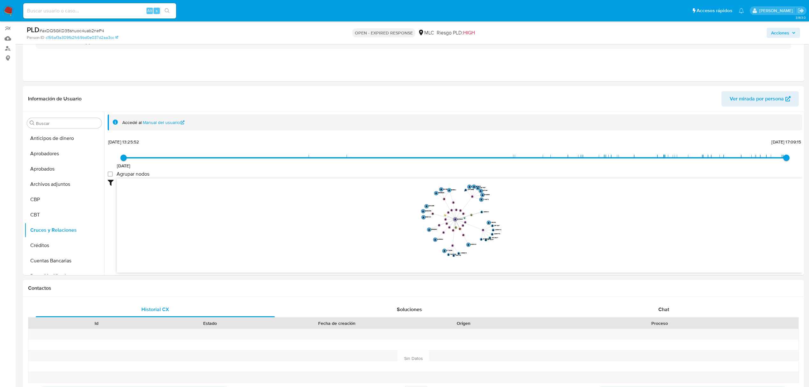
scroll to position [297, 0]
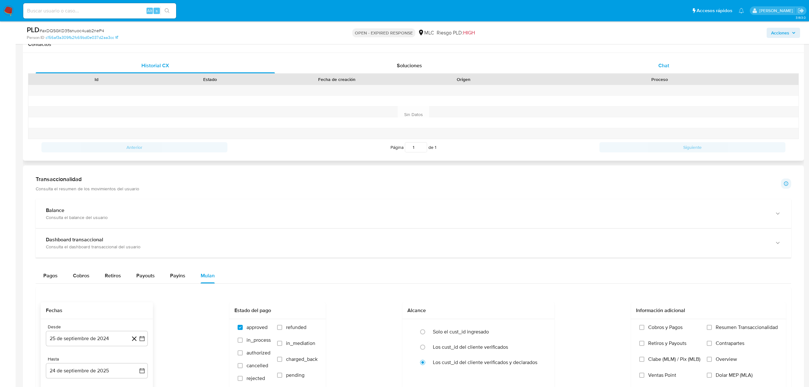
click at [671, 64] on div "Chat" at bounding box center [663, 65] width 239 height 15
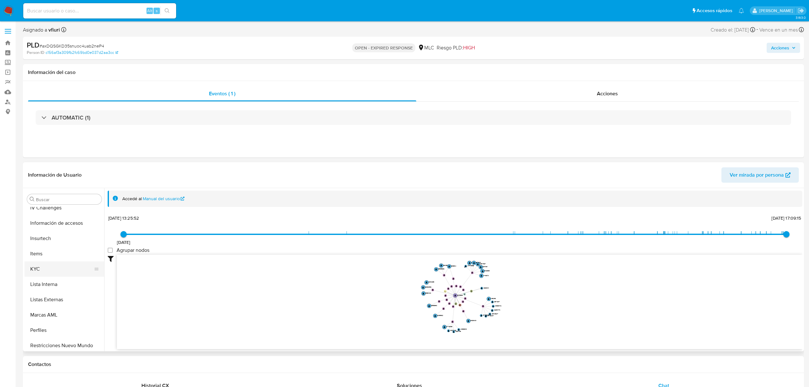
click at [45, 264] on button "KYC" at bounding box center [62, 268] width 75 height 15
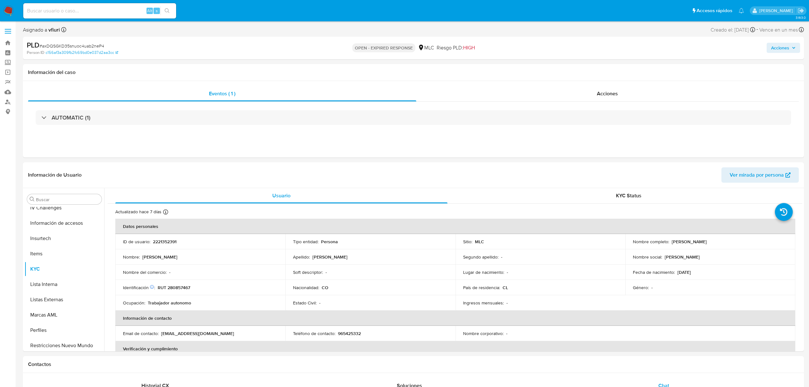
click at [71, 46] on span "# axDQSGKD35snuoc4uab2neP4" at bounding box center [72, 46] width 65 height 6
copy span "axDQSGKD35snuoc4uab2neP4"
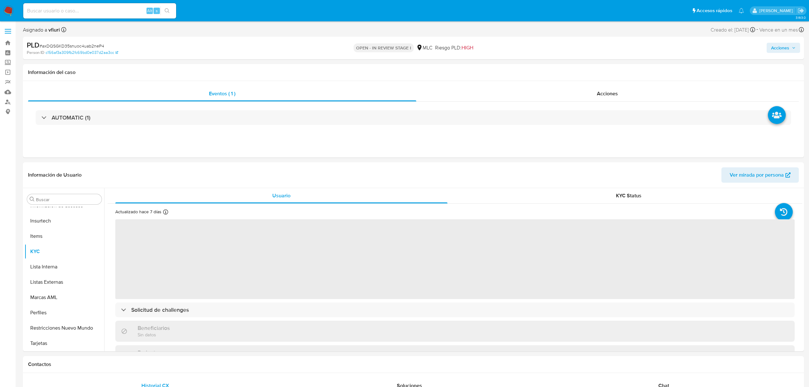
scroll to position [315, 0]
select select "10"
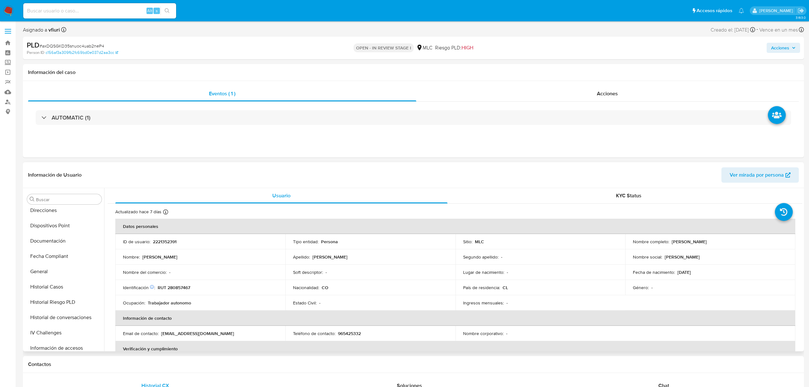
scroll to position [188, 0]
click at [67, 269] on button "Historial Casos" at bounding box center [62, 271] width 75 height 15
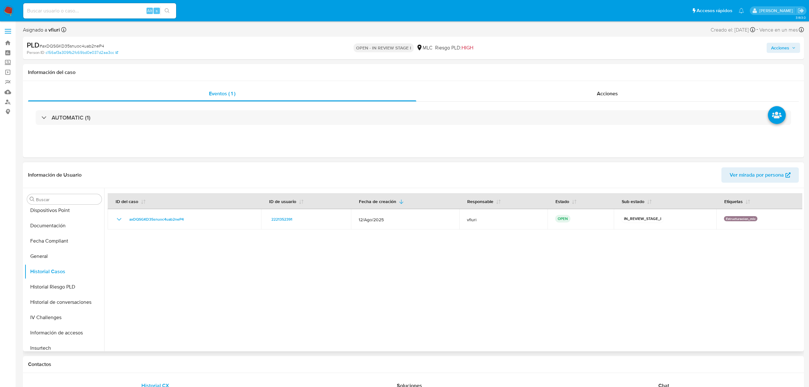
scroll to position [315, 0]
click at [61, 254] on button "KYC" at bounding box center [62, 250] width 75 height 15
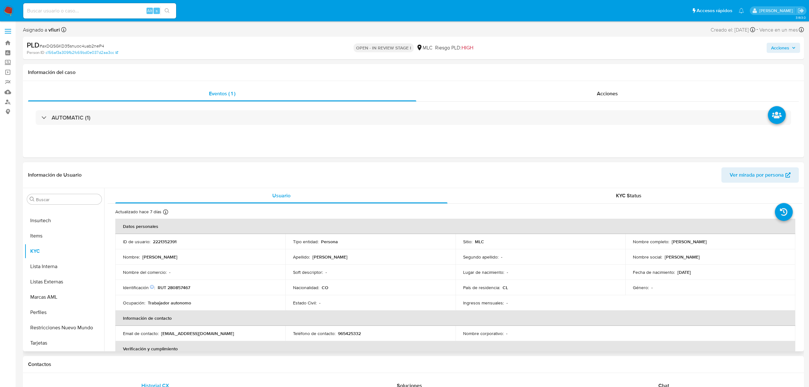
drag, startPoint x: 669, startPoint y: 244, endPoint x: 748, endPoint y: 248, distance: 79.1
click at [748, 248] on td "Nombre completo : Edinson Omar Puentes Fernandez" at bounding box center [710, 241] width 170 height 15
copy p "Edinson Omar Puentes Fernandez"
click at [6, 42] on link "Bandeja" at bounding box center [38, 43] width 76 height 10
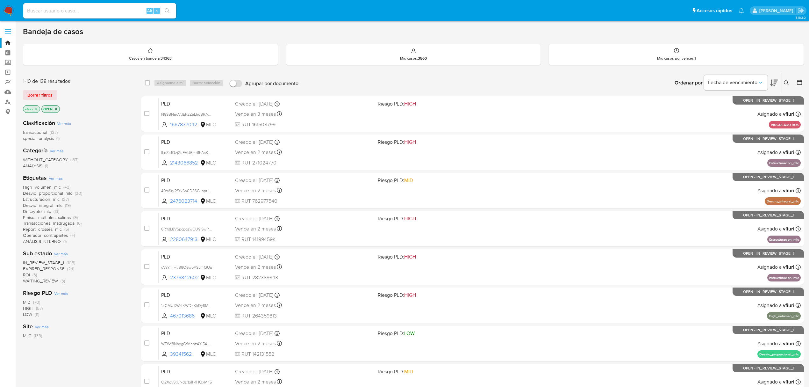
click at [30, 275] on span "ROI" at bounding box center [26, 274] width 7 height 6
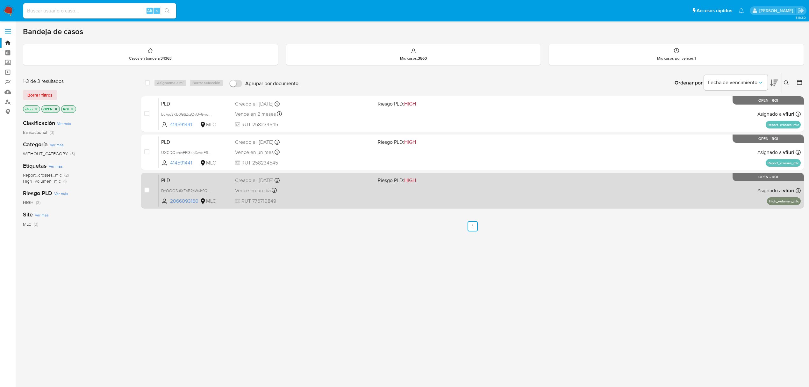
click at [378, 205] on div "PLD DYOOOSuiXFeB2cWvb9QYoZnQ 2066093160 MLC Riesgo PLD: HIGH Creado el: [DATE] …" at bounding box center [480, 190] width 642 height 32
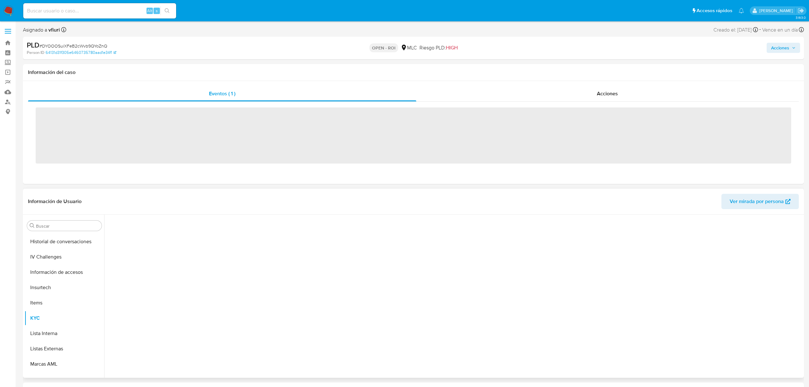
scroll to position [315, 0]
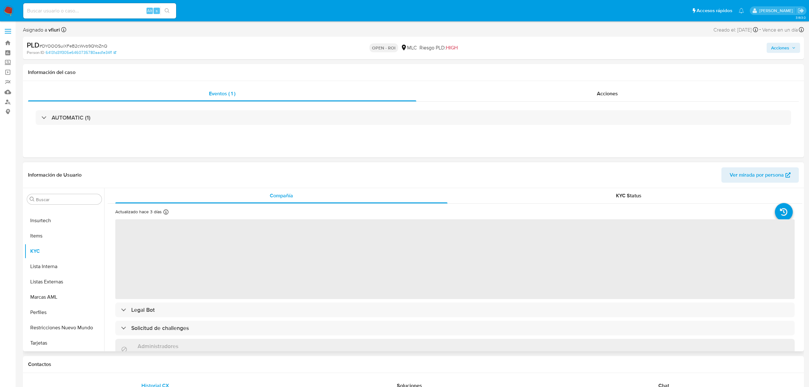
select select "10"
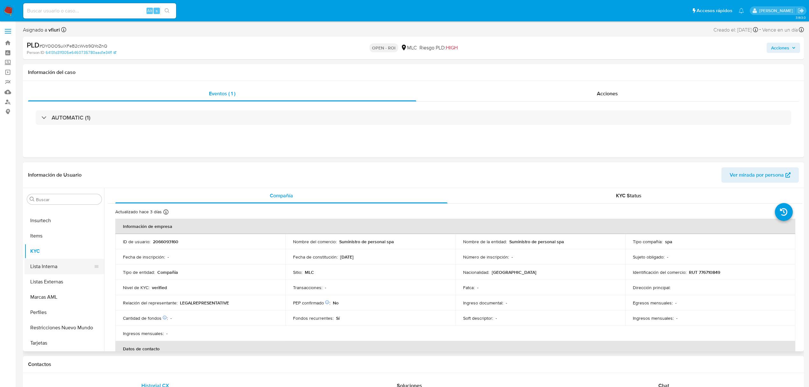
click at [54, 260] on button "Lista Interna" at bounding box center [62, 266] width 75 height 15
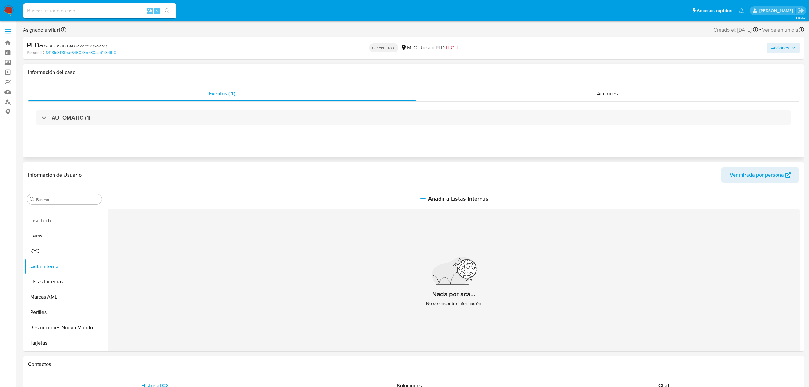
drag, startPoint x: 591, startPoint y: 90, endPoint x: 449, endPoint y: 103, distance: 142.3
click at [593, 91] on div "Acciones" at bounding box center [607, 93] width 383 height 15
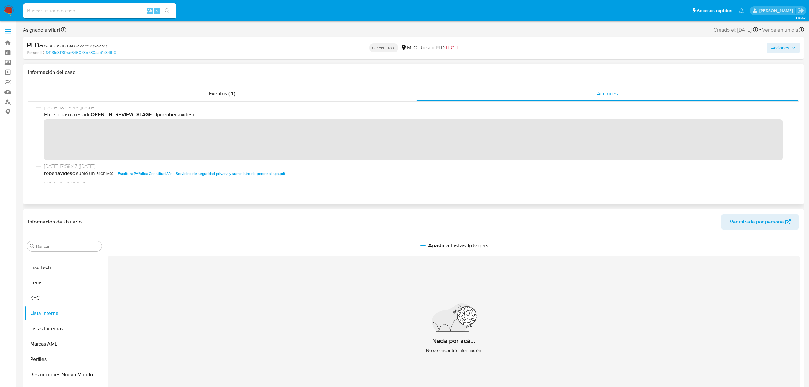
scroll to position [42, 0]
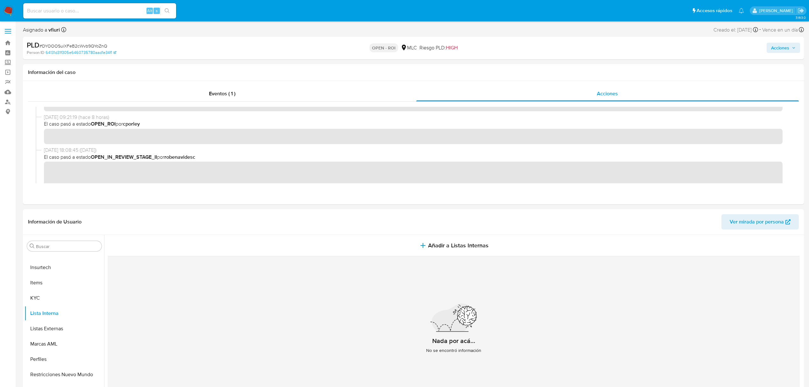
click at [784, 46] on span "Acciones" at bounding box center [780, 48] width 18 height 10
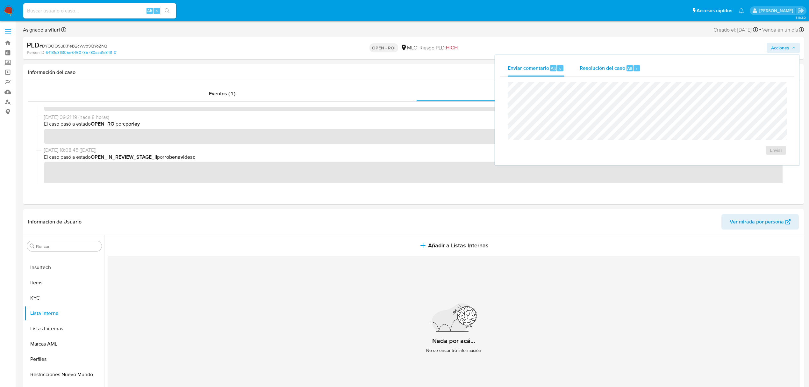
click at [611, 69] on span "Resolución del caso" at bounding box center [603, 67] width 46 height 7
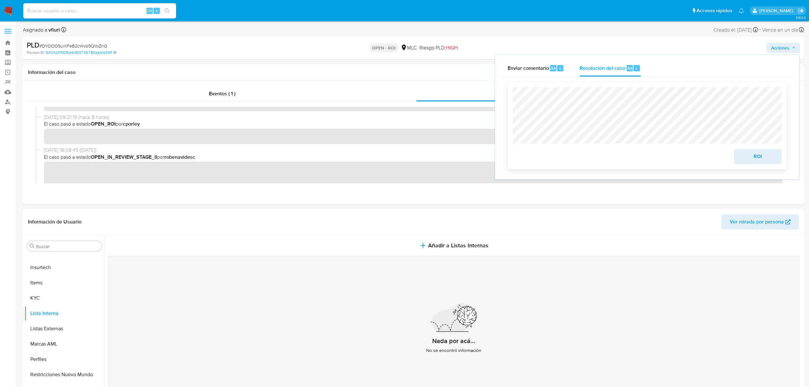
click at [746, 159] on span "ROI" at bounding box center [757, 156] width 31 height 14
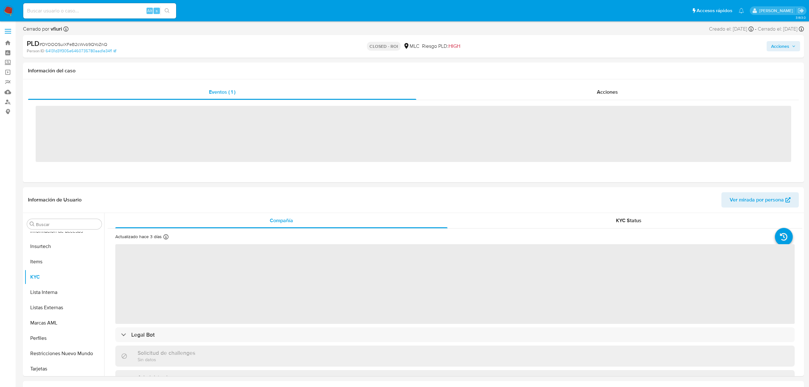
scroll to position [315, 0]
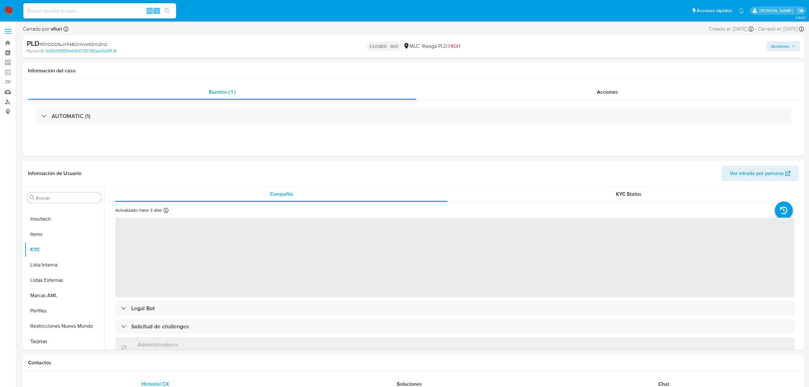
select select "10"
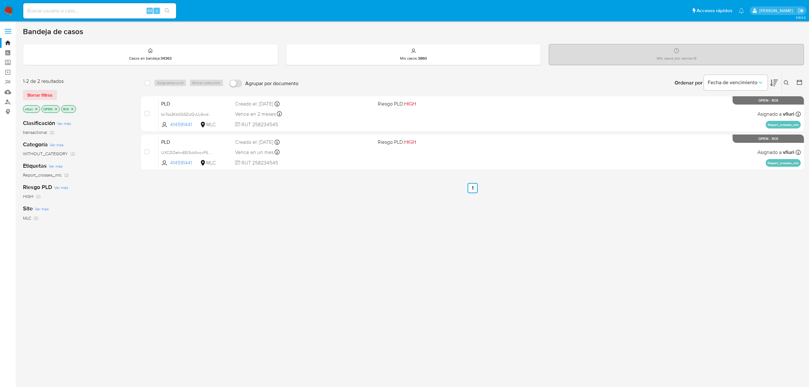
click at [83, 12] on input at bounding box center [99, 11] width 153 height 8
paste input "axDQSGKD35snuoc4uab2neP4"
type input "axDQSGKD35snuoc4uab2neP4"
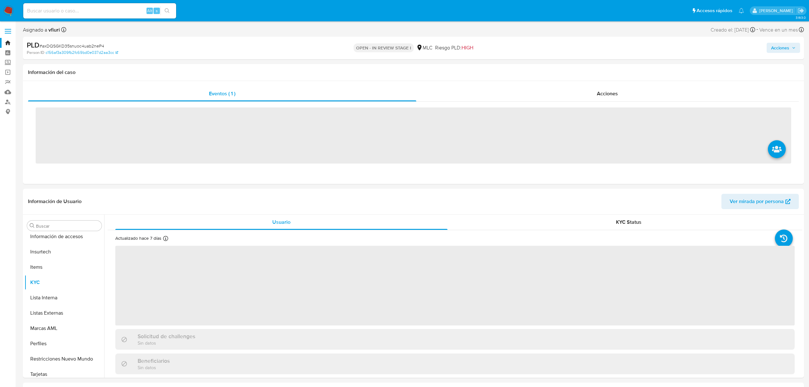
scroll to position [315, 0]
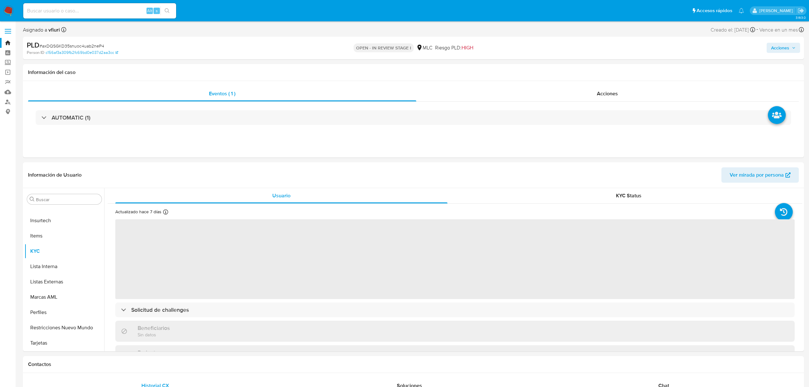
select select "10"
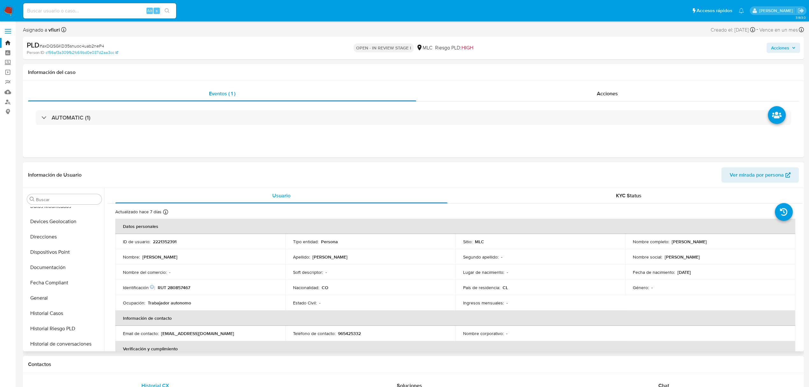
scroll to position [145, 0]
click at [53, 293] on button "General" at bounding box center [62, 298] width 75 height 15
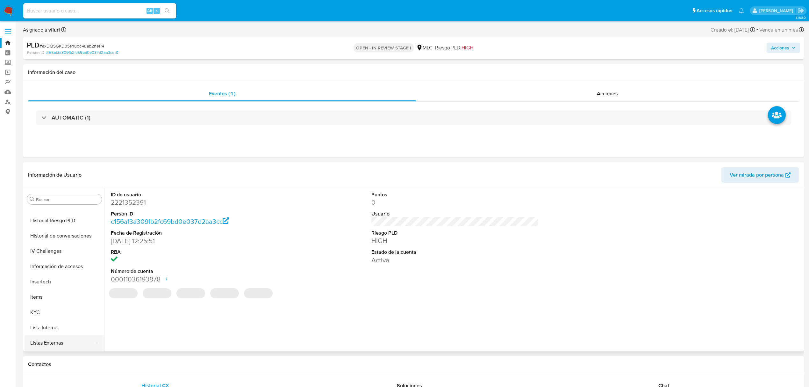
scroll to position [315, 0]
click at [29, 254] on button "KYC" at bounding box center [62, 250] width 75 height 15
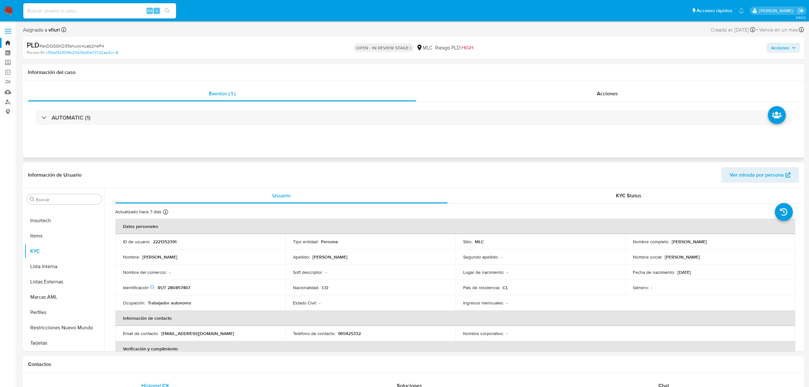
click at [129, 128] on div "AUTOMATIC (1)" at bounding box center [413, 118] width 771 height 32
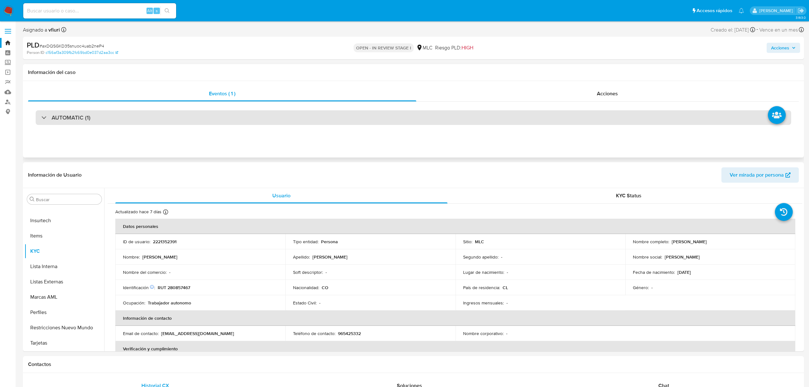
click at [119, 111] on div "AUTOMATIC (1)" at bounding box center [414, 117] width 756 height 15
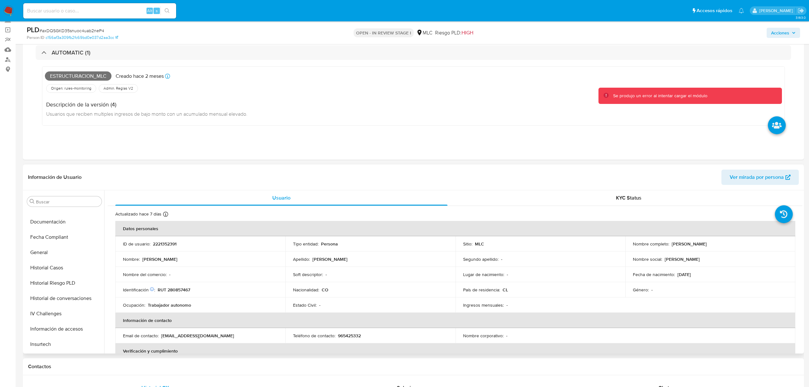
scroll to position [0, 0]
click at [60, 305] on button "Cruces y Relaciones" at bounding box center [62, 308] width 75 height 15
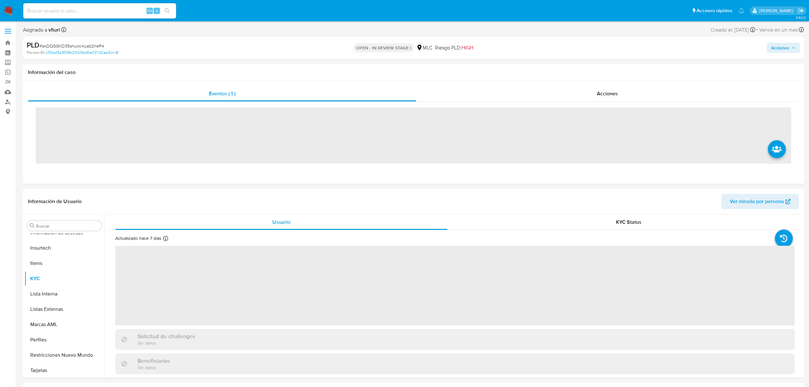
scroll to position [315, 0]
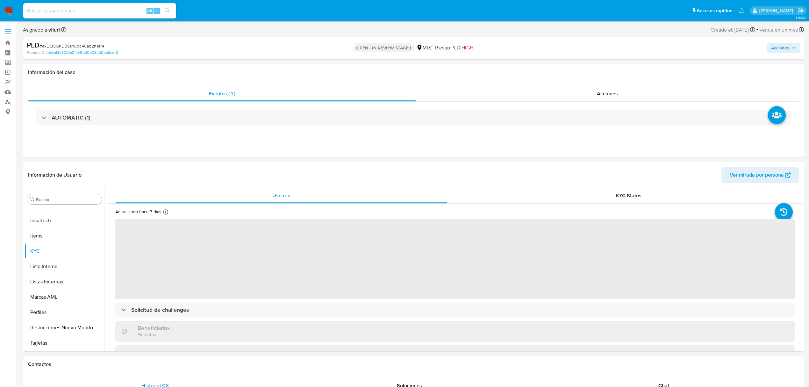
select select "10"
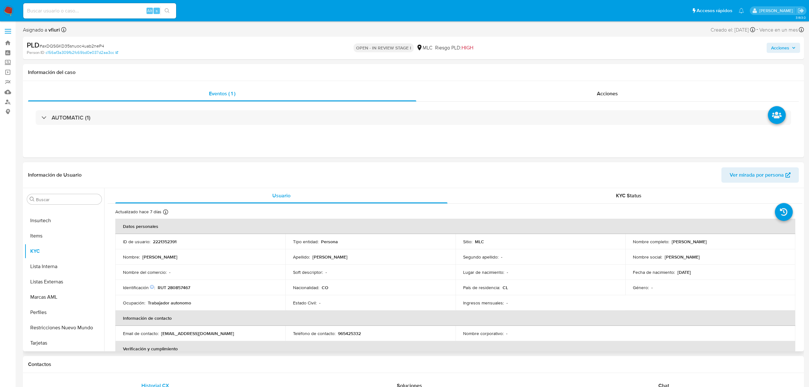
drag, startPoint x: 668, startPoint y: 240, endPoint x: 743, endPoint y: 238, distance: 75.2
click at [743, 238] on td "Nombre completo : [PERSON_NAME]" at bounding box center [710, 241] width 170 height 15
copy div "[PERSON_NAME]"
click at [56, 304] on button "Cruces y Relaciones" at bounding box center [62, 305] width 75 height 15
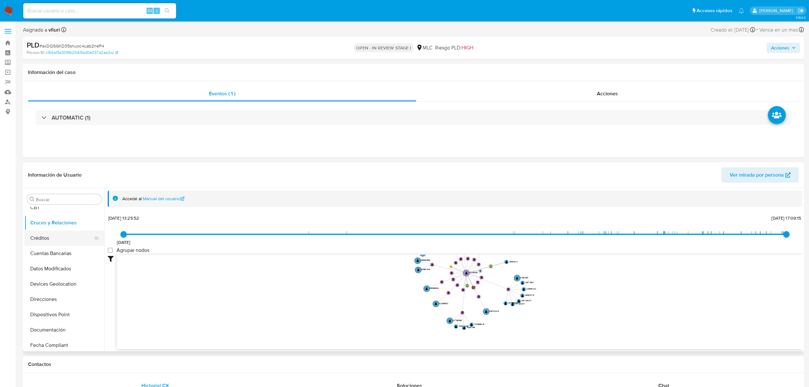
scroll to position [85, 0]
click at [60, 292] on button "Direcciones" at bounding box center [62, 297] width 75 height 15
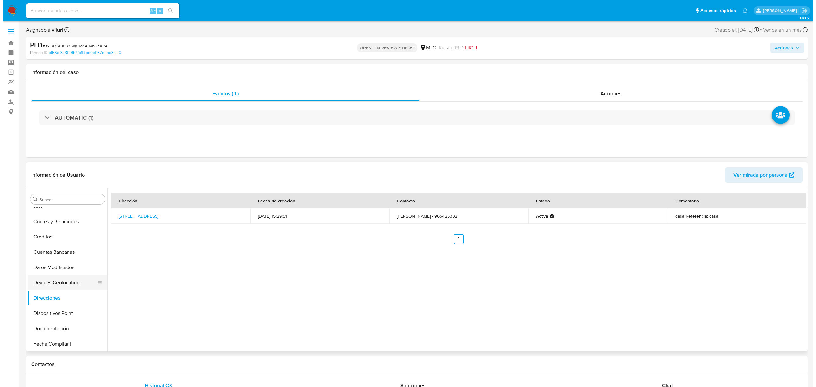
scroll to position [0, 0]
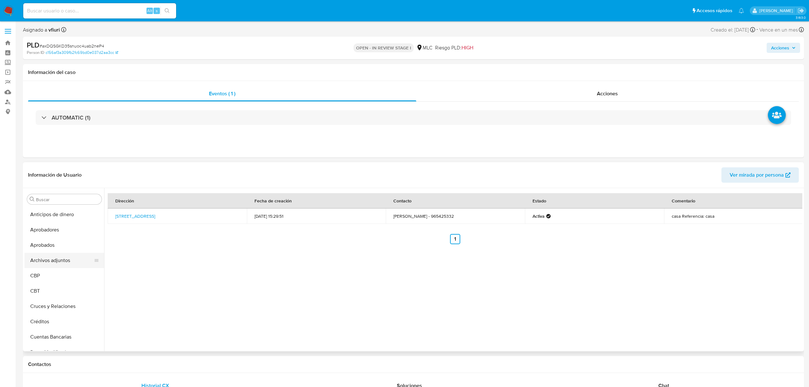
click at [54, 259] on button "Archivos adjuntos" at bounding box center [62, 260] width 75 height 15
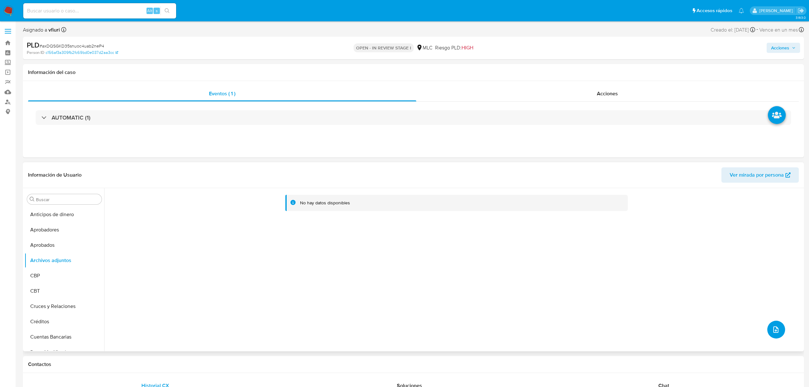
click at [772, 328] on icon "upload-file" at bounding box center [776, 330] width 8 height 8
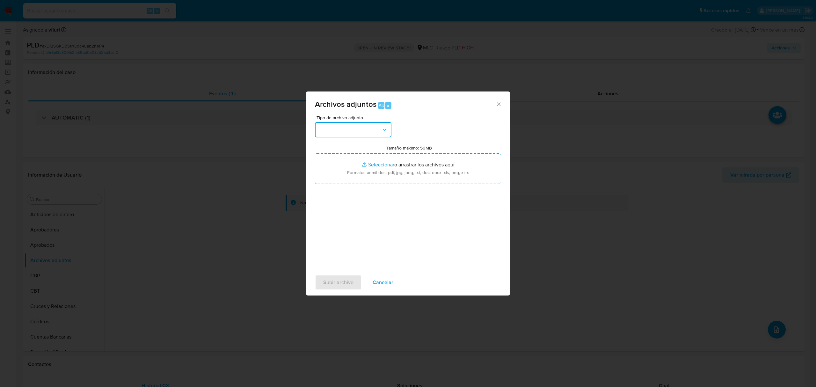
click at [318, 129] on button "button" at bounding box center [353, 129] width 76 height 15
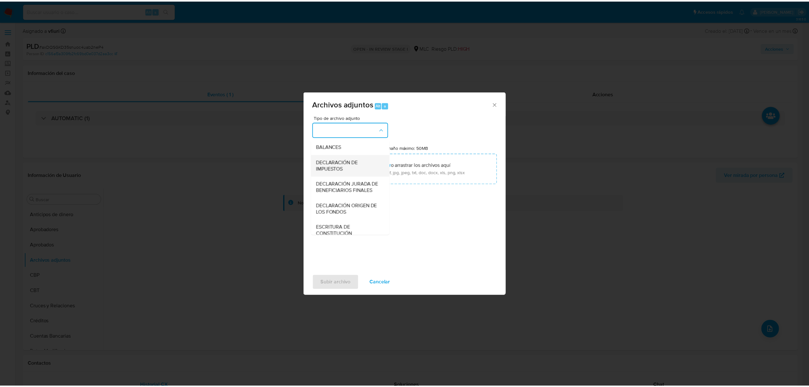
scroll to position [95, 0]
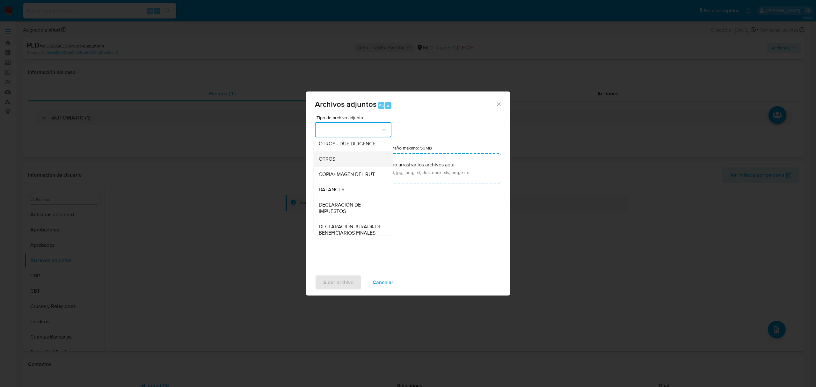
click at [340, 167] on div "OTROS" at bounding box center [351, 158] width 65 height 15
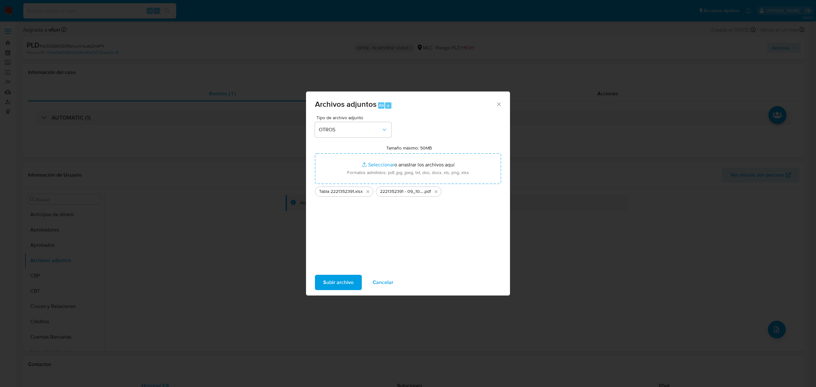
click at [335, 287] on span "Subir archivo" at bounding box center [338, 282] width 30 height 14
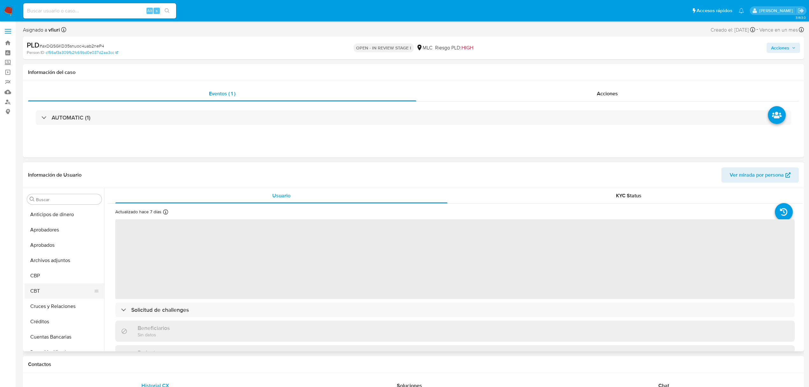
select select "10"
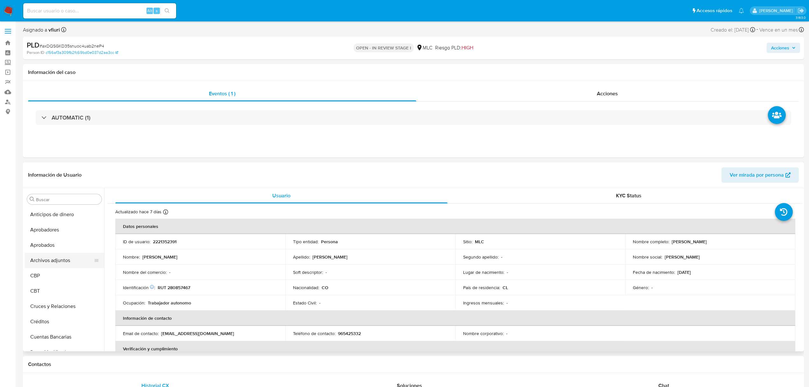
click at [66, 255] on button "Archivos adjuntos" at bounding box center [62, 260] width 75 height 15
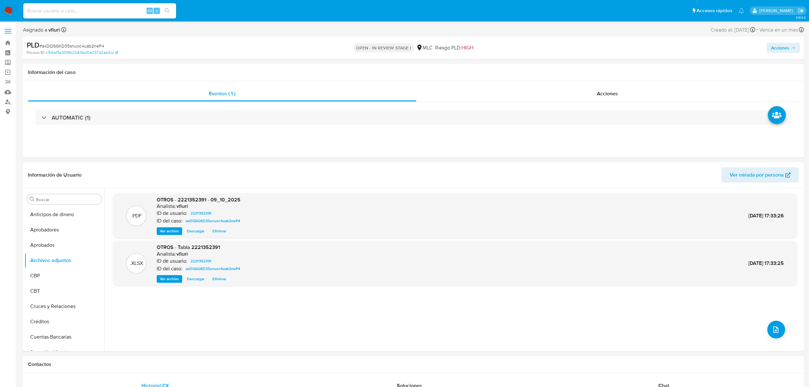
click at [787, 46] on span "Acciones" at bounding box center [780, 48] width 18 height 10
click at [619, 73] on div "Resolución del caso Alt r" at bounding box center [610, 68] width 61 height 17
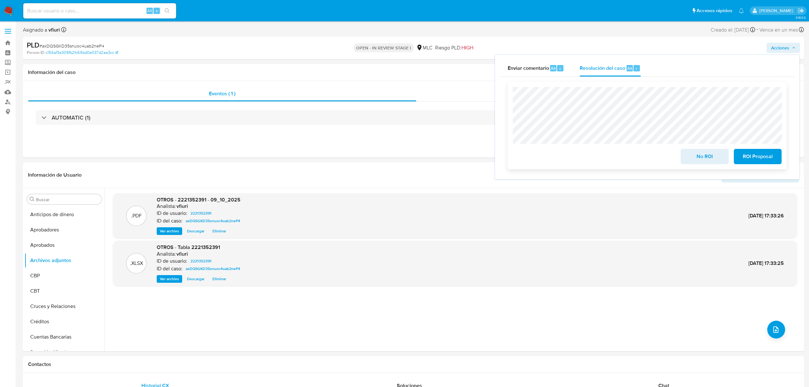
click at [756, 161] on span "ROI Proposal" at bounding box center [757, 156] width 31 height 14
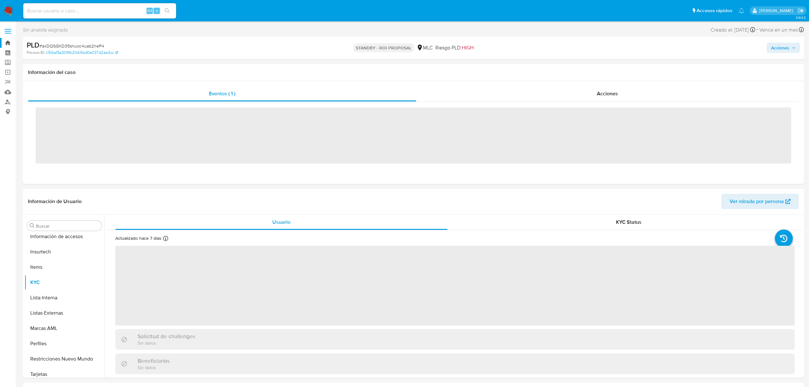
scroll to position [315, 0]
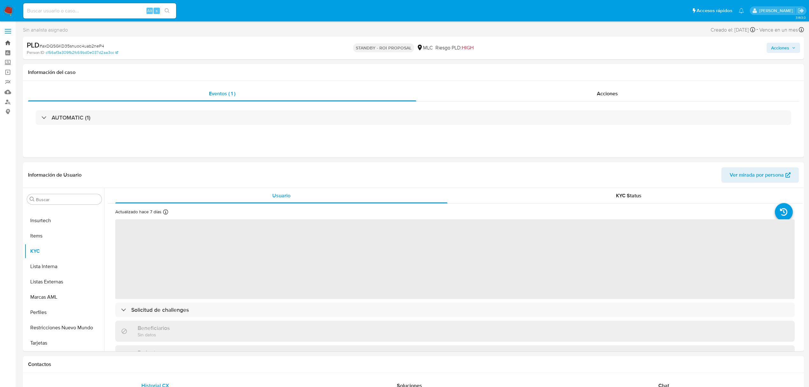
click at [8, 41] on link "Bandeja" at bounding box center [38, 43] width 76 height 10
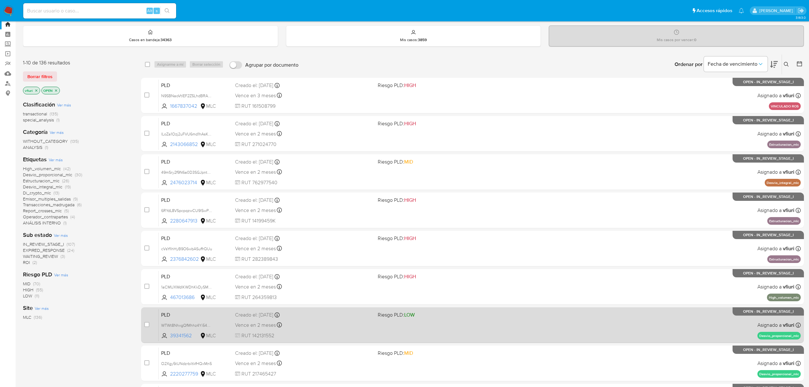
scroll to position [139, 0]
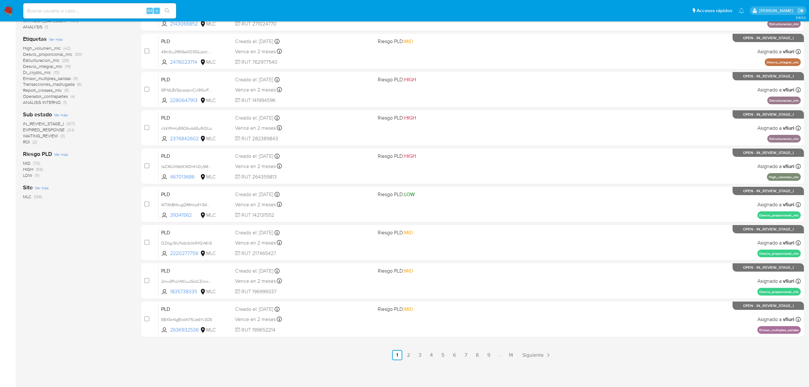
click at [32, 141] on span "ROI (2)" at bounding box center [30, 142] width 14 height 6
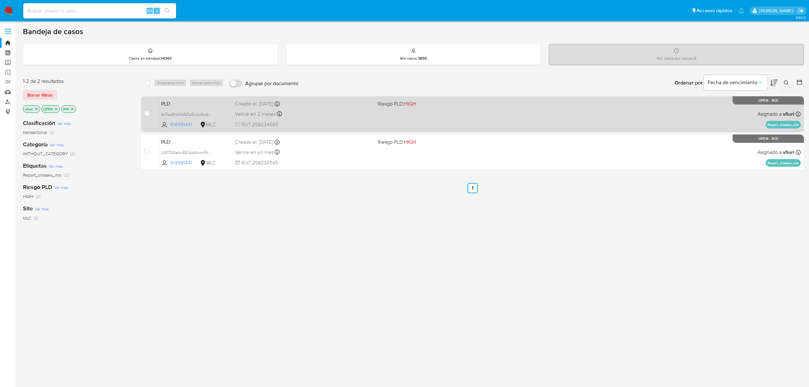
click at [328, 115] on div "Vence en 2 meses Vence el [DATE] 06:04:50" at bounding box center [304, 114] width 138 height 9
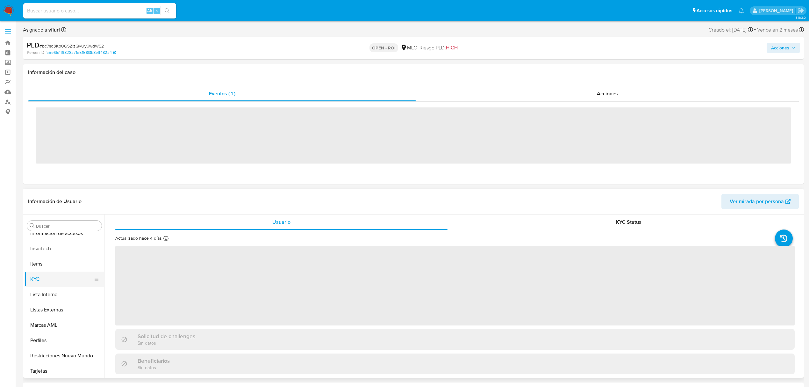
scroll to position [315, 0]
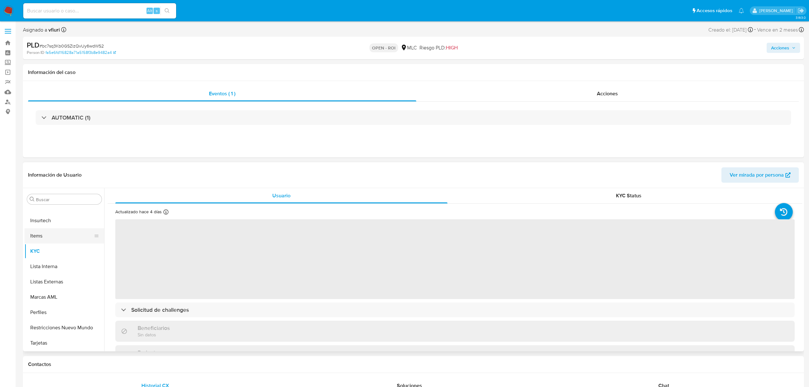
select select "10"
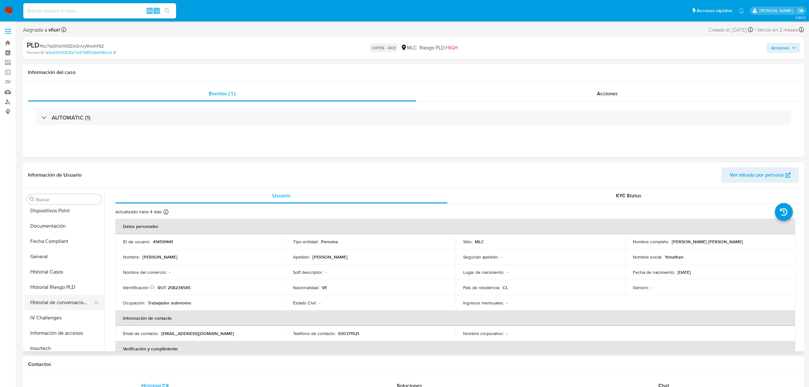
scroll to position [188, 0]
click at [55, 277] on button "Historial Casos" at bounding box center [62, 271] width 75 height 15
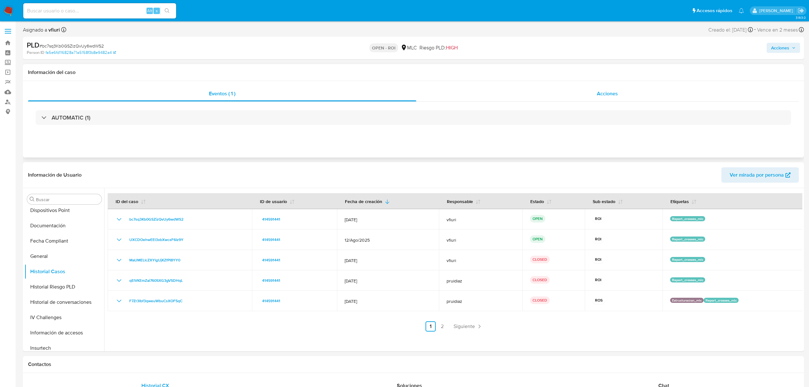
click at [604, 94] on span "Acciones" at bounding box center [607, 93] width 21 height 7
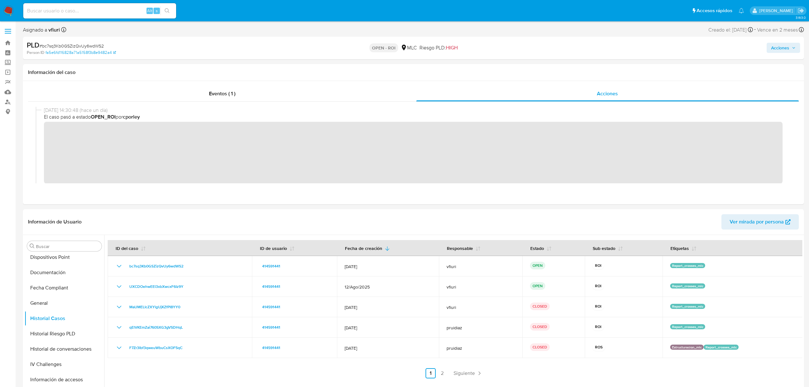
click at [774, 44] on span "Acciones" at bounding box center [780, 48] width 18 height 10
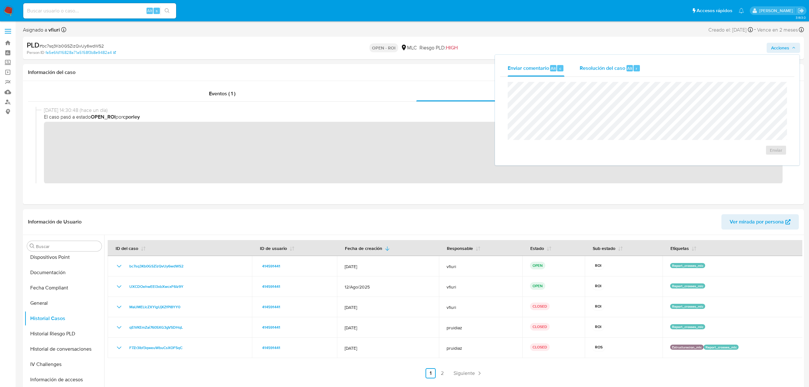
click at [606, 63] on div "Resolución del caso Alt r" at bounding box center [610, 68] width 61 height 17
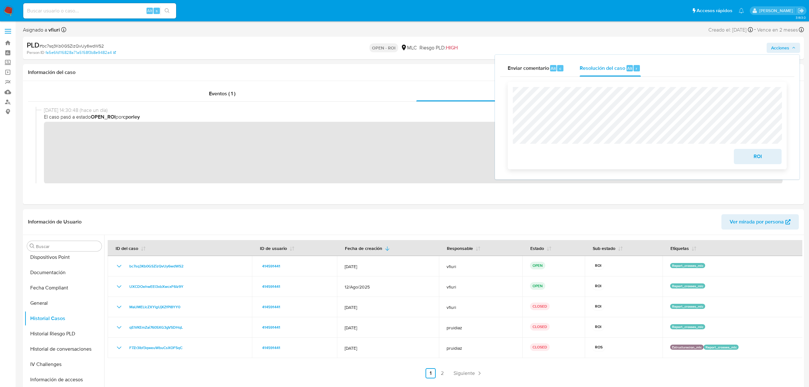
click at [751, 157] on span "ROI" at bounding box center [757, 156] width 31 height 14
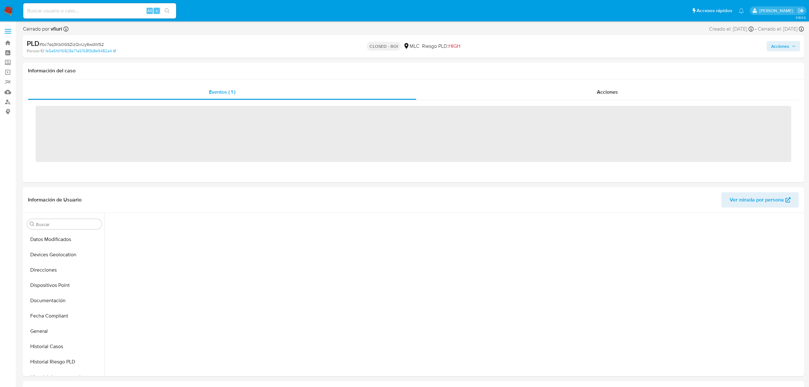
scroll to position [275, 0]
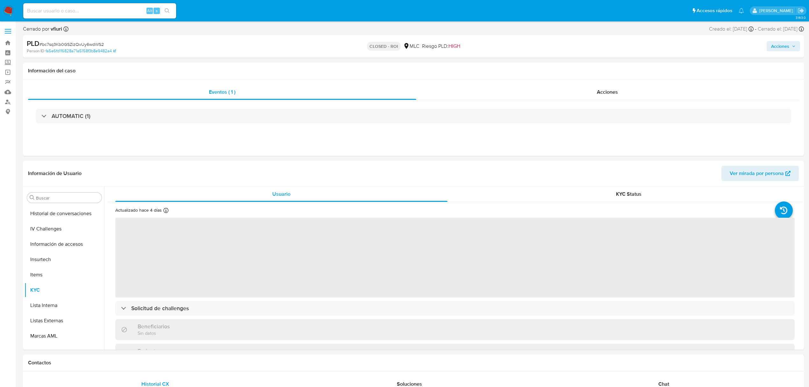
select select "10"
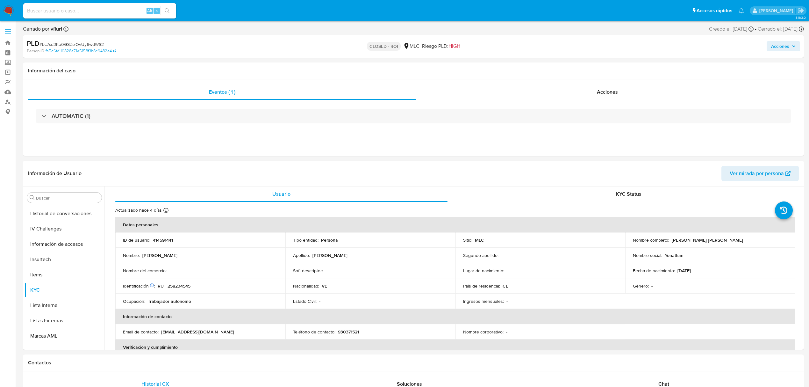
scroll to position [315, 0]
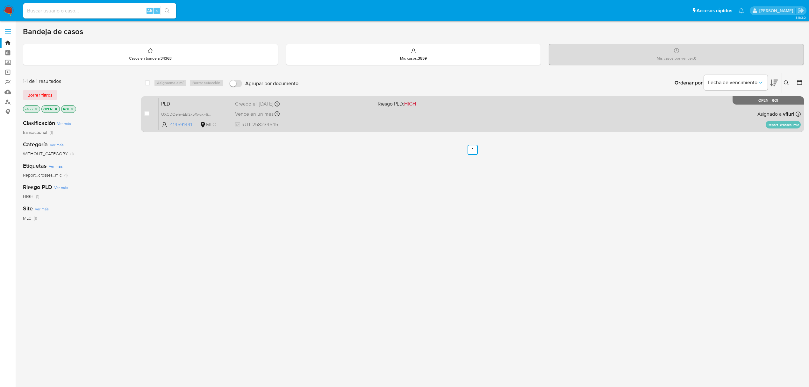
click at [367, 107] on div "Creado el: [DATE] Creado el: [DATE] 06:07:27" at bounding box center [304, 103] width 138 height 7
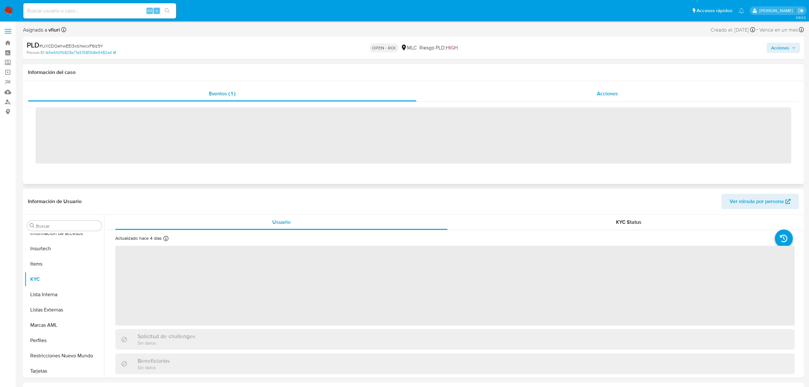
scroll to position [315, 0]
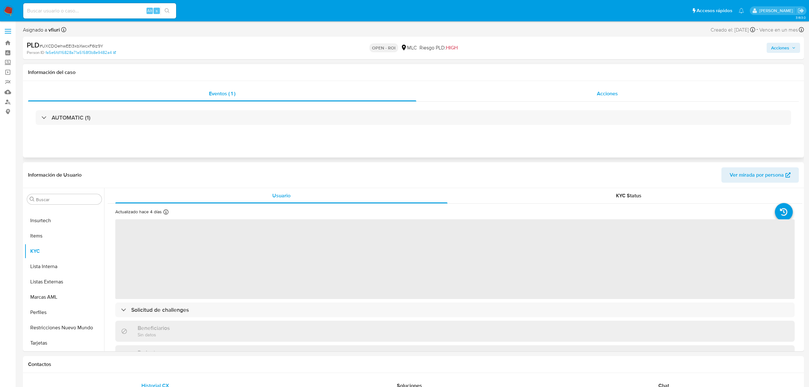
click at [612, 92] on span "Acciones" at bounding box center [607, 93] width 21 height 7
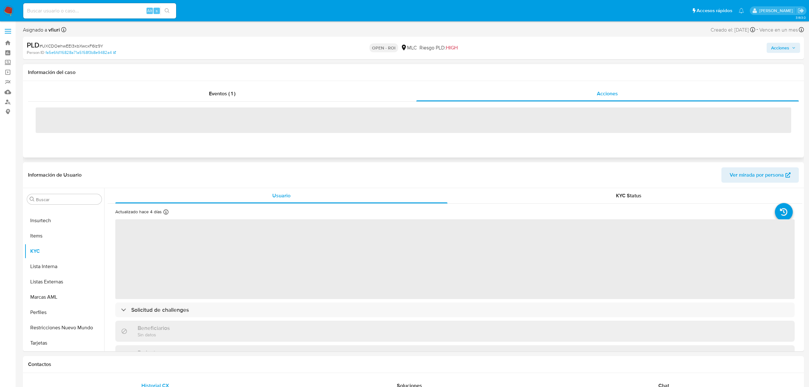
select select "10"
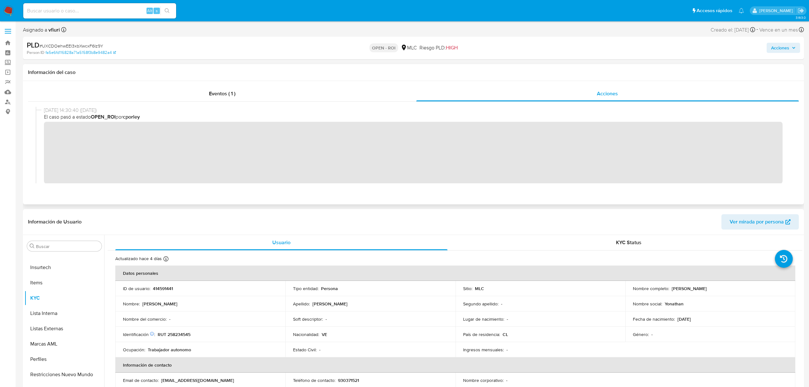
drag, startPoint x: 788, startPoint y: 44, endPoint x: 771, endPoint y: 47, distance: 17.2
click at [787, 44] on span "Acciones" at bounding box center [780, 48] width 18 height 10
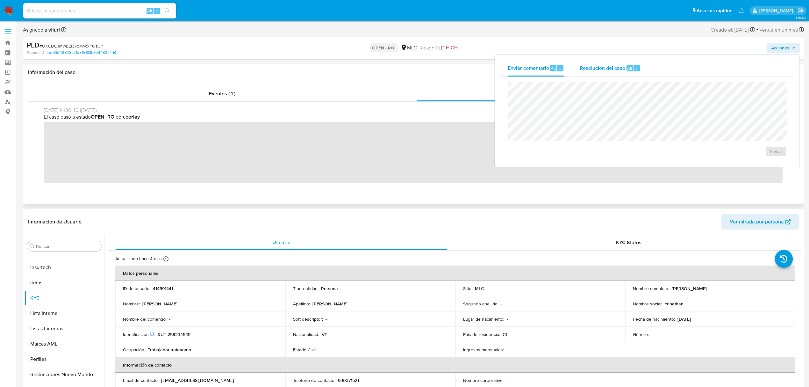
click at [586, 61] on div "Resolución del caso Alt r" at bounding box center [610, 68] width 61 height 17
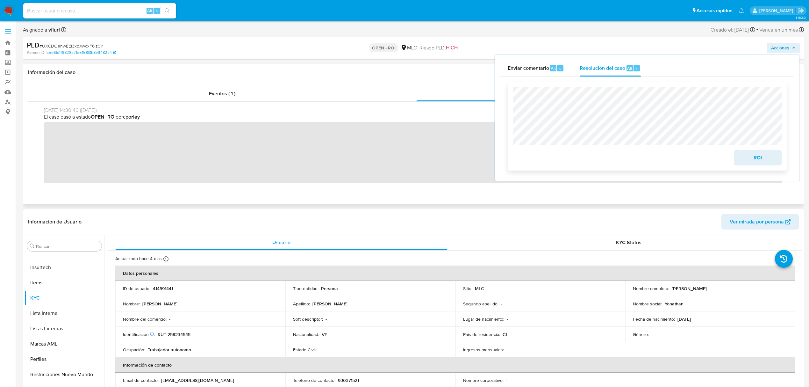
click at [746, 155] on span "ROI" at bounding box center [757, 158] width 31 height 14
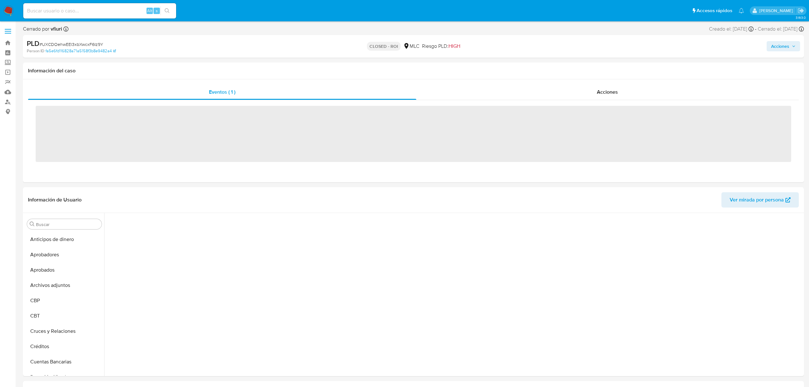
scroll to position [282, 0]
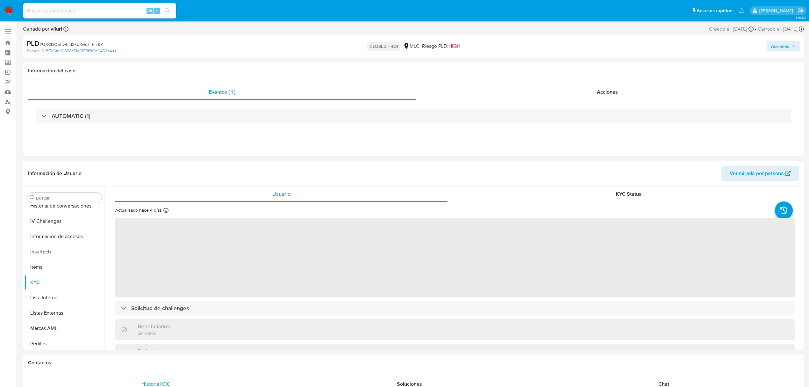
select select "10"
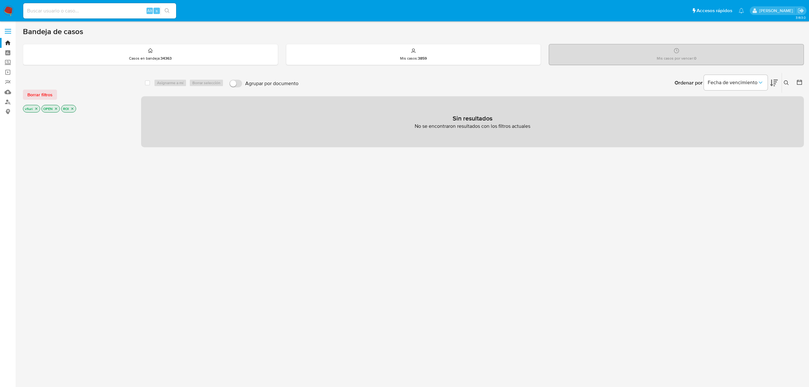
click at [74, 109] on icon "close-filter" at bounding box center [72, 109] width 4 height 4
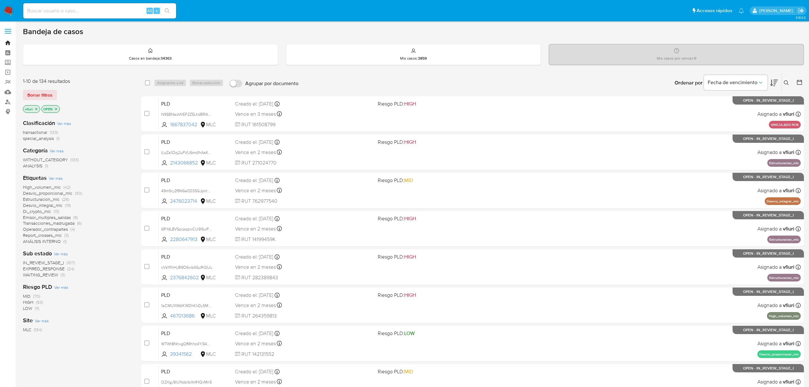
click at [11, 43] on link "Bandeja" at bounding box center [38, 43] width 76 height 10
